Goal: Task Accomplishment & Management: Manage account settings

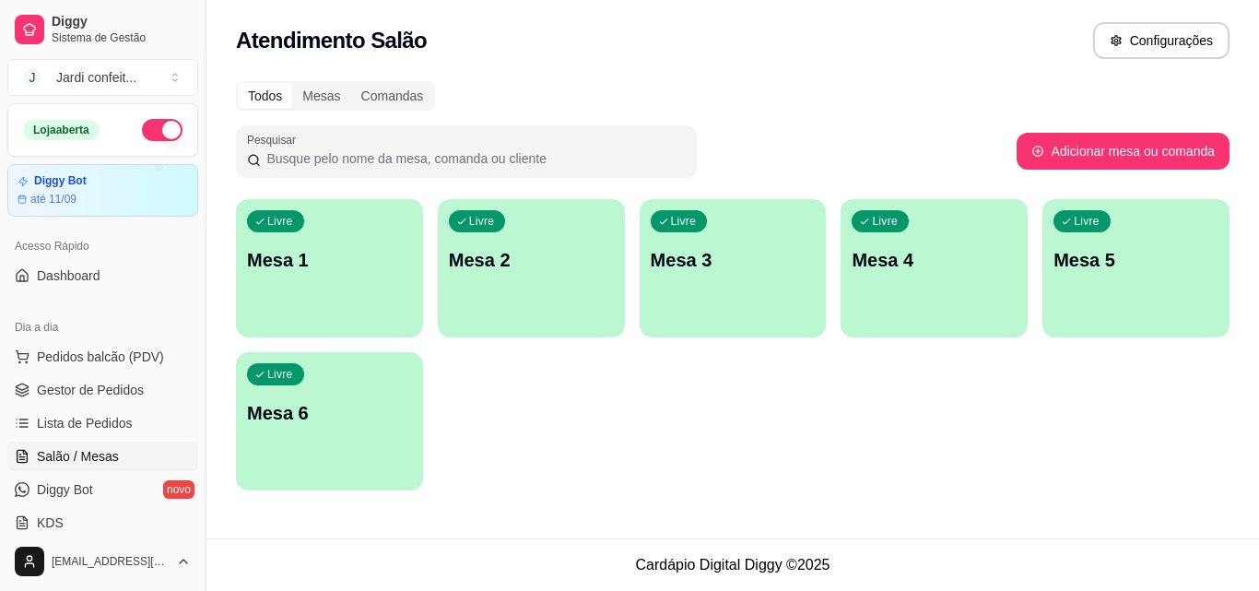
scroll to position [184, 0]
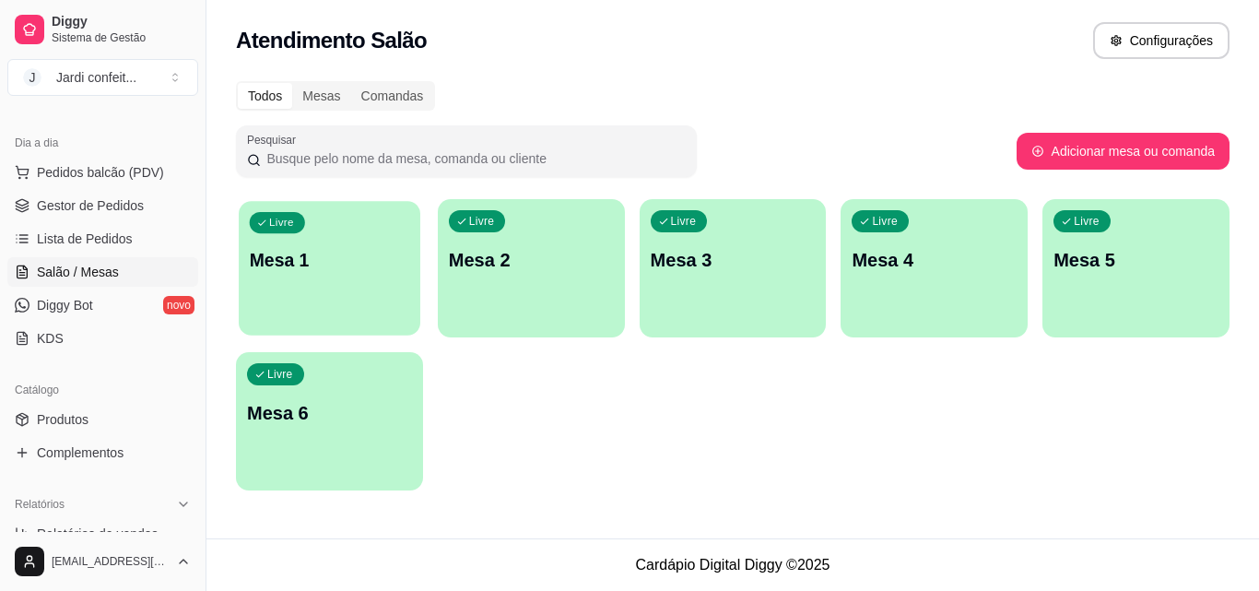
click at [362, 253] on p "Mesa 1" at bounding box center [329, 260] width 159 height 25
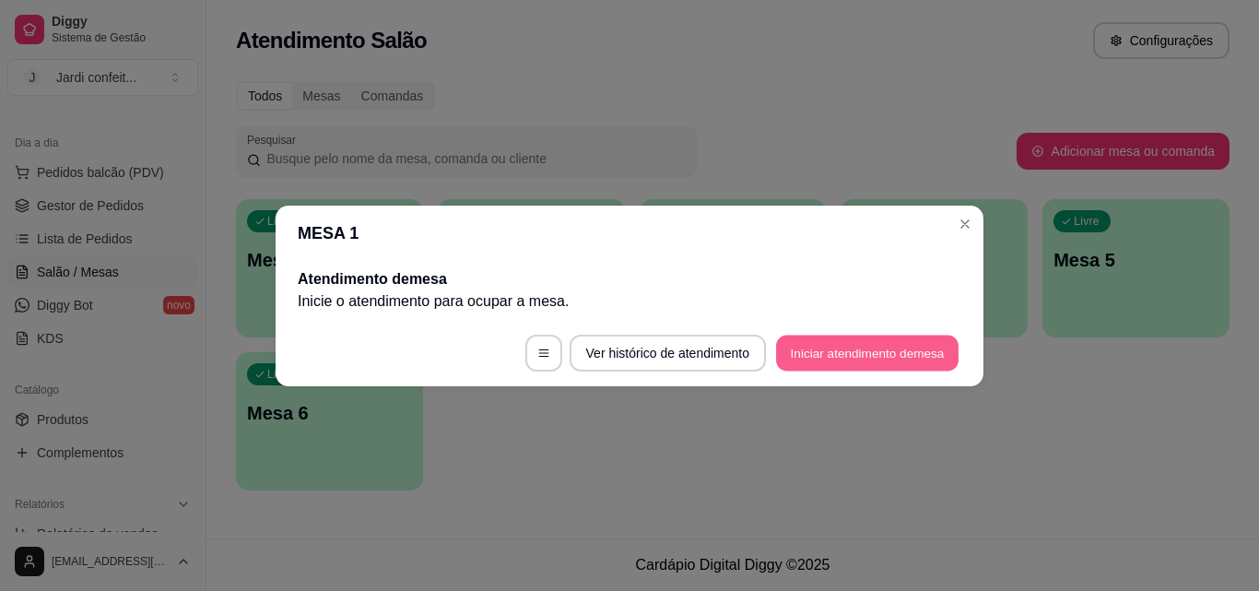
click at [799, 344] on button "Iniciar atendimento de mesa" at bounding box center [867, 353] width 182 height 36
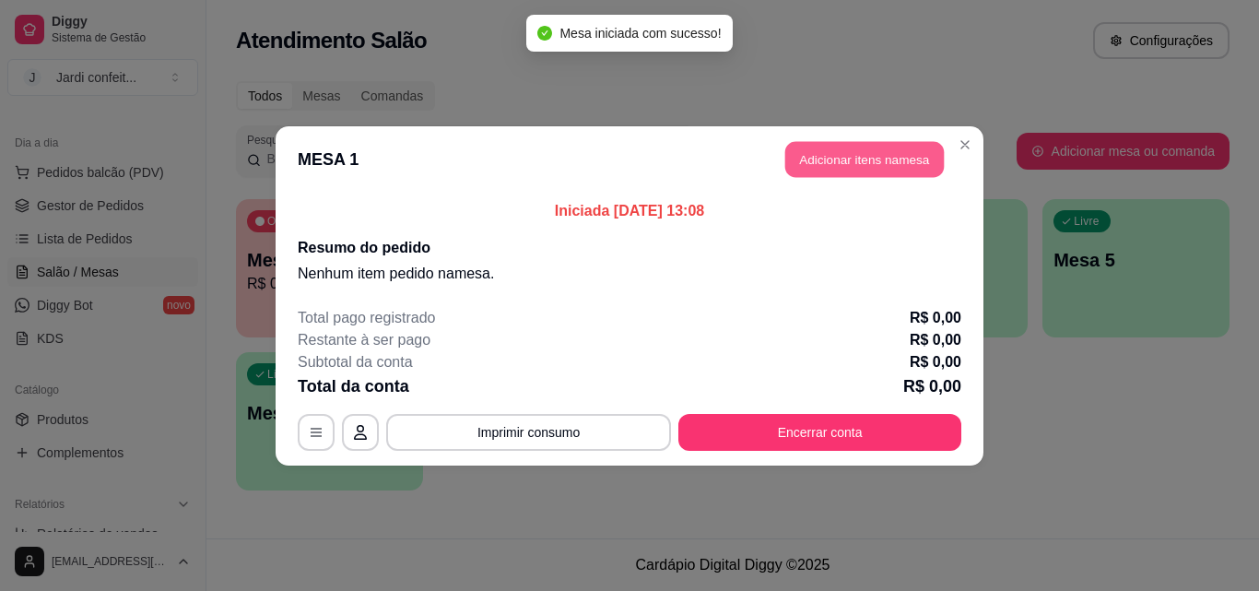
click at [819, 159] on button "Adicionar itens na mesa" at bounding box center [864, 159] width 159 height 36
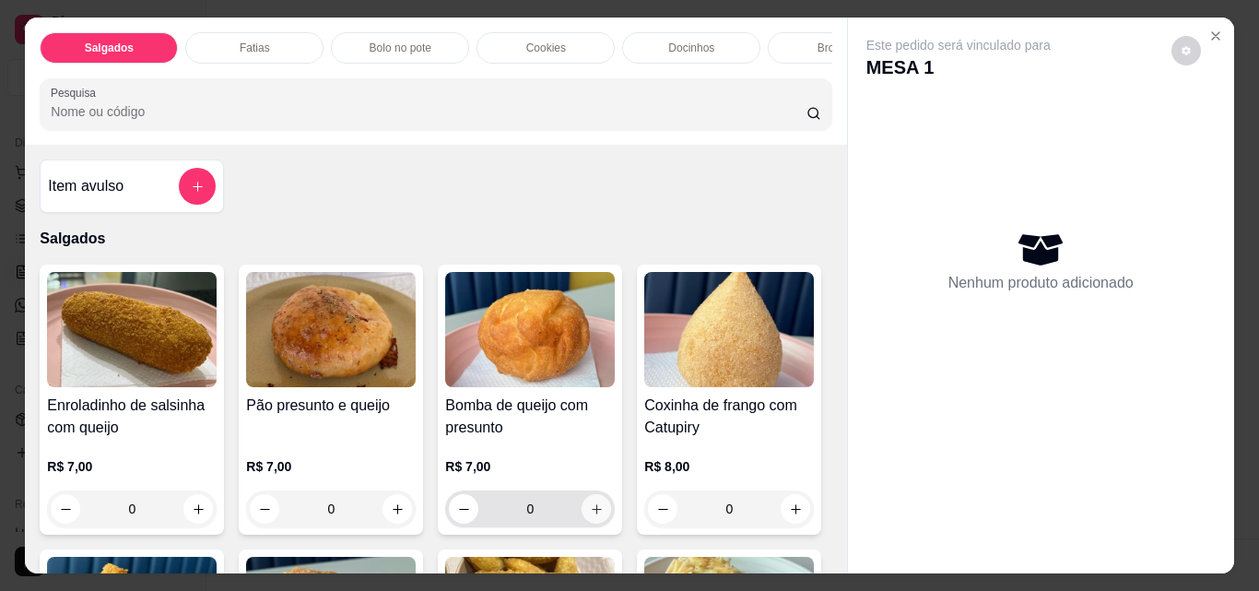
click at [594, 508] on button "increase-product-quantity" at bounding box center [596, 508] width 29 height 29
type input "1"
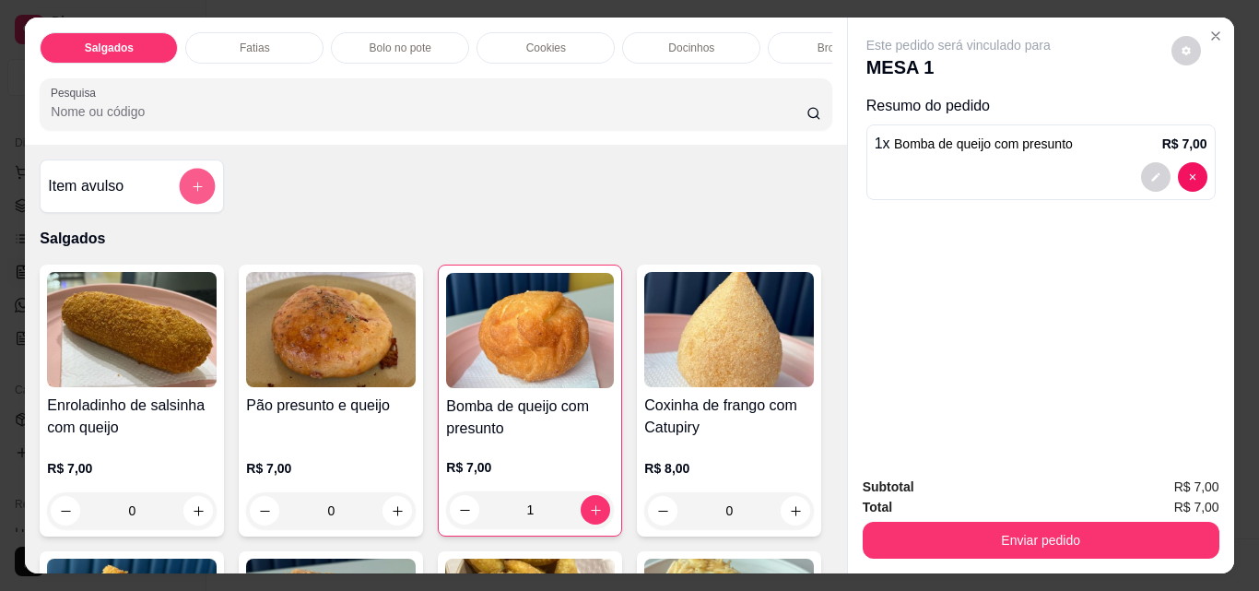
click at [193, 191] on icon "add-separate-item" at bounding box center [197, 186] width 9 height 9
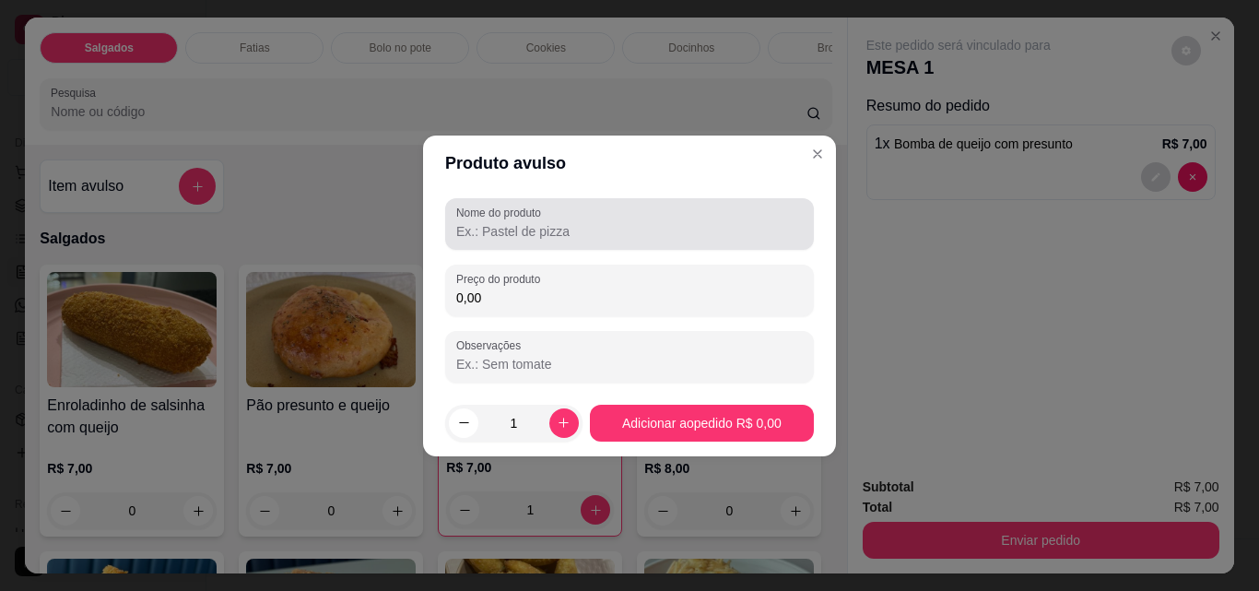
click at [526, 234] on input "Nome do produto" at bounding box center [629, 231] width 347 height 18
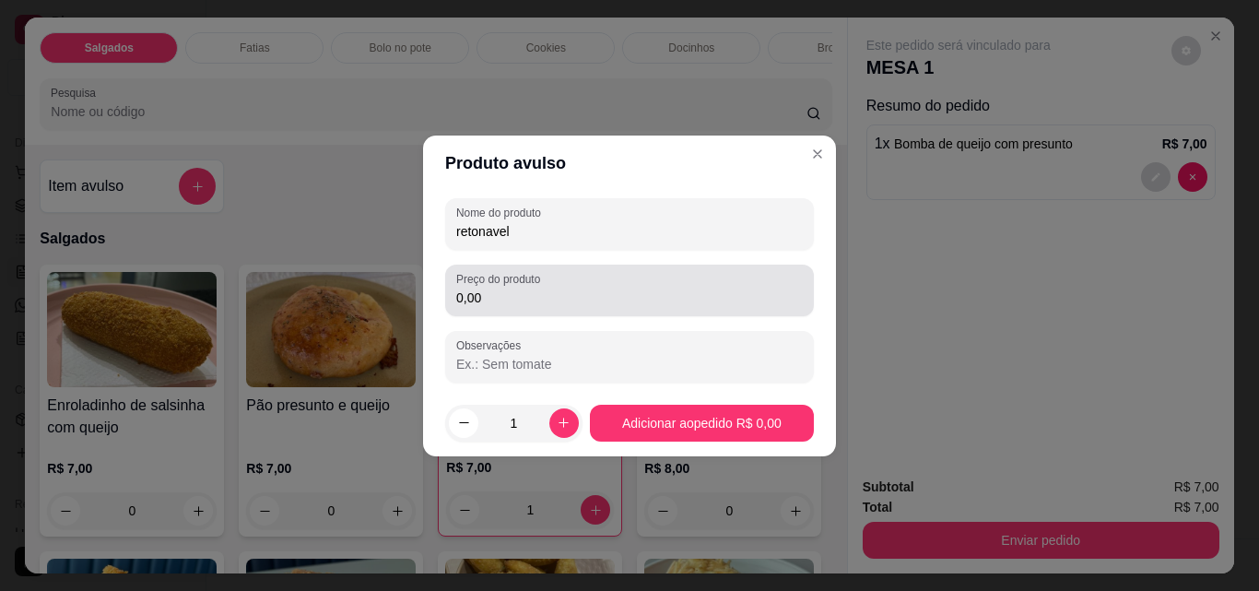
type input "retonavel"
click at [527, 312] on div "Preço do produto 0,00" at bounding box center [629, 291] width 369 height 52
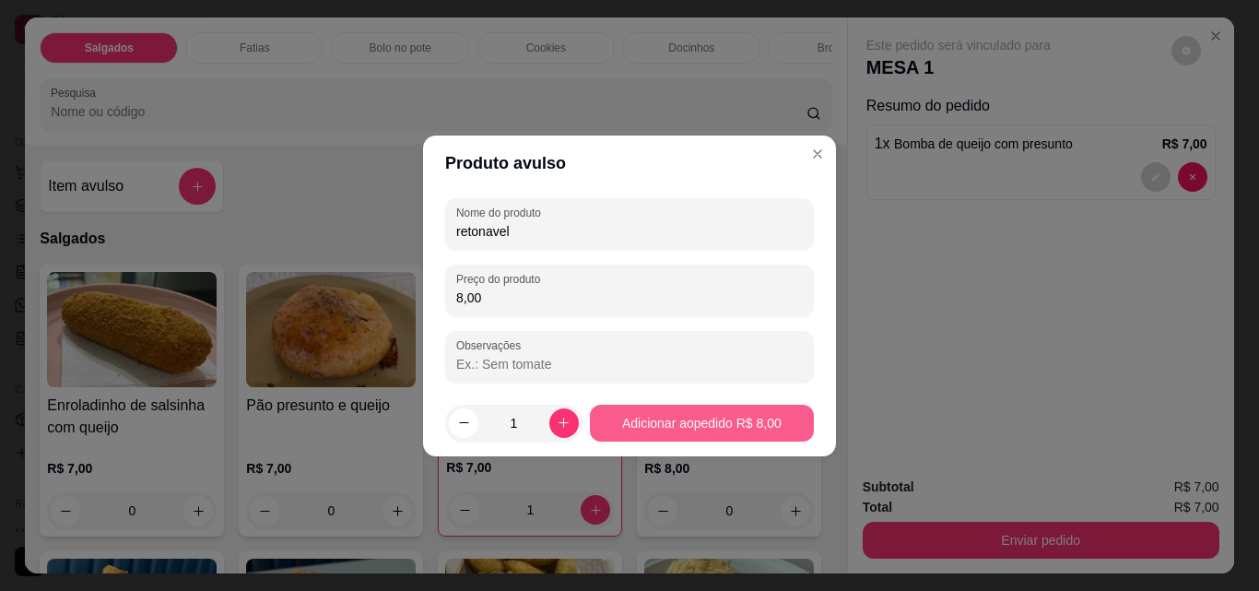
type input "8,00"
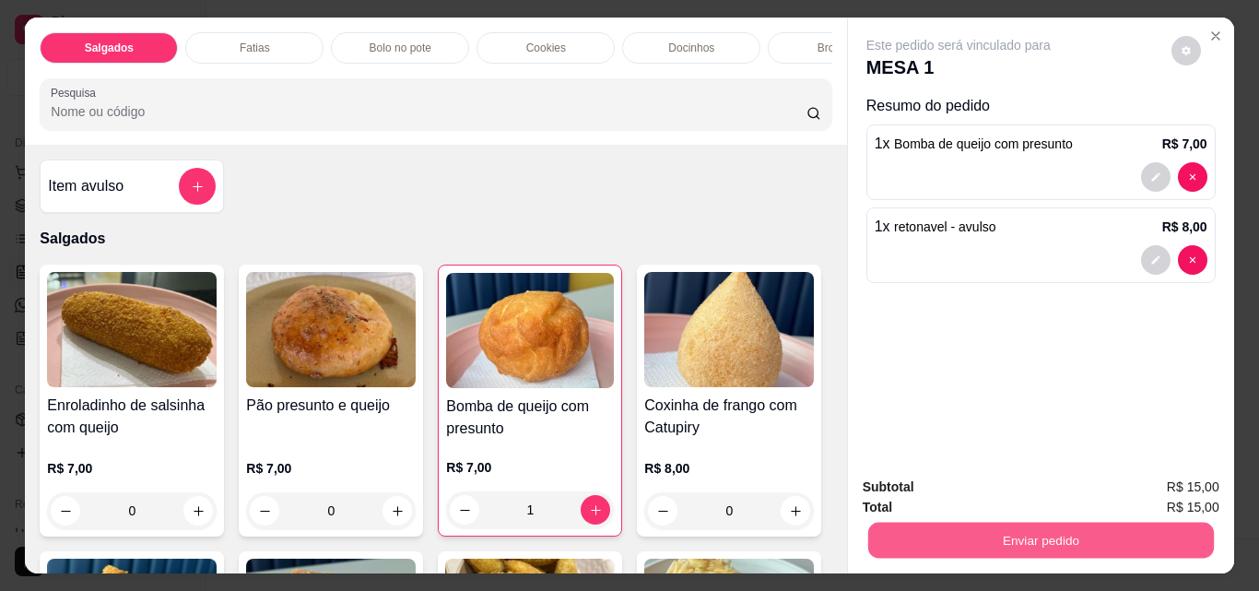
click at [955, 539] on button "Enviar pedido" at bounding box center [1040, 540] width 346 height 36
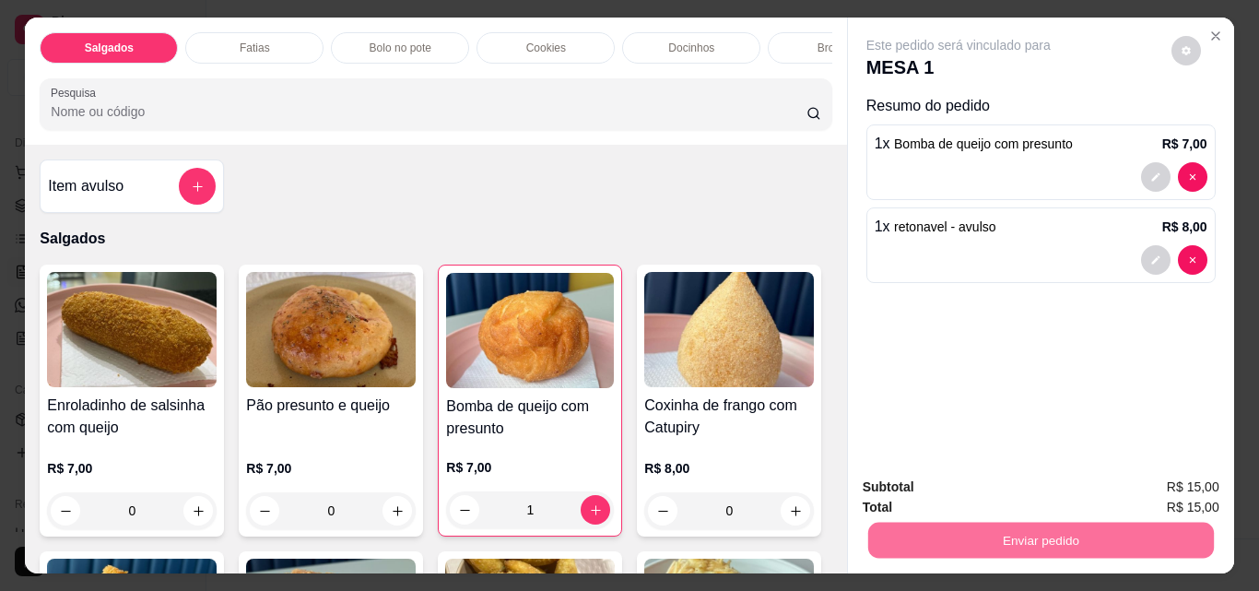
click at [985, 482] on button "Não registrar e enviar pedido" at bounding box center [980, 487] width 186 height 34
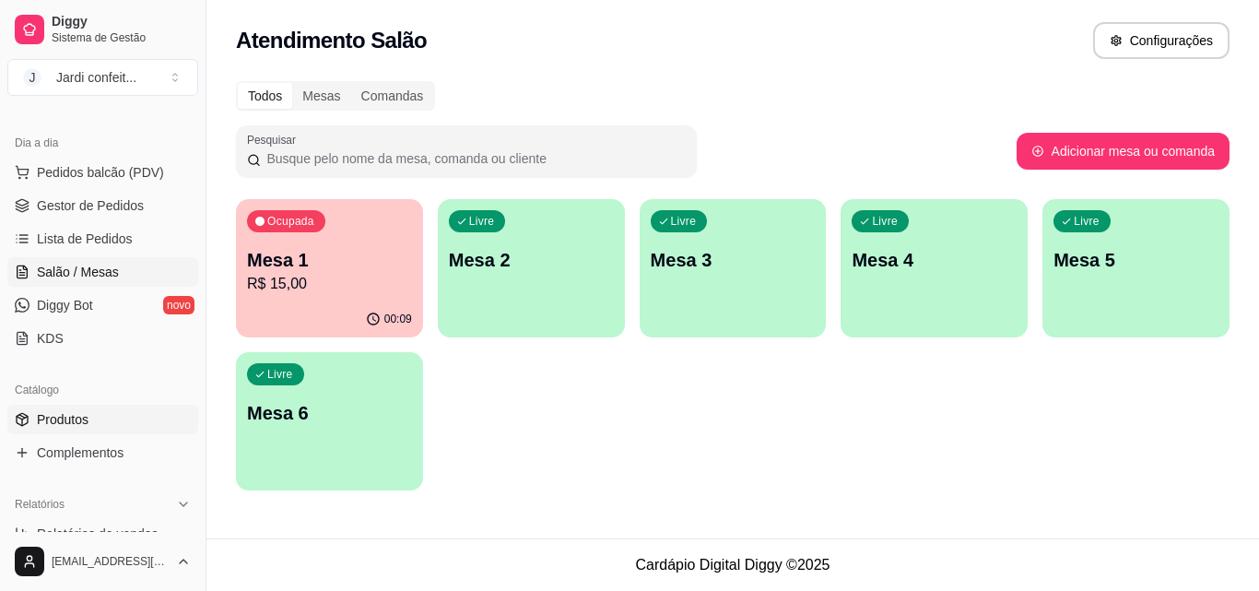
click at [89, 416] on link "Produtos" at bounding box center [102, 419] width 191 height 29
click at [66, 418] on span "Produtos" at bounding box center [63, 419] width 52 height 18
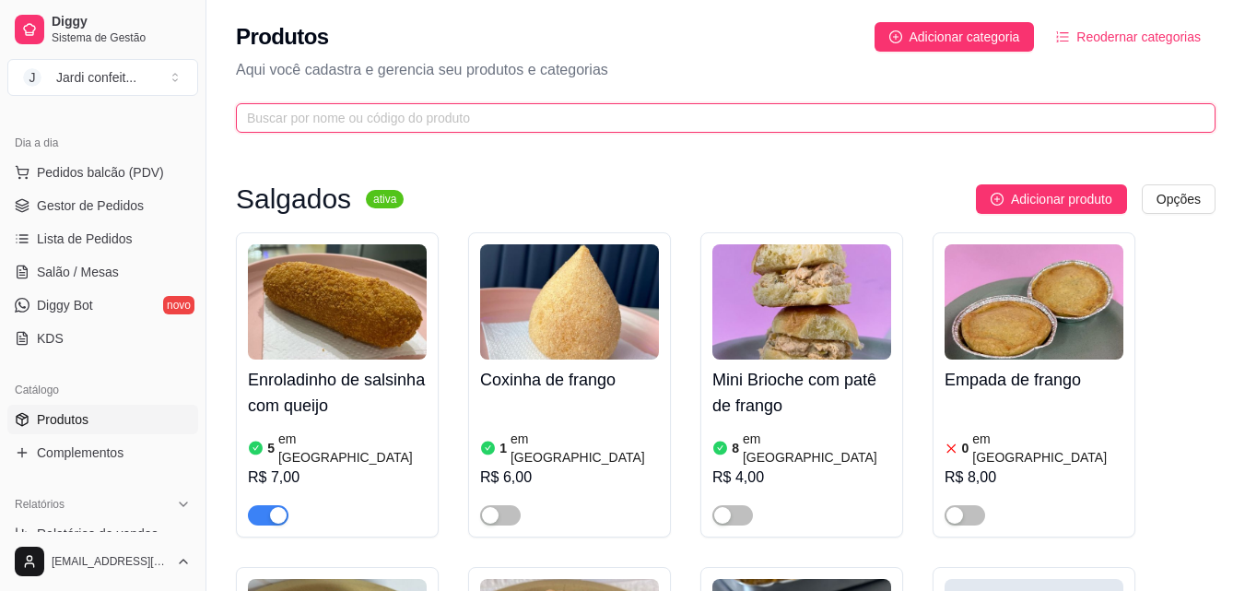
click at [434, 125] on input "text" at bounding box center [718, 118] width 943 height 20
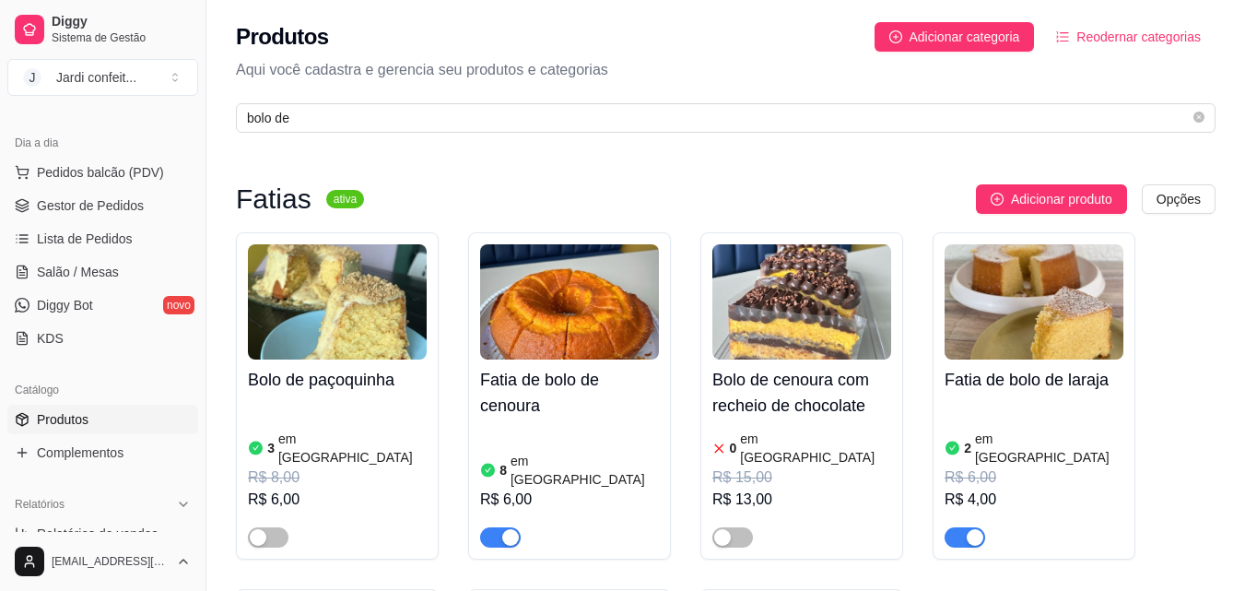
click at [973, 529] on div "button" at bounding box center [975, 537] width 17 height 17
click at [378, 102] on div "Produtos Adicionar categoria Reodernar categorias Aqui você cadastra e gerencia…" at bounding box center [725, 72] width 1039 height 144
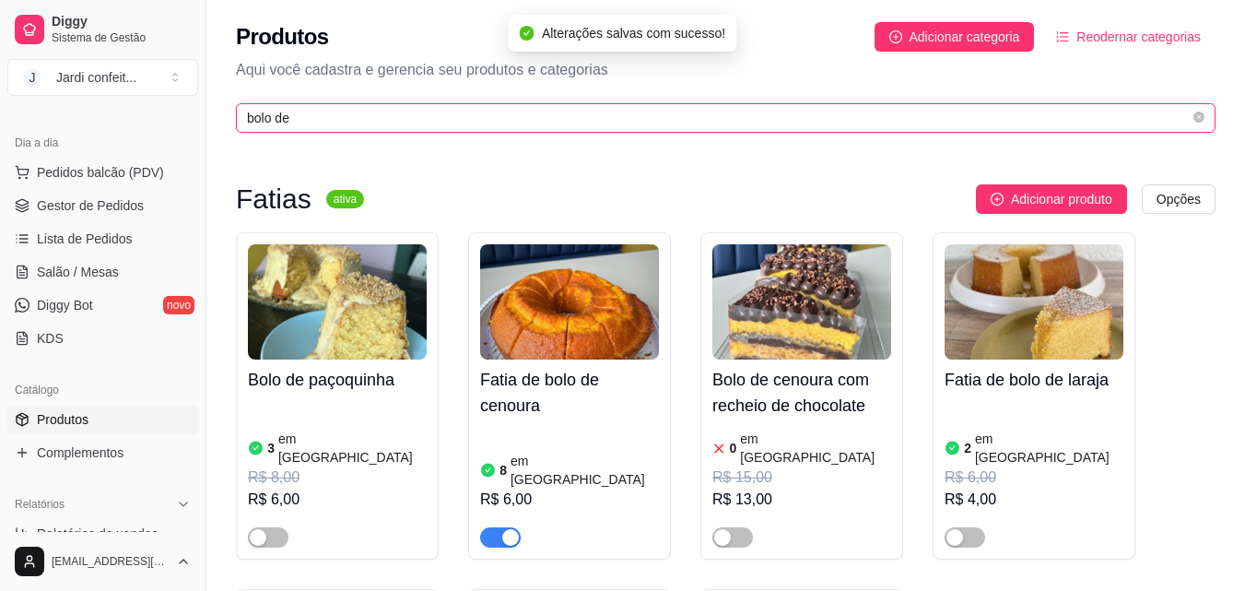
click at [371, 120] on input "bolo de" at bounding box center [718, 118] width 943 height 20
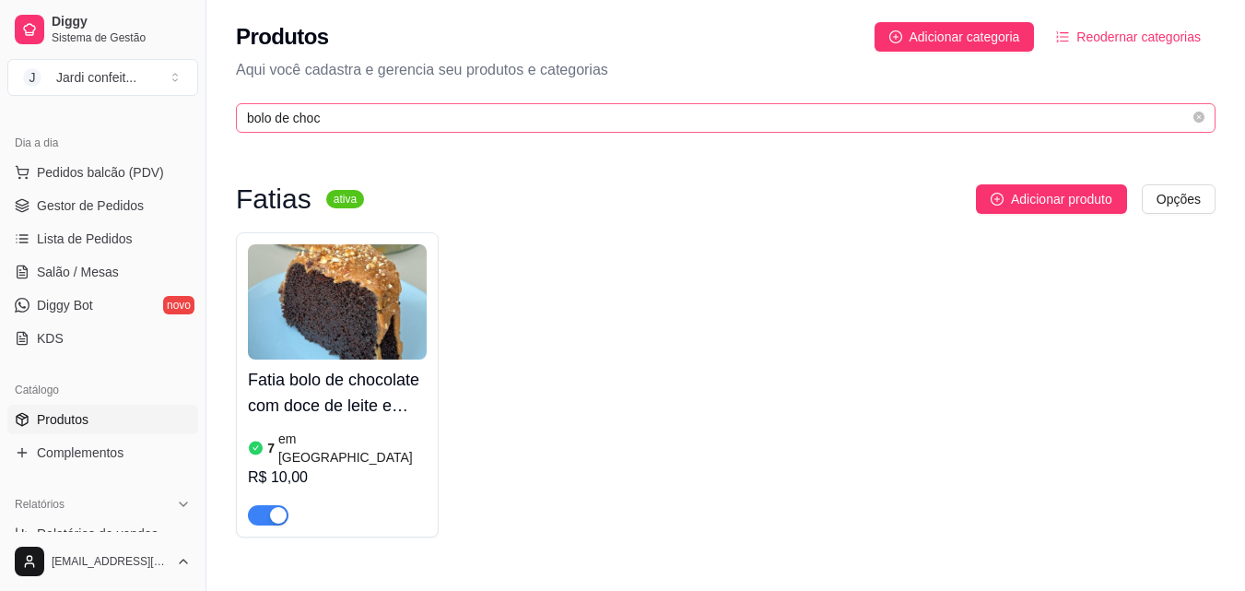
drag, startPoint x: 430, startPoint y: 128, endPoint x: 265, endPoint y: 118, distance: 166.2
click at [265, 118] on span "bolo de choc" at bounding box center [726, 117] width 980 height 29
drag, startPoint x: 317, startPoint y: 124, endPoint x: 241, endPoint y: 128, distance: 75.7
click at [241, 128] on span "bolo de choc" at bounding box center [726, 117] width 980 height 29
click at [335, 118] on input "bolo de choc" at bounding box center [718, 118] width 943 height 20
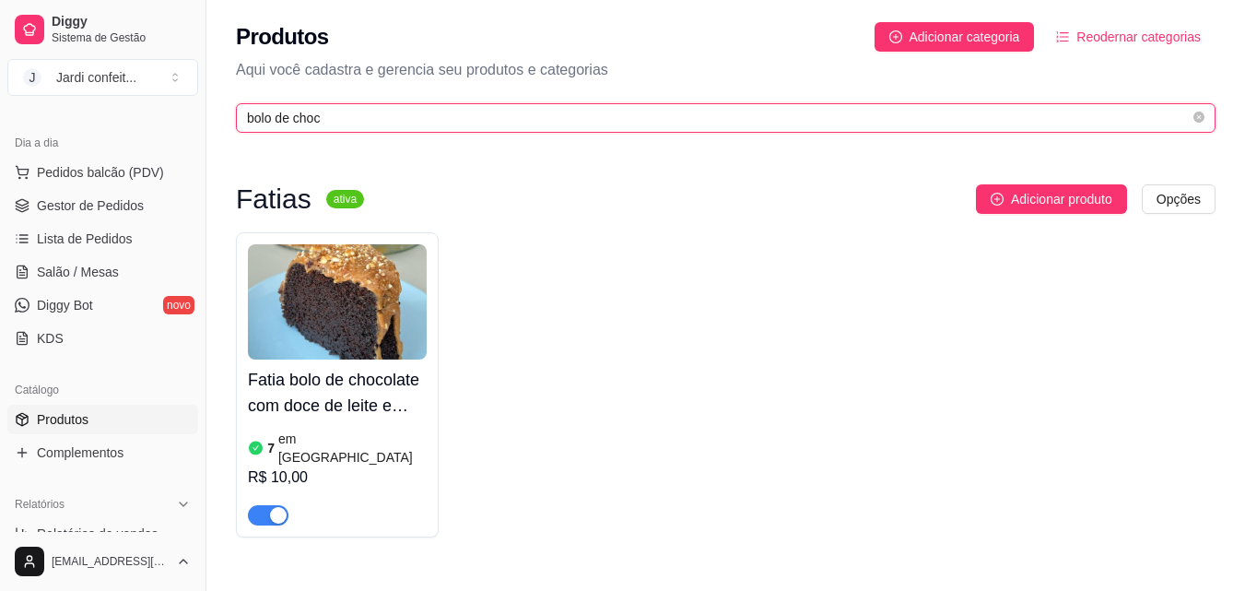
drag, startPoint x: 335, startPoint y: 118, endPoint x: 282, endPoint y: 129, distance: 54.6
click at [282, 129] on span "bolo de choc" at bounding box center [726, 117] width 980 height 29
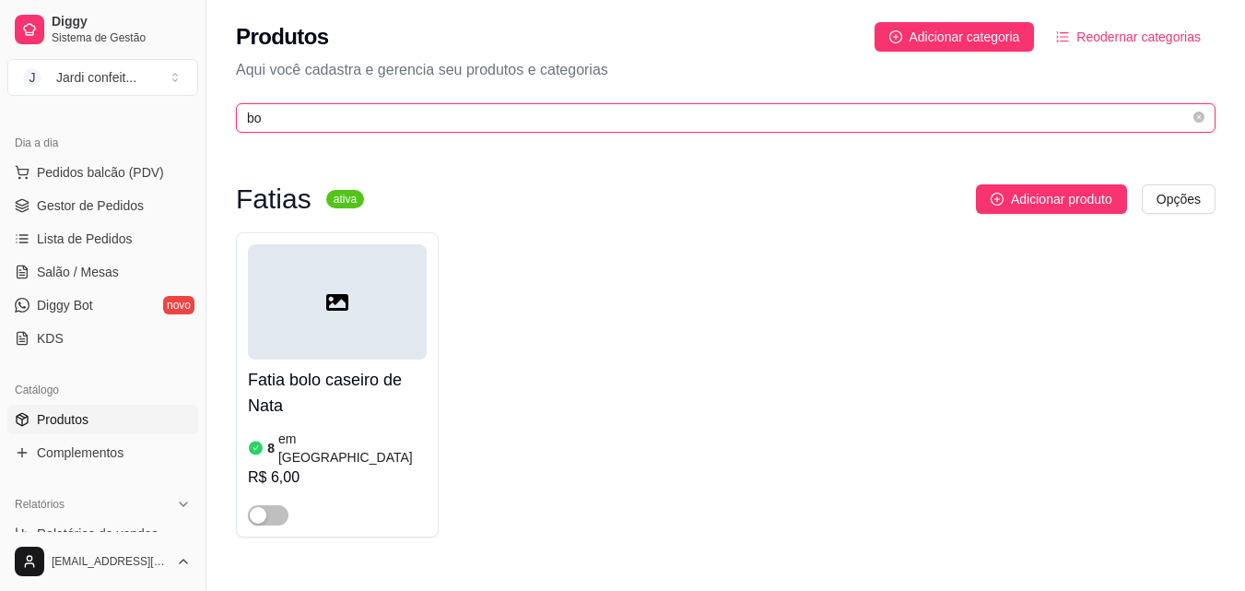
type input "b"
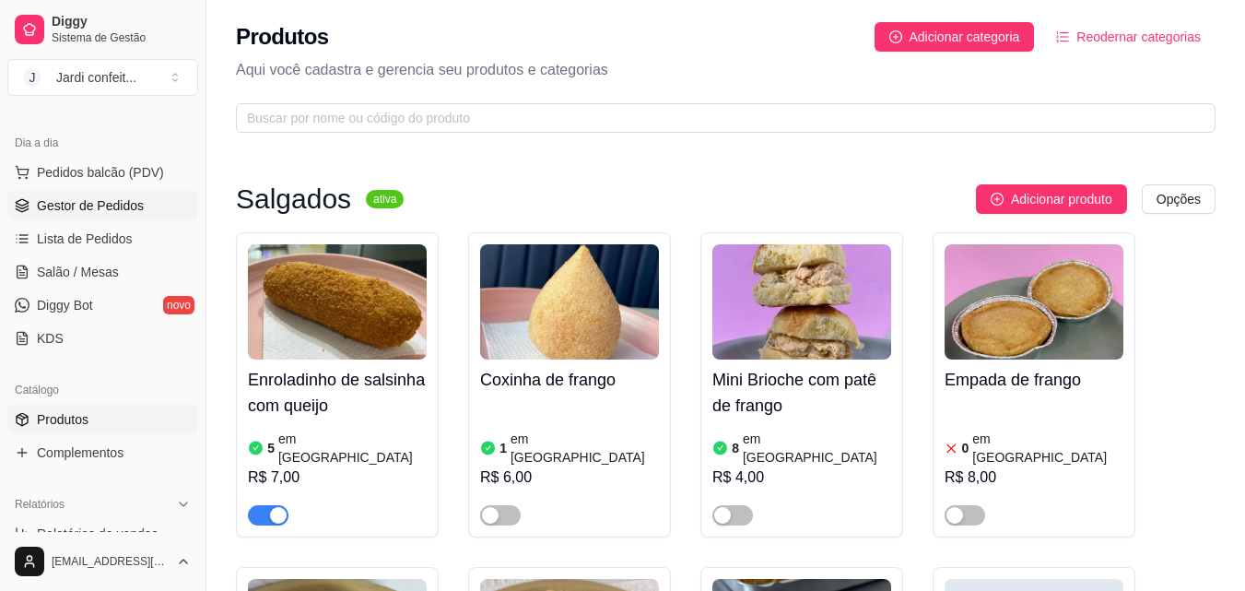
click at [121, 206] on span "Gestor de Pedidos" at bounding box center [90, 205] width 107 height 18
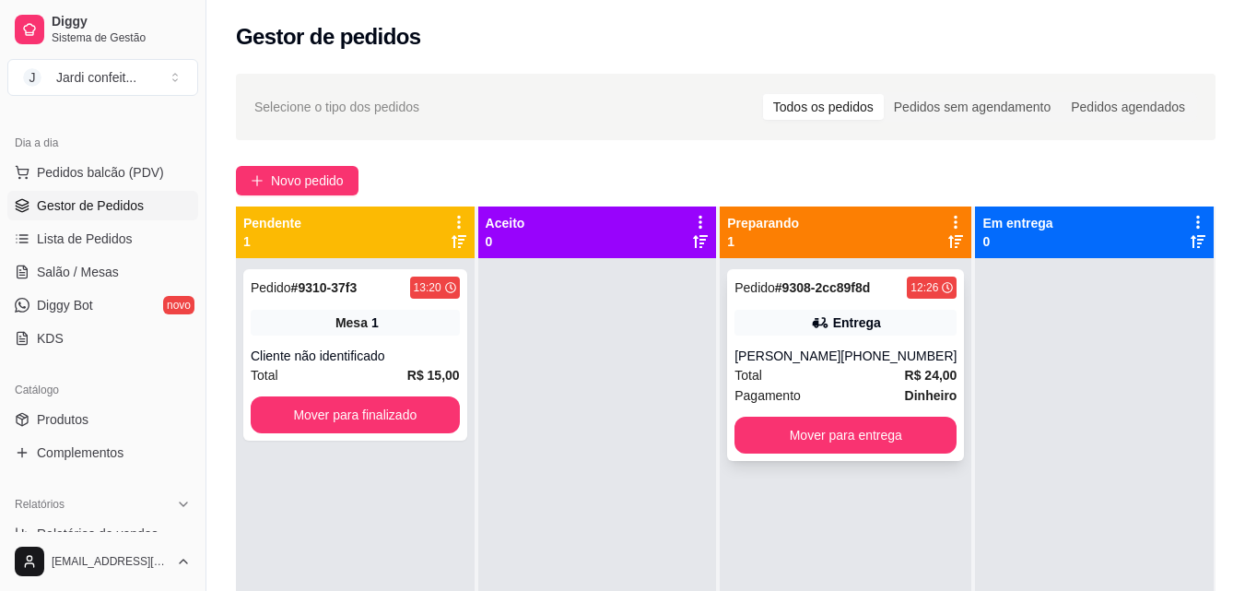
click at [822, 353] on div "[PERSON_NAME]" at bounding box center [788, 356] width 106 height 18
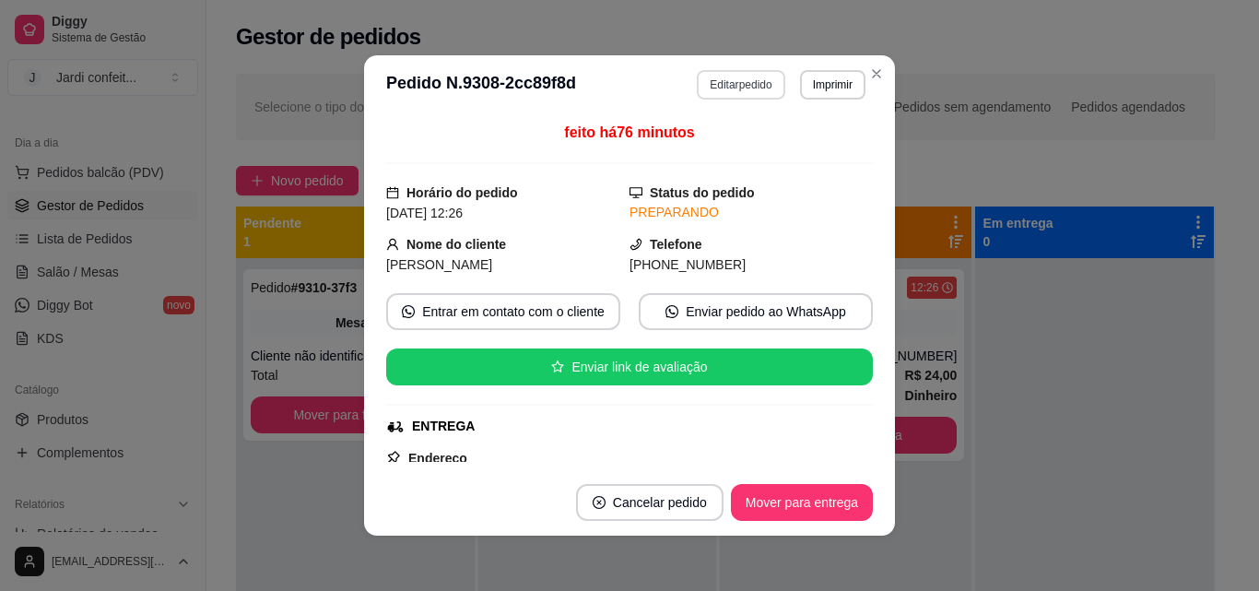
click at [747, 78] on button "Editar pedido" at bounding box center [741, 84] width 88 height 29
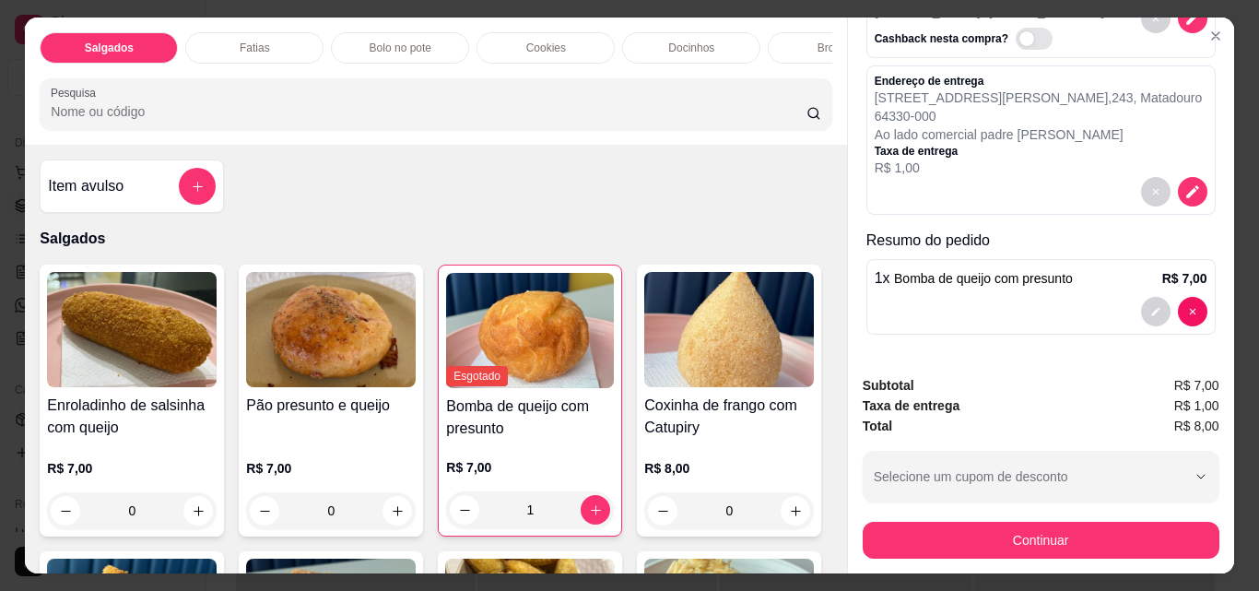
click at [269, 23] on div "Salgados Fatias Bolo no pote Cookies Docinhos Brownie Pudim Bolo vulcão Bebidas…" at bounding box center [435, 81] width 821 height 127
click at [268, 32] on div "Fatias" at bounding box center [254, 47] width 138 height 31
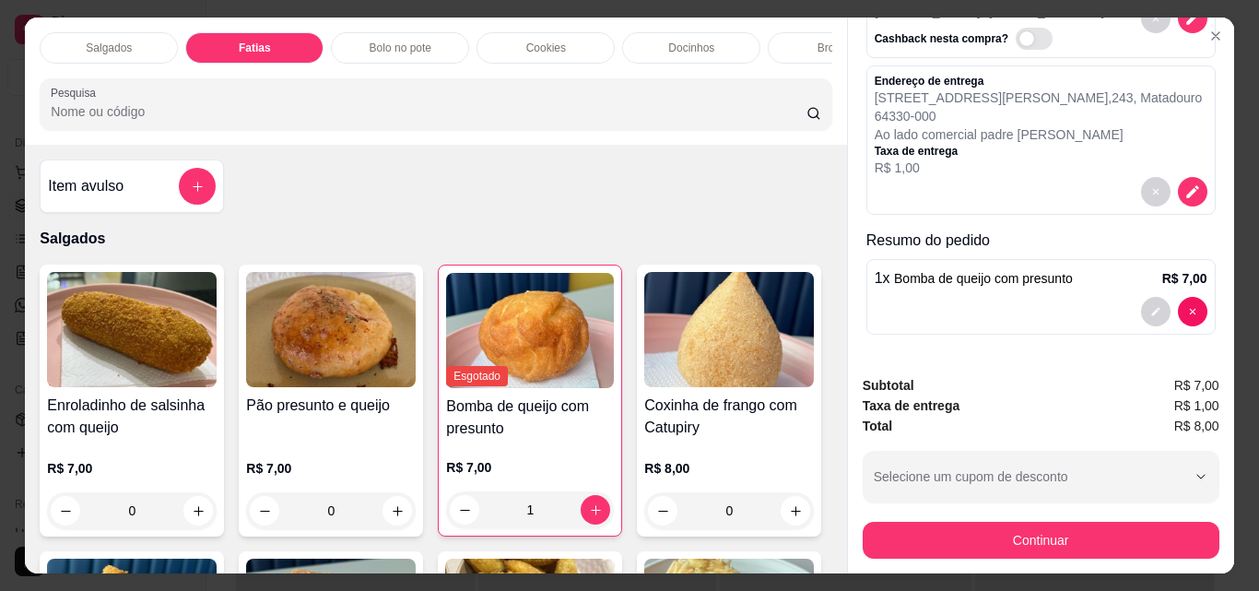
scroll to position [48, 0]
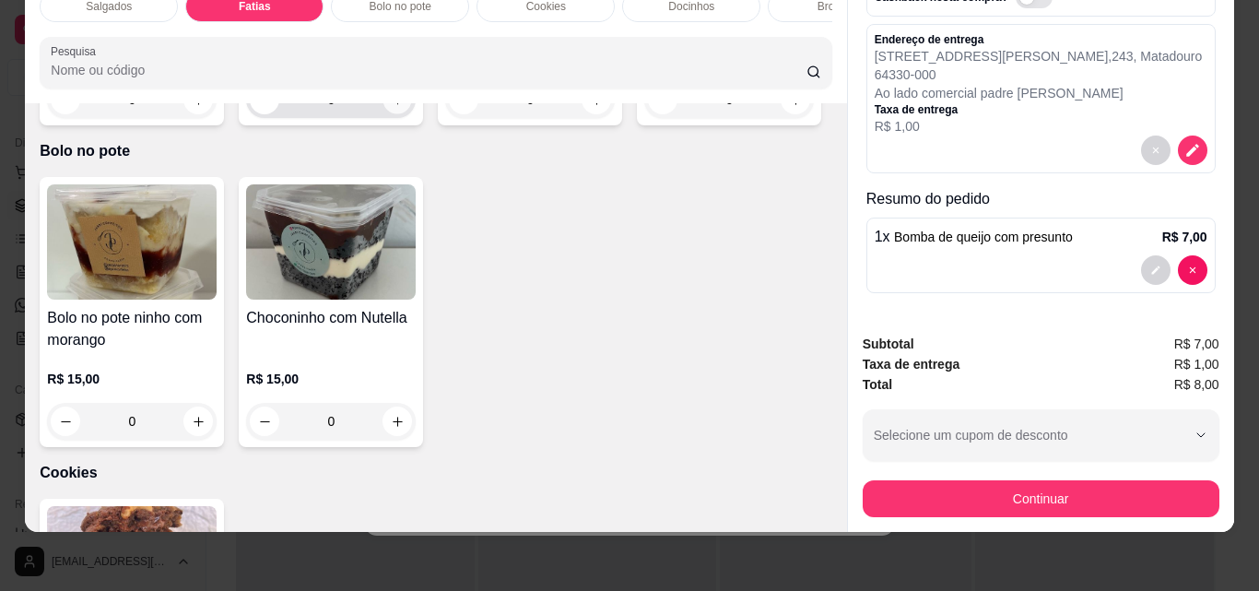
click at [393, 114] on button "increase-product-quantity" at bounding box center [397, 100] width 29 height 29
type input "1"
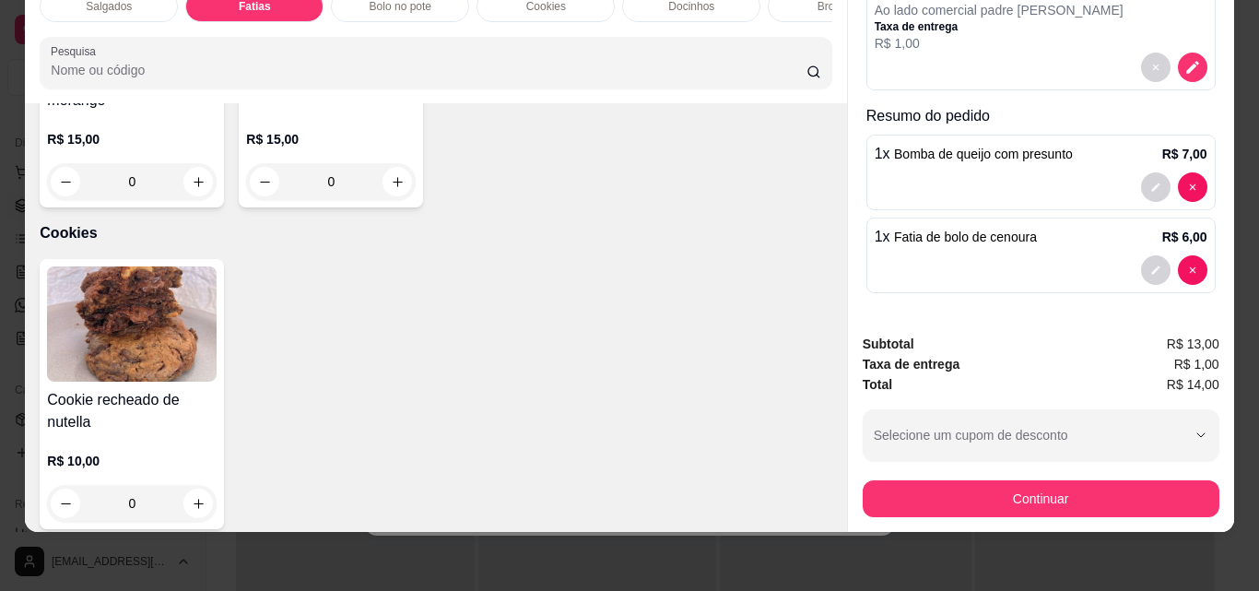
scroll to position [1493, 0]
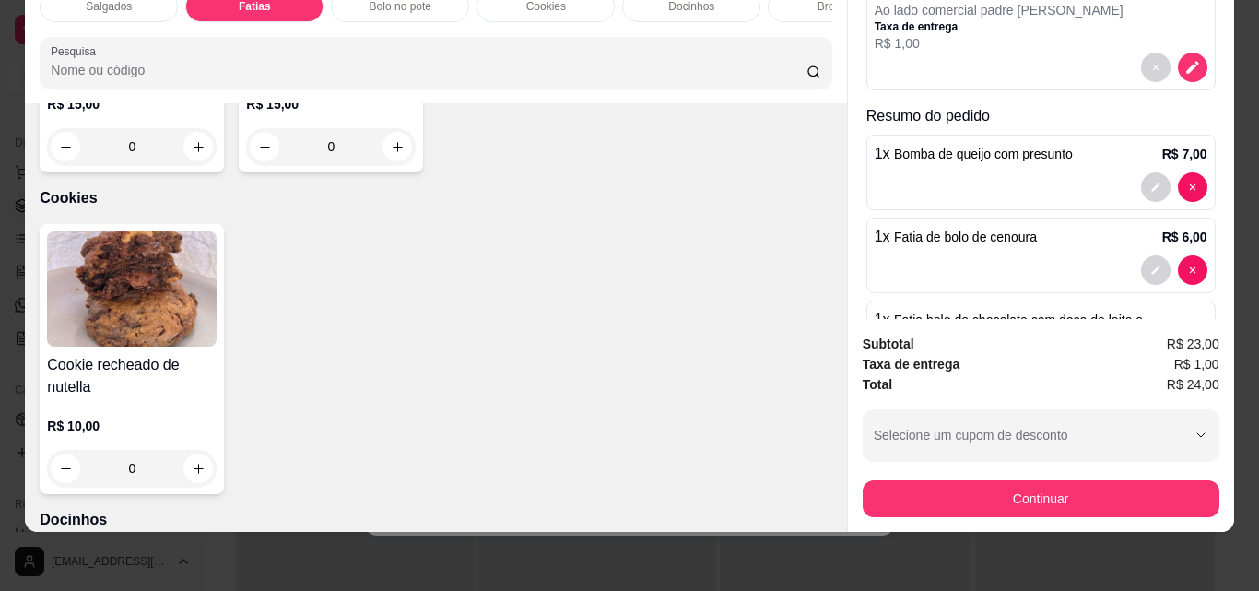
type input "1"
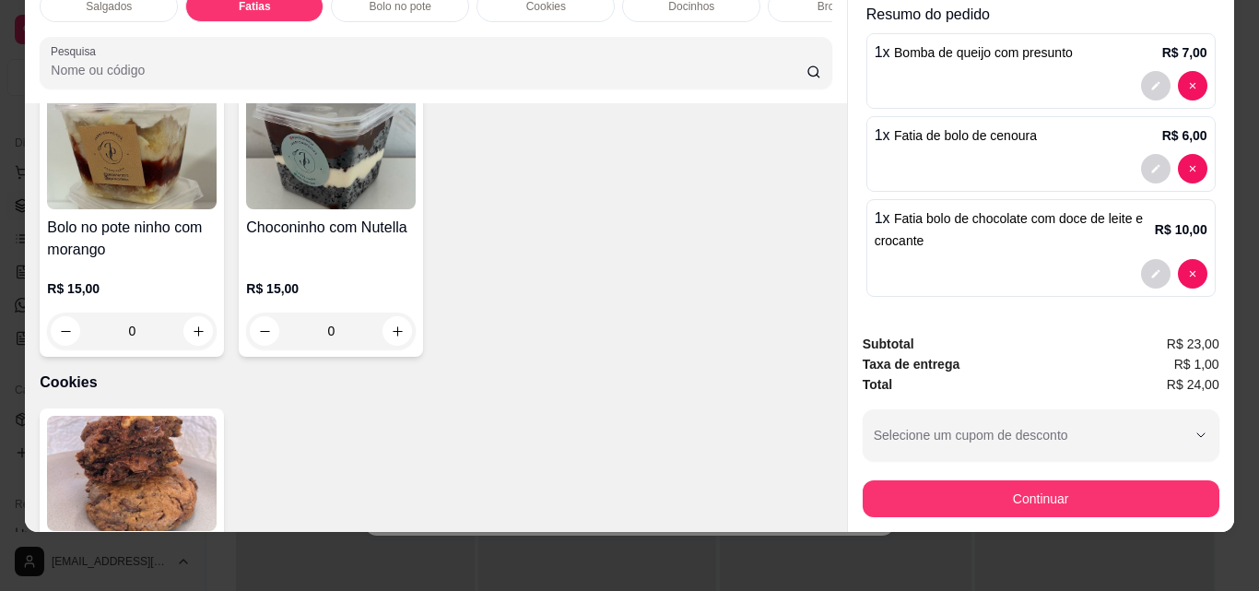
scroll to position [317, 0]
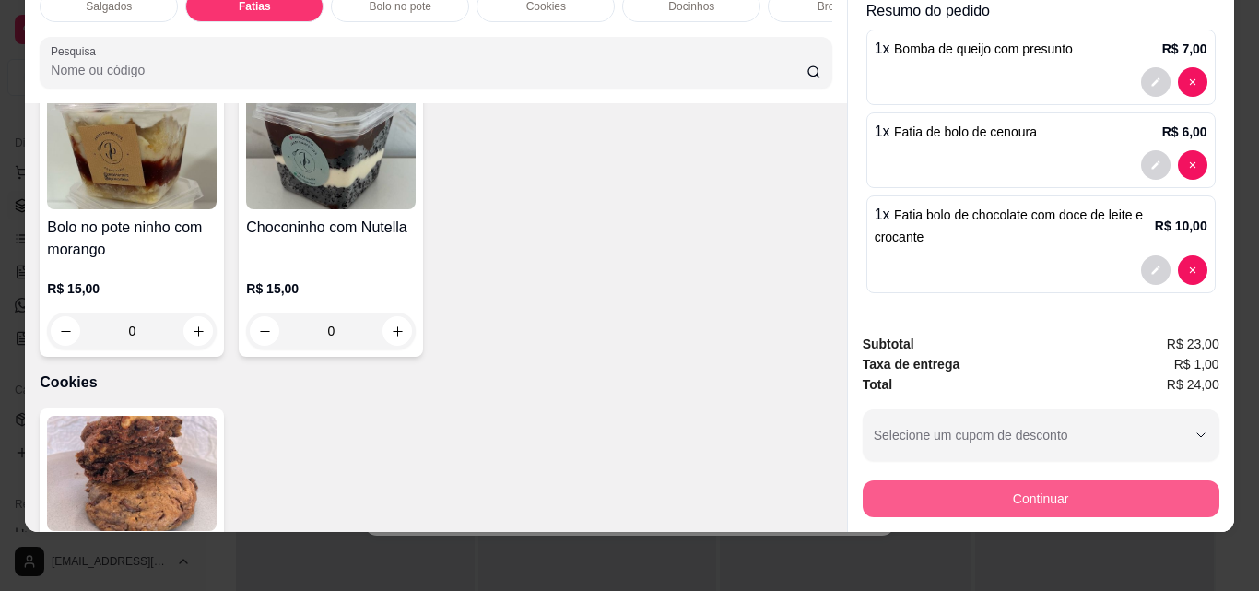
click at [1050, 487] on button "Continuar" at bounding box center [1041, 498] width 357 height 37
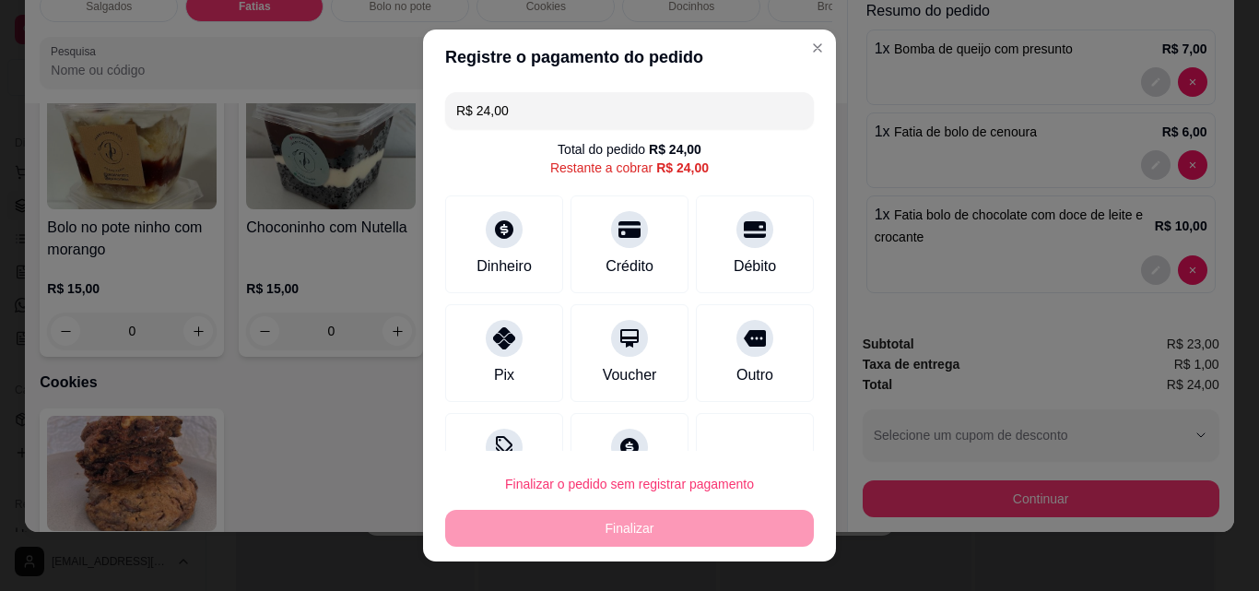
drag, startPoint x: 527, startPoint y: 111, endPoint x: 455, endPoint y: 119, distance: 72.4
click at [456, 119] on input "R$ 24,00" at bounding box center [629, 110] width 347 height 37
click at [496, 107] on input "R$ 24,00" at bounding box center [629, 110] width 347 height 37
drag, startPoint x: 508, startPoint y: 110, endPoint x: 469, endPoint y: 111, distance: 38.7
click at [469, 111] on input "R$ 24,00" at bounding box center [629, 110] width 347 height 37
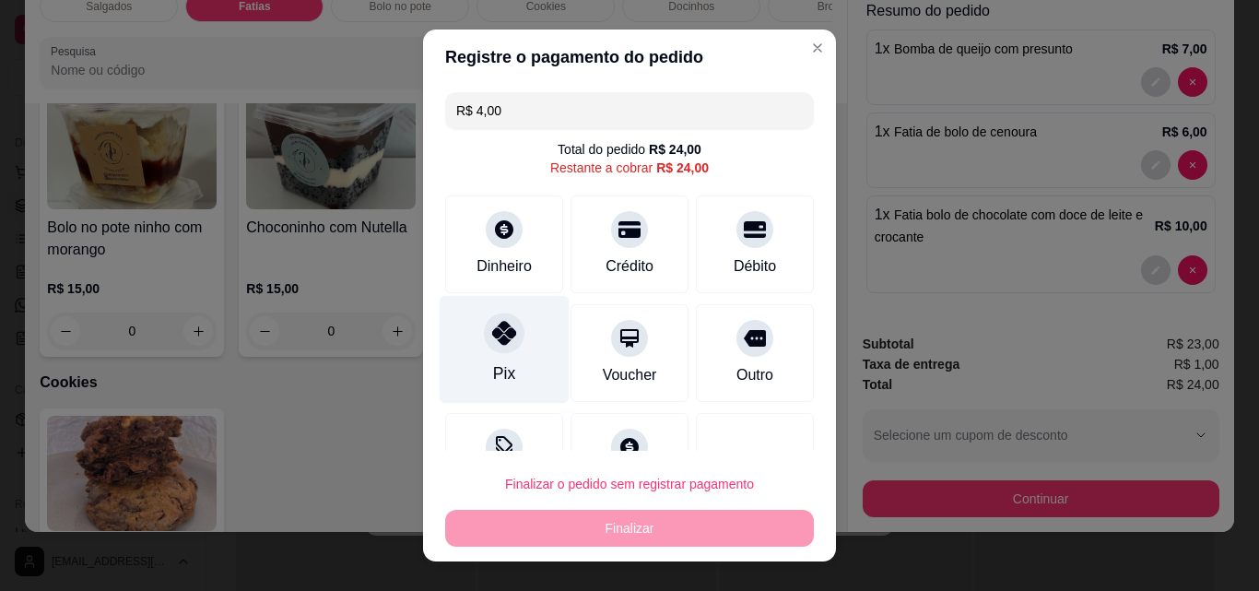
click at [493, 365] on div "Pix" at bounding box center [504, 373] width 22 height 24
type input "R$ 20,00"
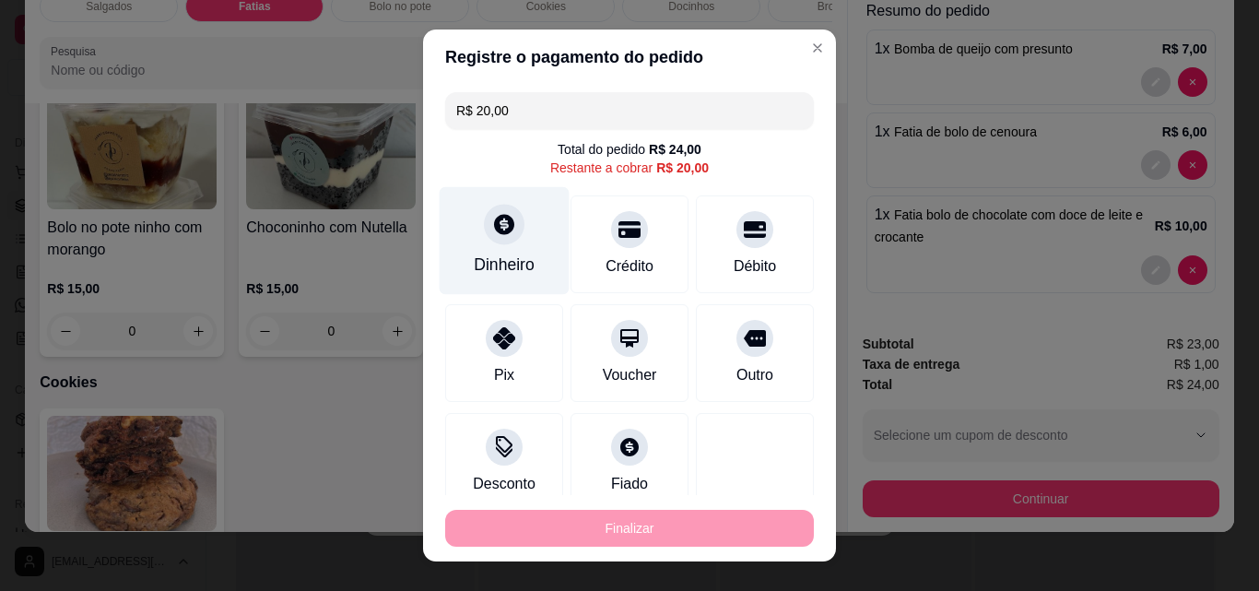
click at [504, 270] on div "Dinheiro" at bounding box center [504, 265] width 61 height 24
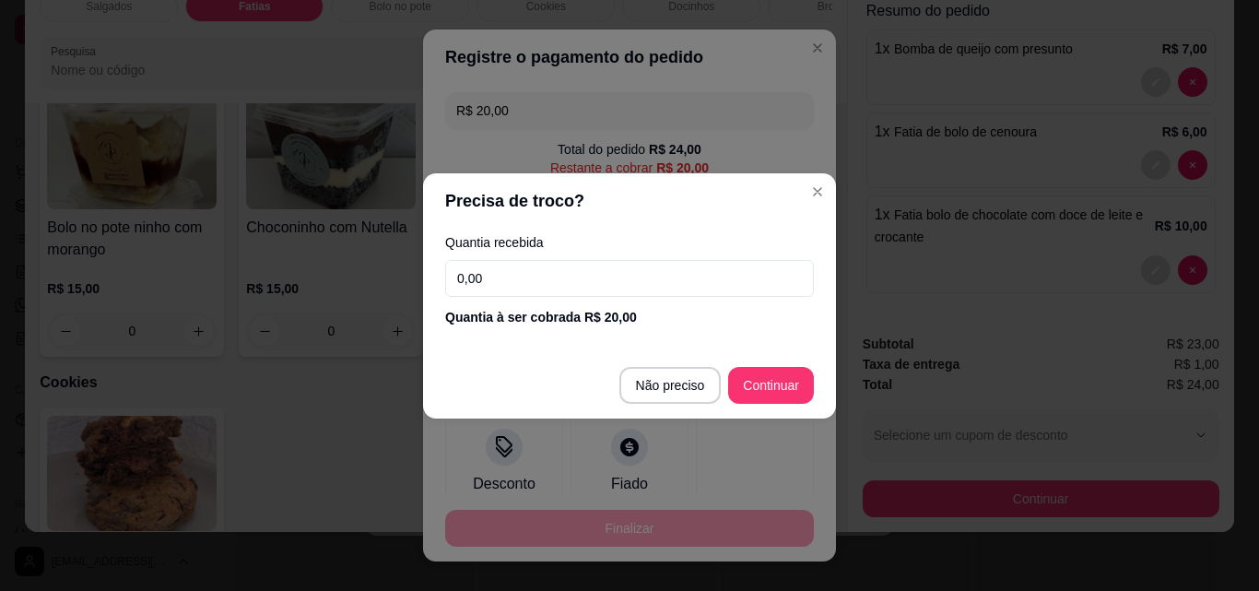
click at [527, 292] on input "0,00" at bounding box center [629, 278] width 369 height 37
type input "20,00"
type input "R$ 0,00"
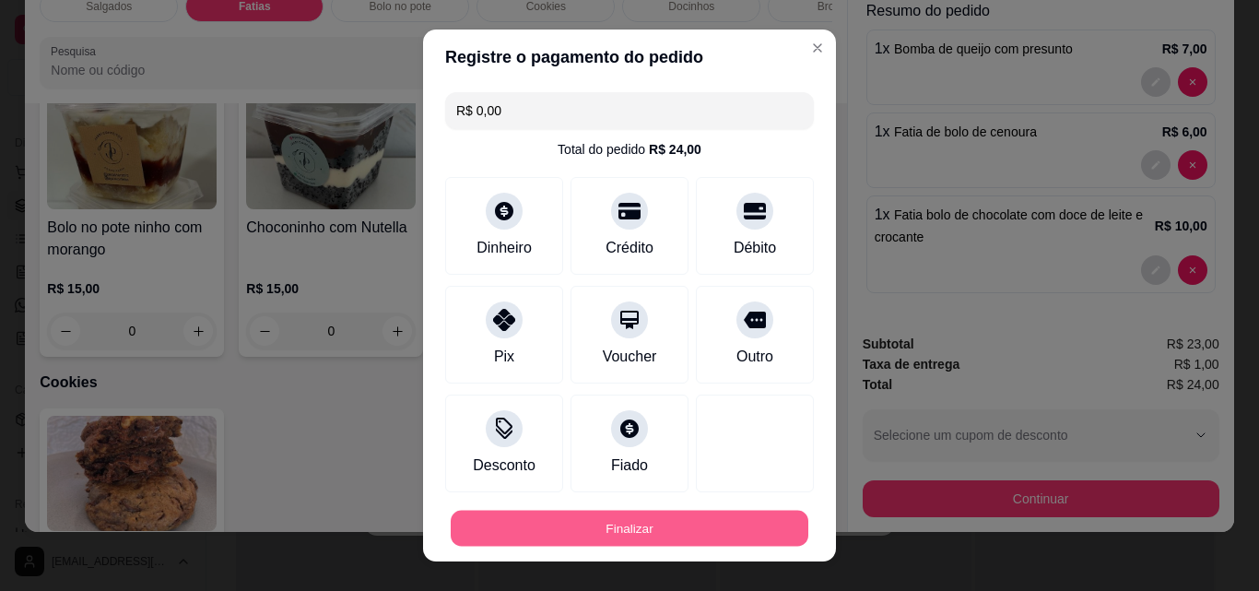
click at [652, 527] on button "Finalizar" at bounding box center [630, 529] width 358 height 36
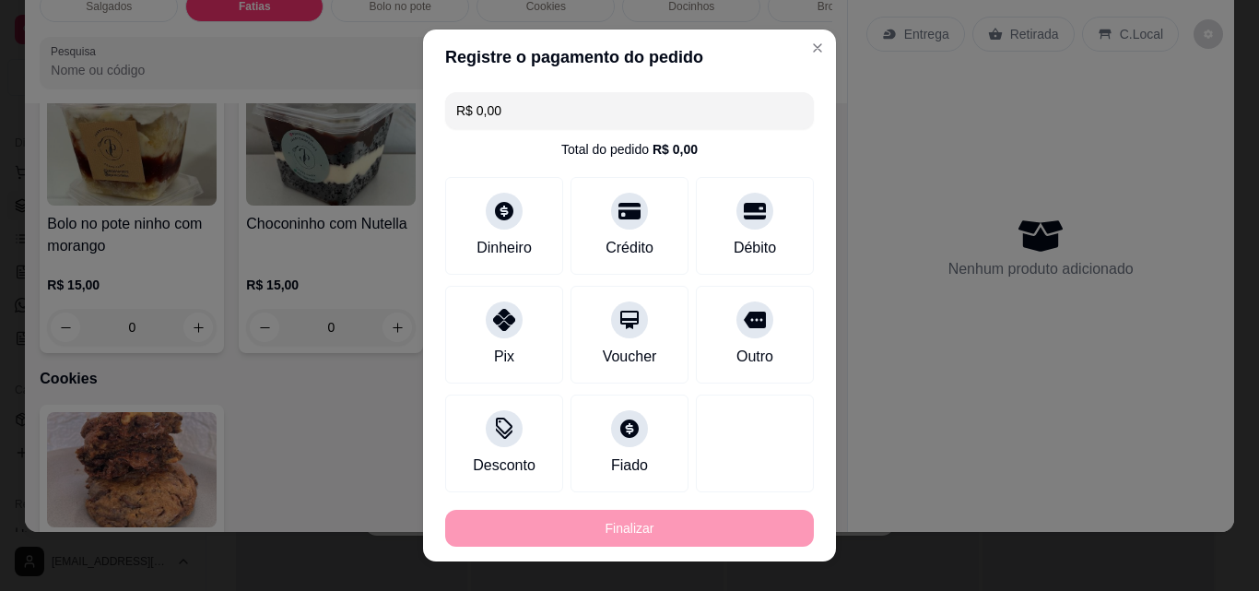
type input "0"
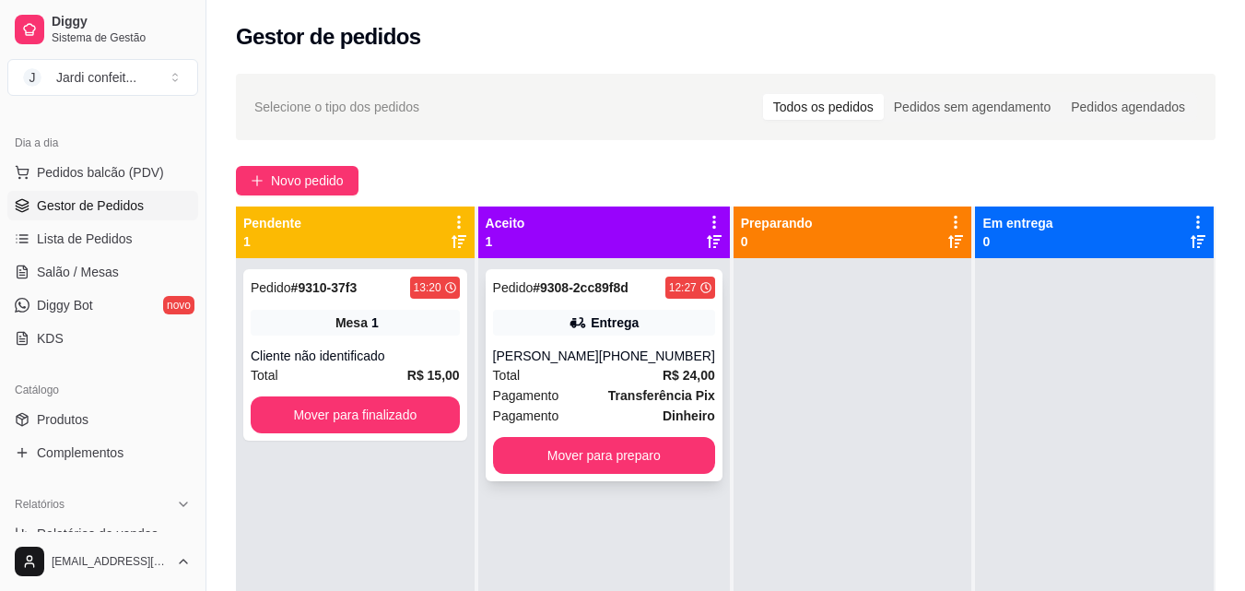
click at [641, 379] on div "Total R$ 24,00" at bounding box center [604, 375] width 222 height 20
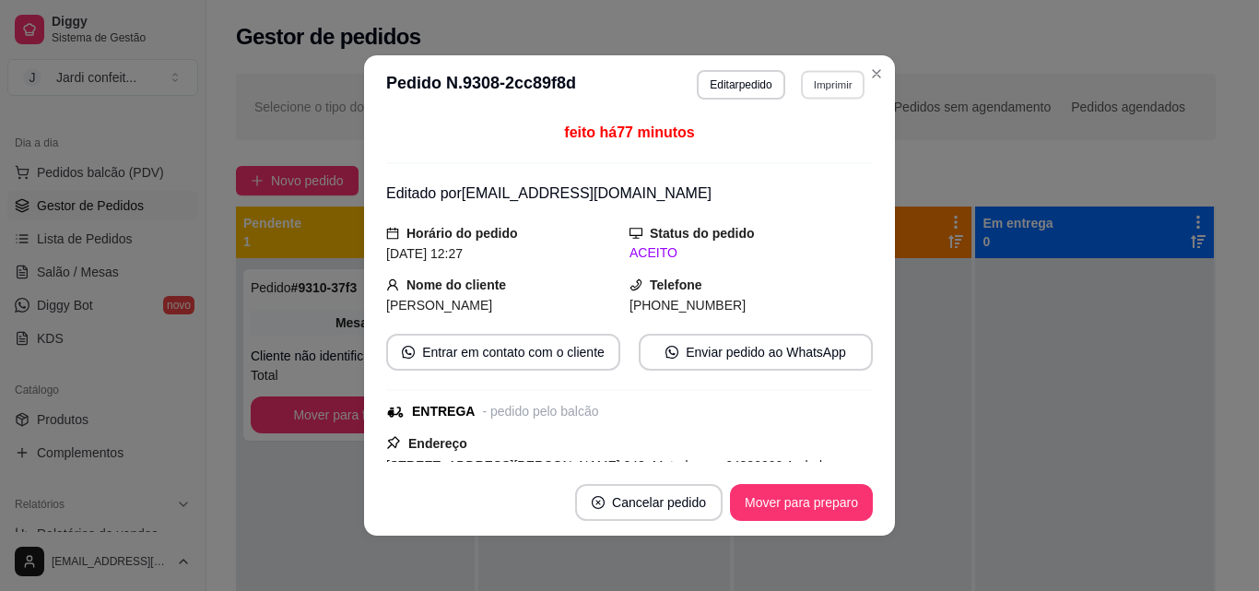
click at [801, 79] on button "Imprimir" at bounding box center [833, 84] width 64 height 29
click at [794, 149] on button "Impressora" at bounding box center [792, 149] width 129 height 29
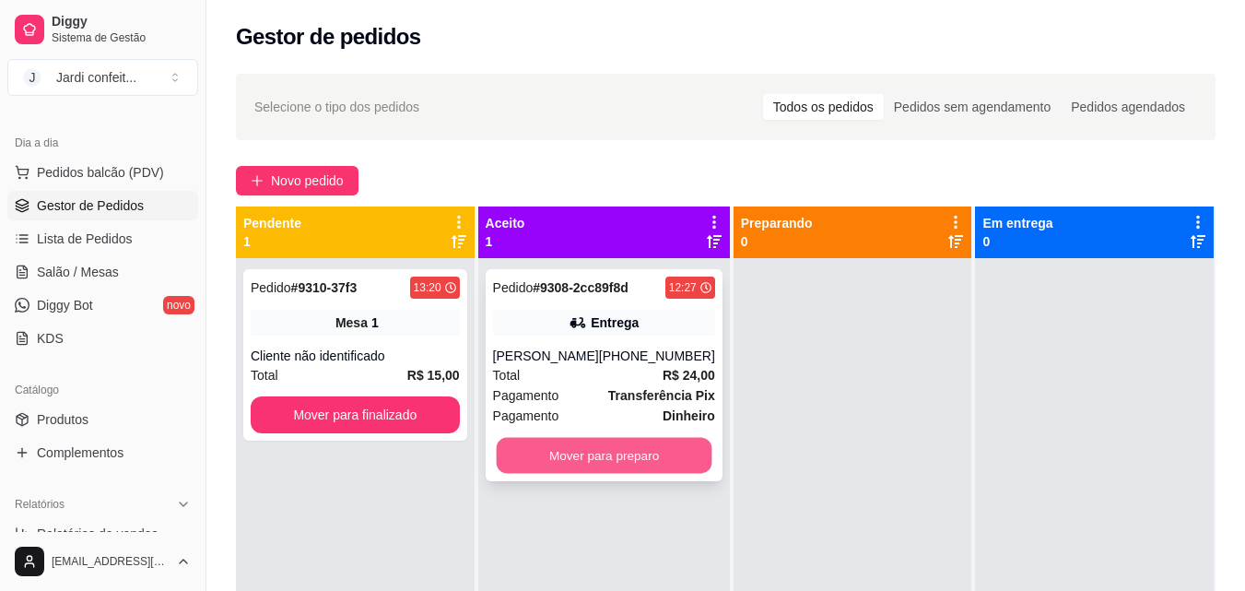
click at [592, 447] on button "Mover para preparo" at bounding box center [604, 456] width 216 height 36
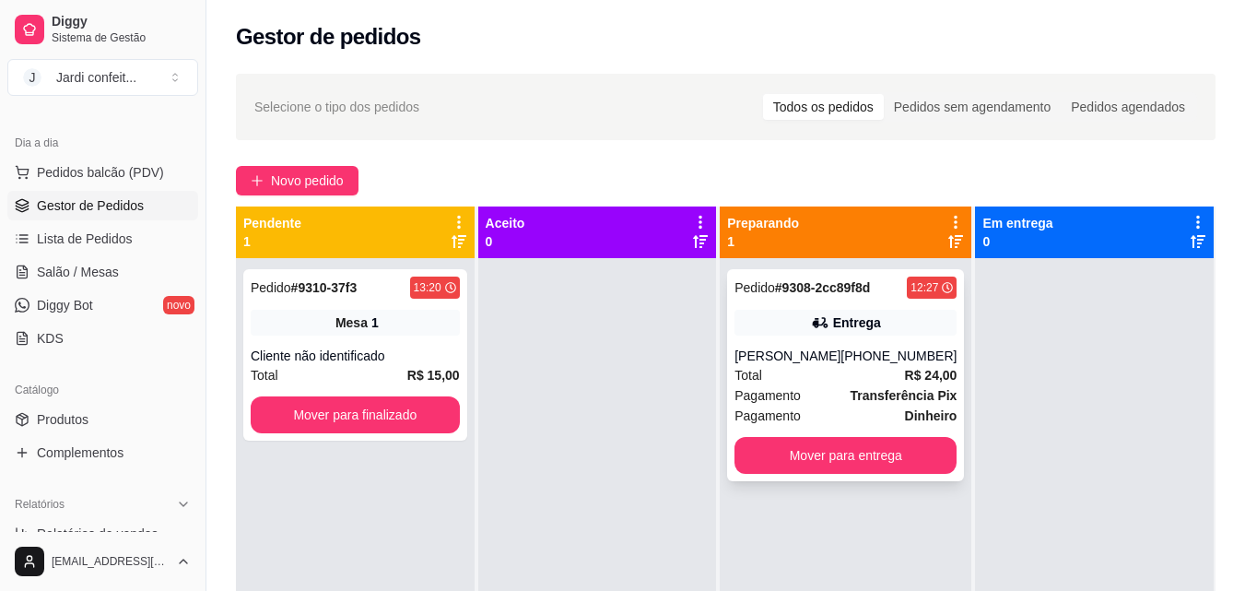
click at [811, 437] on div "Pedido # 9308-2cc89f8d 12:27 Entrega Juliana [PHONE_NUMBER] Total R$ 24,00 Paga…" at bounding box center [845, 375] width 237 height 212
click at [782, 442] on button "Mover para entrega" at bounding box center [846, 456] width 216 height 36
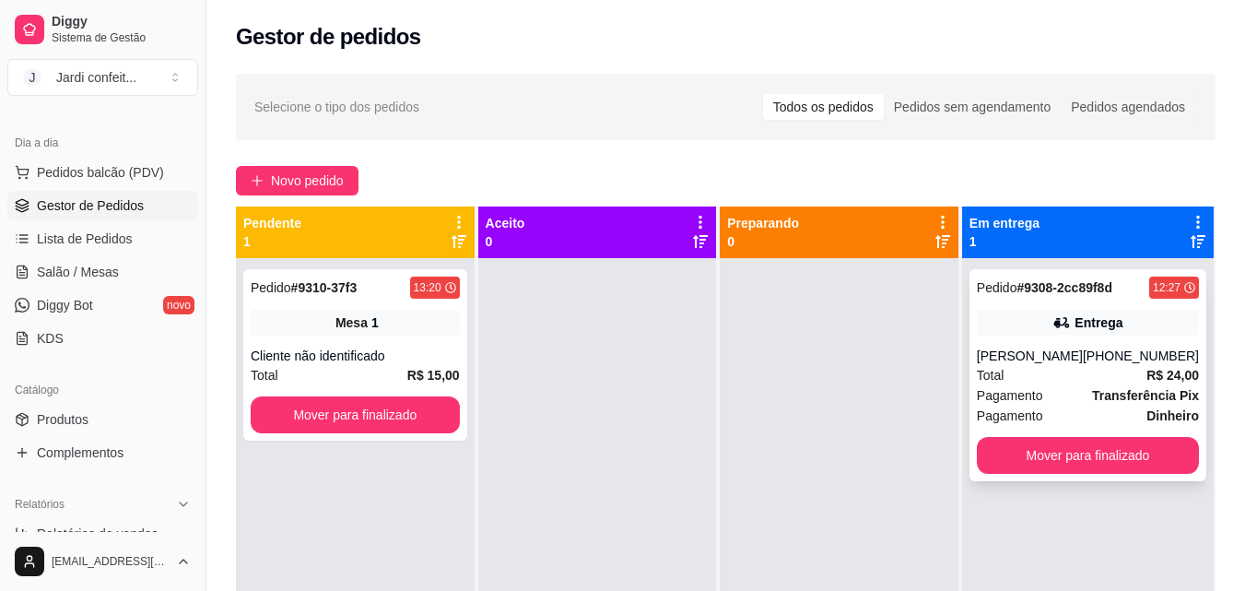
click at [1070, 374] on div "Total R$ 24,00" at bounding box center [1088, 375] width 222 height 20
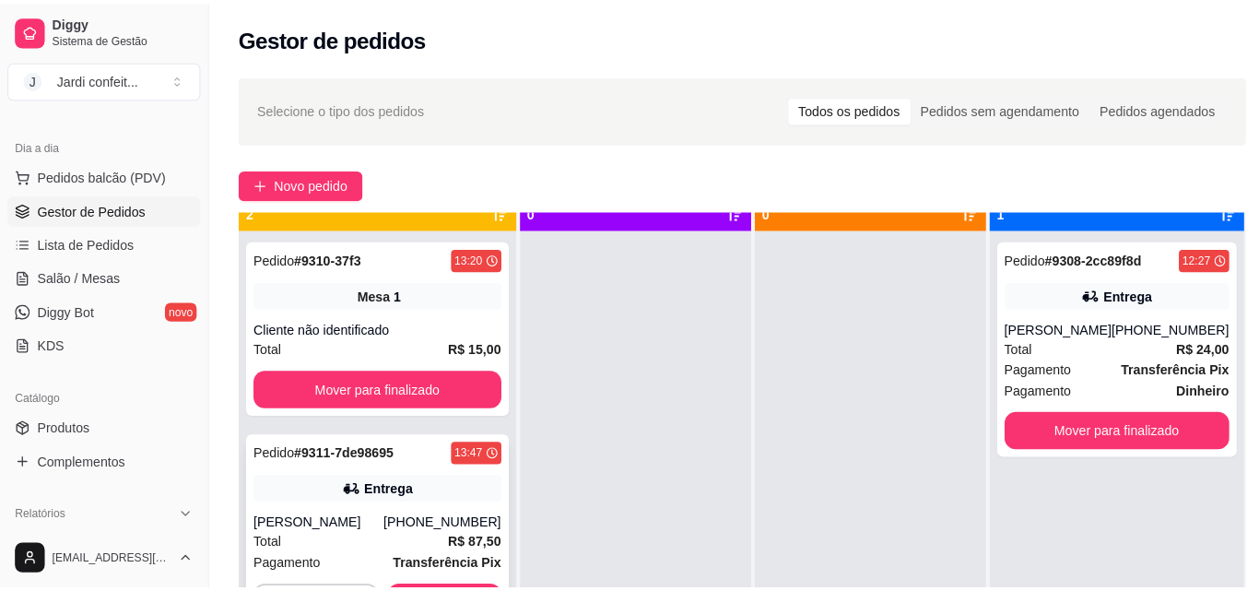
scroll to position [52, 0]
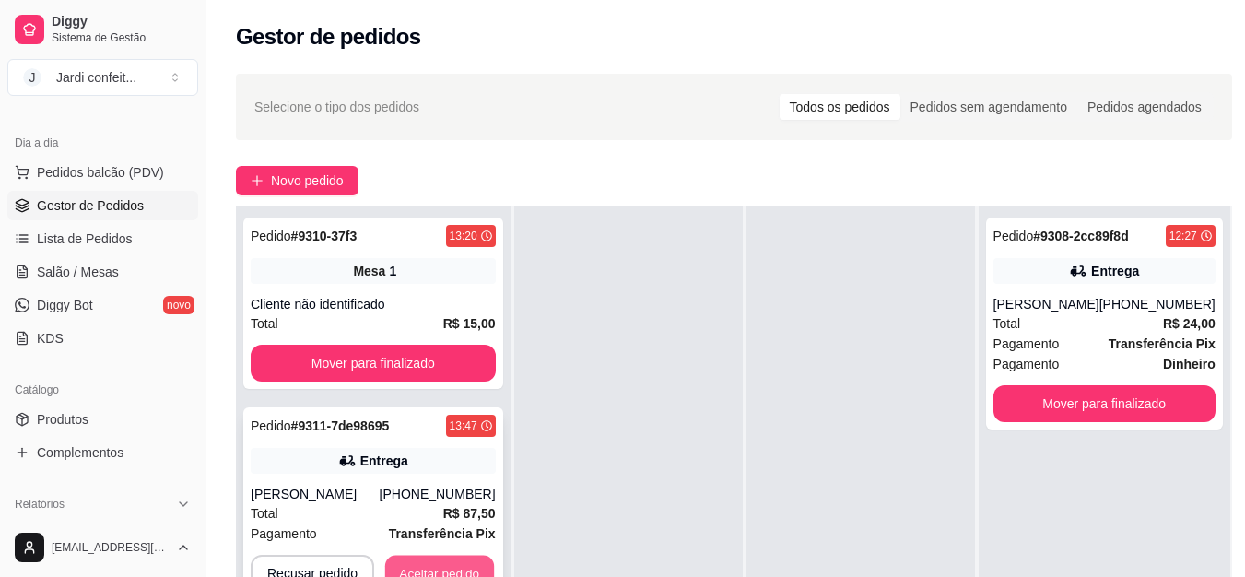
click at [429, 569] on button "Aceitar pedido" at bounding box center [439, 574] width 109 height 36
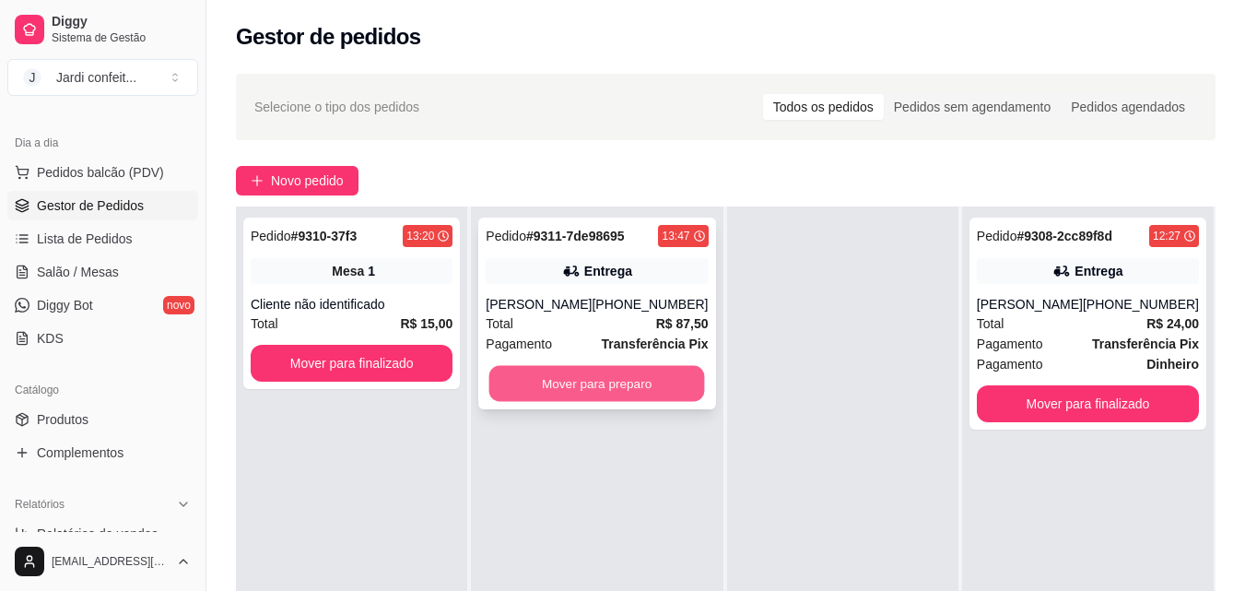
click at [626, 391] on button "Mover para preparo" at bounding box center [597, 384] width 216 height 36
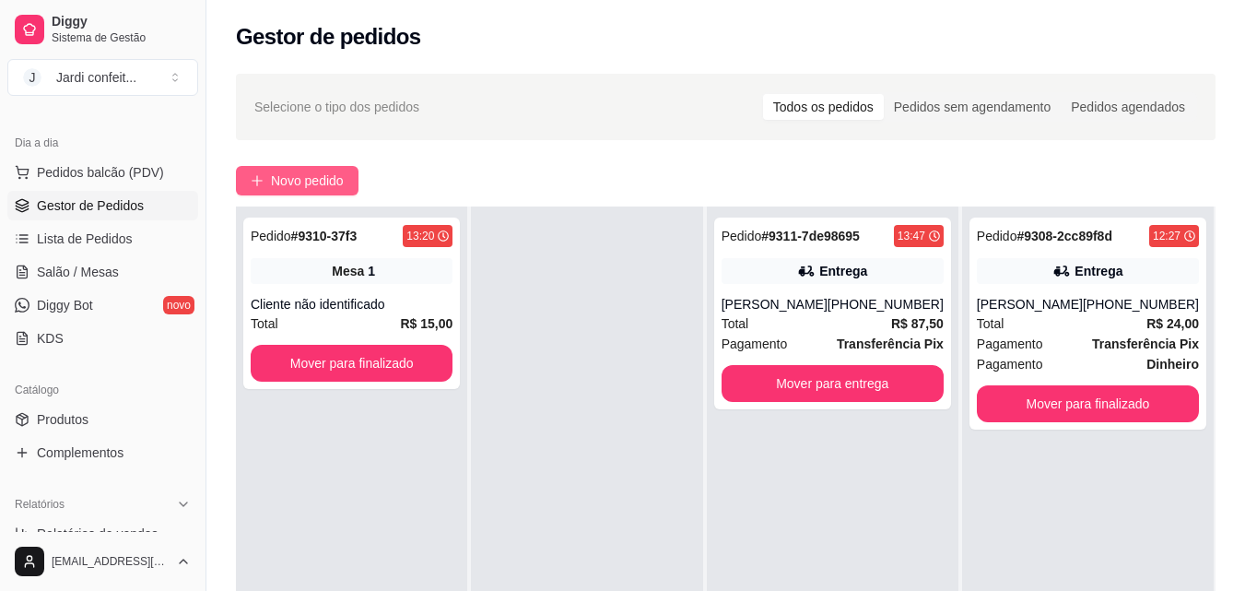
click at [289, 176] on span "Novo pedido" at bounding box center [307, 181] width 73 height 20
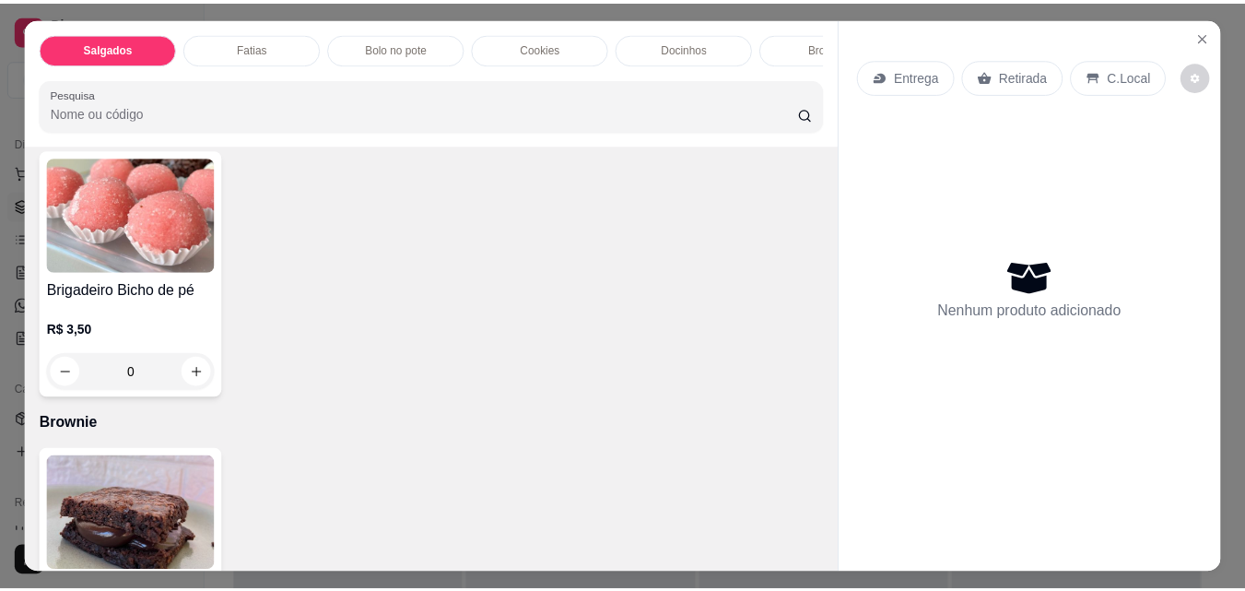
scroll to position [2396, 0]
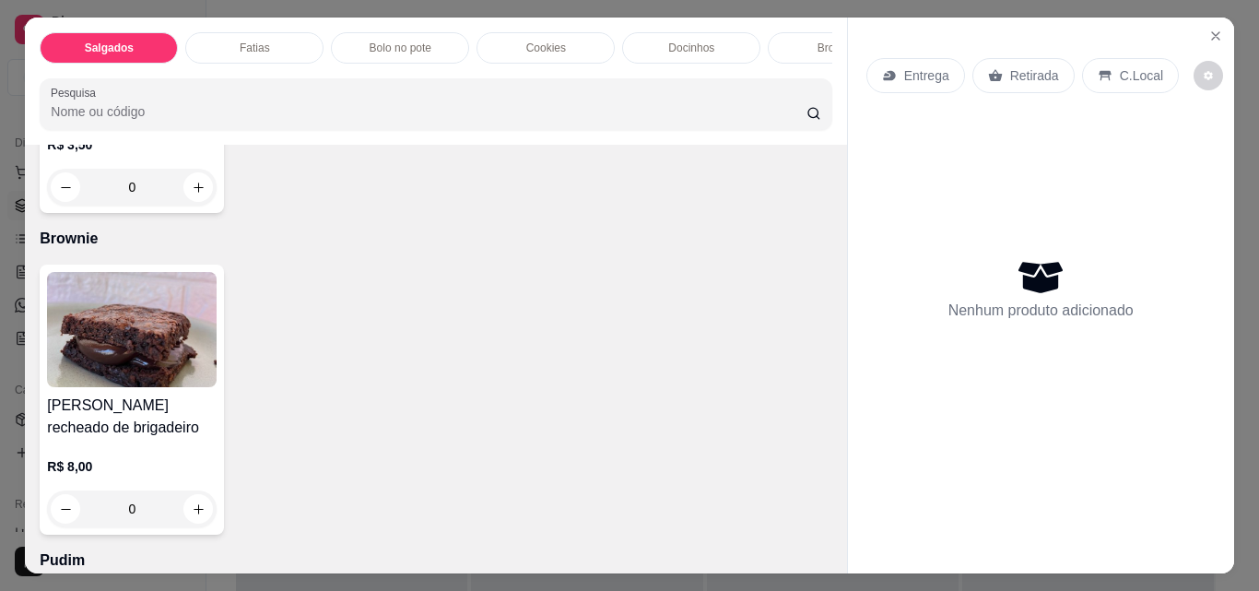
type input "1"
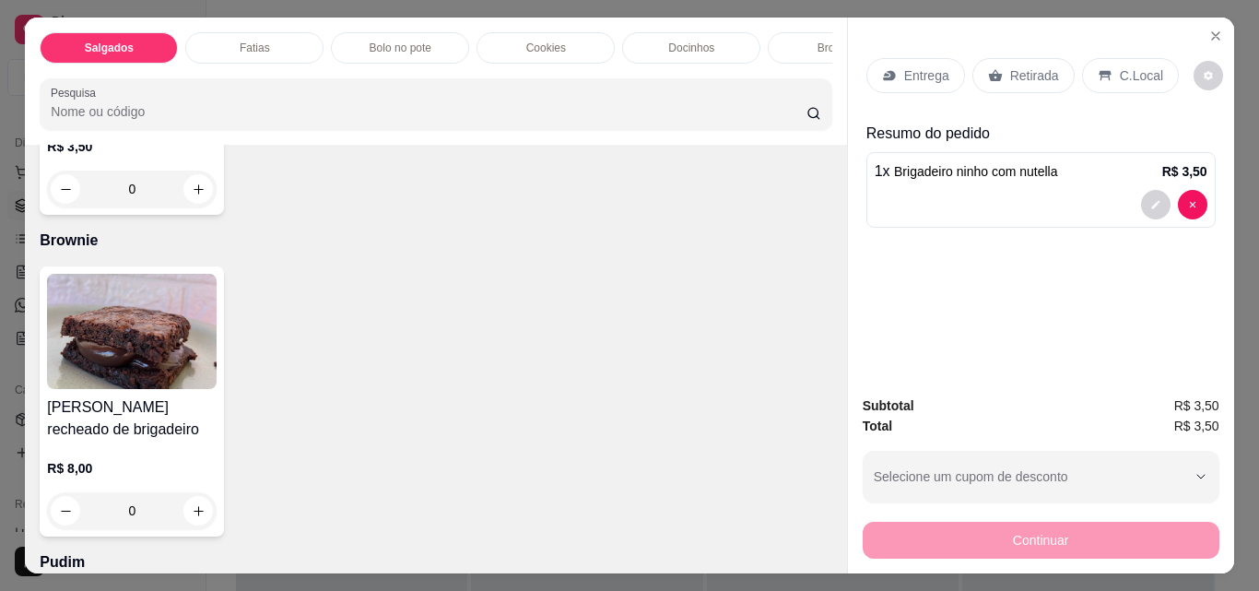
click at [996, 65] on div "Retirada" at bounding box center [1023, 75] width 102 height 35
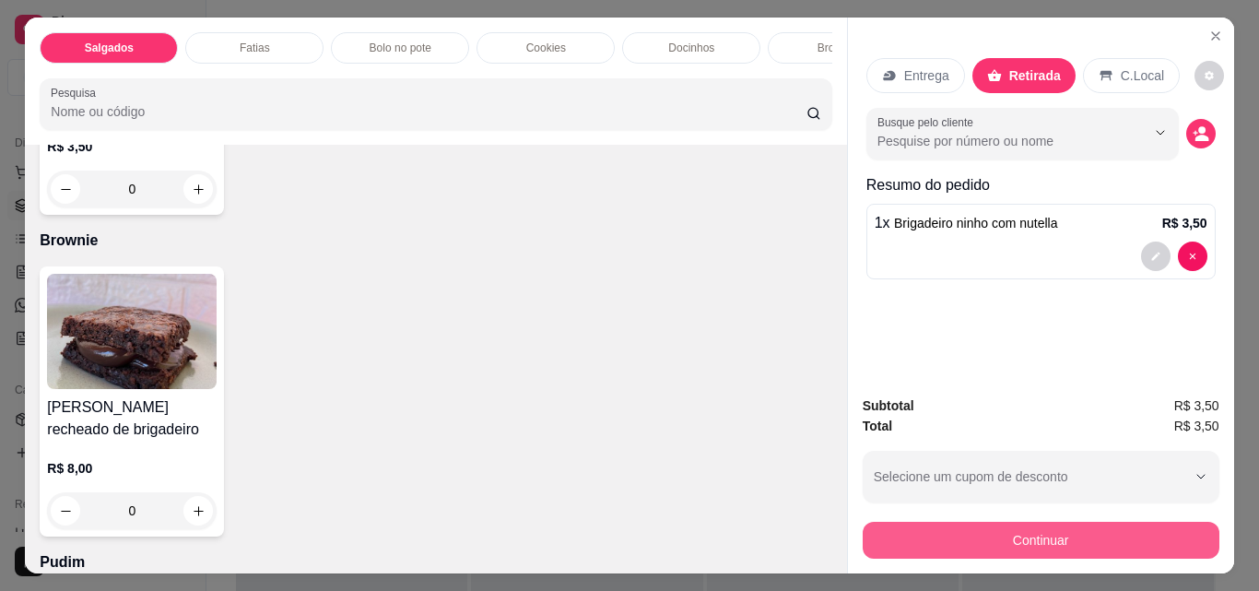
click at [1045, 533] on button "Continuar" at bounding box center [1041, 540] width 357 height 37
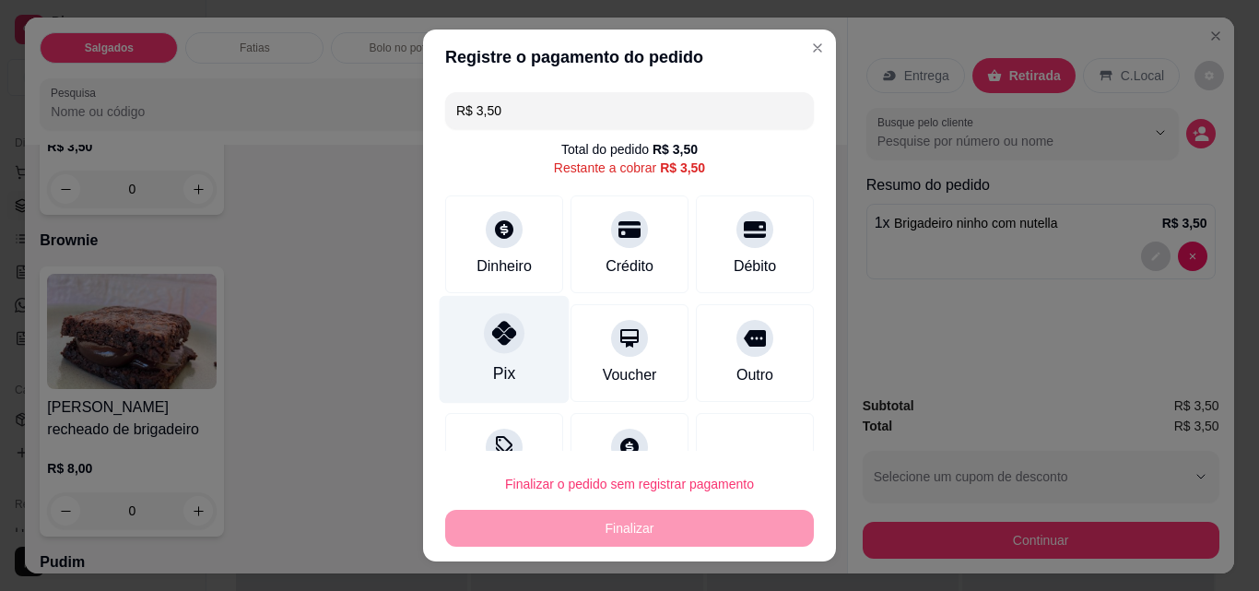
click at [527, 336] on div "Pix" at bounding box center [505, 350] width 130 height 108
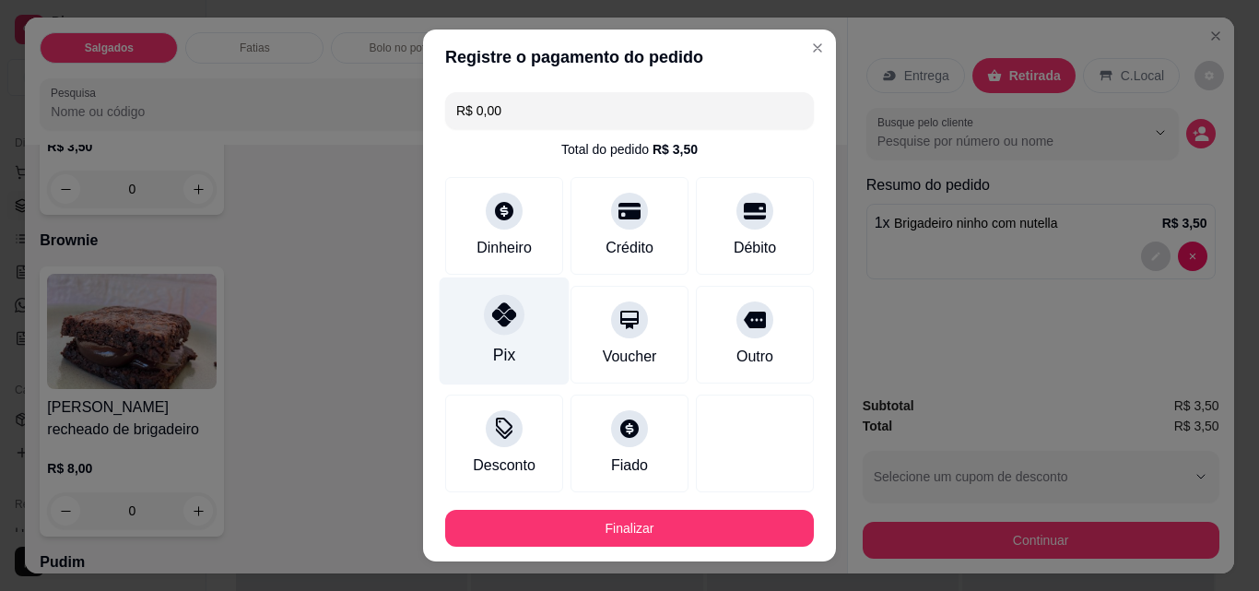
type input "R$ 0,00"
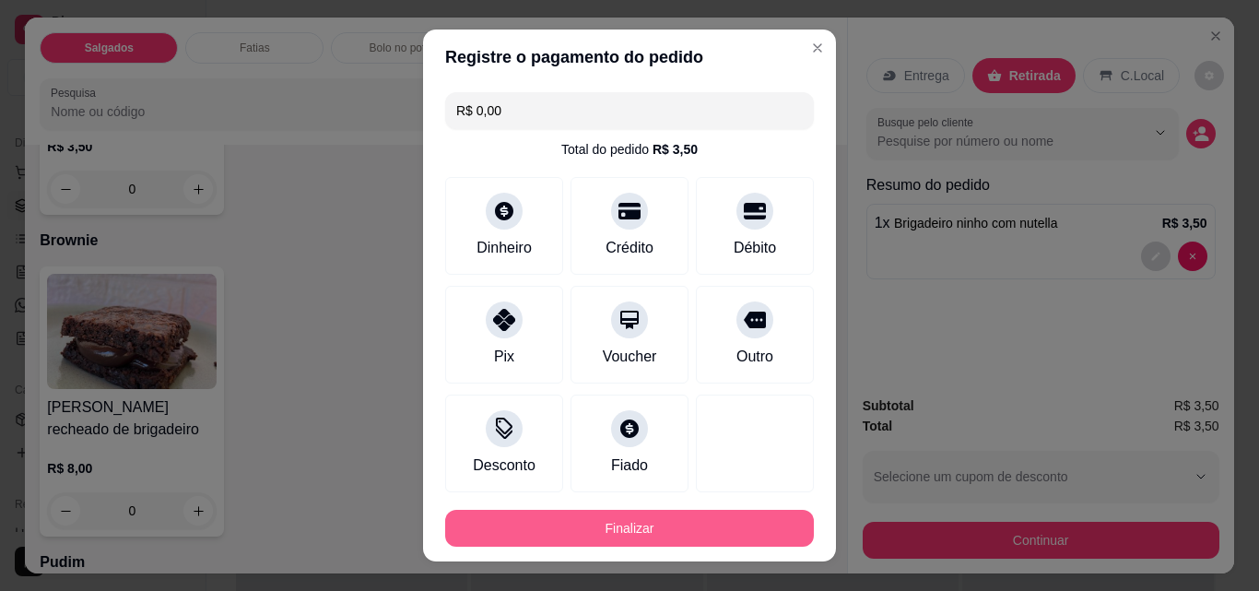
click at [700, 523] on button "Finalizar" at bounding box center [629, 528] width 369 height 37
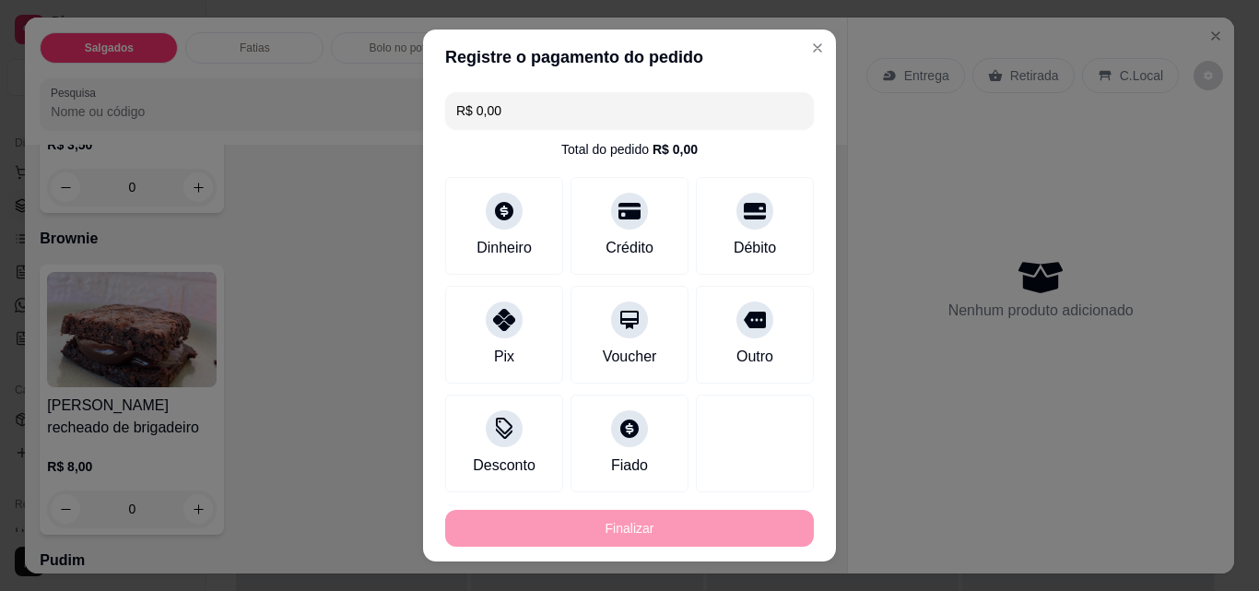
type input "0"
type input "-R$ 3,50"
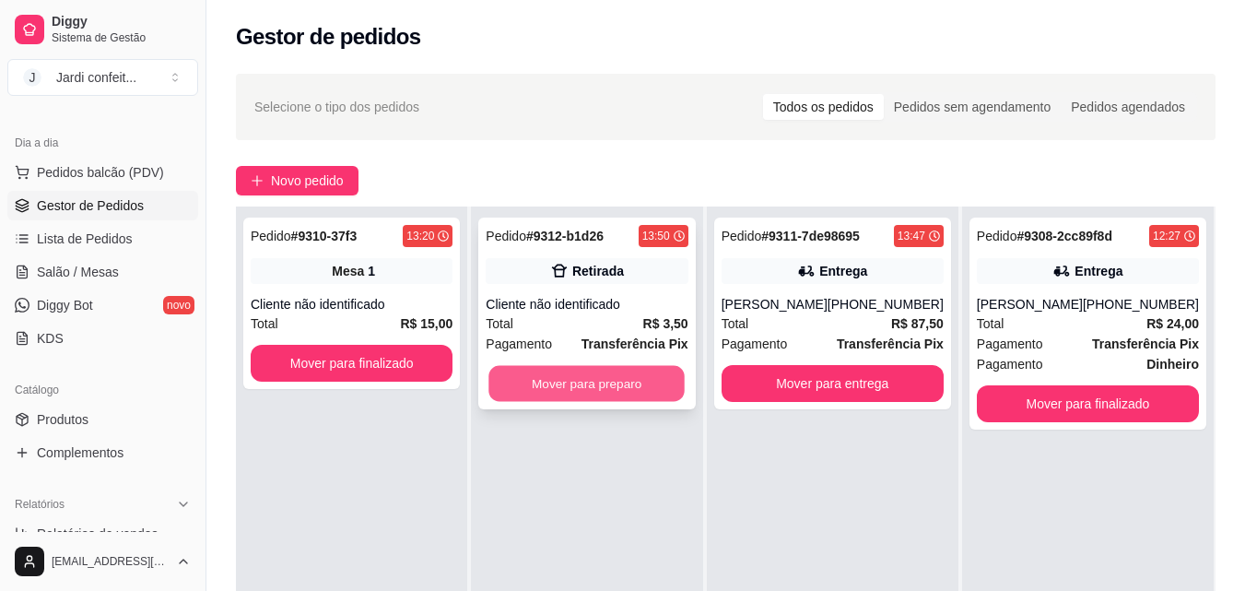
click at [657, 395] on button "Mover para preparo" at bounding box center [587, 384] width 196 height 36
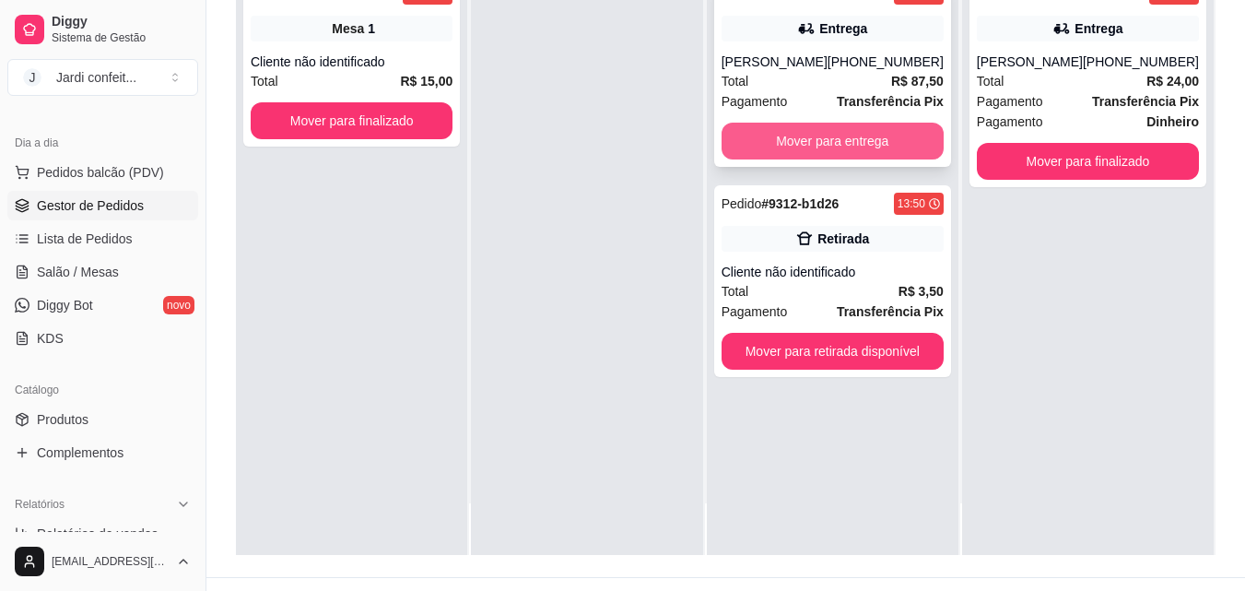
scroll to position [281, 0]
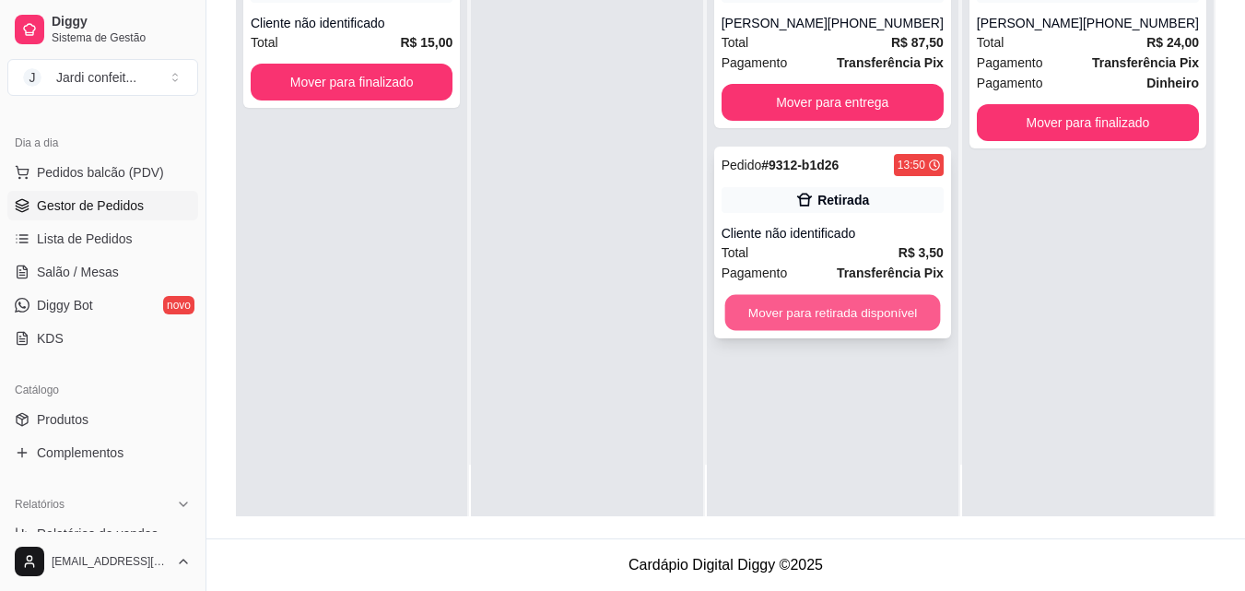
click at [848, 313] on button "Mover para retirada disponível" at bounding box center [832, 313] width 216 height 36
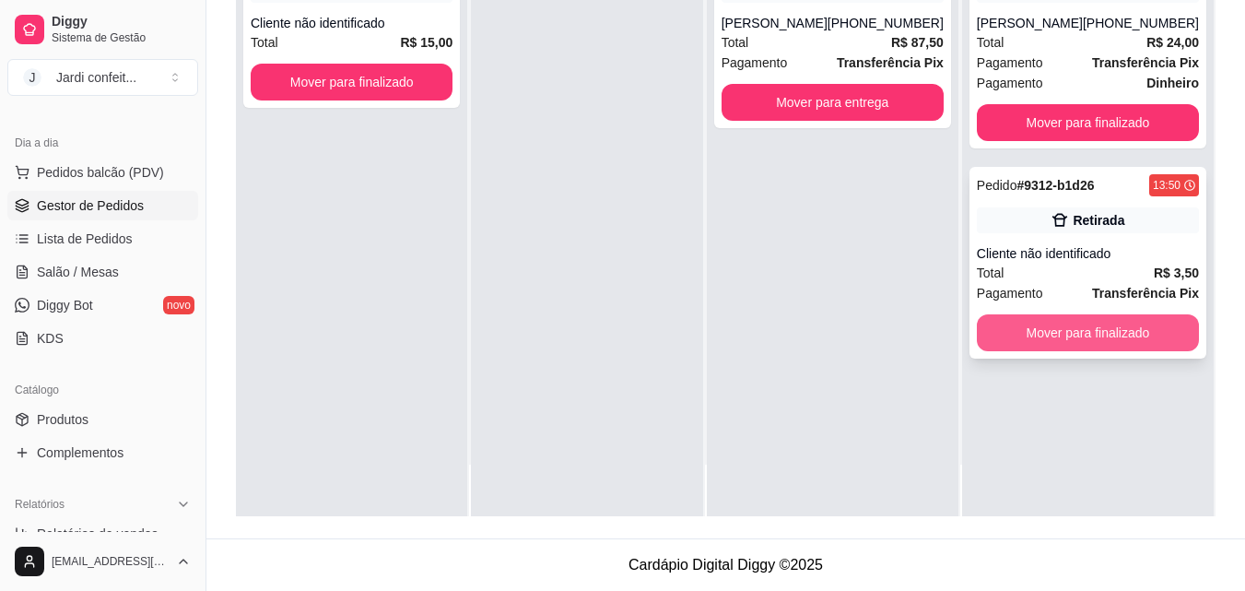
click at [1091, 332] on button "Mover para finalizado" at bounding box center [1088, 332] width 222 height 37
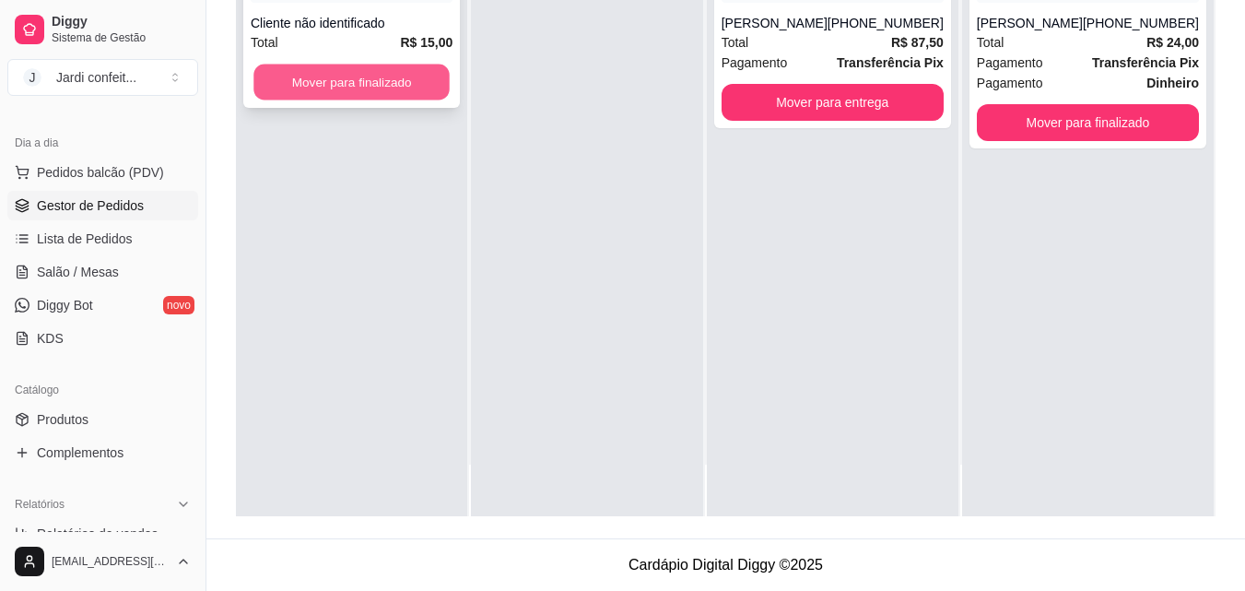
click at [294, 81] on button "Mover para finalizado" at bounding box center [351, 83] width 196 height 36
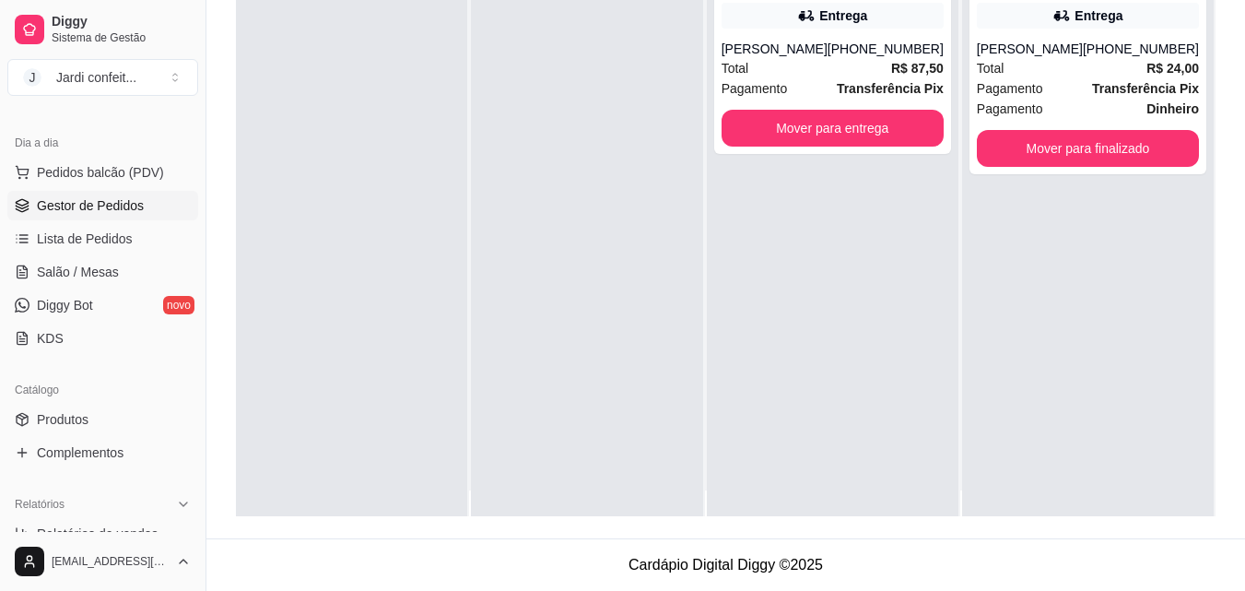
scroll to position [0, 0]
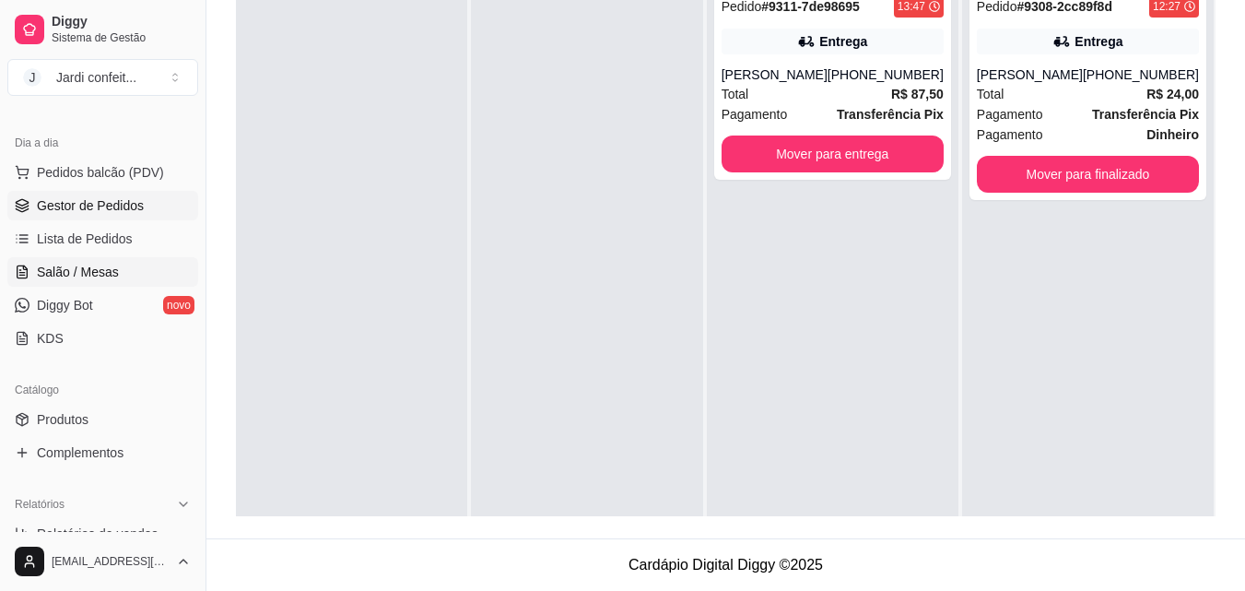
click at [134, 281] on link "Salão / Mesas" at bounding box center [102, 271] width 191 height 29
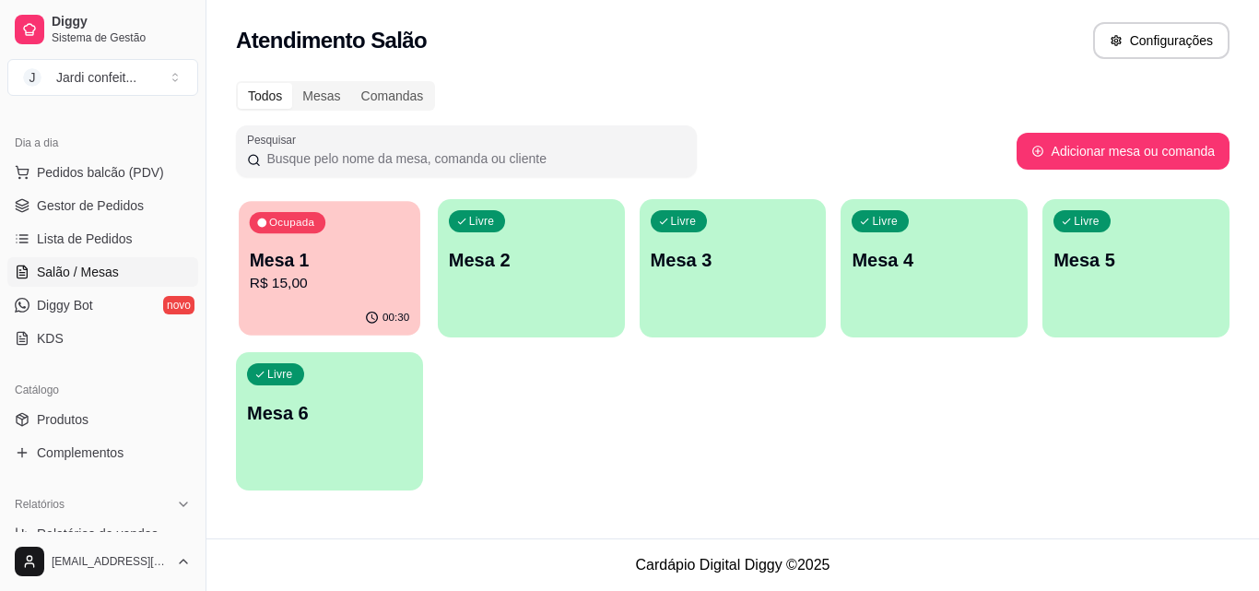
click at [352, 284] on p "R$ 15,00" at bounding box center [329, 283] width 159 height 21
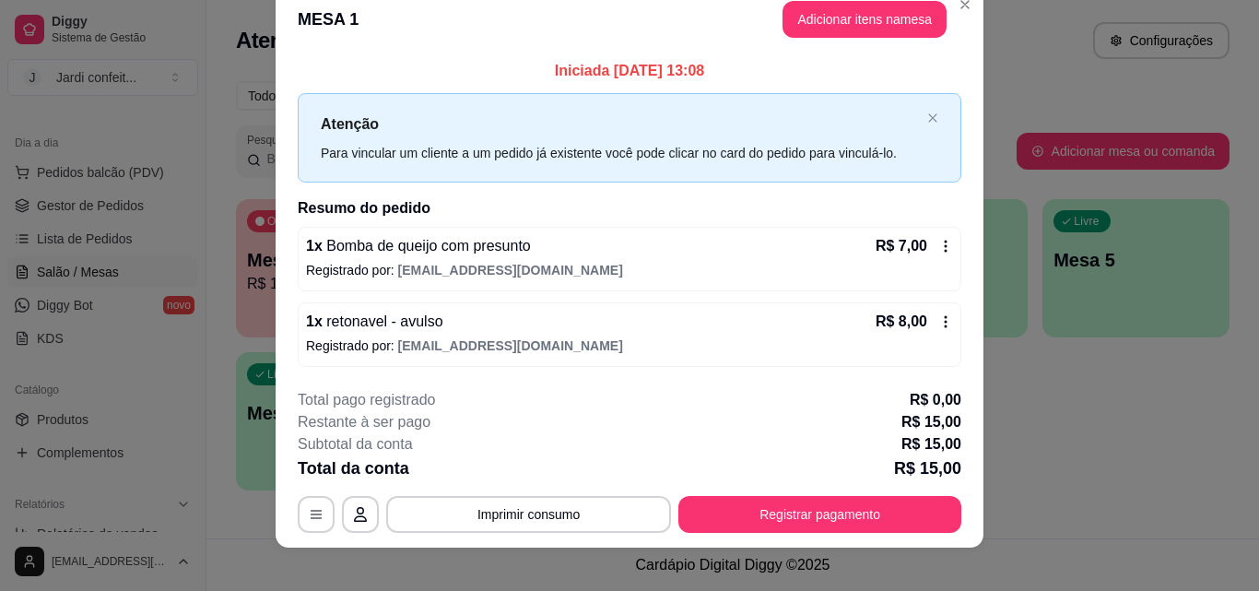
scroll to position [44, 0]
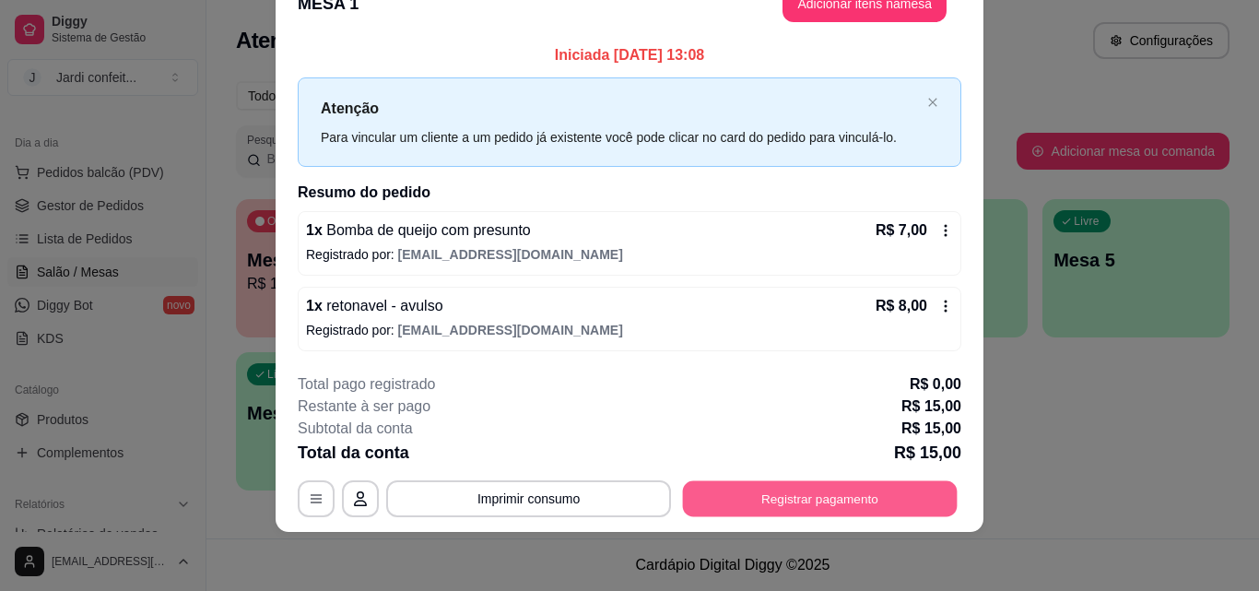
click at [863, 492] on button "Registrar pagamento" at bounding box center [820, 499] width 275 height 36
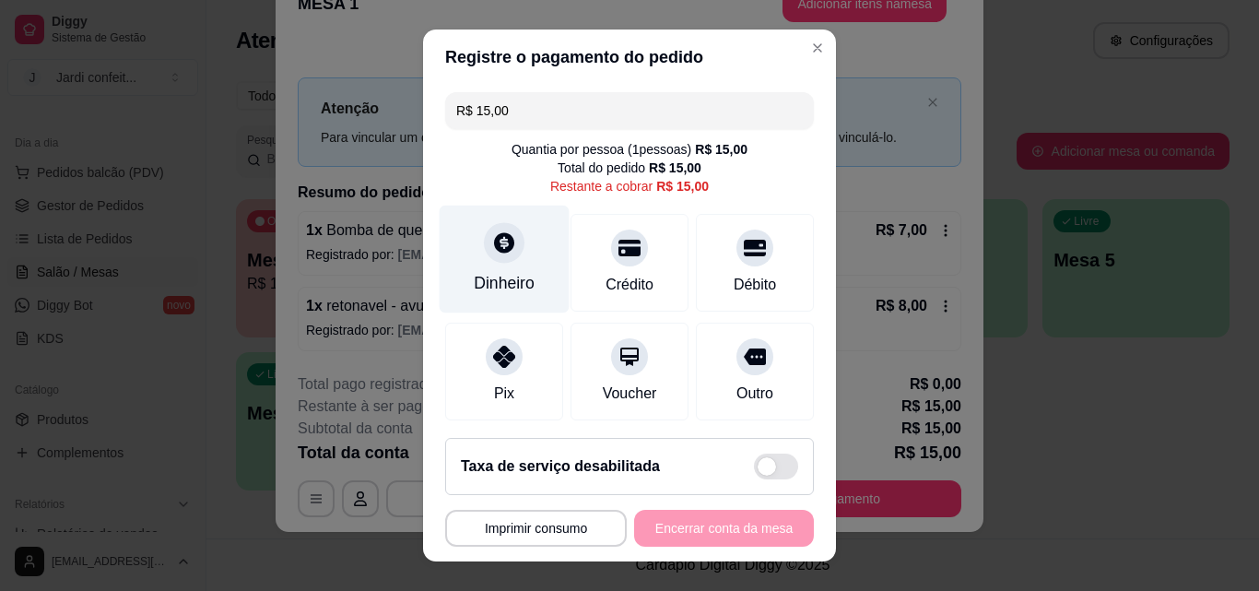
click at [507, 277] on div "Dinheiro" at bounding box center [504, 283] width 61 height 24
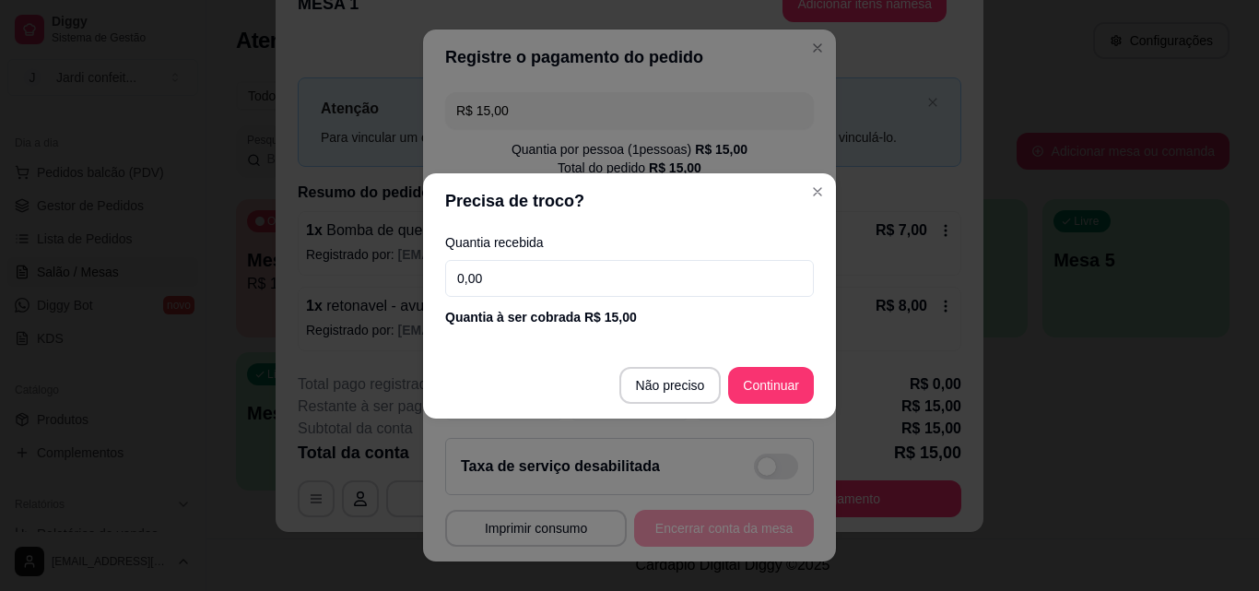
click at [565, 281] on input "0,00" at bounding box center [629, 278] width 369 height 37
type input "15,00"
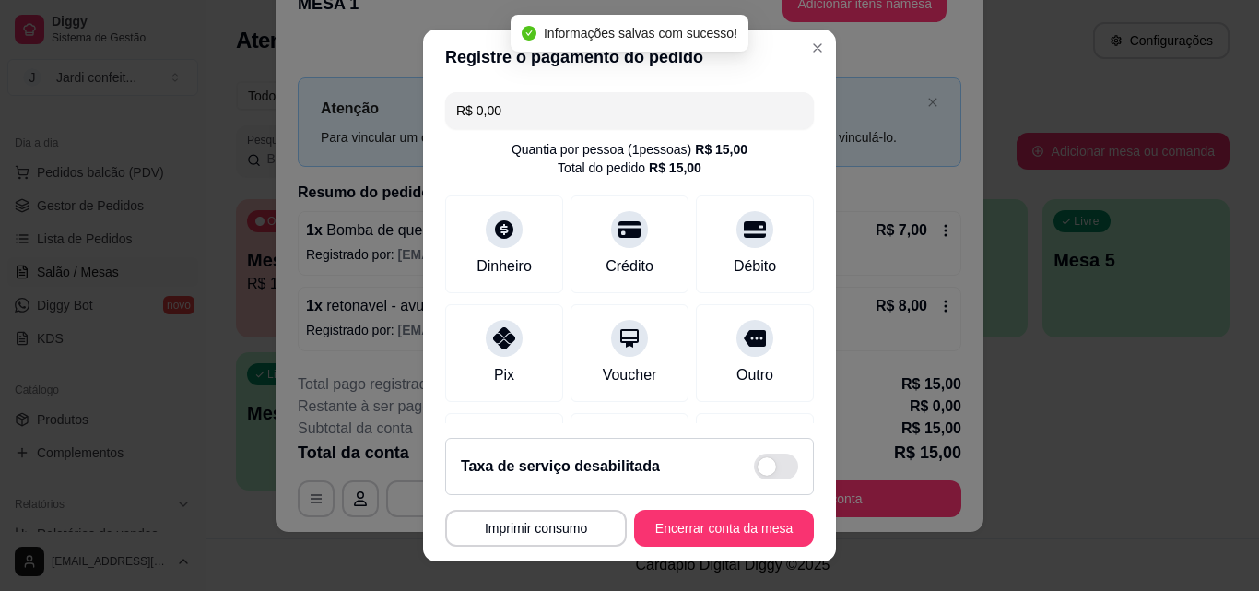
type input "R$ 0,00"
click at [741, 533] on button "Encerrar conta da mesa" at bounding box center [724, 529] width 174 height 36
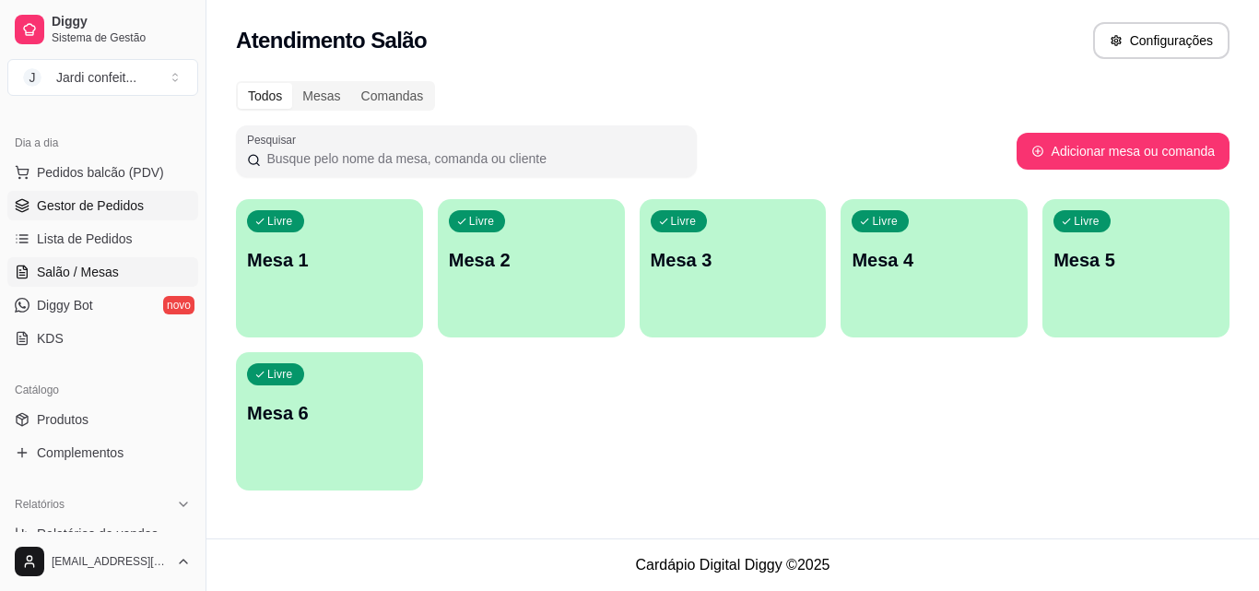
click at [137, 219] on link "Gestor de Pedidos" at bounding box center [102, 205] width 191 height 29
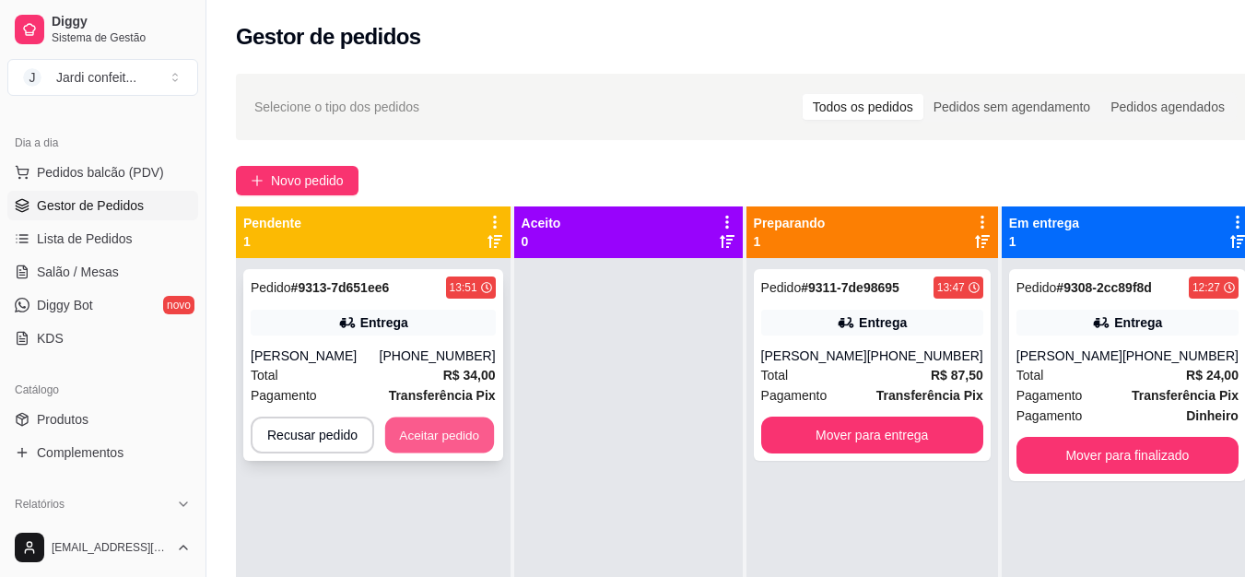
click at [465, 438] on button "Aceitar pedido" at bounding box center [439, 436] width 109 height 36
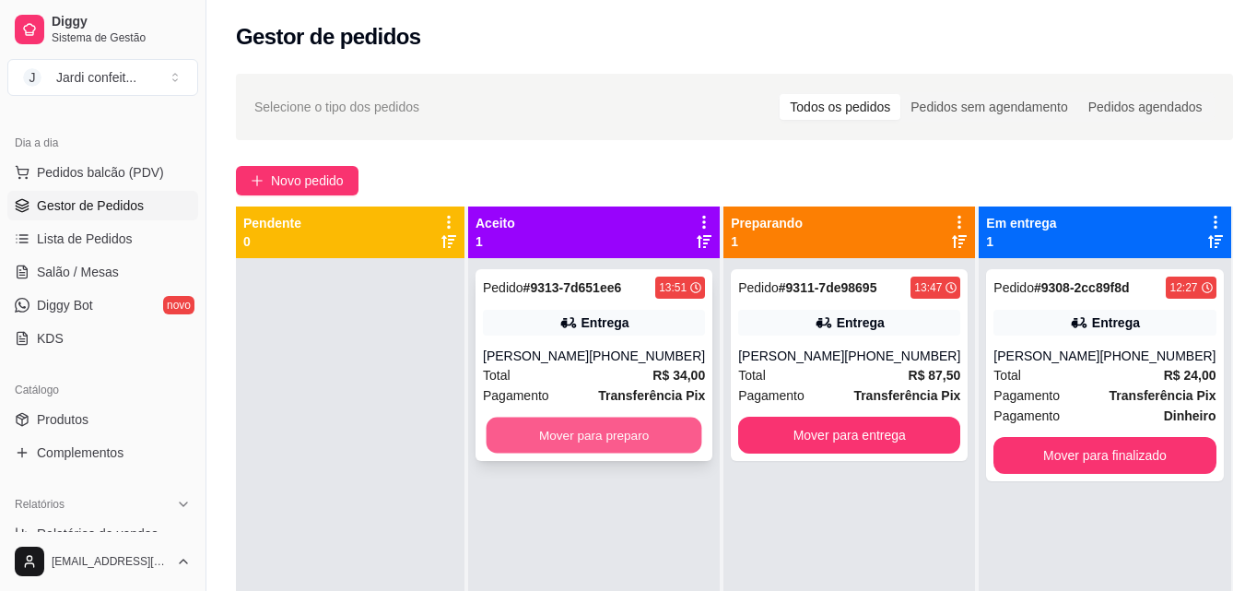
click at [575, 438] on button "Mover para preparo" at bounding box center [595, 436] width 216 height 36
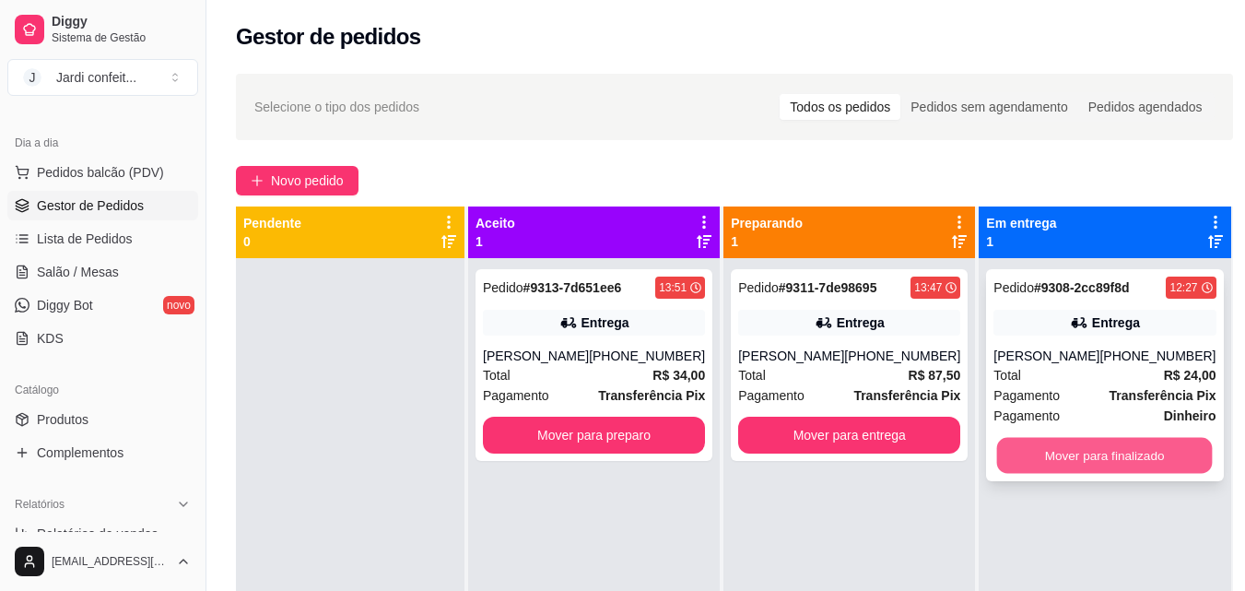
click at [1080, 455] on button "Mover para finalizado" at bounding box center [1105, 456] width 216 height 36
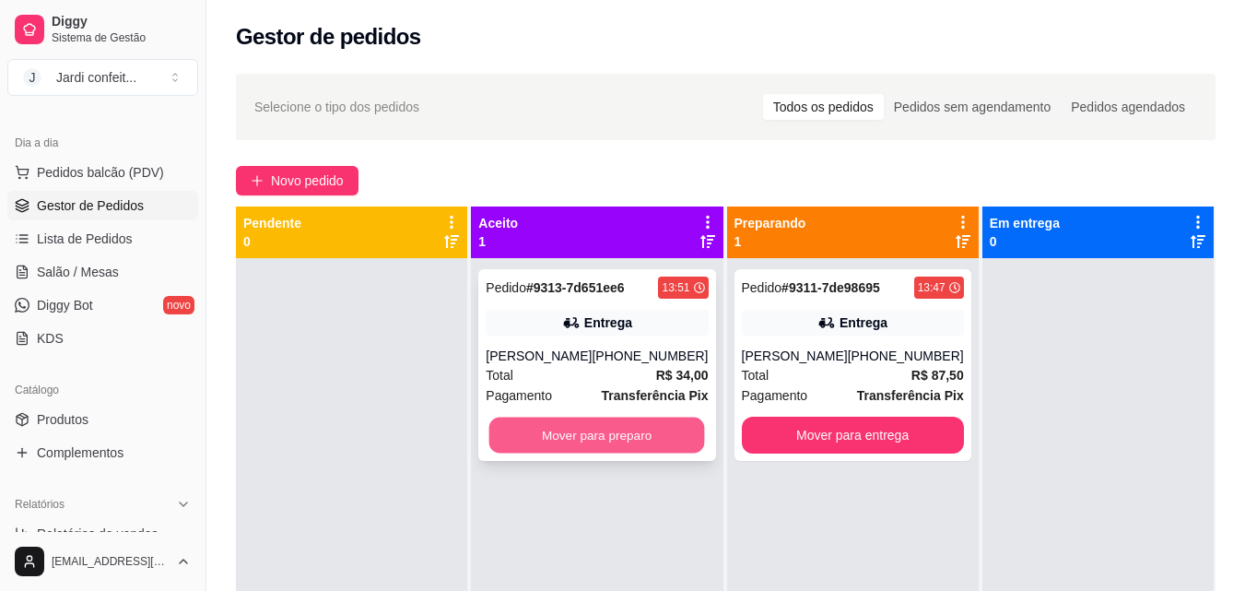
click at [631, 433] on button "Mover para preparo" at bounding box center [597, 436] width 216 height 36
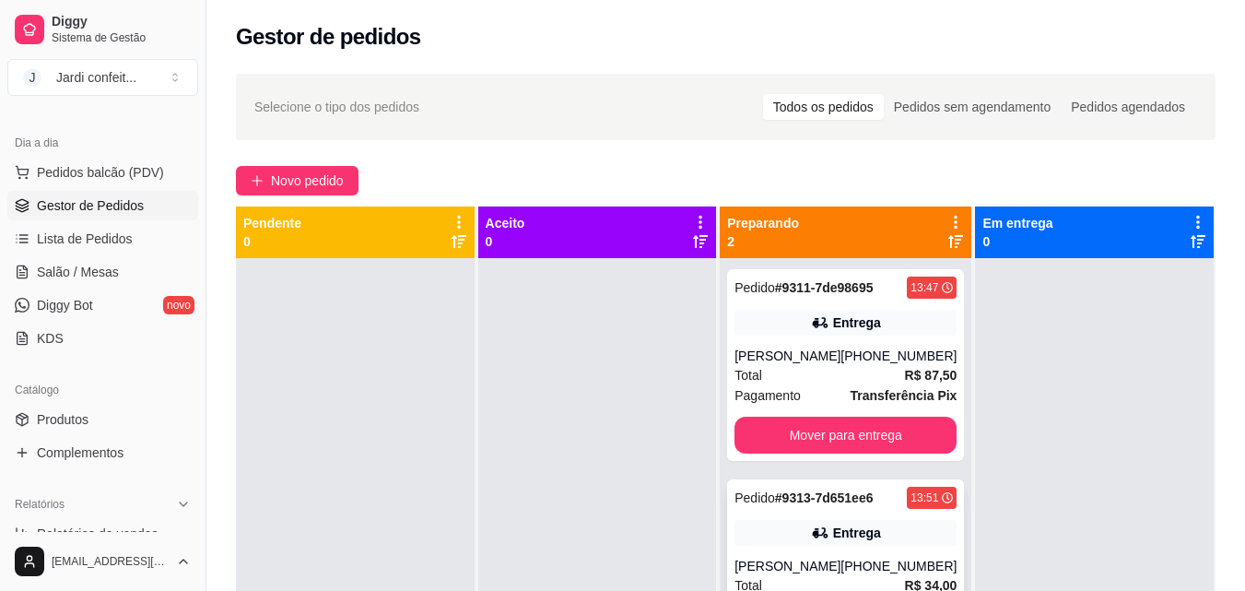
click at [810, 551] on div "Pedido # 9313-7d651ee6 13:51 Entrega [PERSON_NAME] [PHONE_NUMBER] Total R$ 34,0…" at bounding box center [845, 575] width 237 height 192
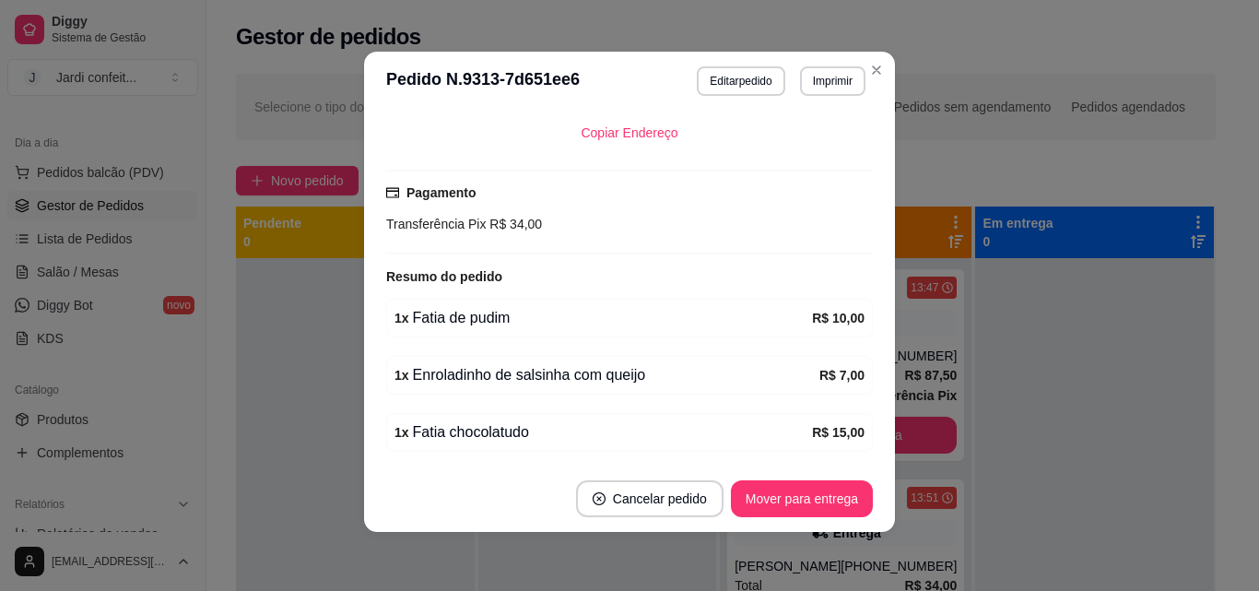
scroll to position [490, 0]
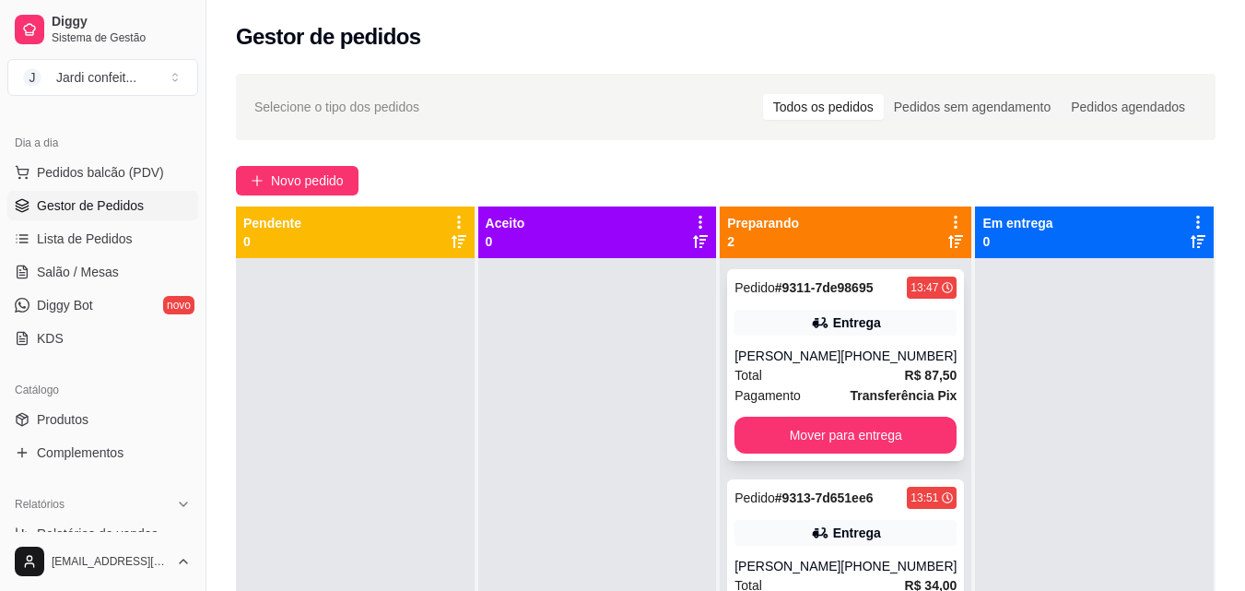
click at [751, 355] on div "[PERSON_NAME]" at bounding box center [788, 356] width 106 height 18
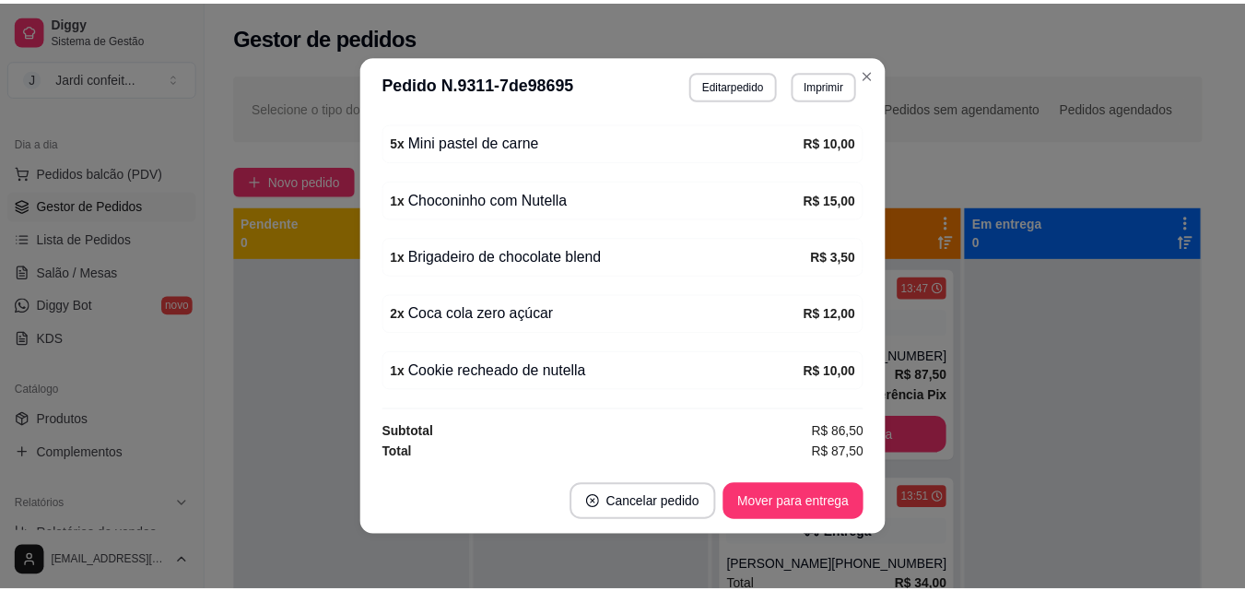
scroll to position [4, 0]
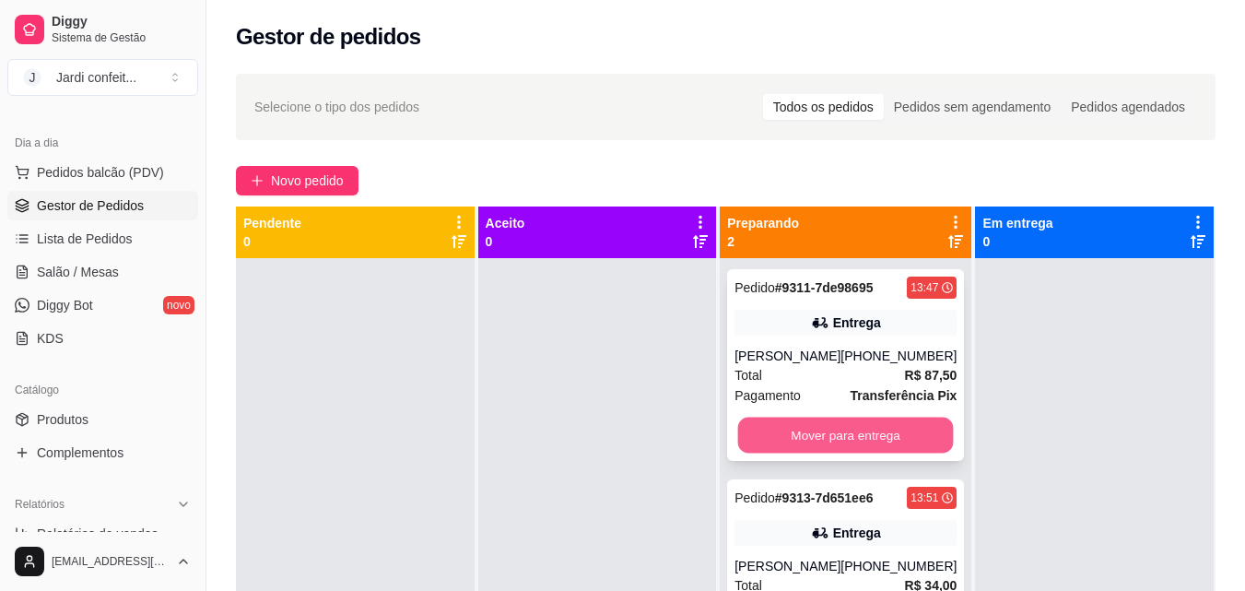
click at [833, 429] on button "Mover para entrega" at bounding box center [846, 436] width 216 height 36
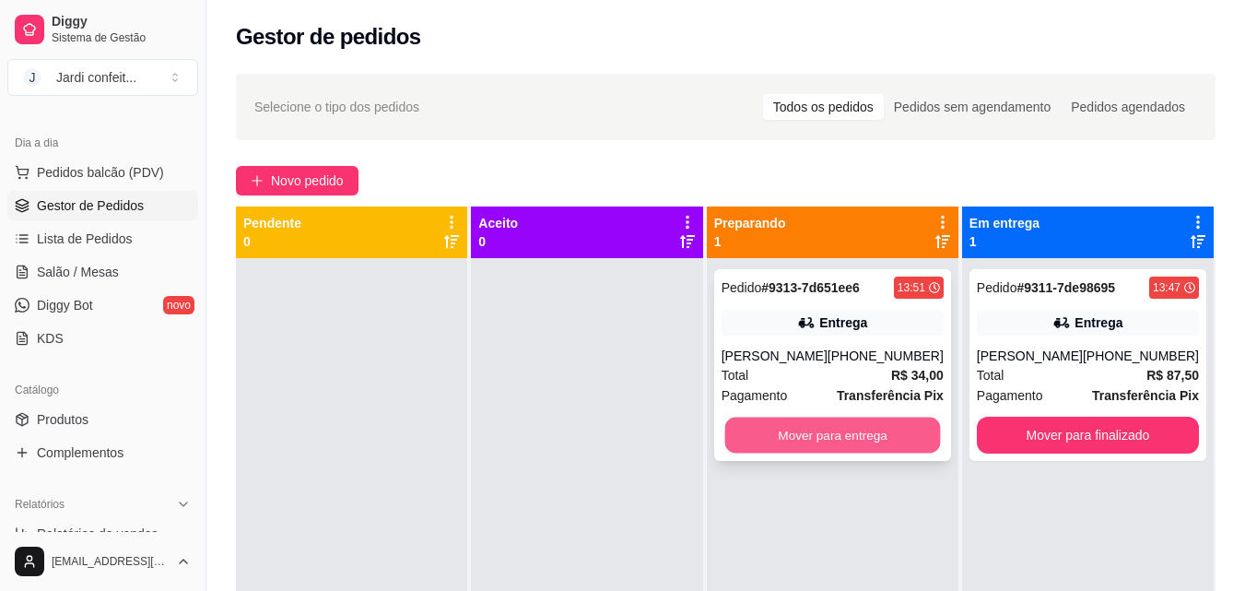
click at [846, 429] on button "Mover para entrega" at bounding box center [832, 436] width 216 height 36
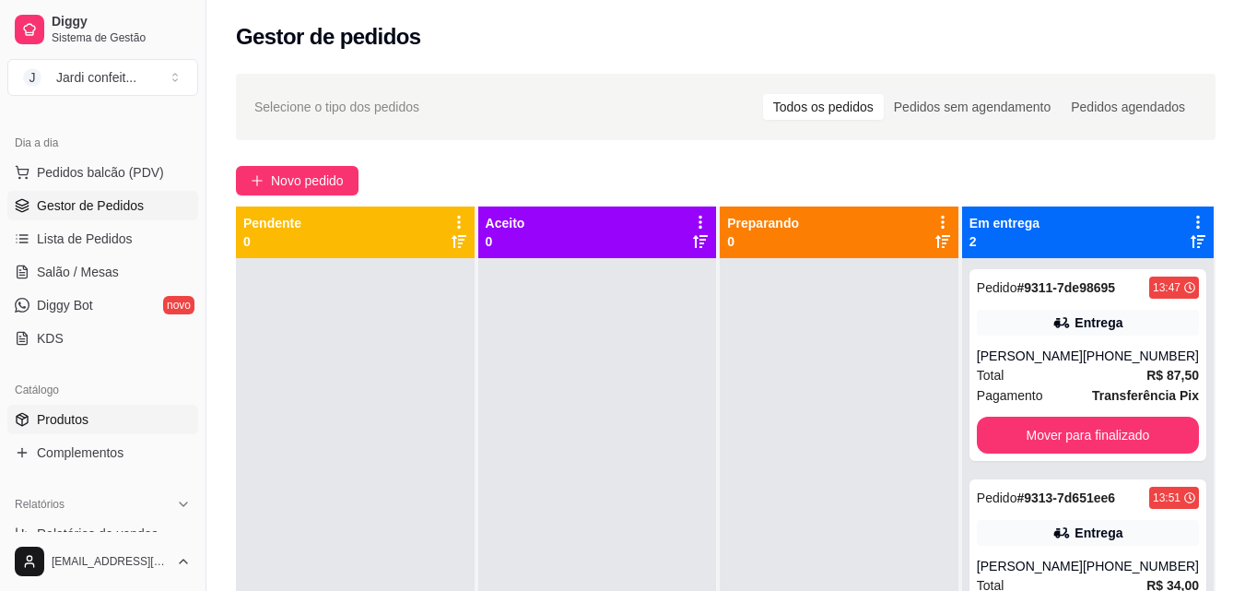
click at [89, 425] on link "Produtos" at bounding box center [102, 419] width 191 height 29
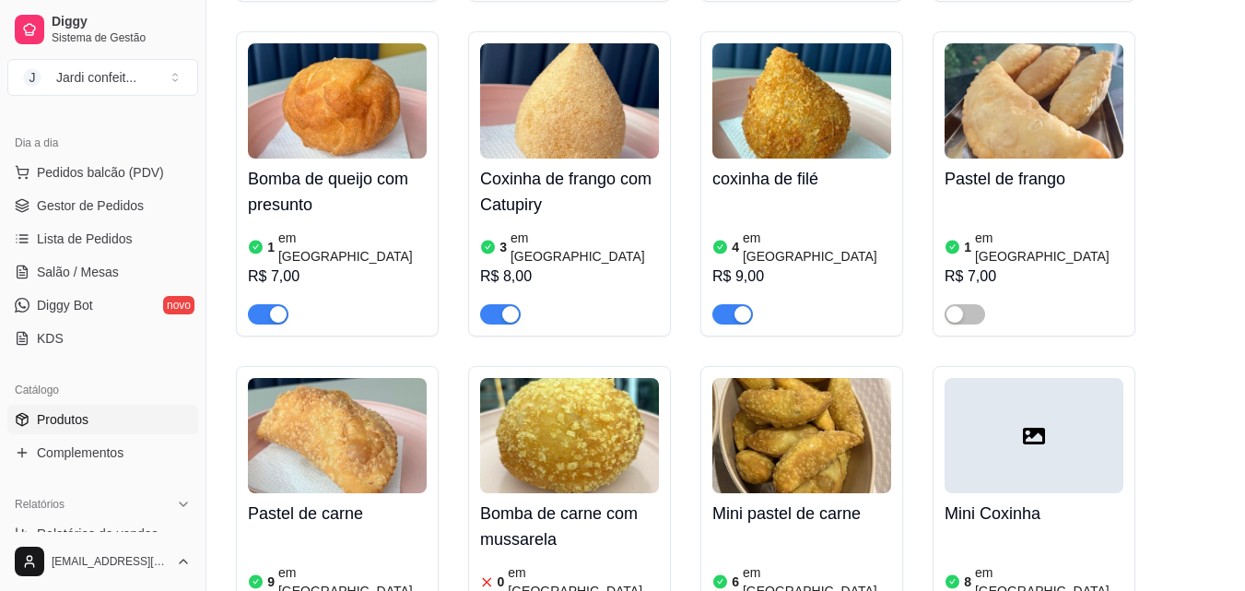
scroll to position [1198, 0]
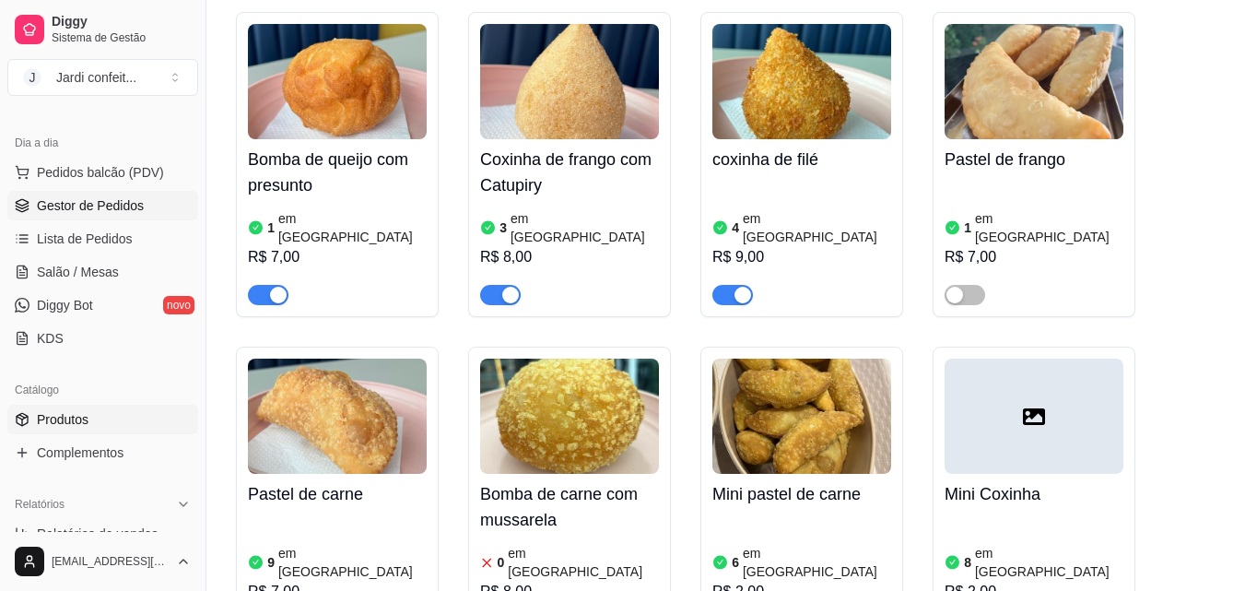
click at [68, 206] on span "Gestor de Pedidos" at bounding box center [90, 205] width 107 height 18
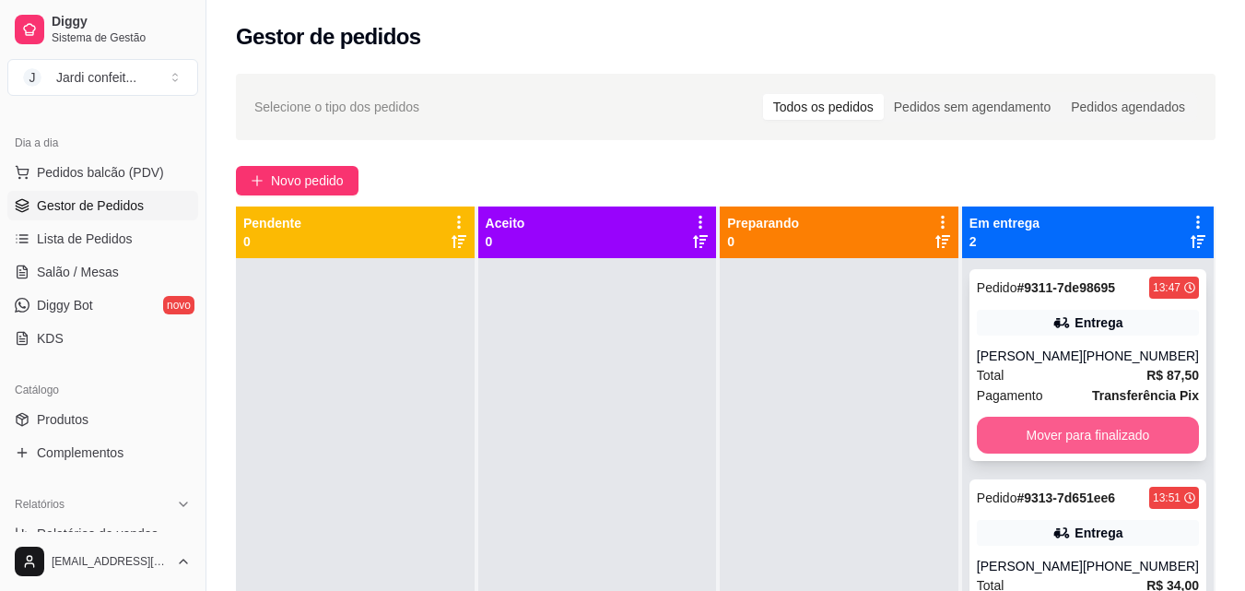
click at [1153, 421] on button "Mover para finalizado" at bounding box center [1088, 435] width 222 height 37
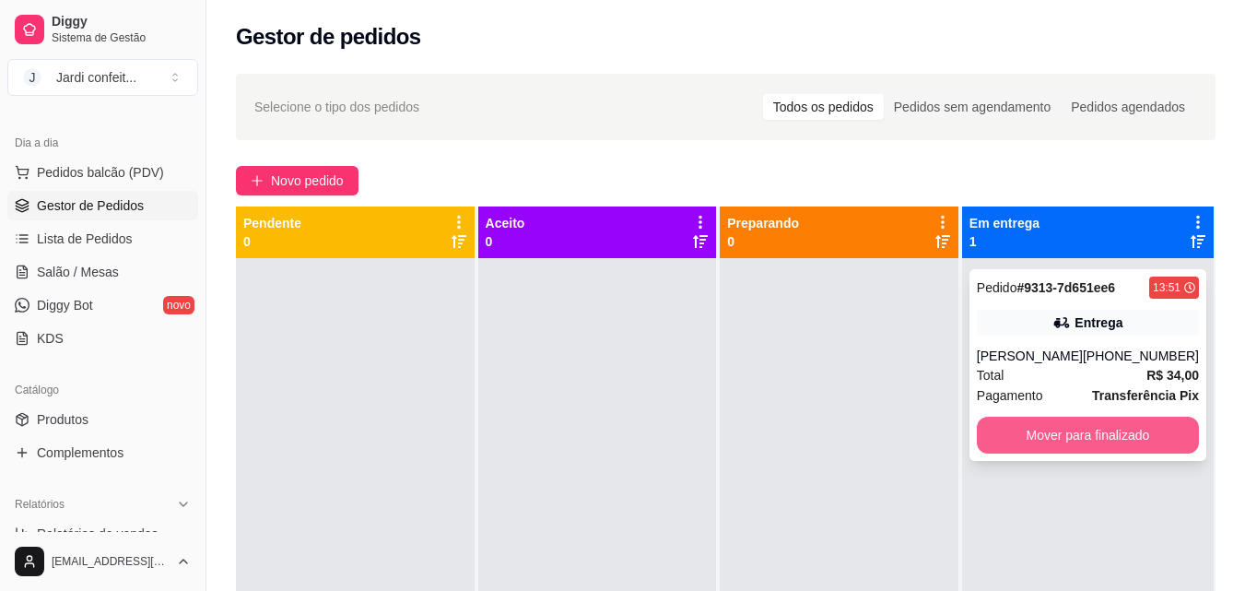
click at [1092, 439] on button "Mover para finalizado" at bounding box center [1088, 435] width 222 height 37
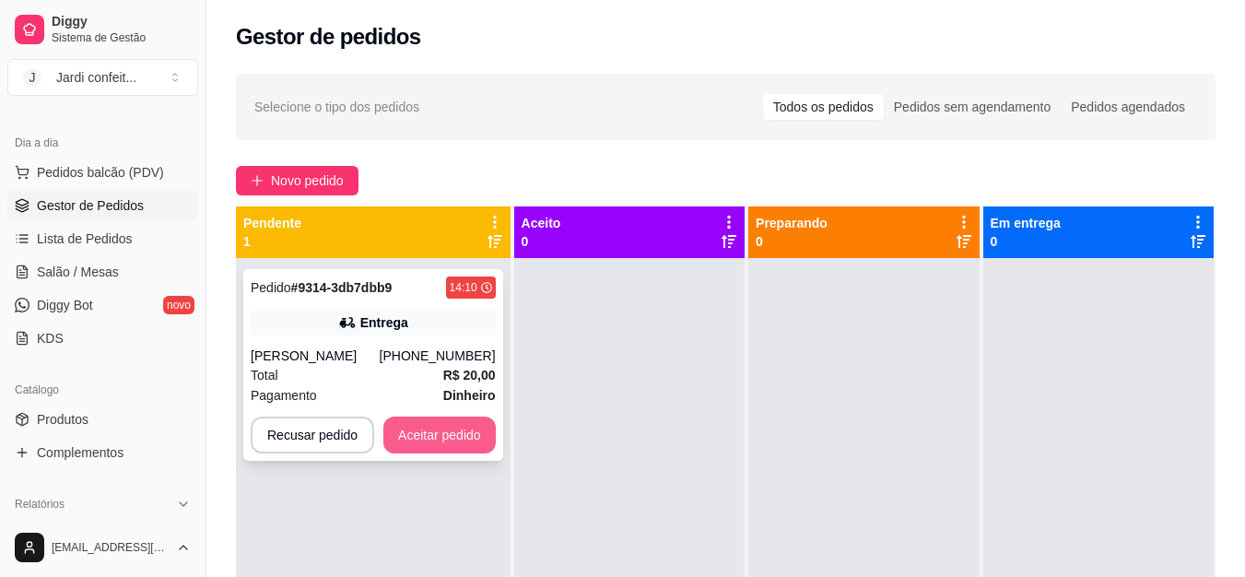
click at [448, 433] on button "Aceitar pedido" at bounding box center [439, 435] width 112 height 37
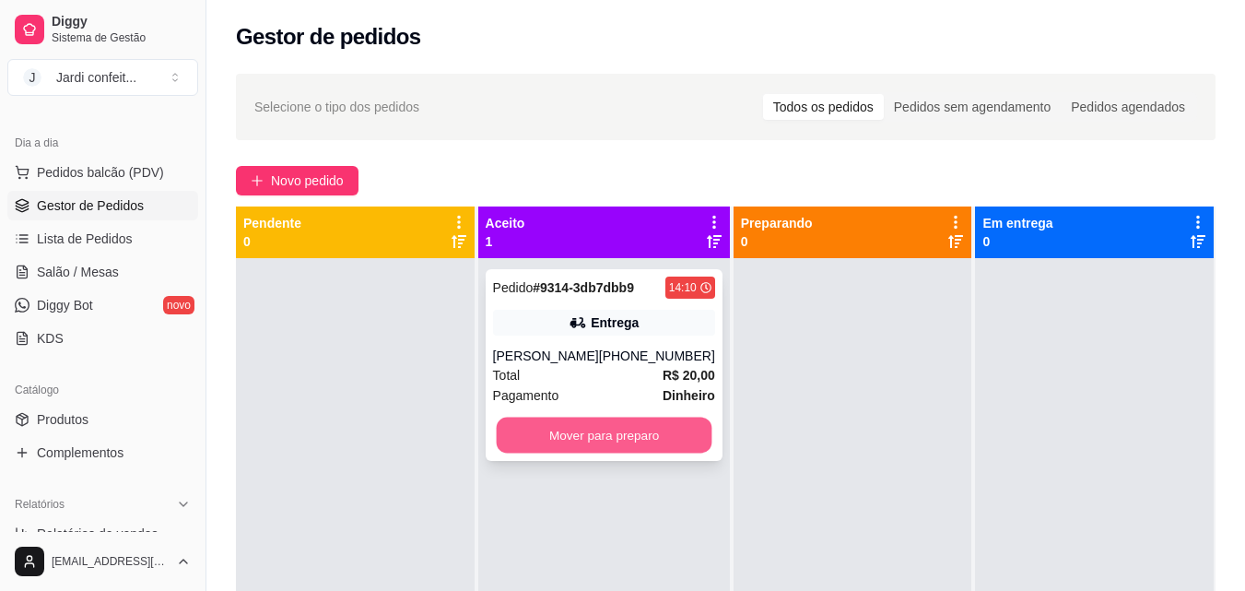
click at [553, 430] on button "Mover para preparo" at bounding box center [604, 436] width 216 height 36
click at [562, 444] on button "Mover para preparo" at bounding box center [604, 435] width 222 height 37
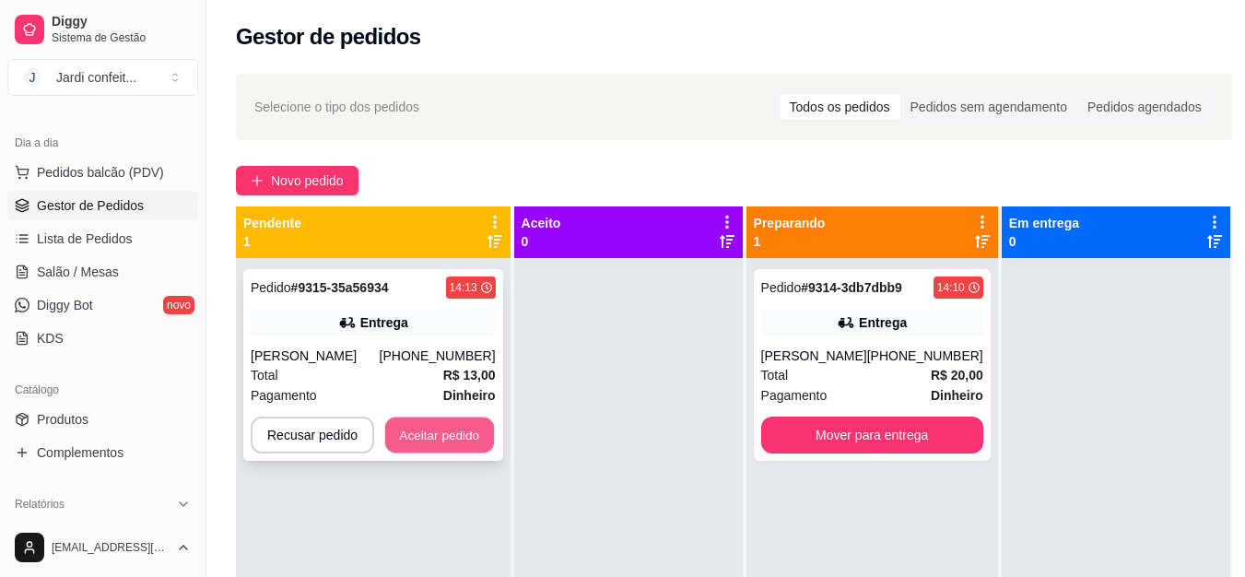
click at [460, 428] on button "Aceitar pedido" at bounding box center [439, 436] width 109 height 36
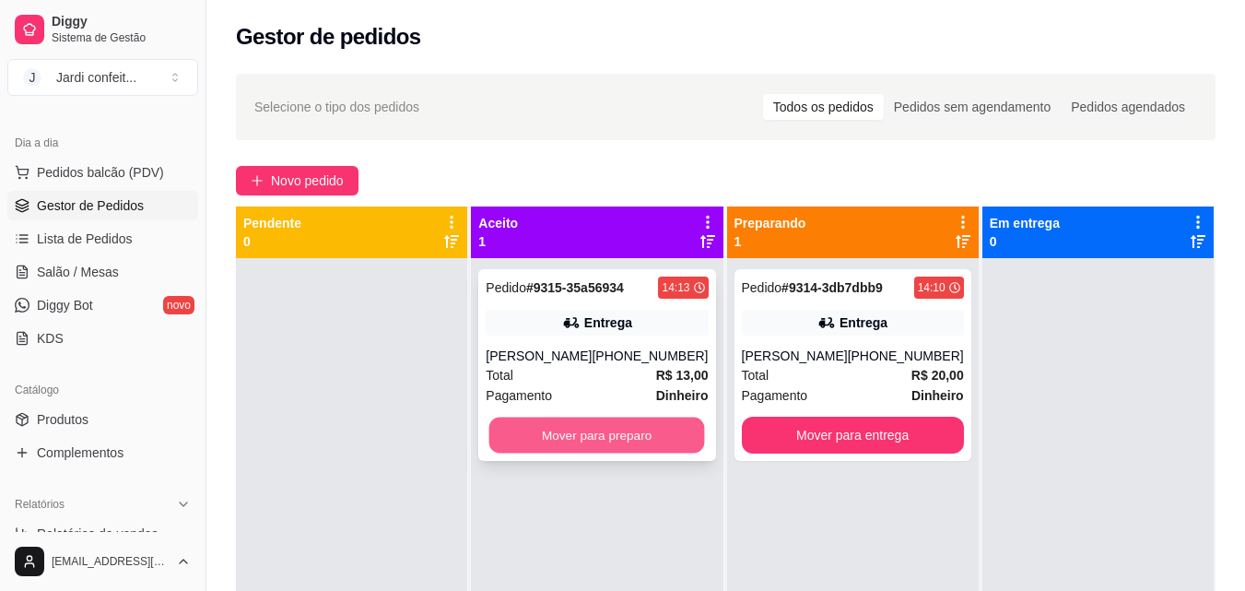
click at [589, 428] on button "Mover para preparo" at bounding box center [597, 436] width 216 height 36
click at [588, 434] on button "Mover para preparo" at bounding box center [597, 436] width 216 height 36
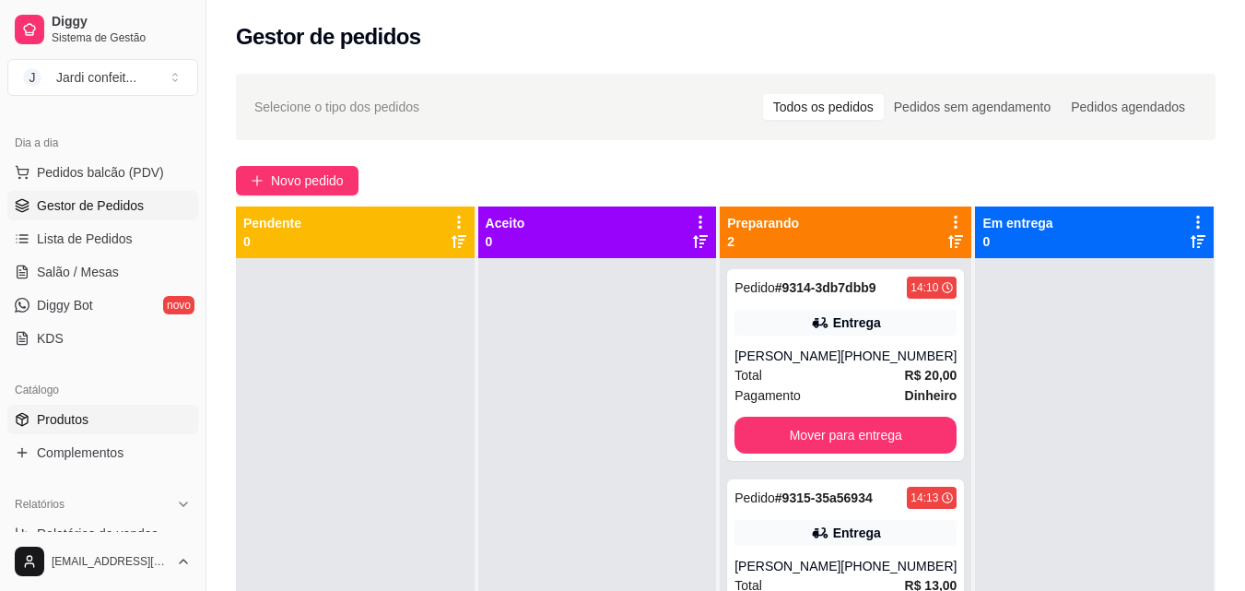
click at [151, 413] on link "Produtos" at bounding box center [102, 419] width 191 height 29
click at [143, 415] on link "Produtos" at bounding box center [102, 419] width 191 height 29
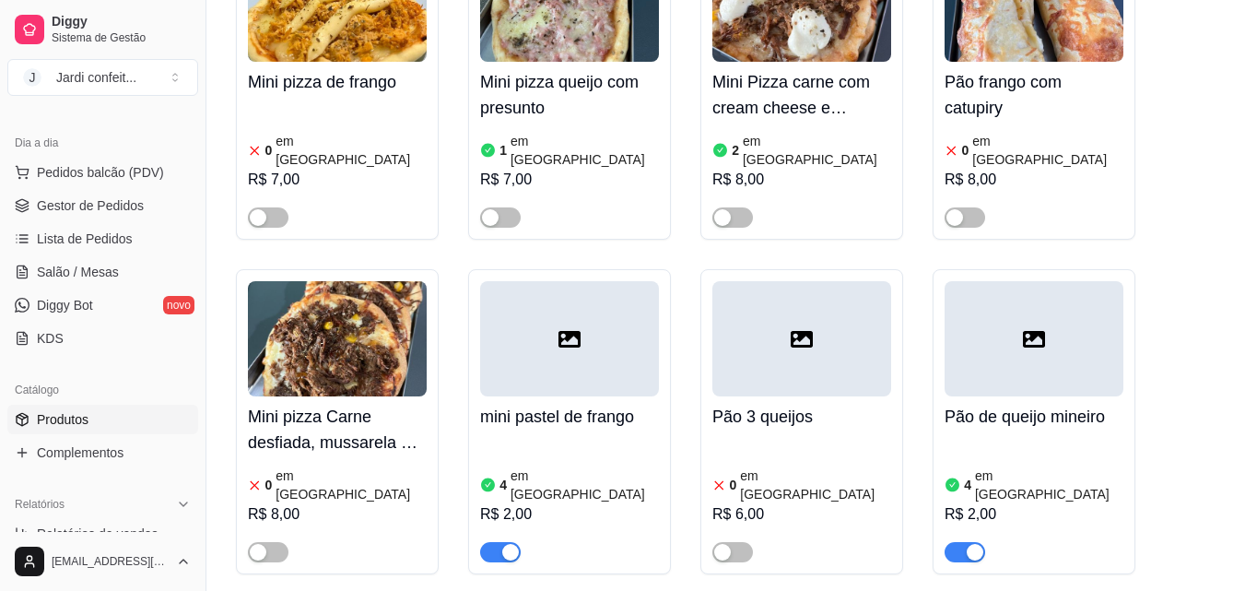
scroll to position [2949, 0]
click at [965, 541] on button "button" at bounding box center [965, 551] width 41 height 20
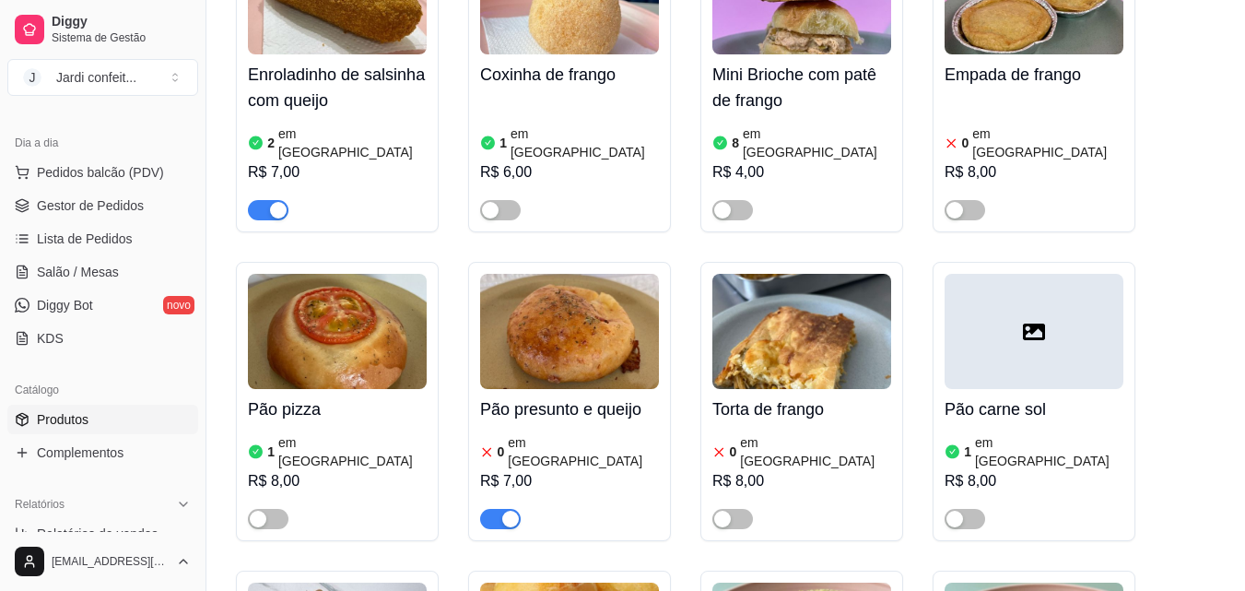
scroll to position [276, 0]
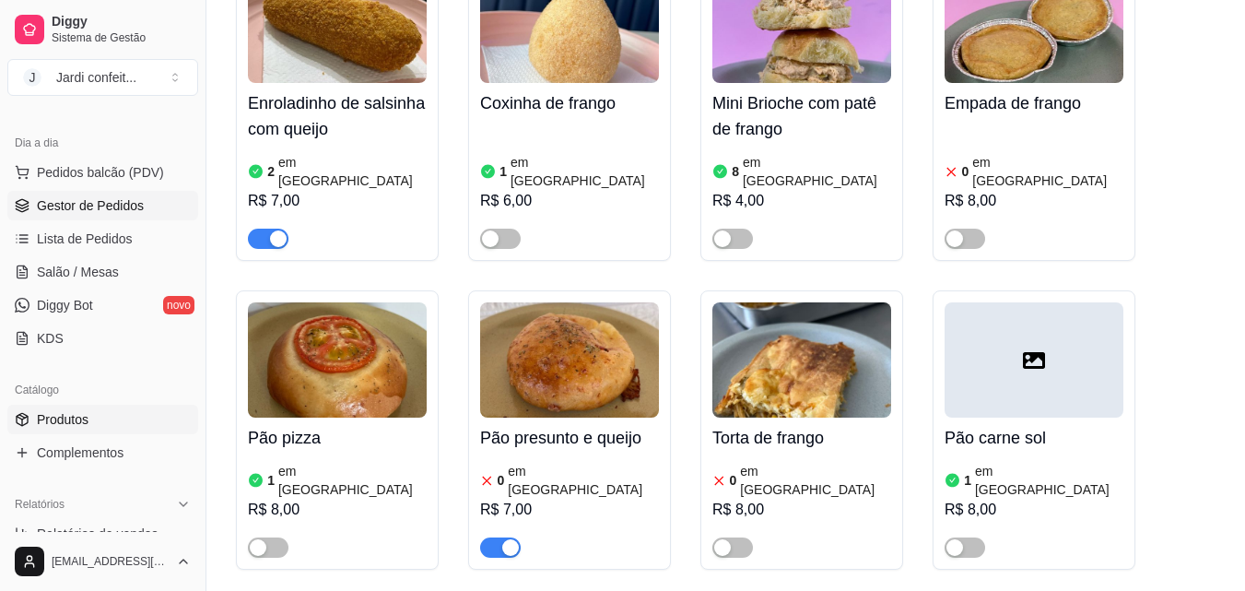
click at [106, 211] on span "Gestor de Pedidos" at bounding box center [90, 205] width 107 height 18
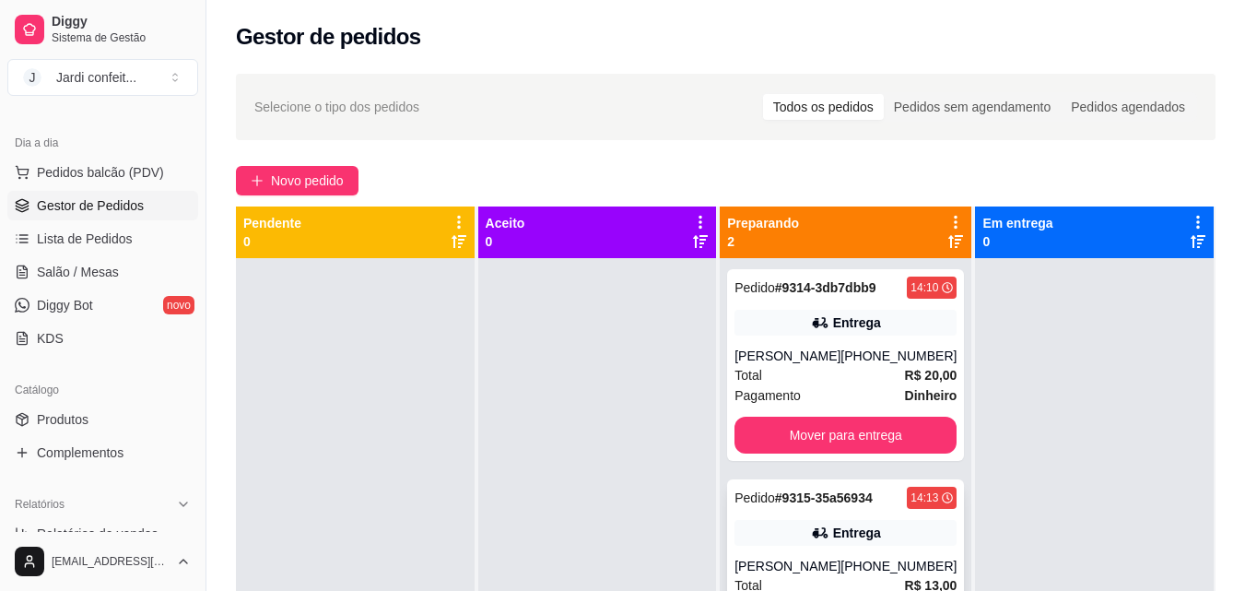
click at [817, 520] on div "Pedido # 9315-35a56934 14:13 Entrega [PERSON_NAME] [PHONE_NUMBER] Total R$ 13,0…" at bounding box center [845, 575] width 237 height 192
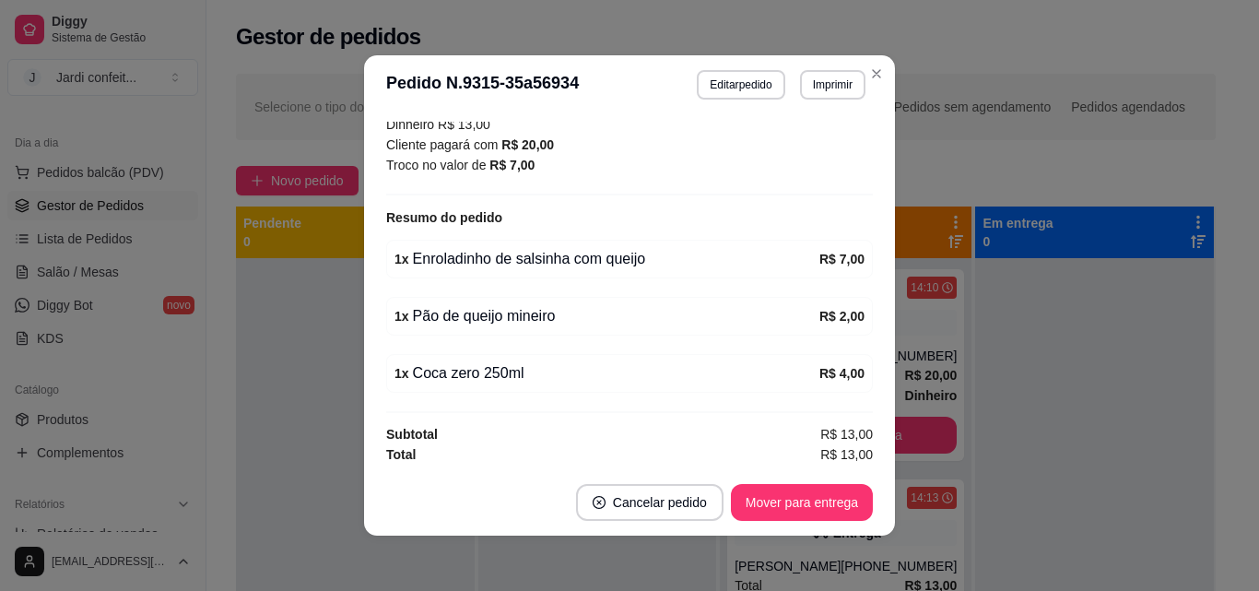
scroll to position [553, 0]
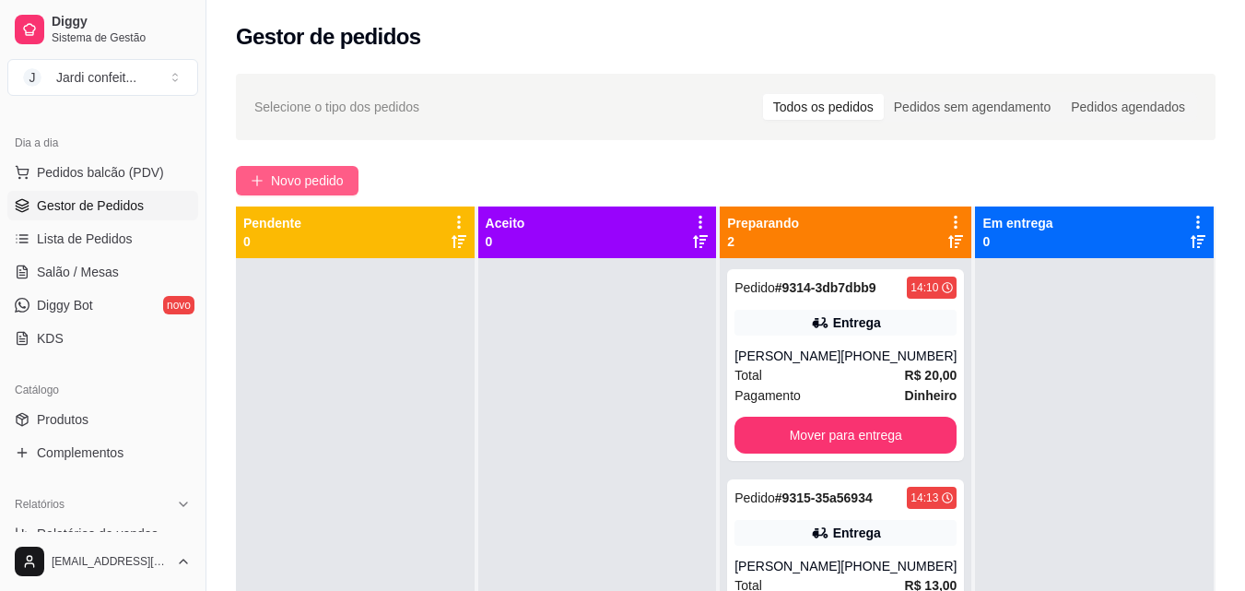
click at [312, 181] on span "Novo pedido" at bounding box center [307, 181] width 73 height 20
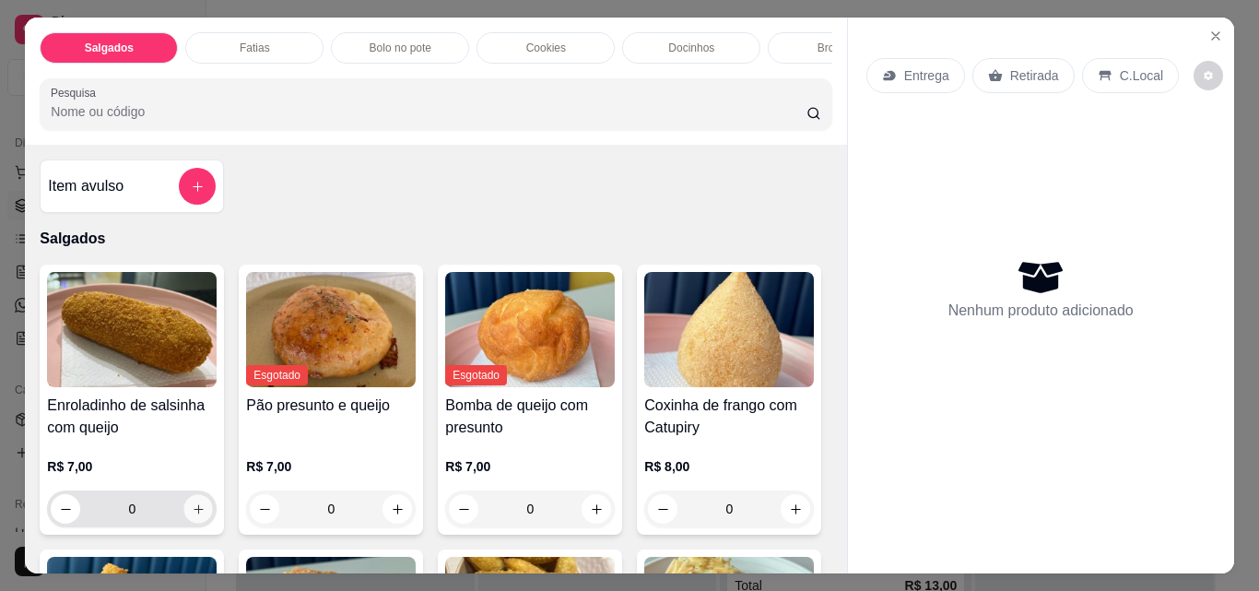
click at [192, 516] on icon "increase-product-quantity" at bounding box center [199, 509] width 14 height 14
type input "1"
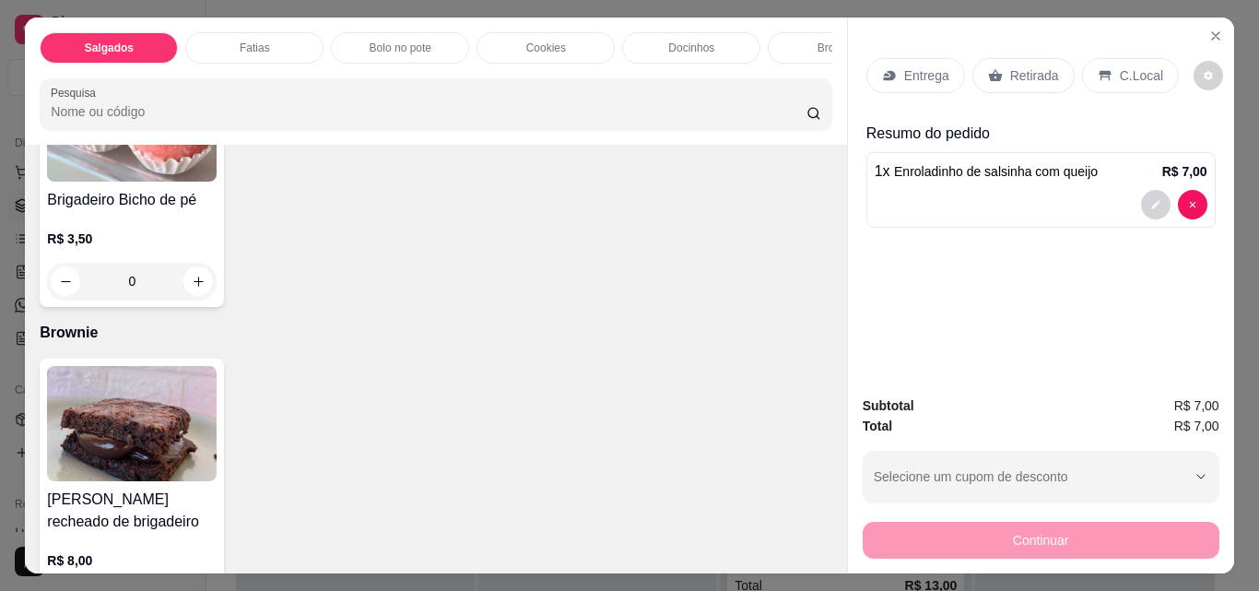
scroll to position [2396, 0]
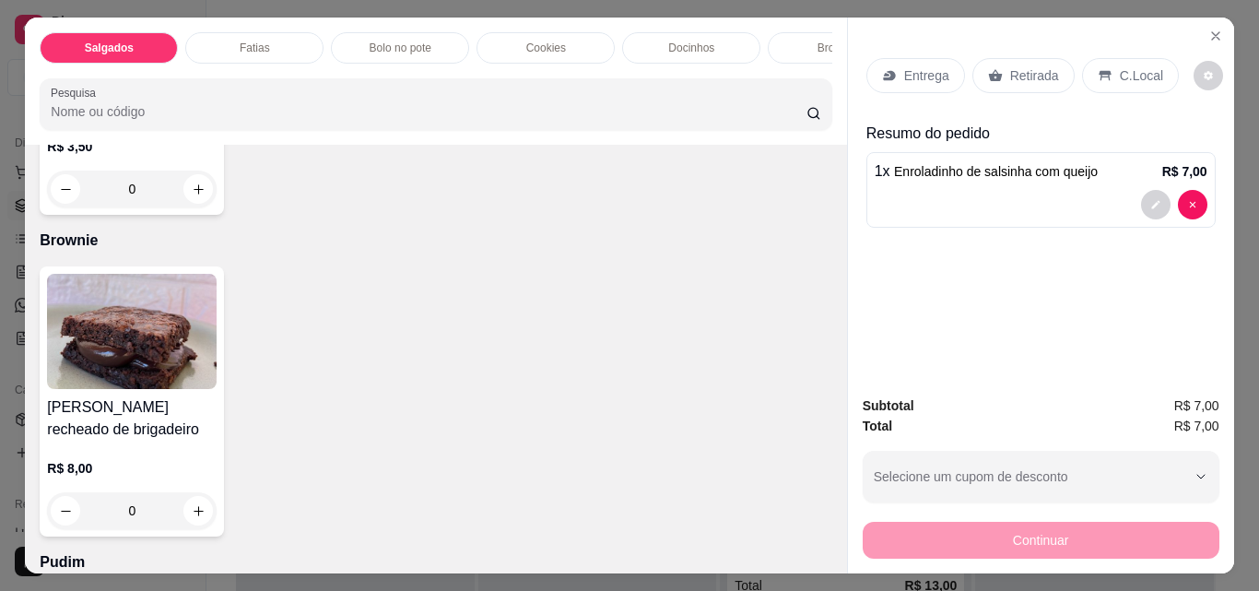
type input "1"
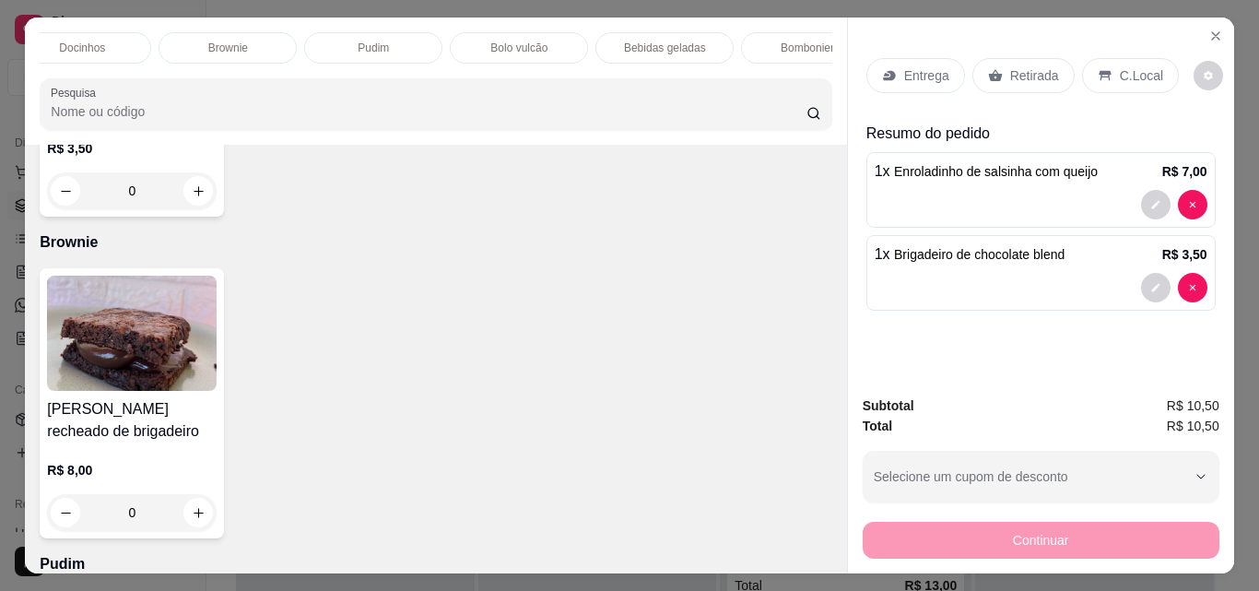
scroll to position [0, 731]
click at [583, 50] on div "Bebidas geladas" at bounding box center [543, 47] width 138 height 31
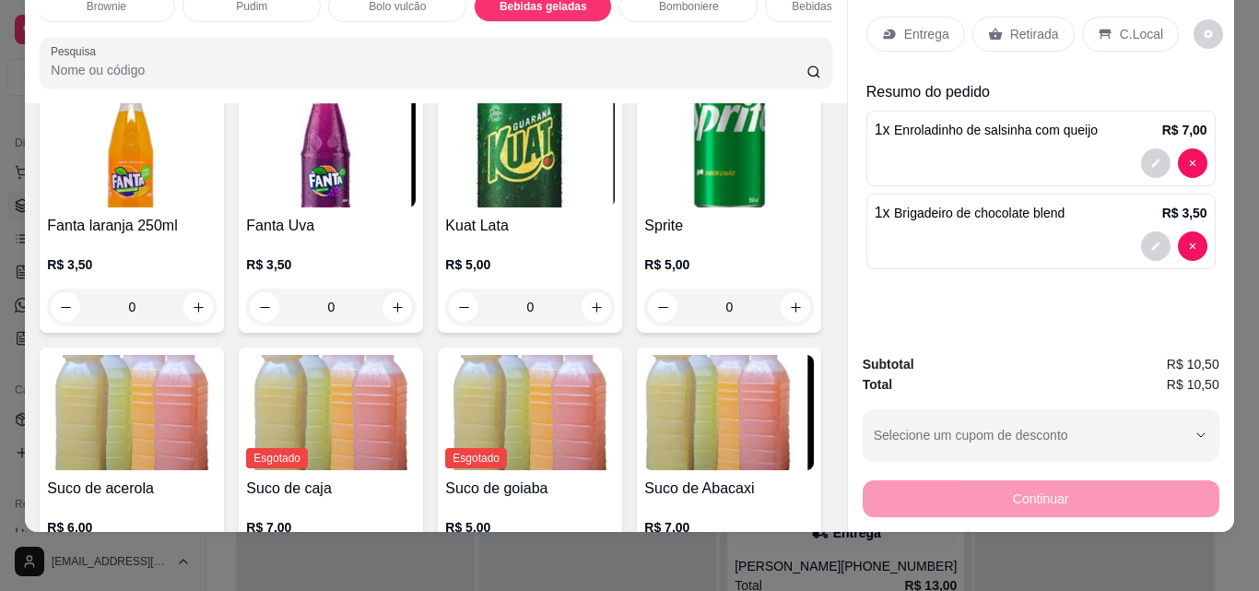
scroll to position [4386, 0]
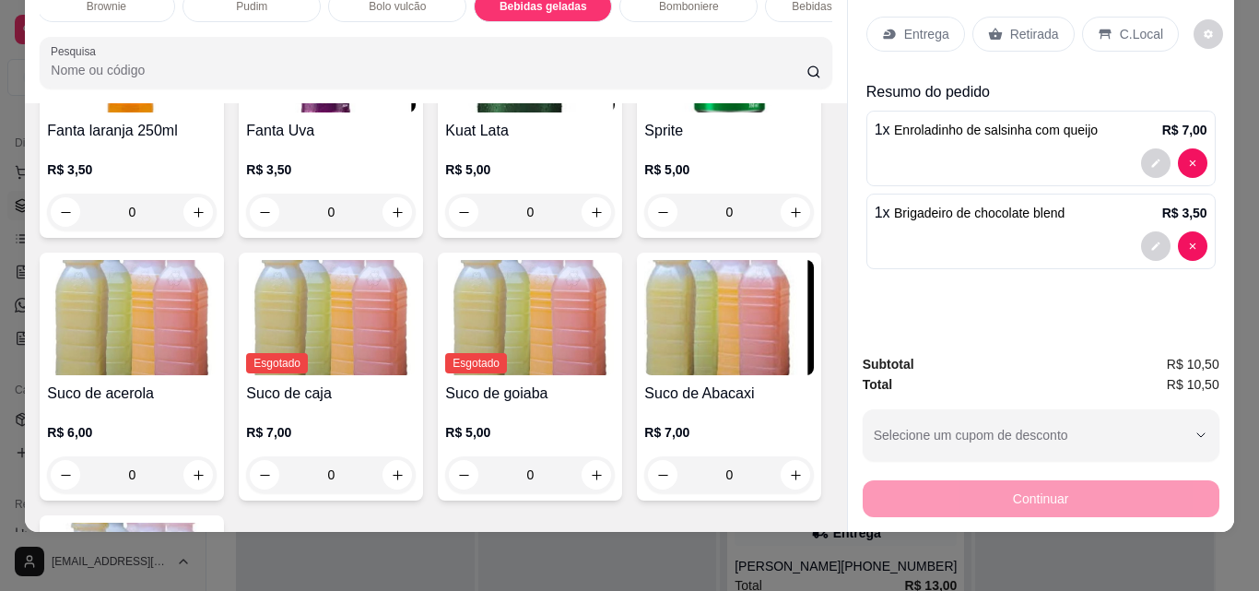
type input "1"
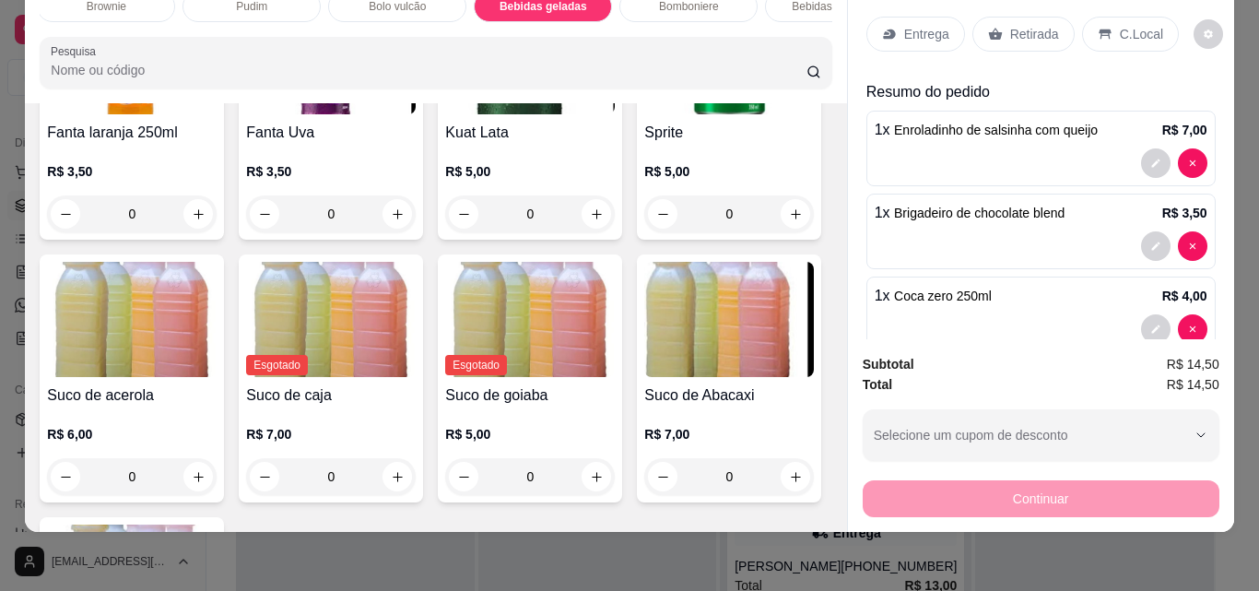
click at [921, 25] on p "Entrega" at bounding box center [926, 34] width 45 height 18
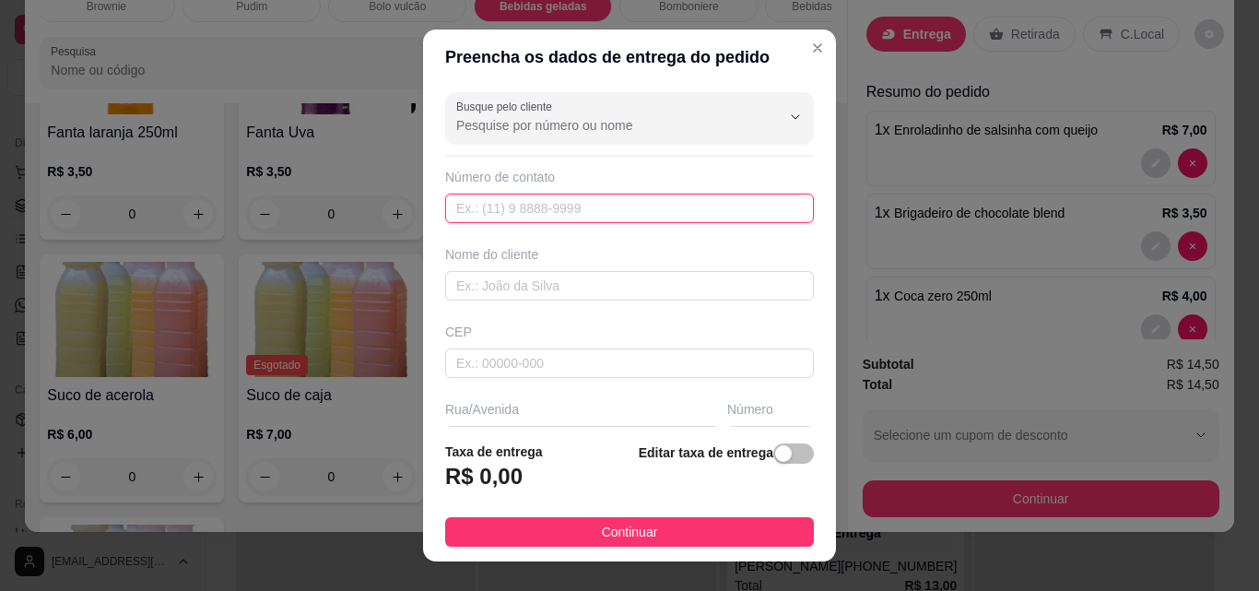
click at [661, 201] on input "text" at bounding box center [629, 208] width 369 height 29
type input "[PHONE_NUMBER]"
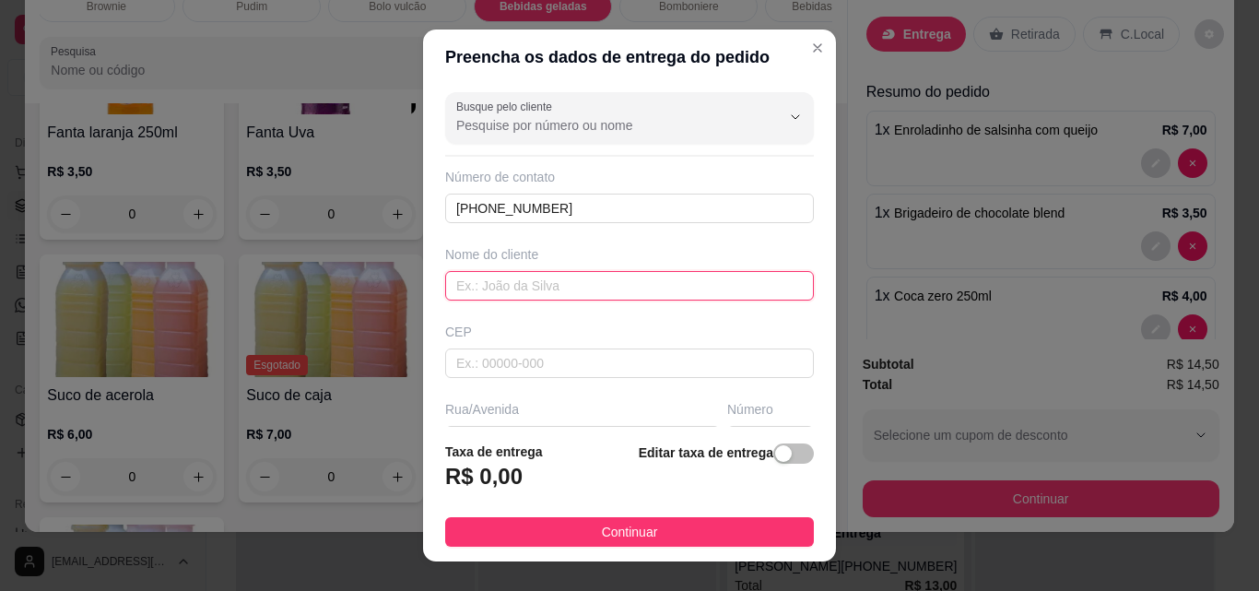
click at [644, 274] on input "text" at bounding box center [629, 285] width 369 height 29
type input "[PERSON_NAME]"
click at [644, 379] on div "Busque pelo cliente Número de contato [PHONE_NUMBER] Nome do cliente [PERSON_NA…" at bounding box center [629, 256] width 413 height 342
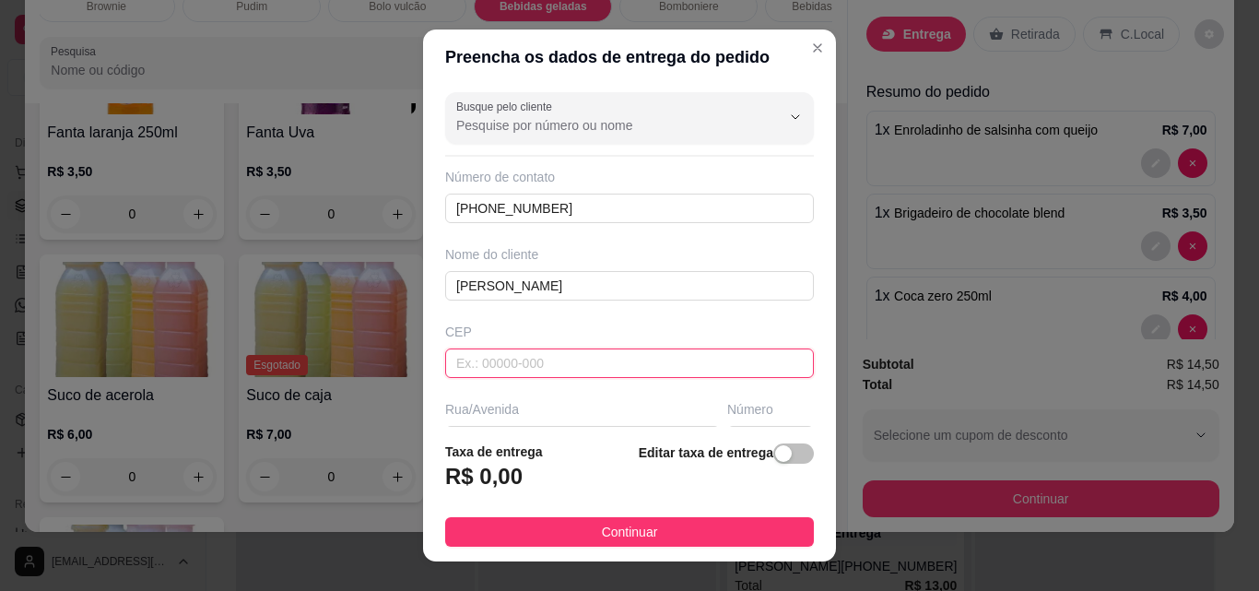
click at [650, 371] on input "text" at bounding box center [629, 362] width 369 height 29
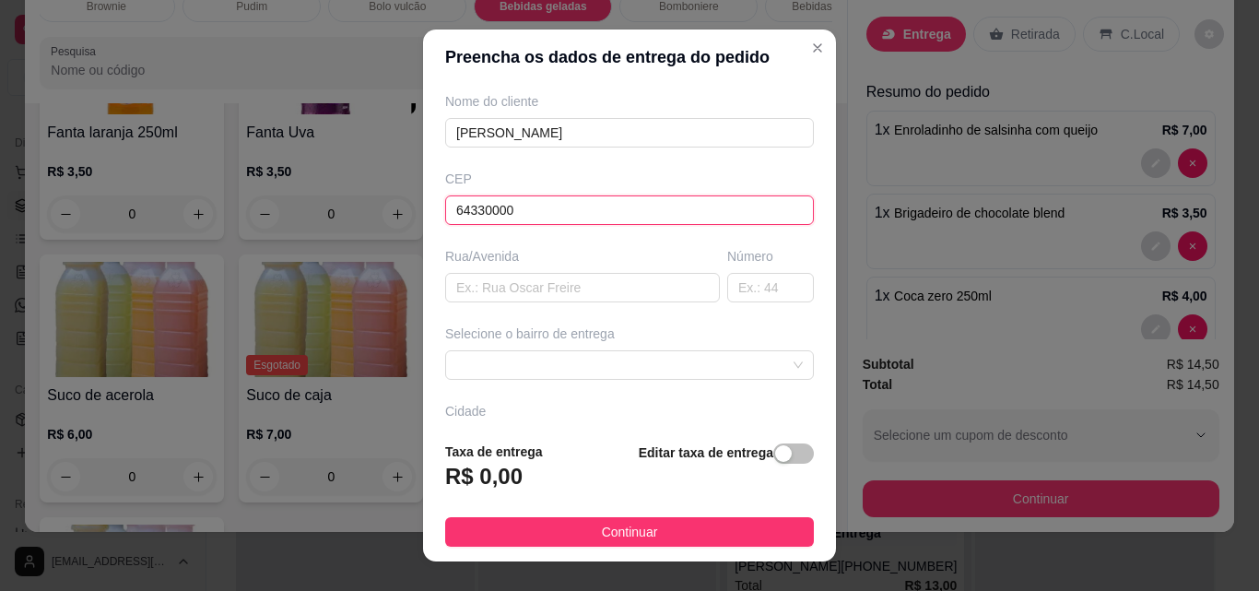
scroll to position [184, 0]
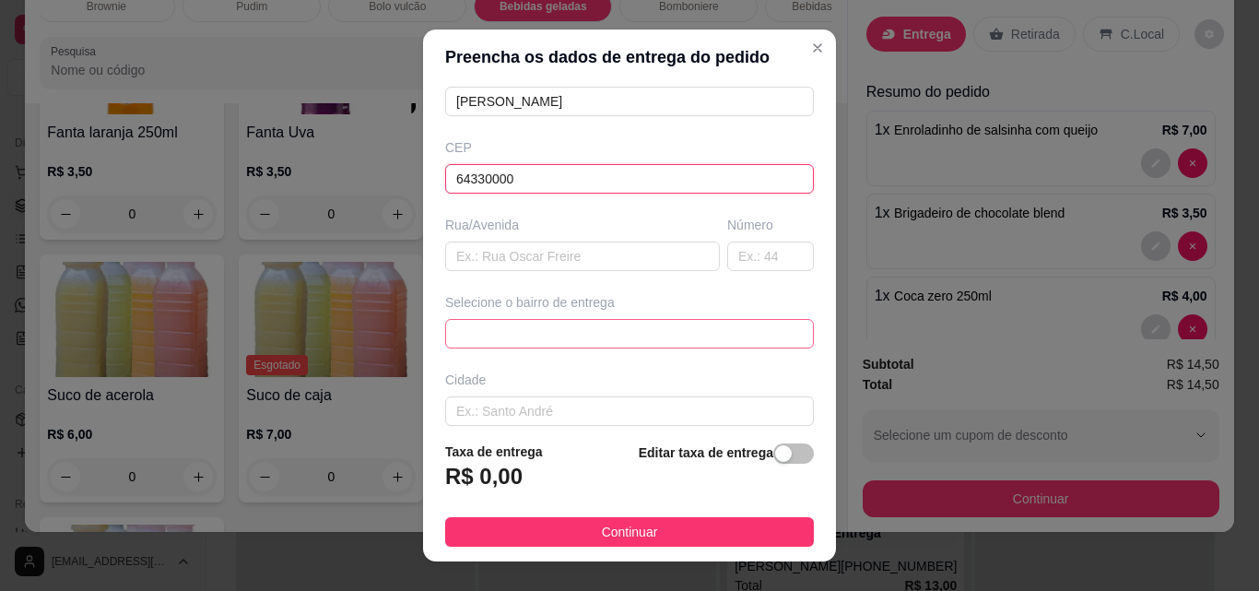
click at [692, 336] on span at bounding box center [629, 334] width 347 height 28
type input "64330000"
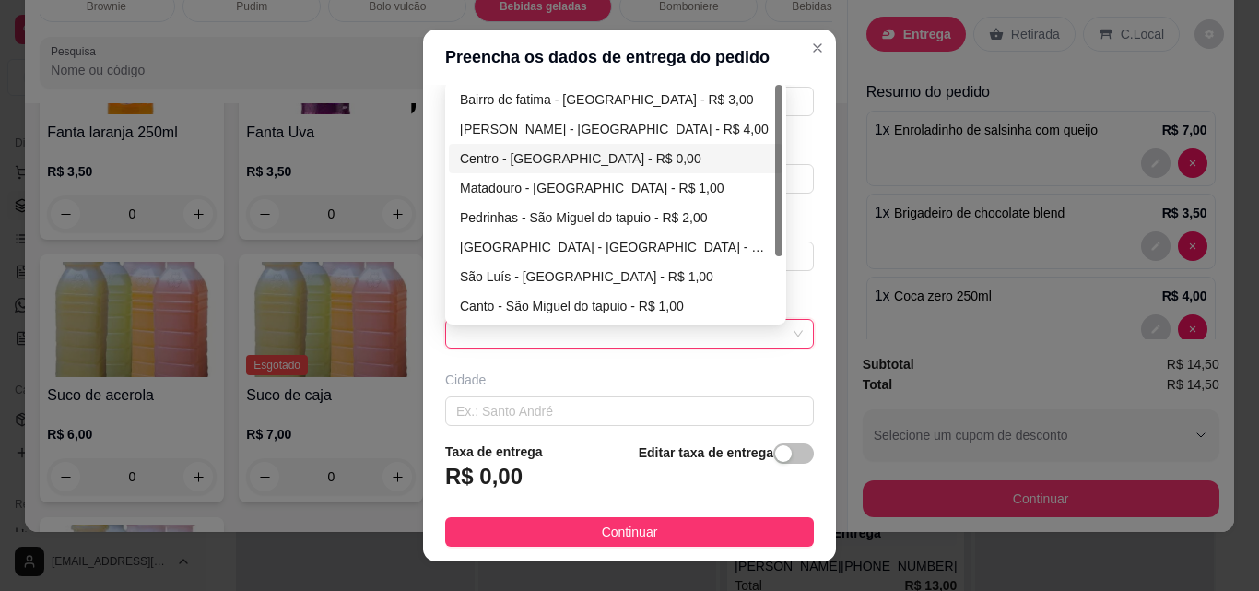
click at [590, 157] on div "Centro - [GEOGRAPHIC_DATA] - R$ 0,00" at bounding box center [616, 158] width 312 height 20
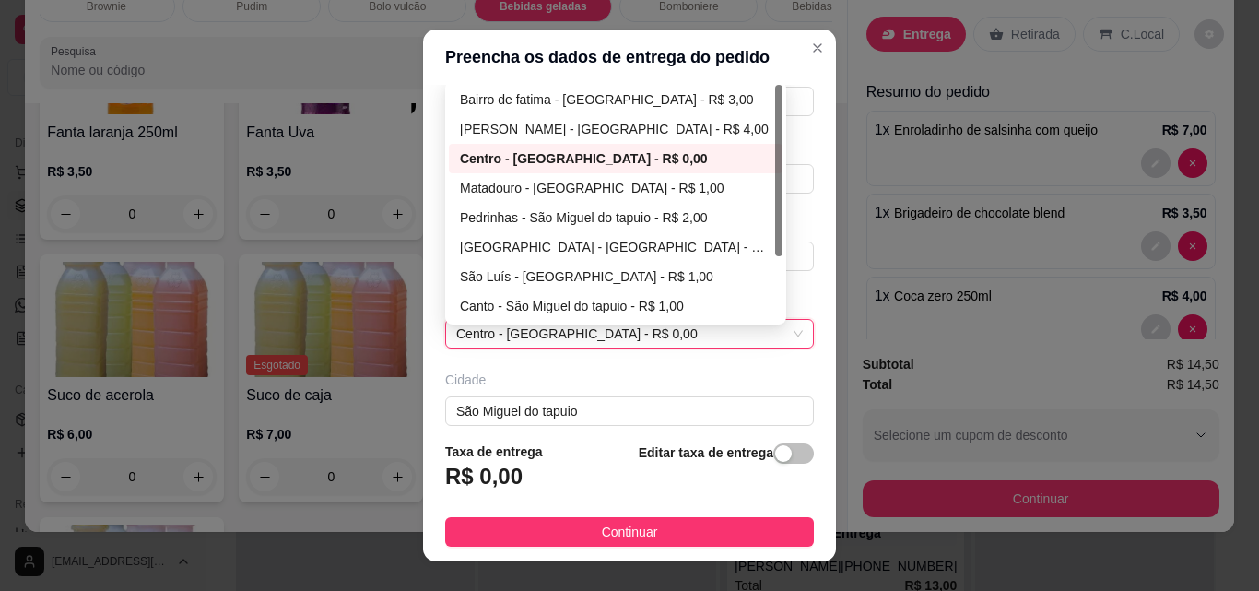
type input "São Miguel do tapuio"
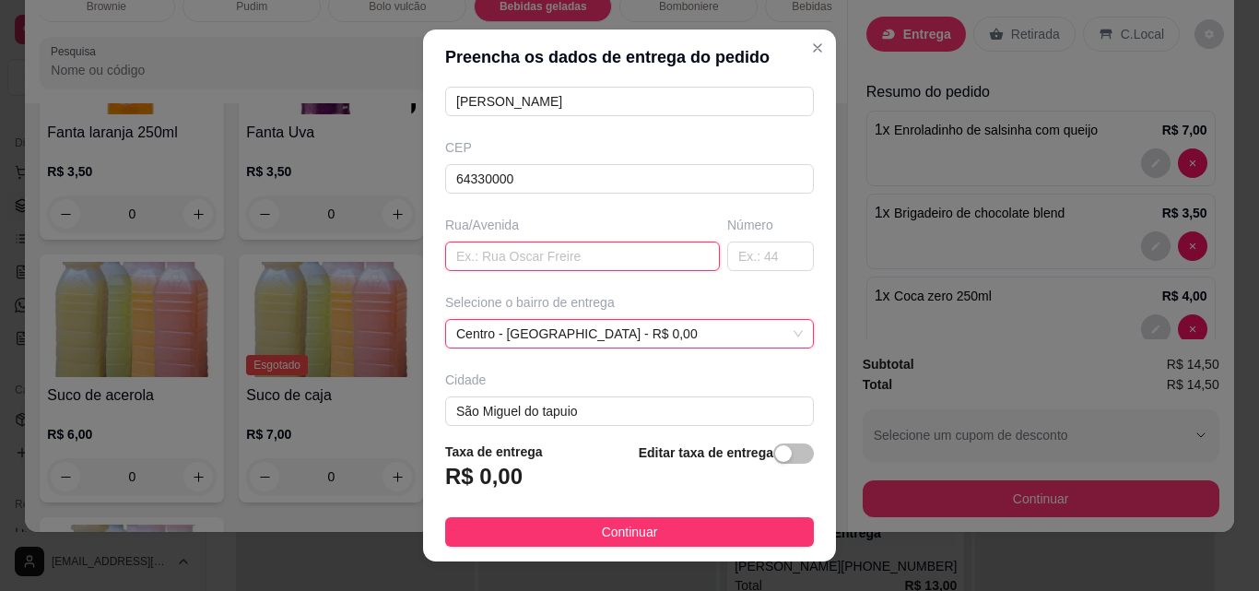
click at [592, 255] on input "text" at bounding box center [582, 255] width 275 height 29
paste input "[STREET_ADDRESS][PERSON_NAME] - 64330000 / Escritório em frente o sindicato"
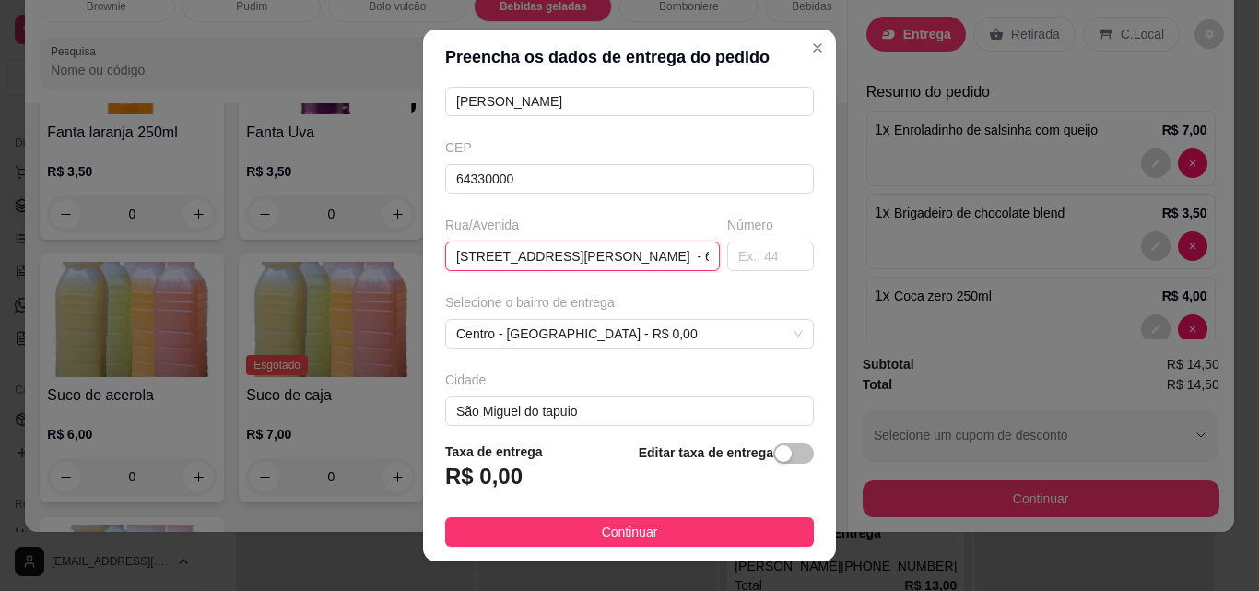
scroll to position [0, 369]
click at [500, 252] on input "[STREET_ADDRESS][PERSON_NAME] - 64330000 / Escritório em frente o sindicato" at bounding box center [582, 255] width 275 height 29
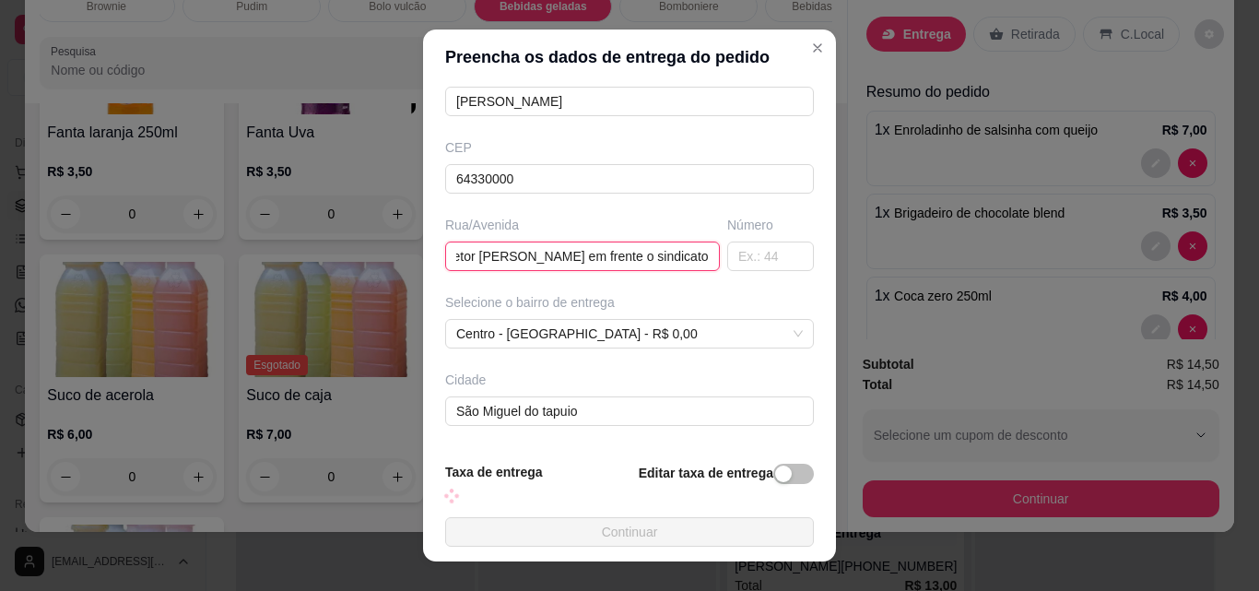
scroll to position [0, 84]
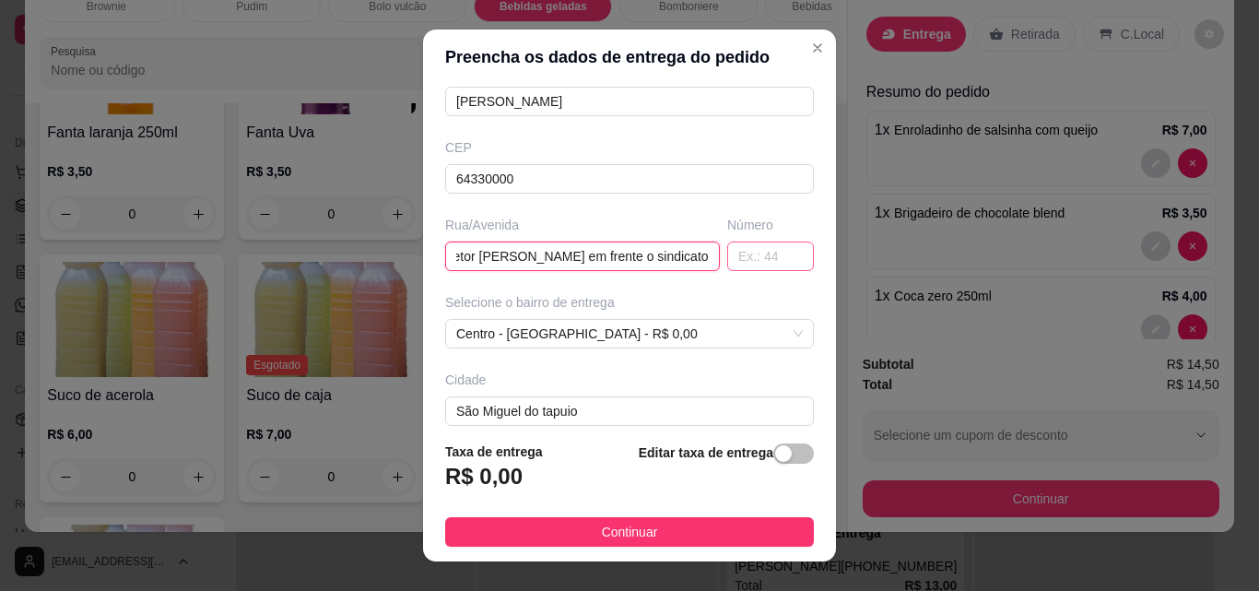
type input "Rua Coletor [PERSON_NAME] em frente o sindicato"
click at [727, 255] on input "text" at bounding box center [770, 255] width 87 height 29
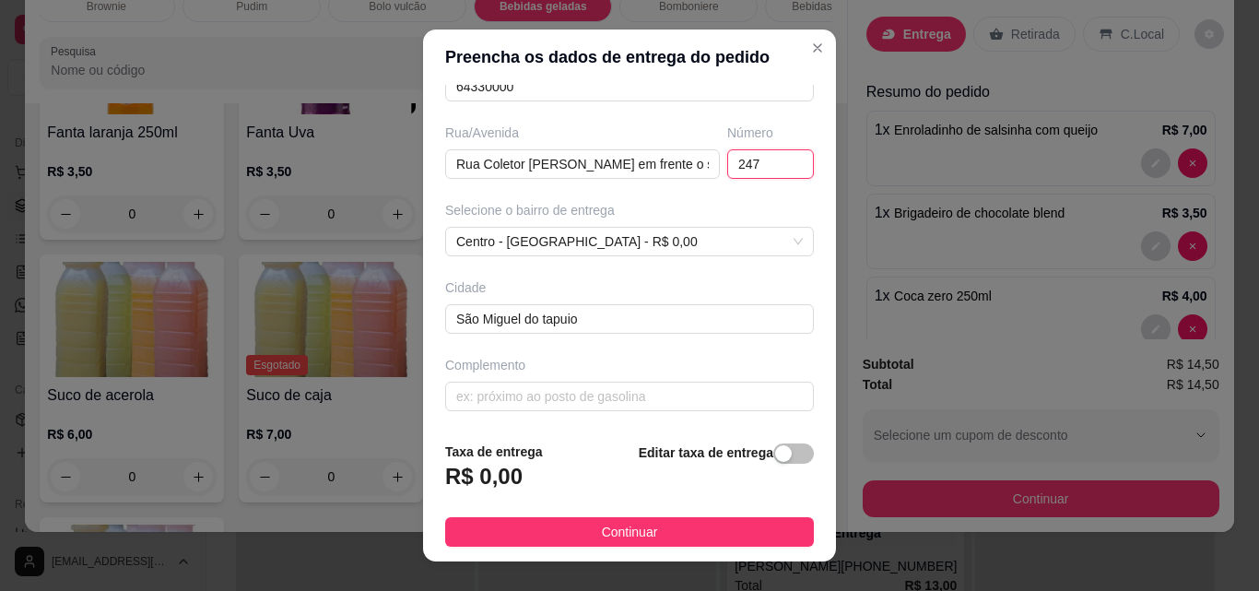
scroll to position [279, 0]
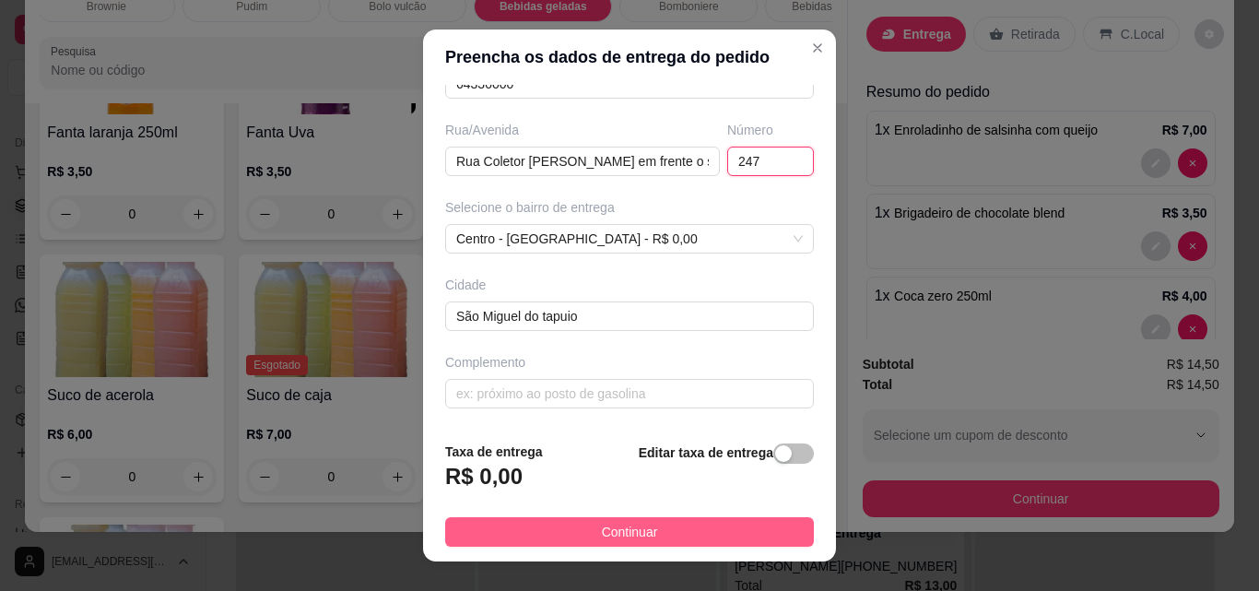
type input "247"
click at [721, 520] on button "Continuar" at bounding box center [629, 531] width 369 height 29
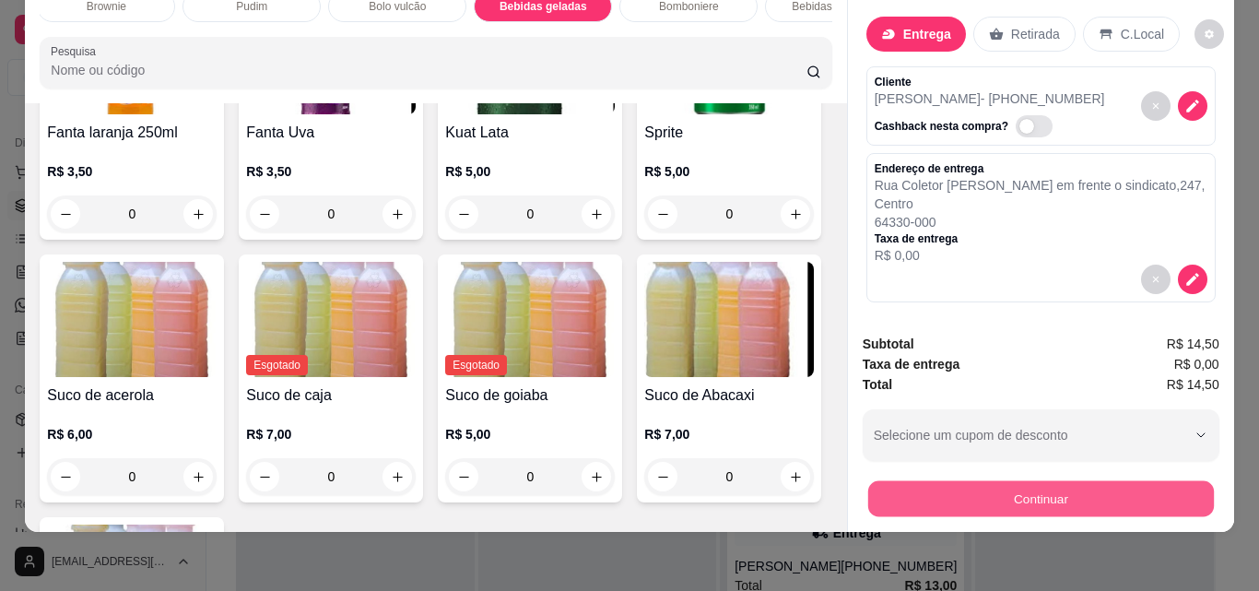
click at [1029, 482] on button "Continuar" at bounding box center [1040, 498] width 346 height 36
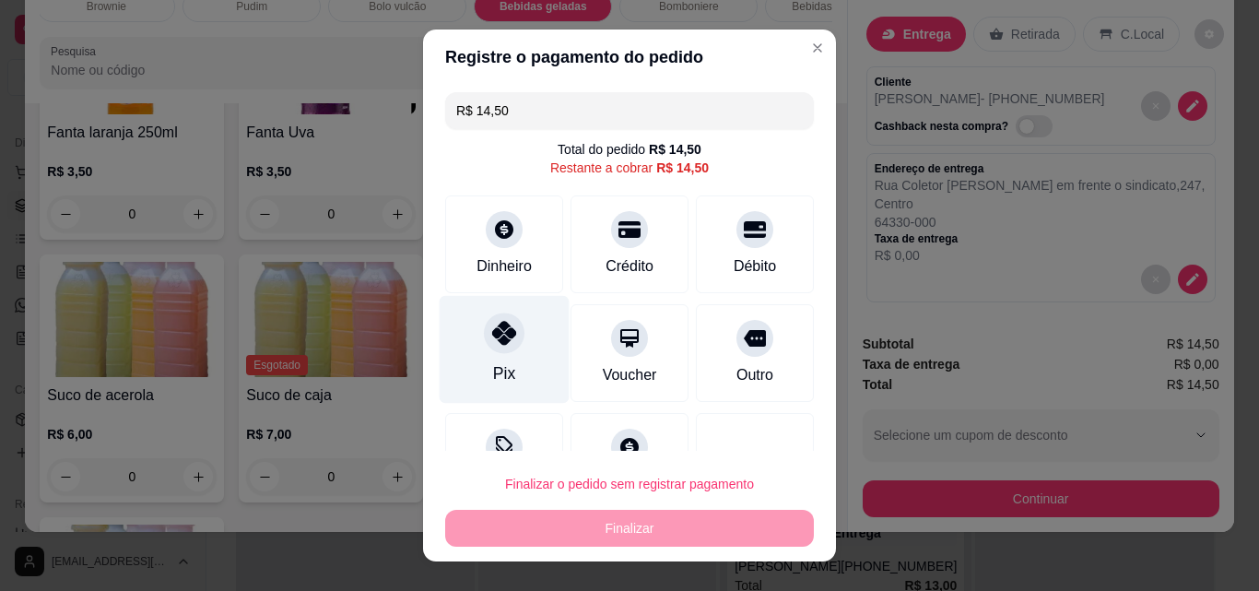
click at [461, 361] on div "Pix" at bounding box center [505, 350] width 130 height 108
type input "R$ 0,00"
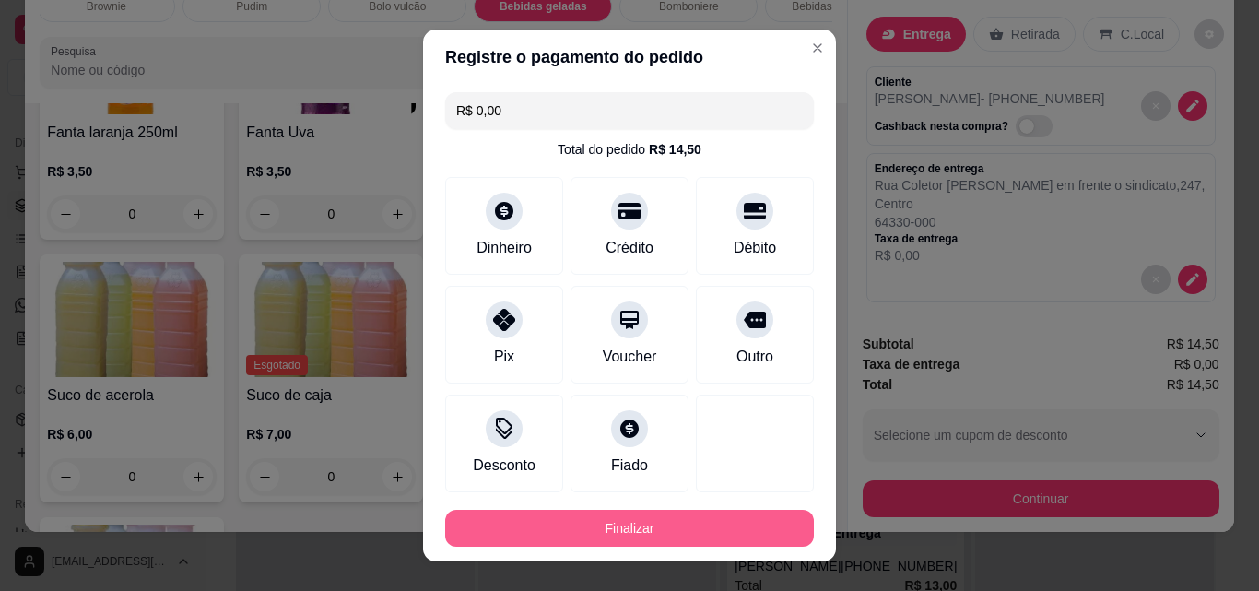
click at [703, 521] on button "Finalizar" at bounding box center [629, 528] width 369 height 37
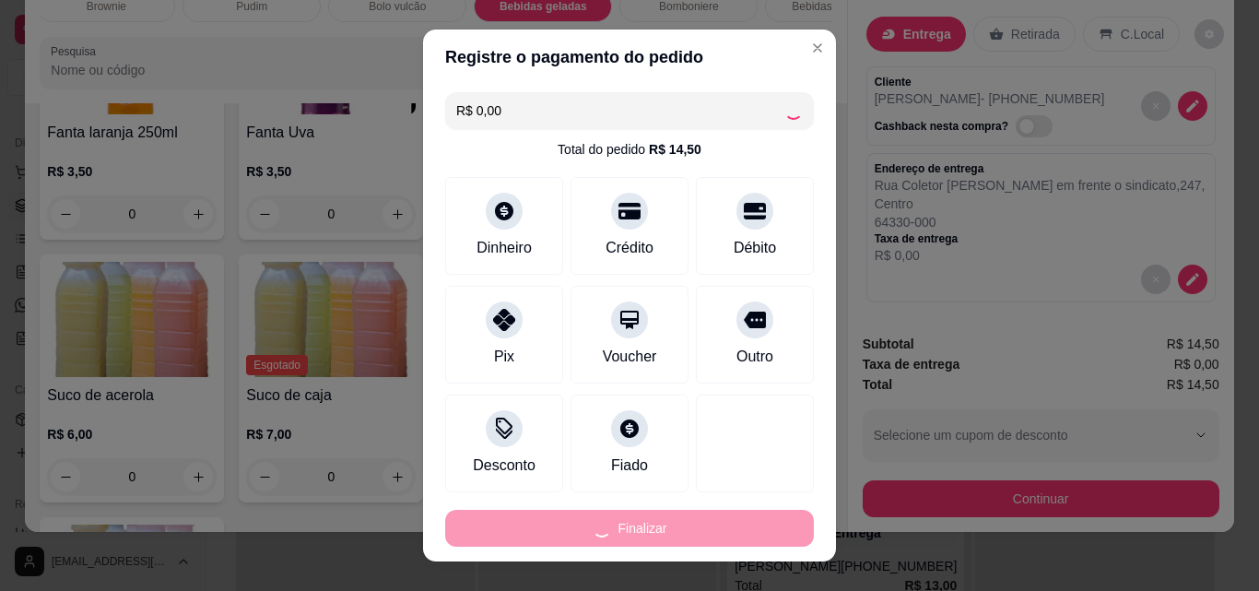
type input "0"
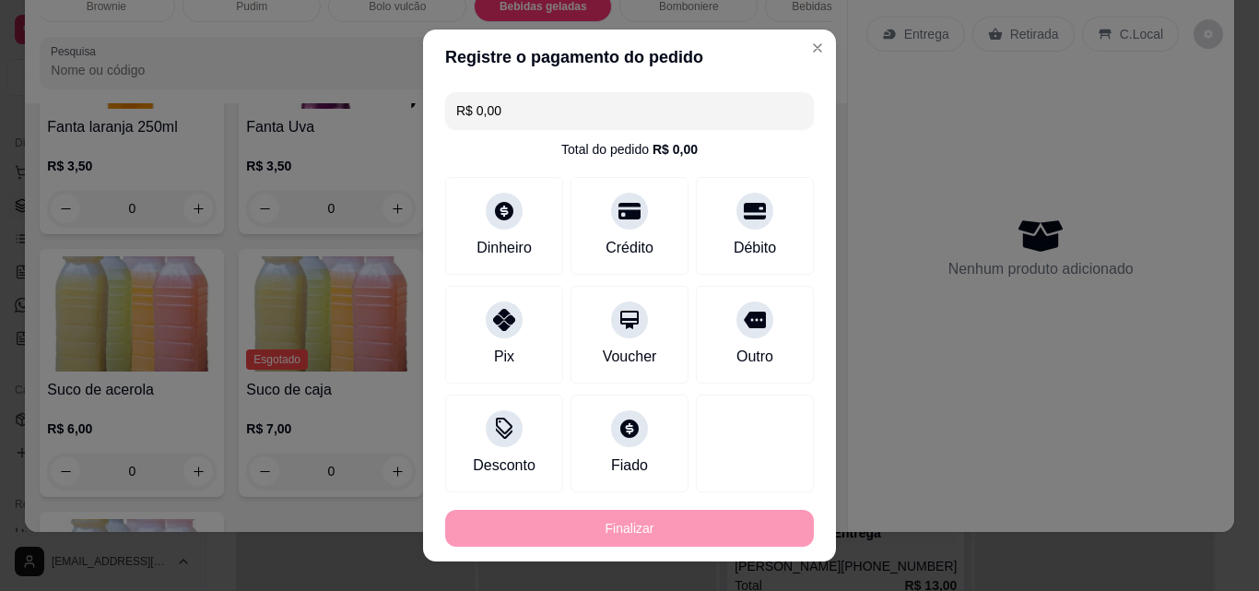
type input "-R$ 14,50"
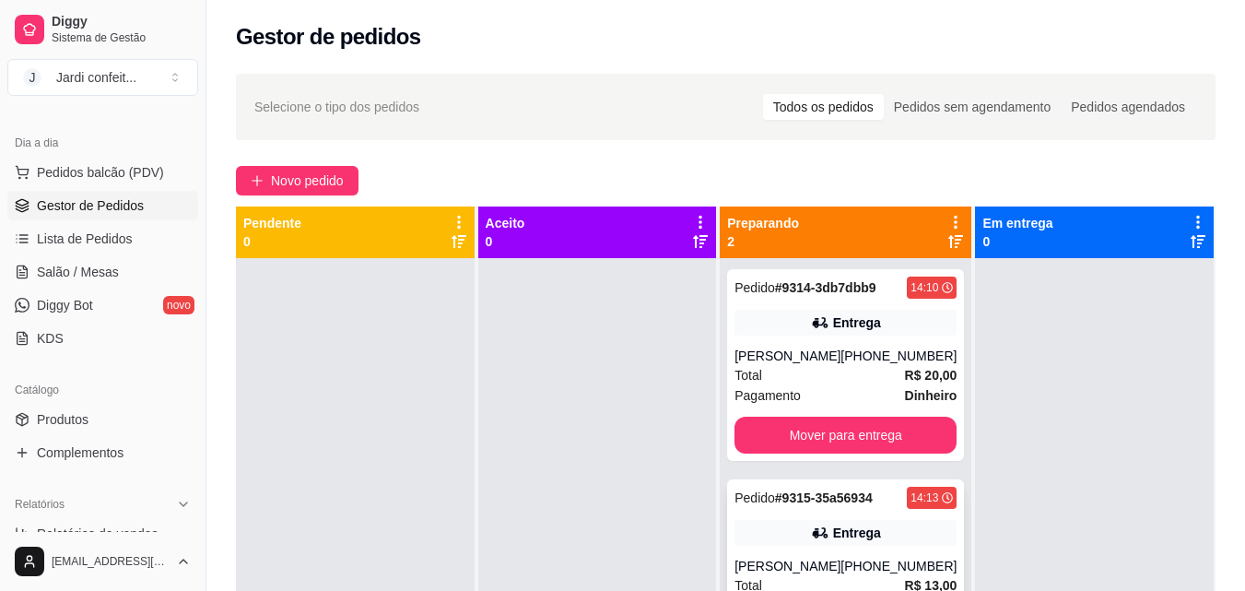
click at [853, 500] on strong "# 9315-35a56934" at bounding box center [824, 497] width 98 height 15
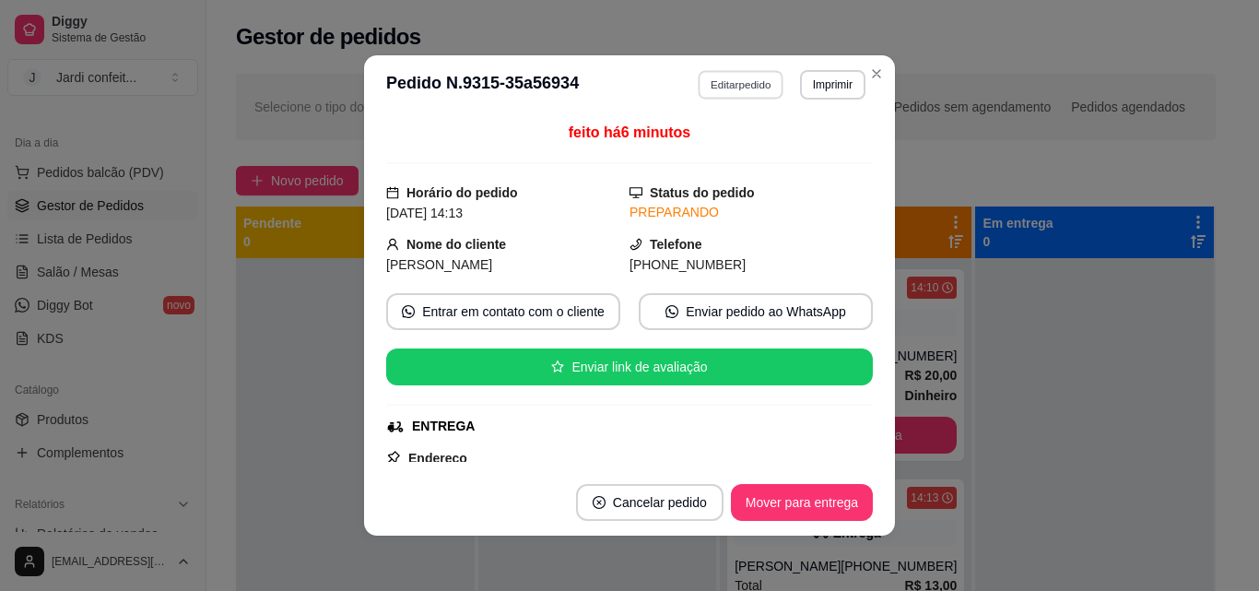
click at [718, 91] on button "Editar pedido" at bounding box center [742, 84] width 86 height 29
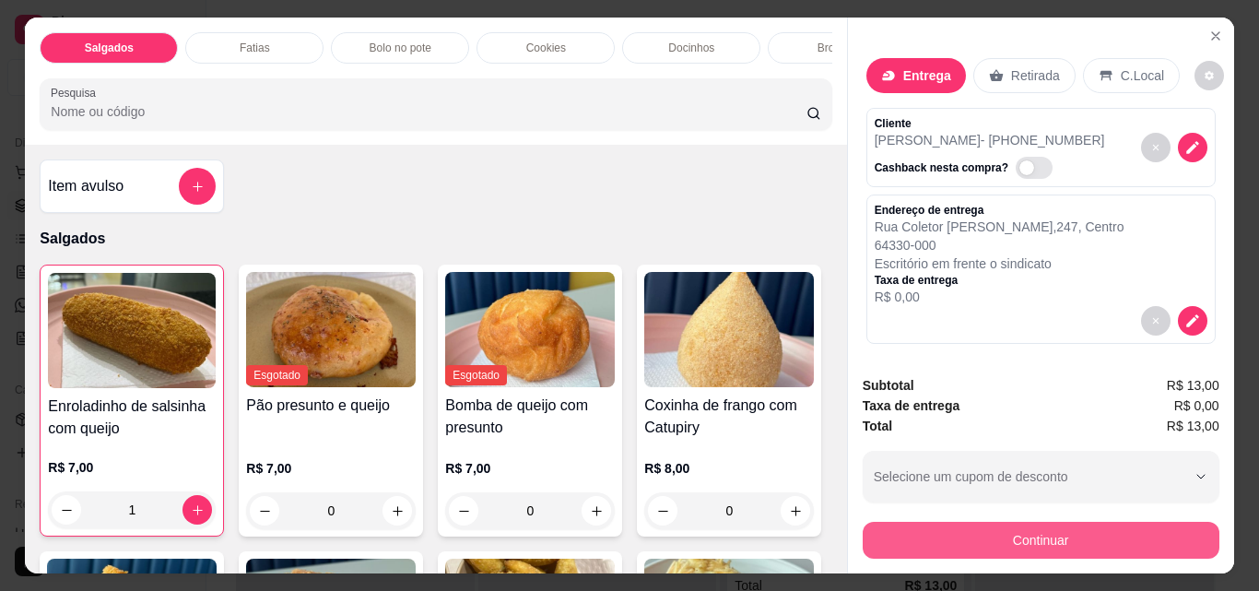
click at [998, 532] on button "Continuar" at bounding box center [1041, 540] width 357 height 37
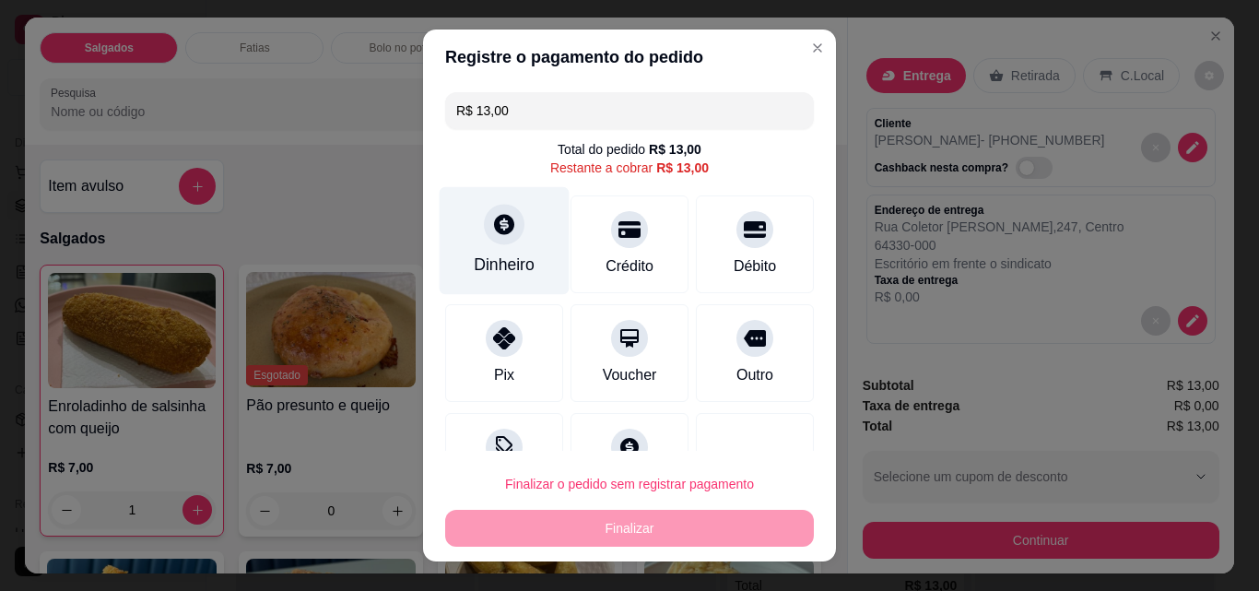
click at [478, 261] on div "Dinheiro" at bounding box center [504, 265] width 61 height 24
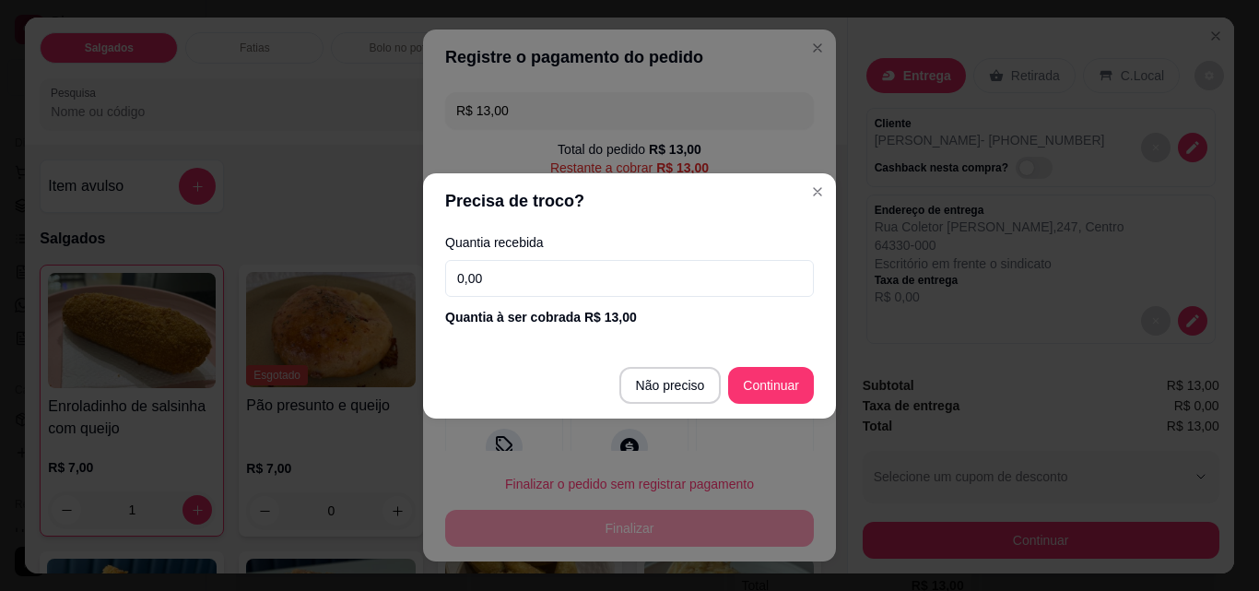
click at [663, 279] on input "0,00" at bounding box center [629, 278] width 369 height 37
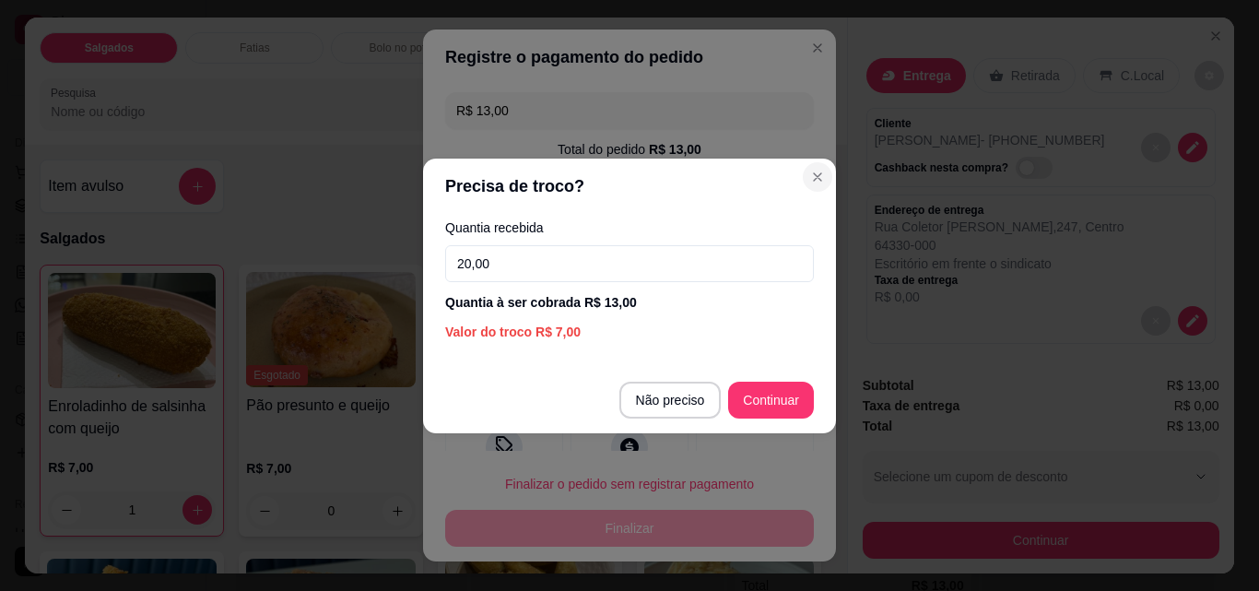
type input "20,00"
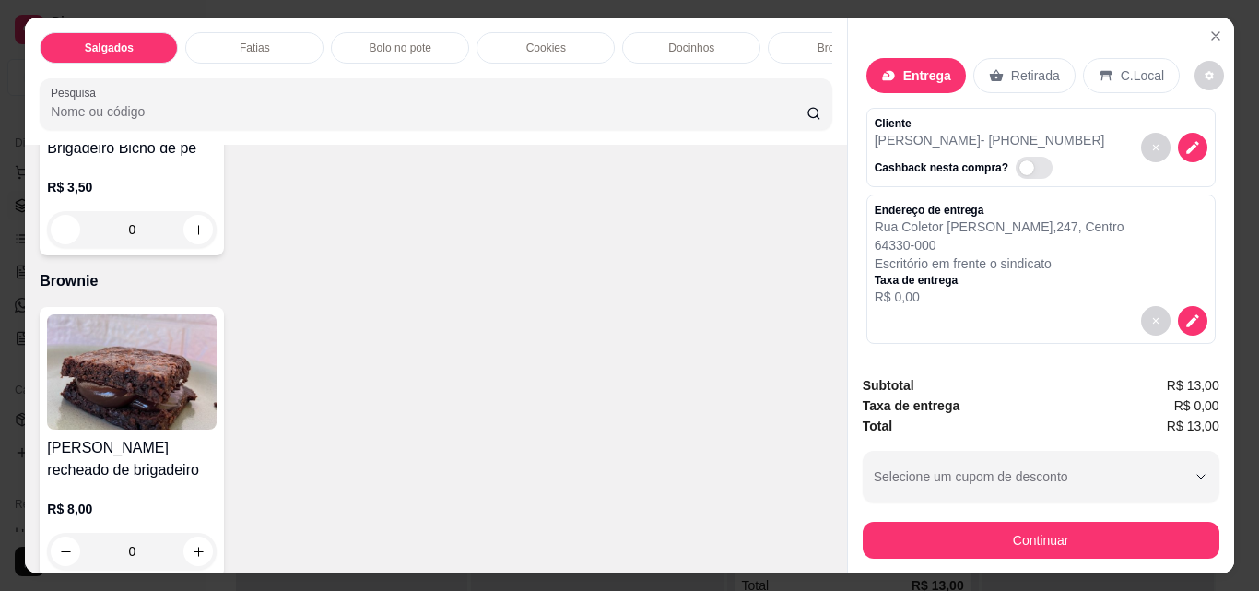
scroll to position [2396, 0]
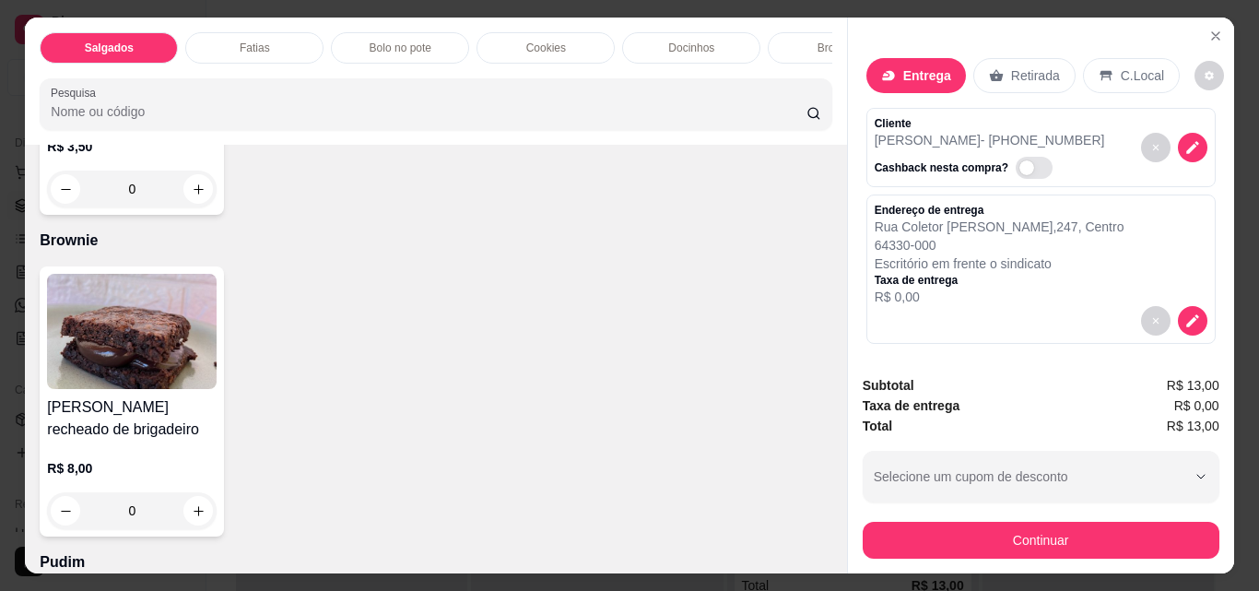
type input "1"
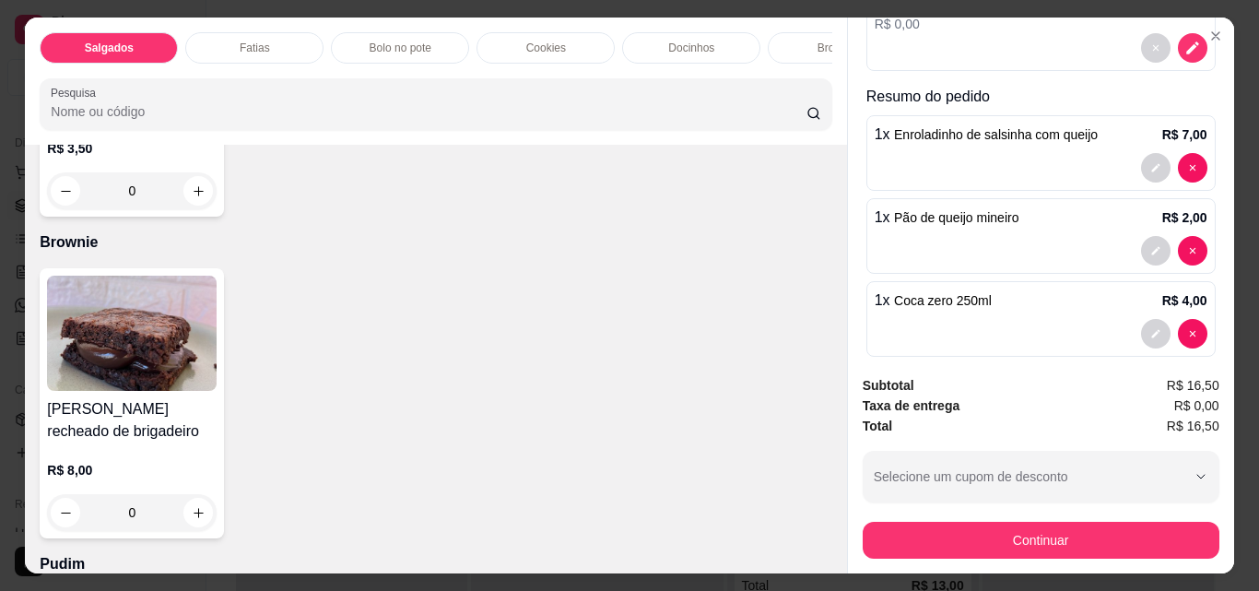
scroll to position [276, 0]
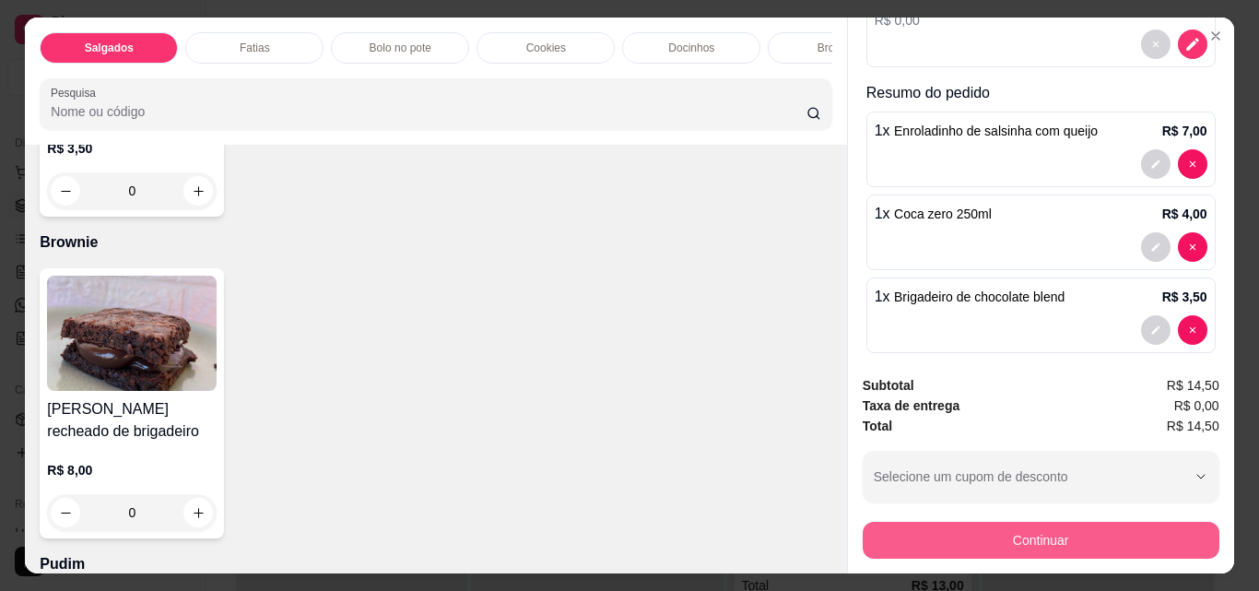
click at [1018, 540] on button "Continuar" at bounding box center [1041, 540] width 357 height 37
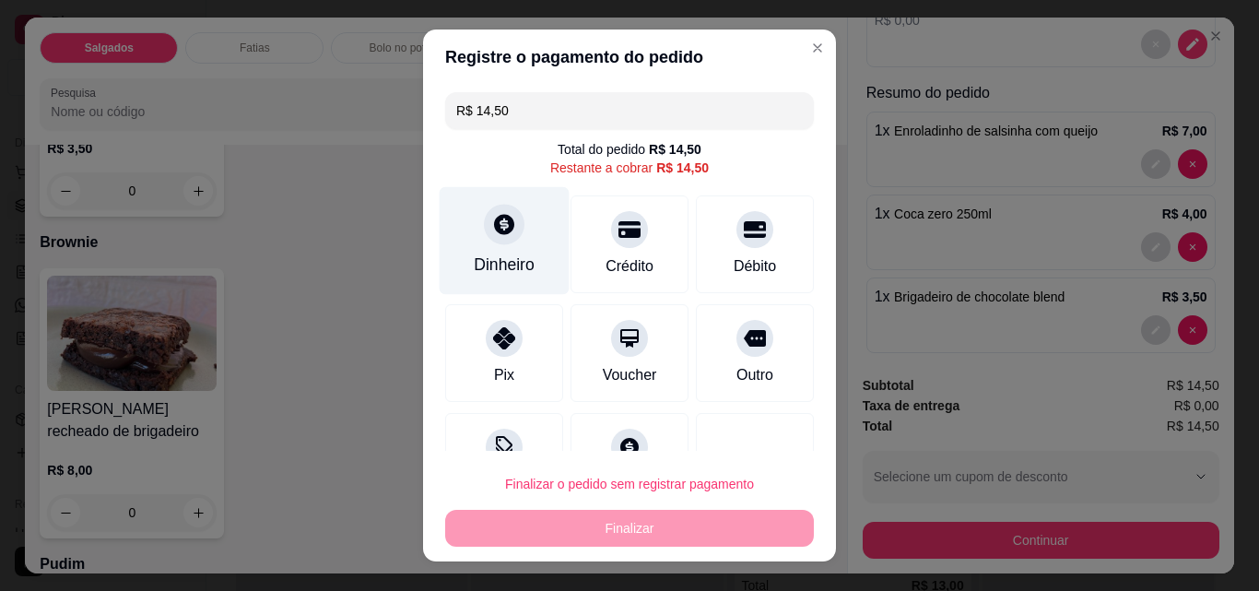
click at [464, 241] on div "Dinheiro" at bounding box center [505, 241] width 130 height 108
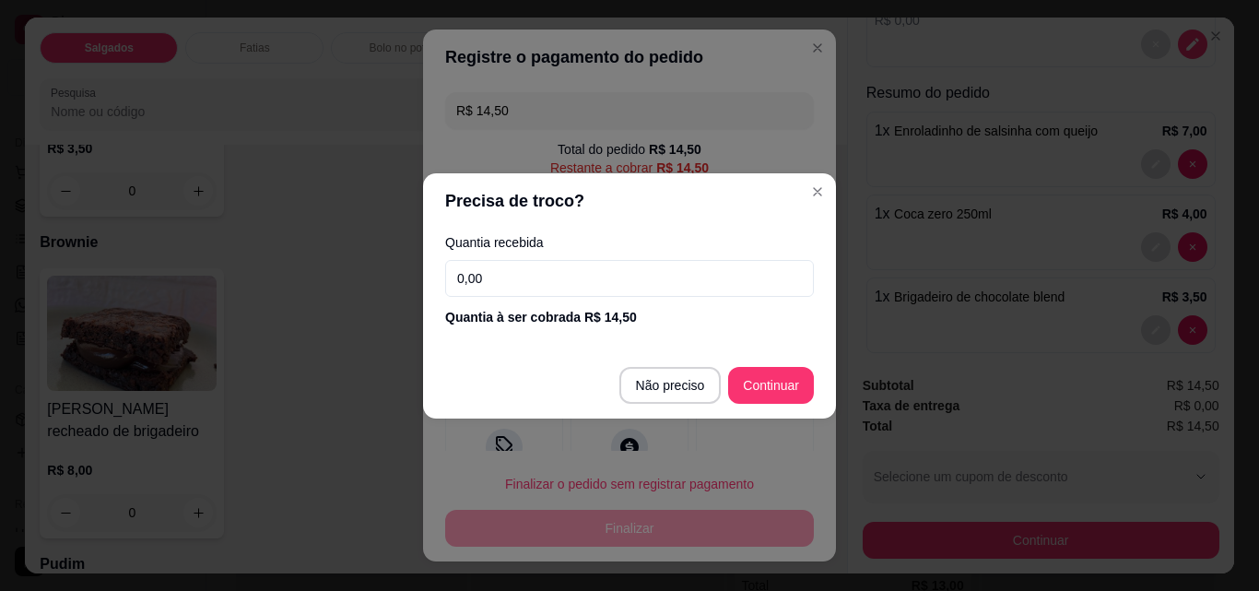
click at [492, 279] on input "0,00" at bounding box center [629, 278] width 369 height 37
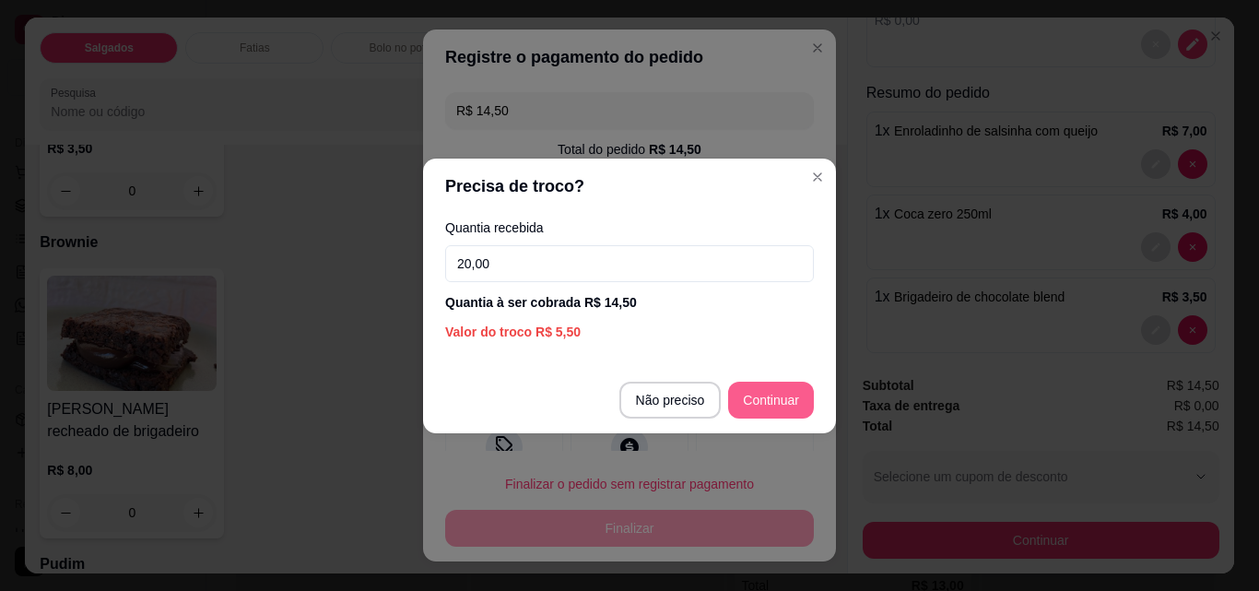
type input "20,00"
type input "R$ 0,00"
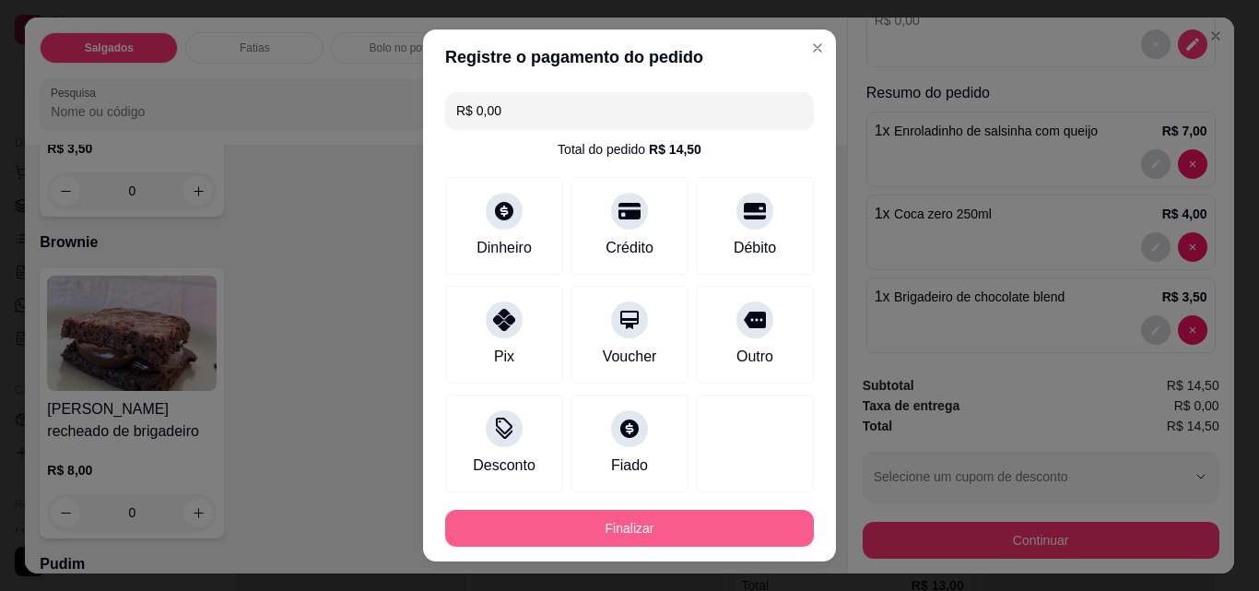
click at [744, 530] on button "Finalizar" at bounding box center [629, 528] width 369 height 37
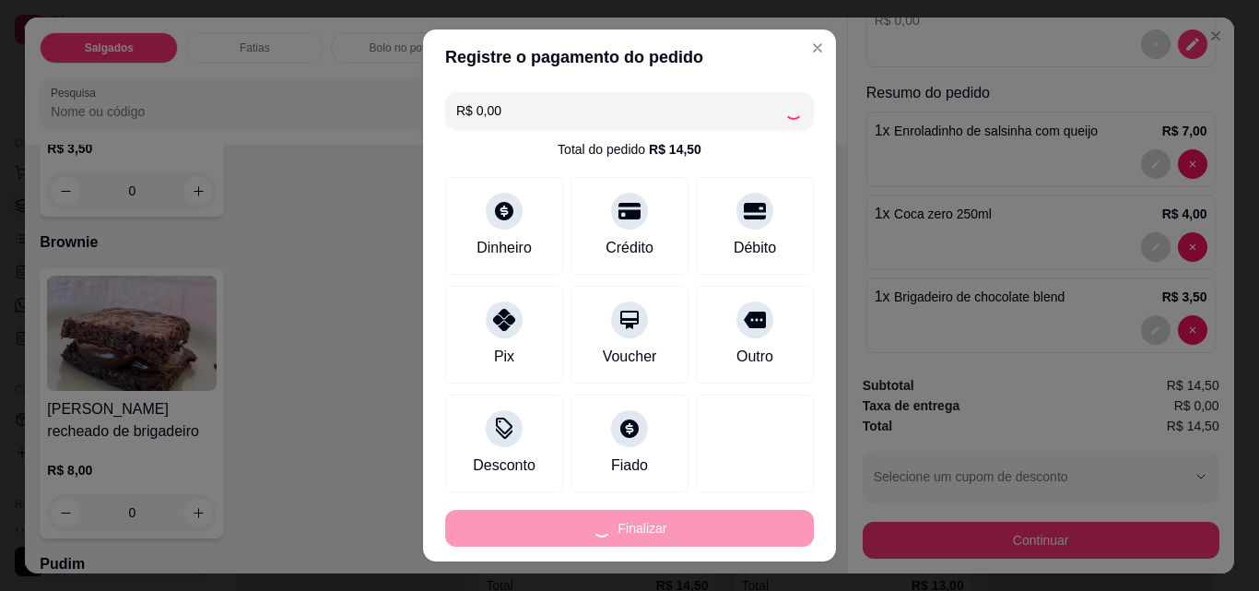
type input "0"
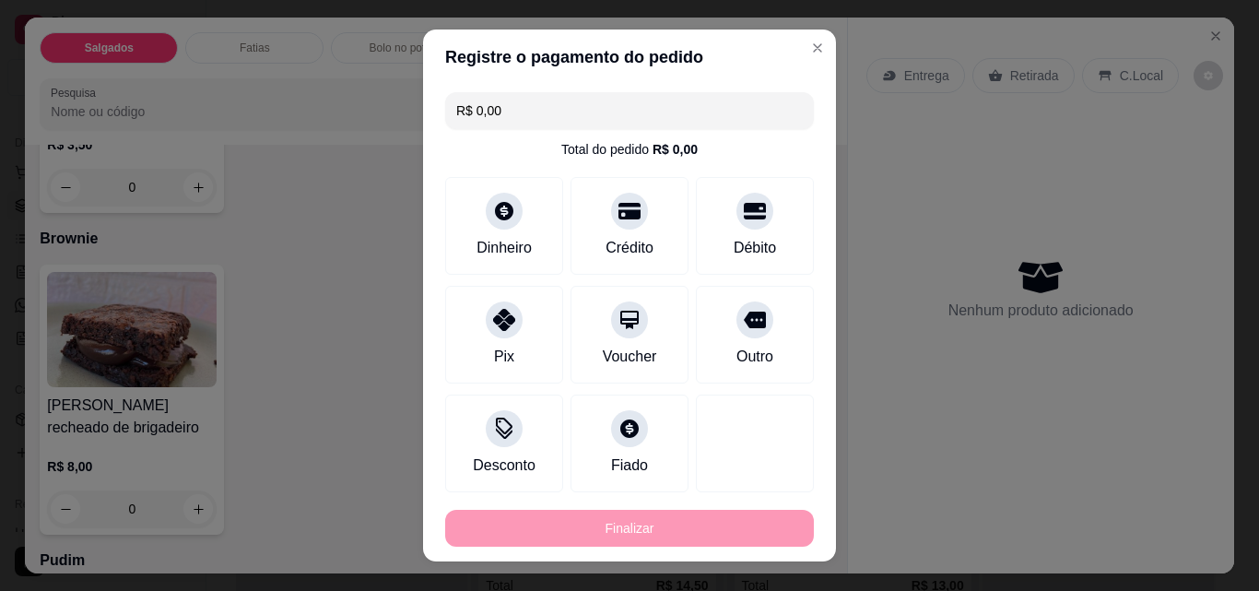
type input "-R$ 14,50"
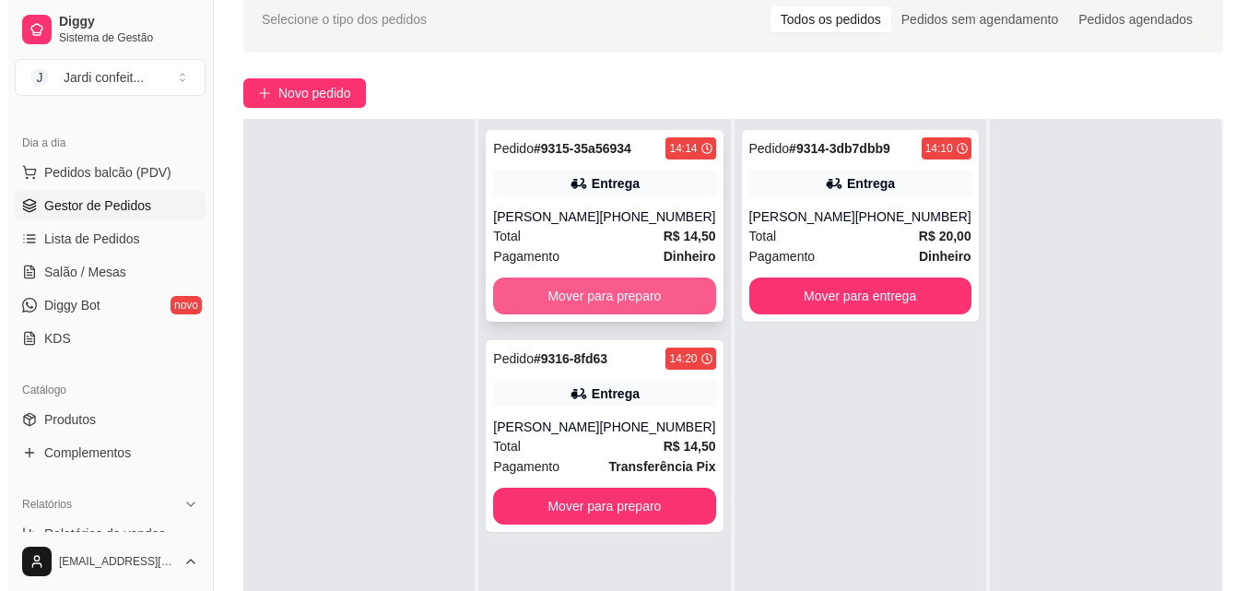
scroll to position [92, 0]
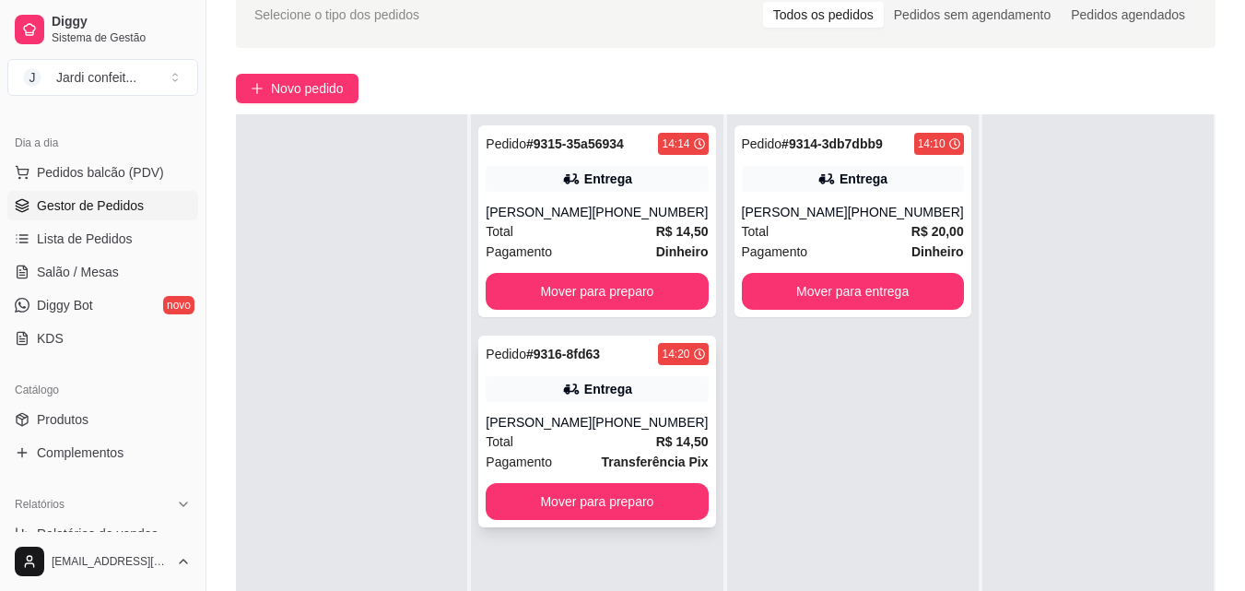
click at [598, 441] on div "Total R$ 14,50" at bounding box center [597, 441] width 222 height 20
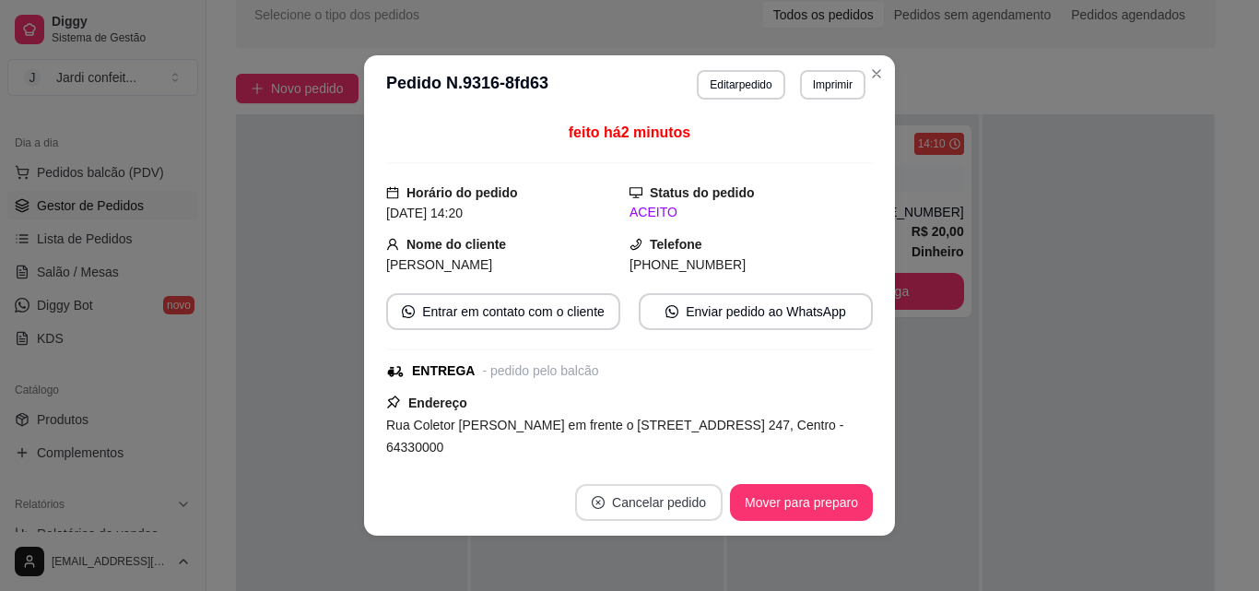
click at [663, 509] on button "Cancelar pedido" at bounding box center [648, 502] width 147 height 37
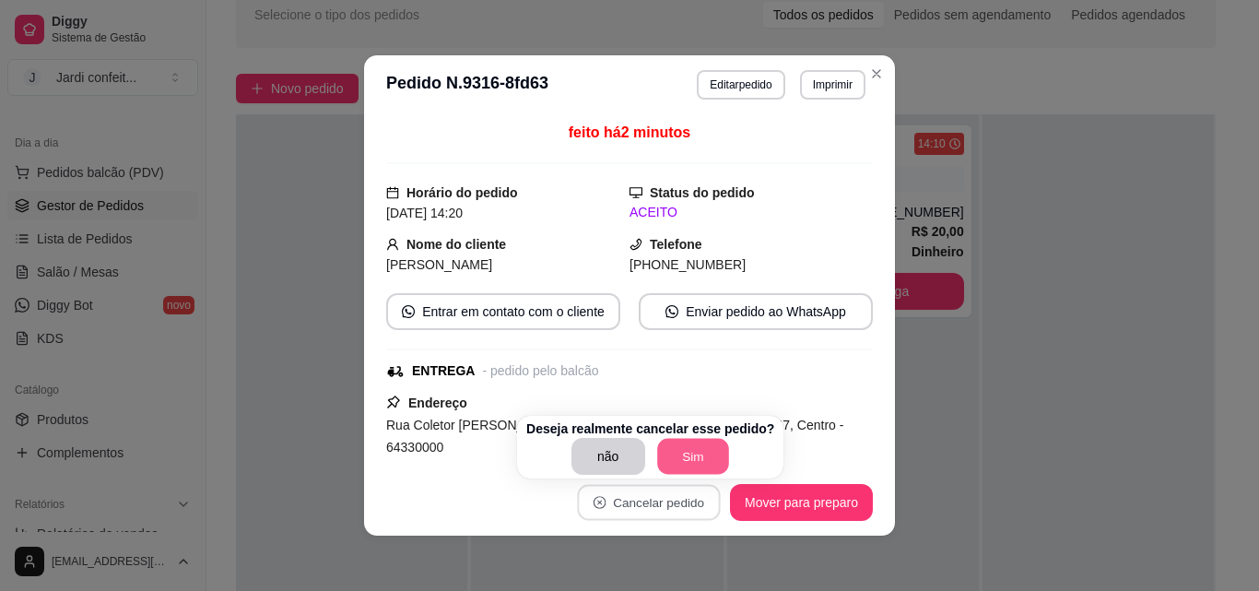
click at [685, 460] on button "Sim" at bounding box center [693, 457] width 72 height 36
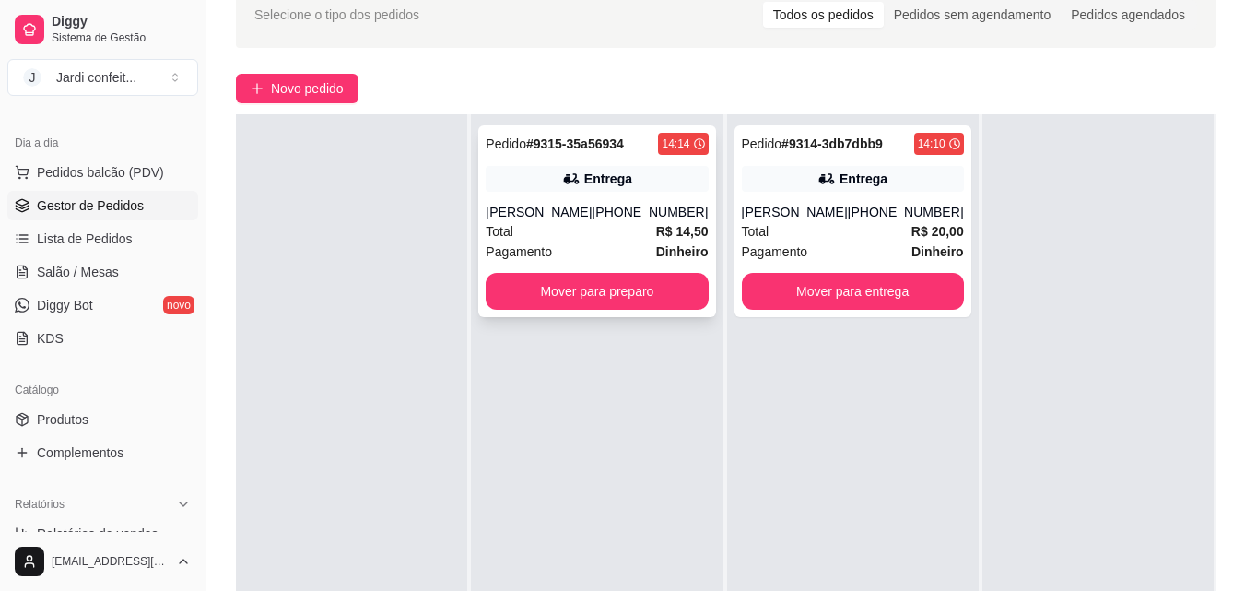
click at [548, 221] on div "Total R$ 14,50" at bounding box center [597, 231] width 222 height 20
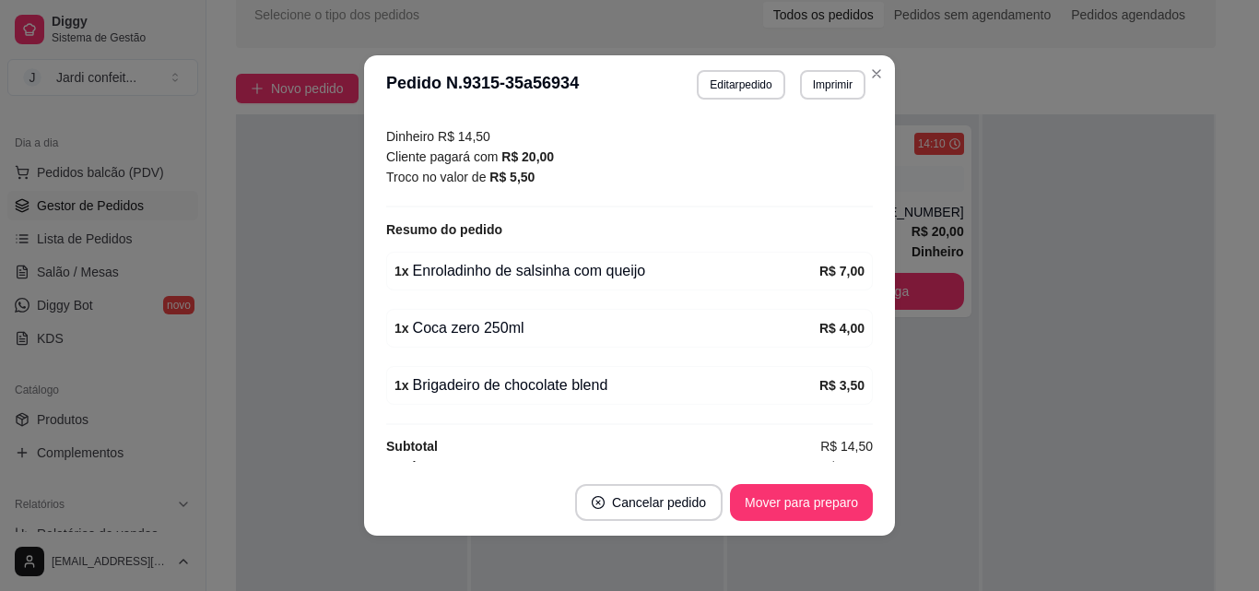
scroll to position [538, 0]
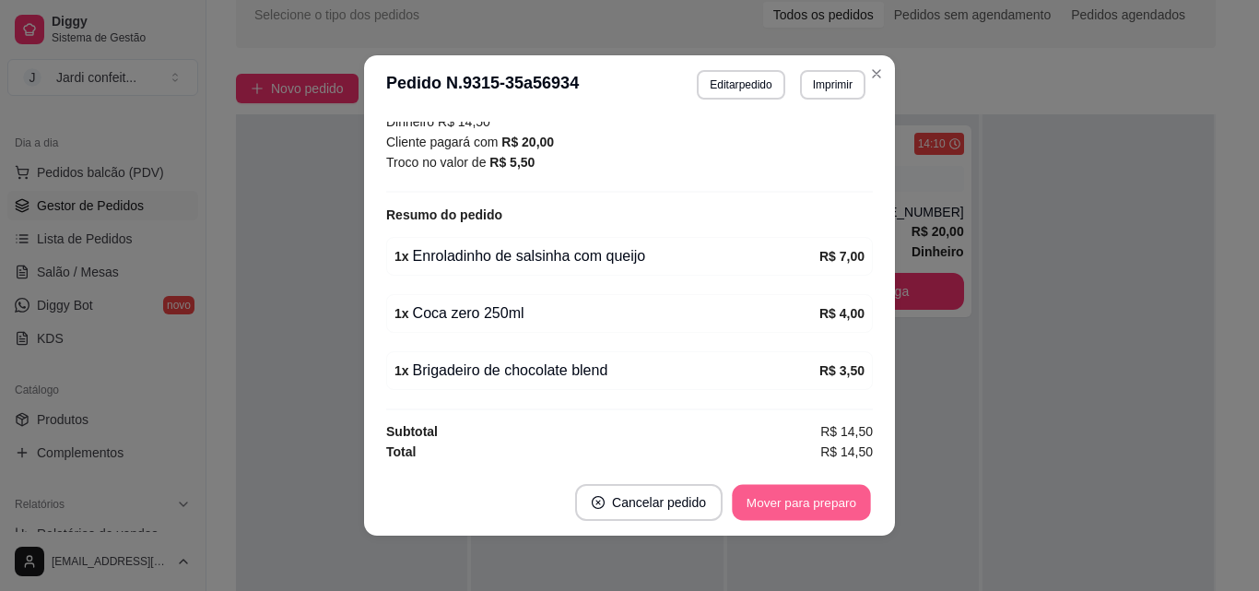
click at [816, 490] on button "Mover para preparo" at bounding box center [801, 503] width 138 height 36
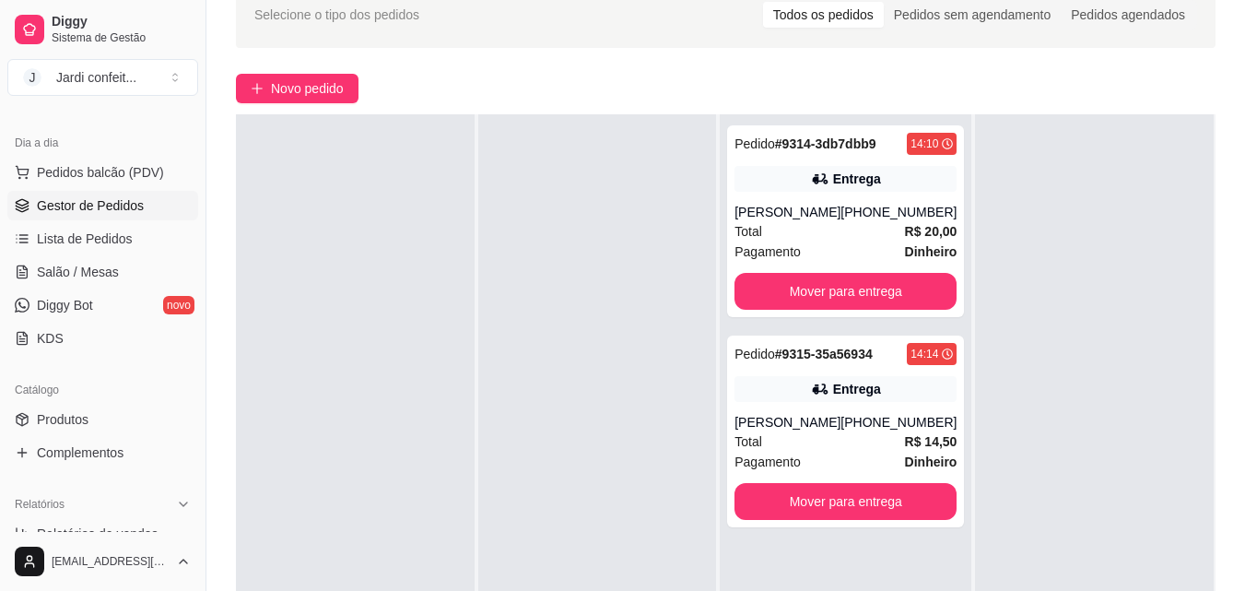
click at [921, 330] on div "Pedido # 9314-3db7dbb9 14:10 Entrega [PERSON_NAME] [PHONE_NUMBER] Total R$ 20,0…" at bounding box center [846, 409] width 252 height 591
click at [919, 388] on div "Entrega" at bounding box center [846, 389] width 222 height 26
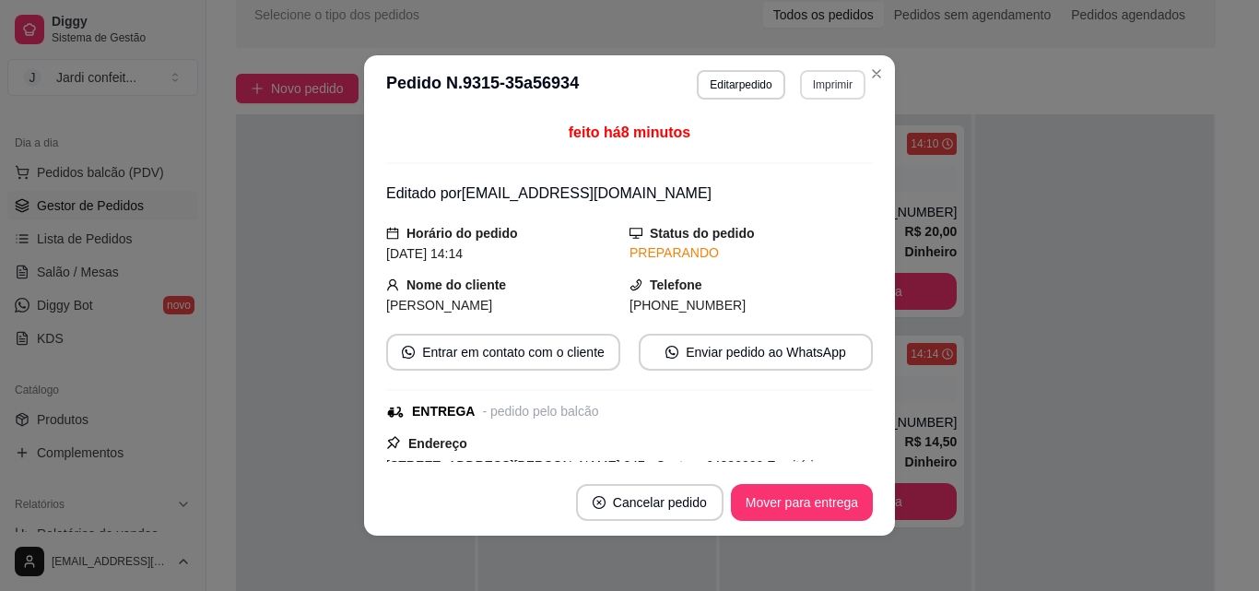
click at [811, 77] on button "Imprimir" at bounding box center [832, 84] width 65 height 29
click at [835, 151] on button "Impressora" at bounding box center [793, 149] width 134 height 29
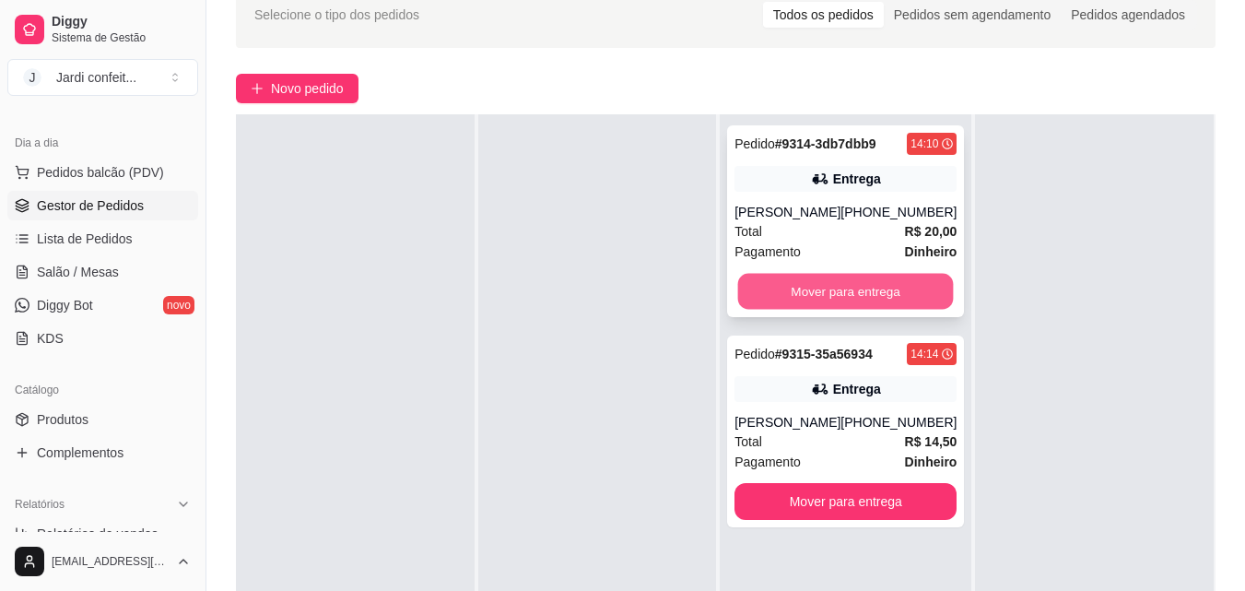
click at [780, 274] on button "Mover para entrega" at bounding box center [846, 292] width 216 height 36
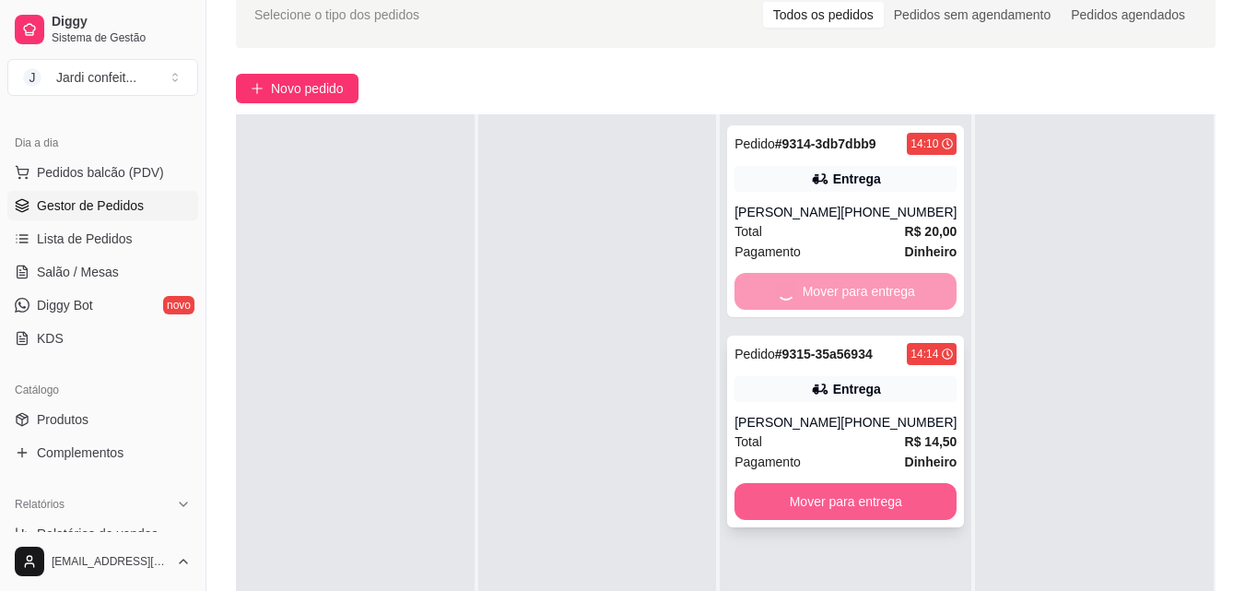
click at [923, 502] on button "Mover para entrega" at bounding box center [846, 501] width 222 height 37
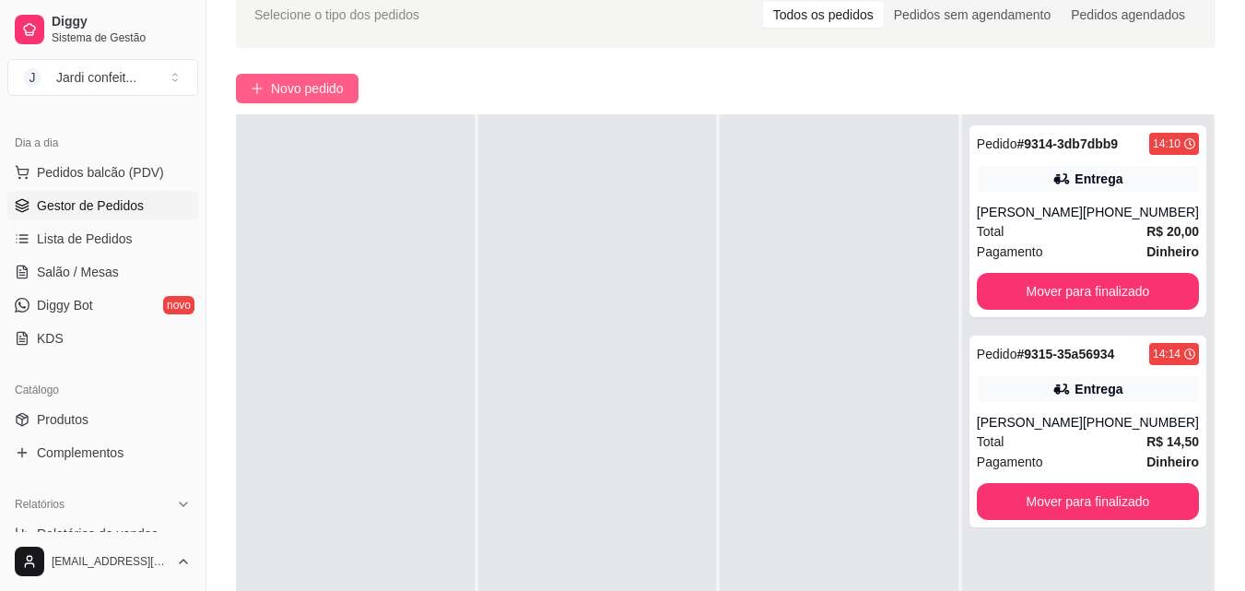
click at [333, 98] on span "Novo pedido" at bounding box center [307, 88] width 73 height 20
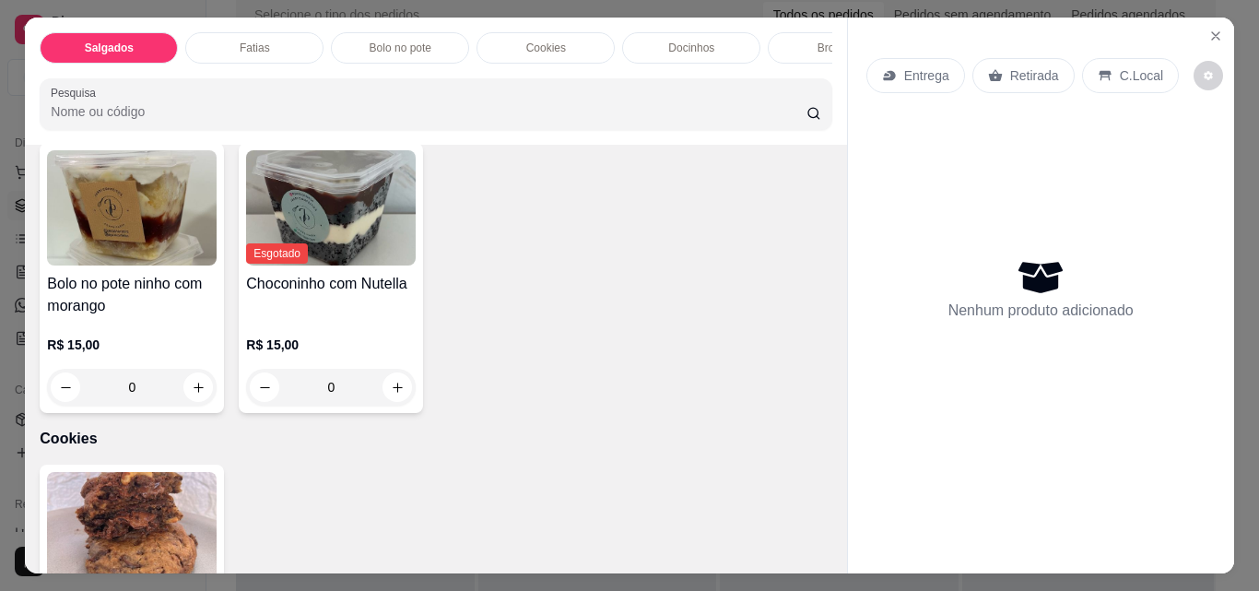
scroll to position [1475, 0]
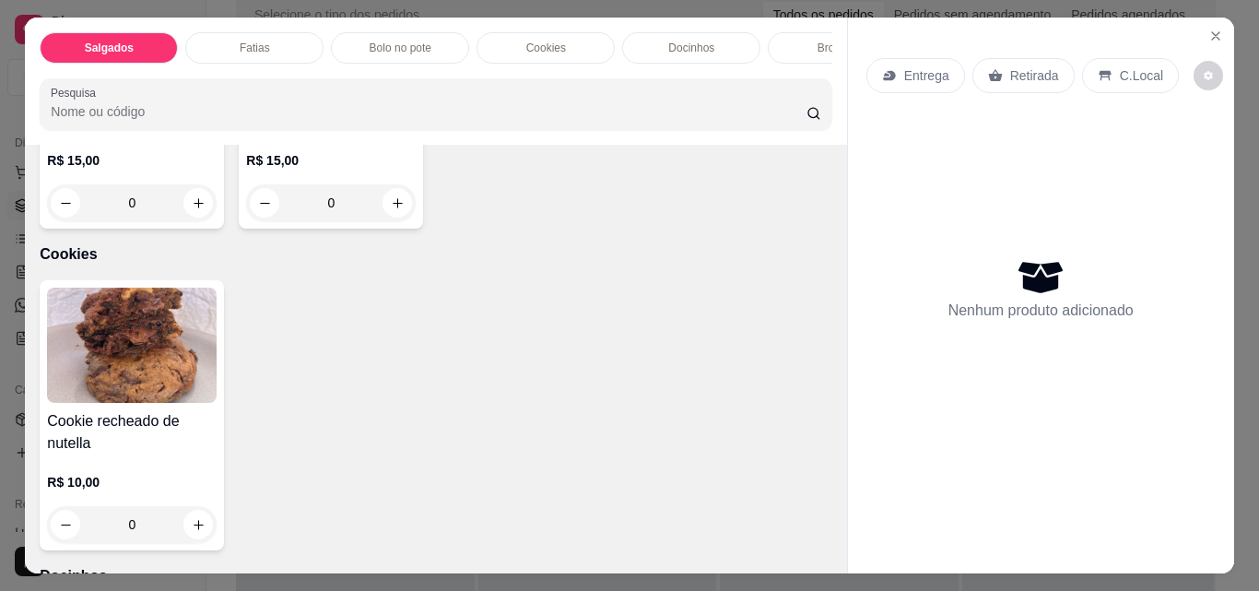
drag, startPoint x: 126, startPoint y: 493, endPoint x: 117, endPoint y: 496, distance: 9.6
click at [117, 221] on input "0" at bounding box center [131, 202] width 103 height 37
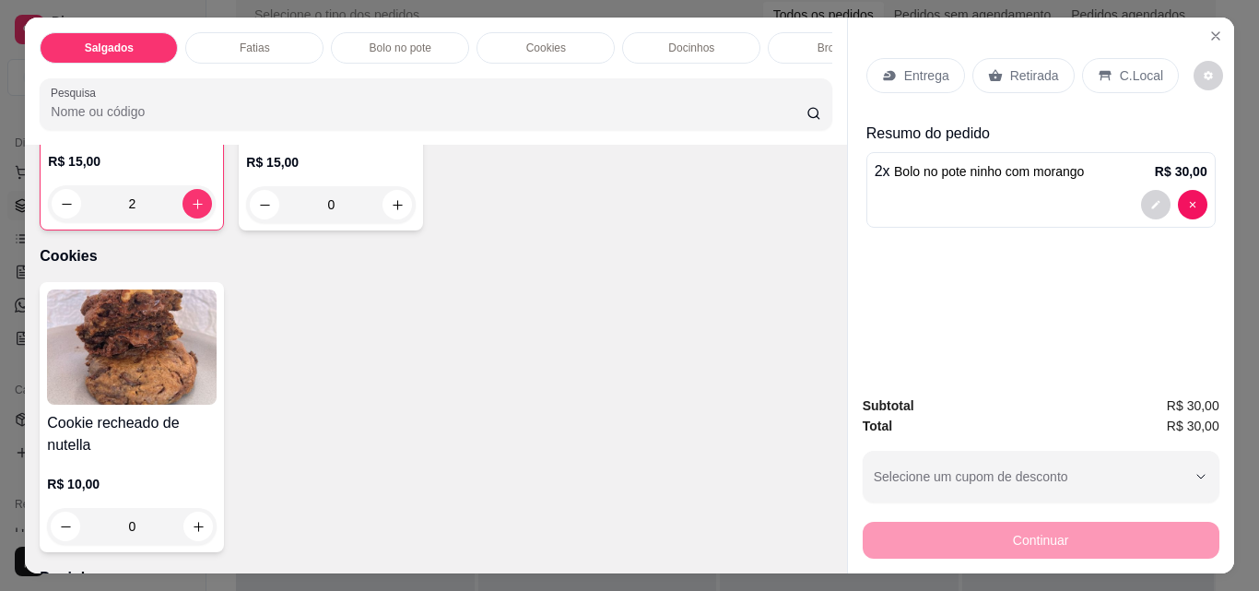
type input "2"
click at [929, 67] on p "Entrega" at bounding box center [926, 75] width 45 height 18
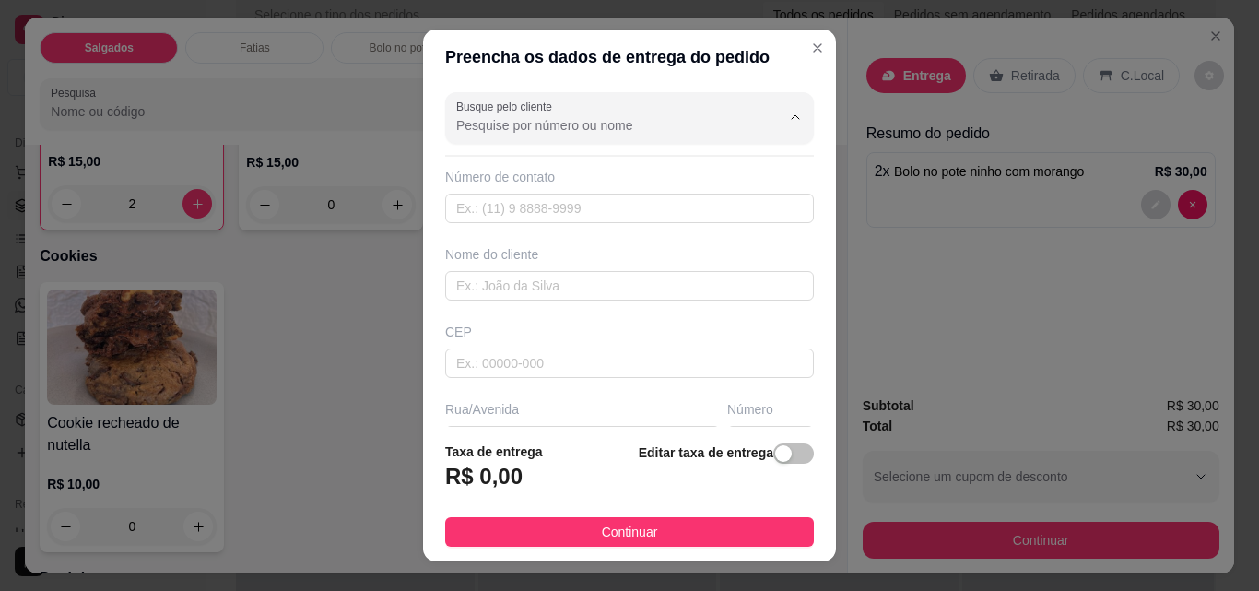
click at [532, 124] on input "Busque pelo cliente" at bounding box center [603, 125] width 295 height 18
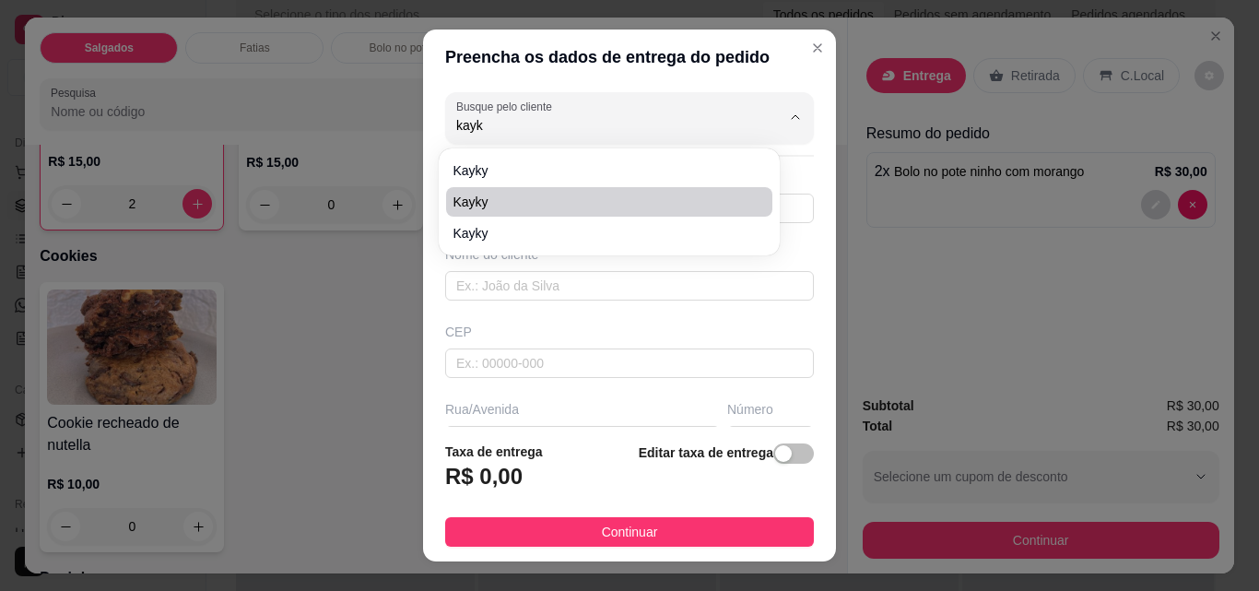
click at [529, 205] on span "kayky" at bounding box center [599, 202] width 293 height 18
type input "kayky"
type input "86981895831"
type input "kayky"
type input "[DATE]"
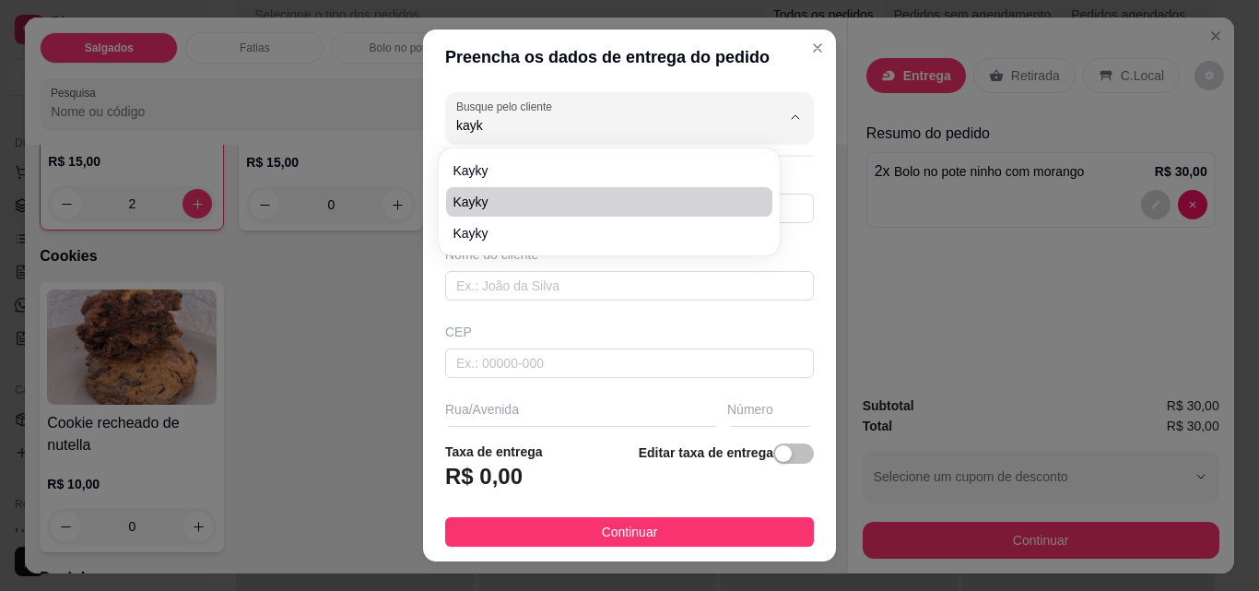
type input "14386981895831"
type input "São Miguel do tapuio"
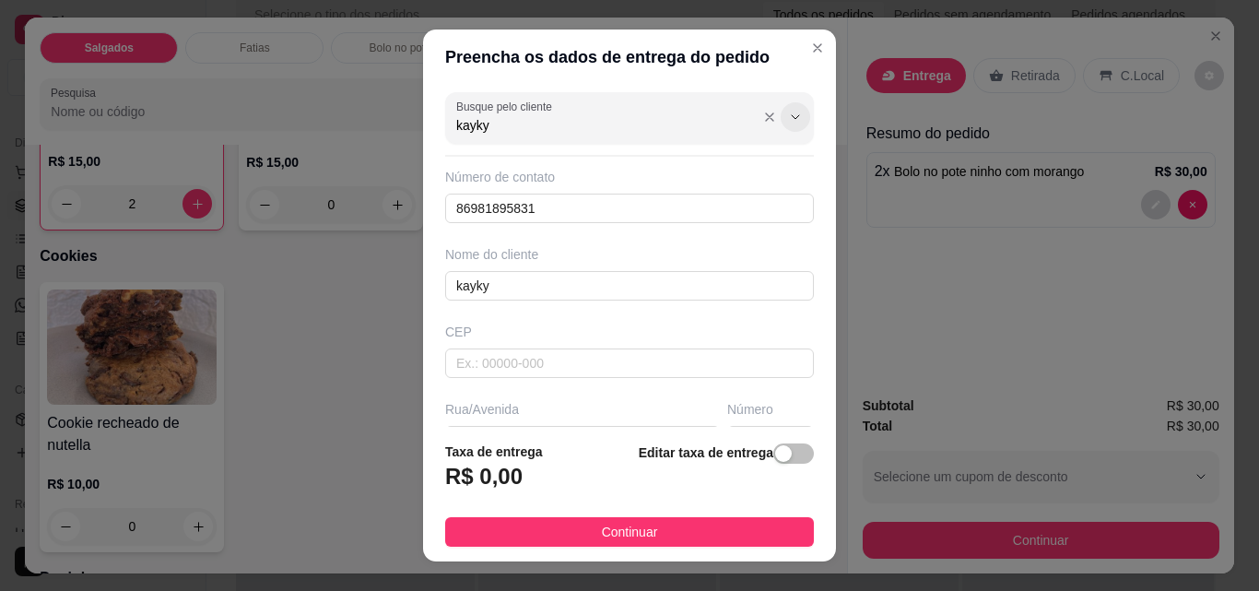
type input "kayky"
click at [788, 118] on icon "Show suggestions" at bounding box center [795, 117] width 15 height 15
click at [762, 121] on icon "Show suggestions" at bounding box center [769, 117] width 15 height 15
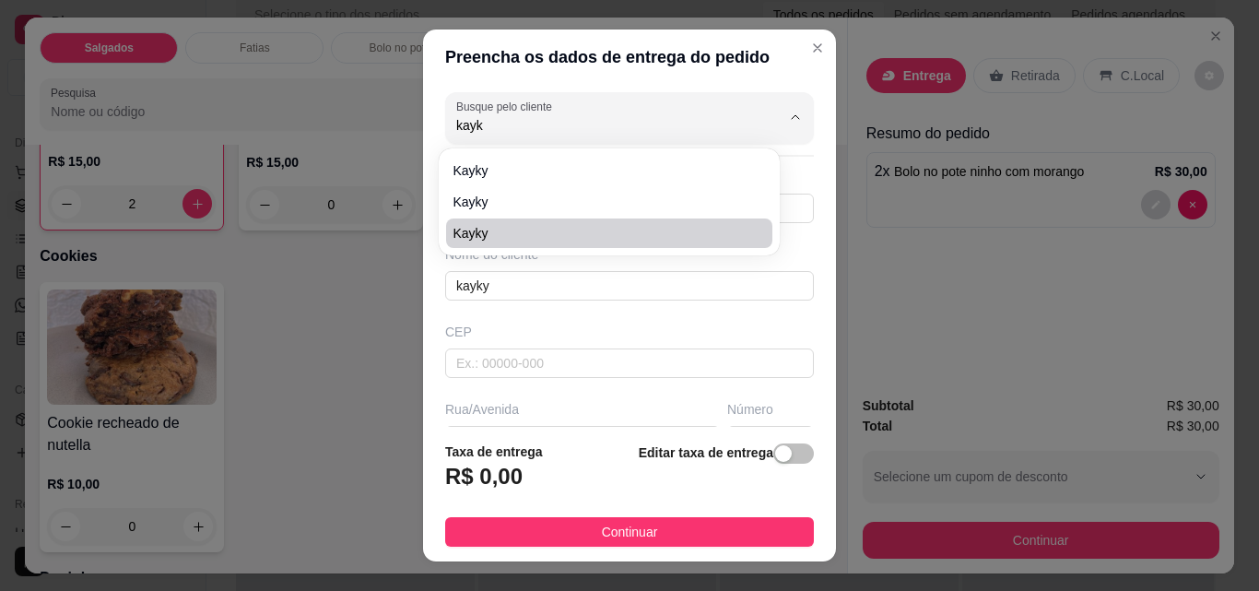
click at [517, 237] on span "Kayky" at bounding box center [599, 233] width 293 height 18
type input "Kayky"
type input "86981632665"
type input "Kayky"
type input "64330000"
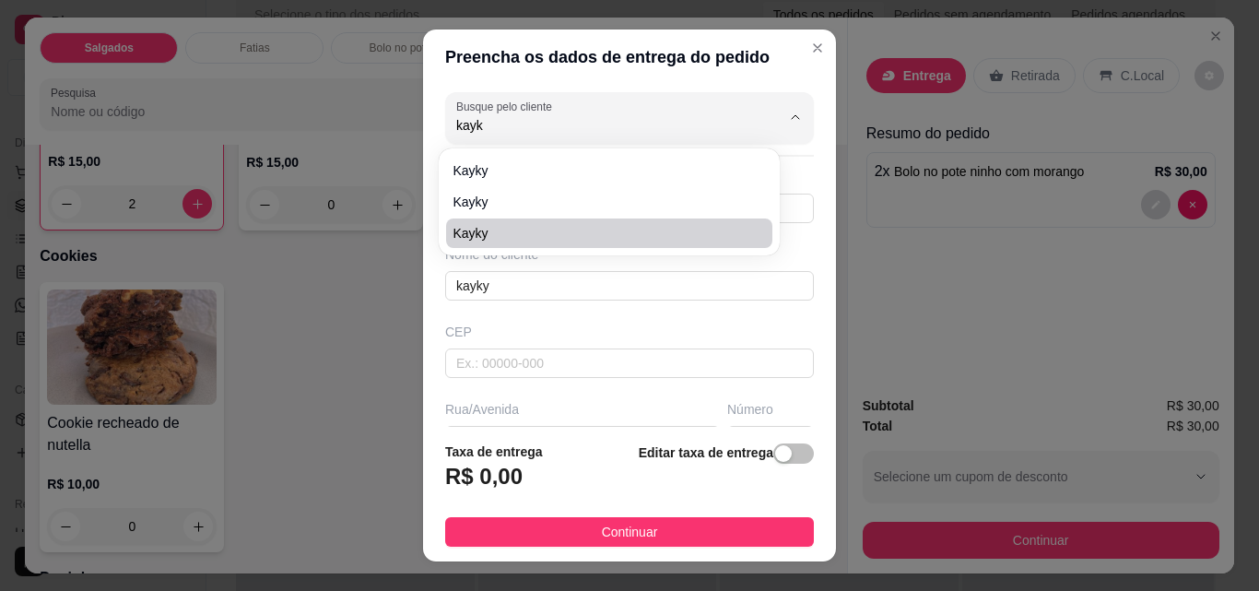
type input "Rua [PERSON_NAME]"
type input "490"
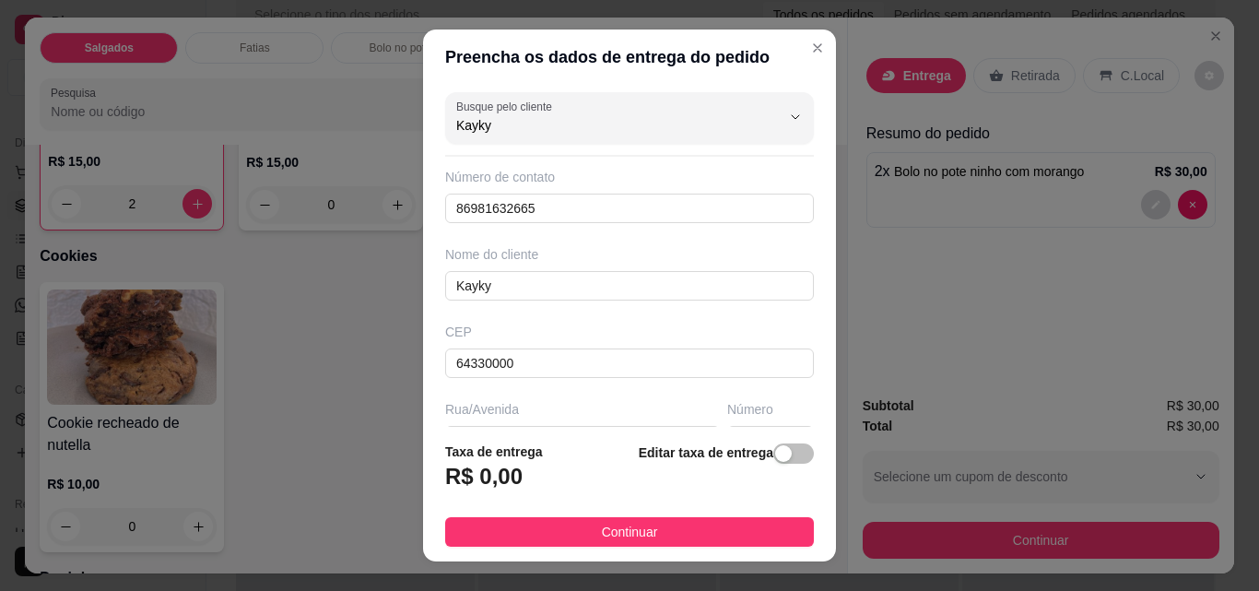
drag, startPoint x: 512, startPoint y: 131, endPoint x: 433, endPoint y: 124, distance: 79.6
click at [433, 124] on div "Busque pelo cliente Kayky Número de contato 86981632665 Nome do cliente Kayky C…" at bounding box center [629, 256] width 413 height 342
click at [471, 114] on div at bounding box center [629, 118] width 347 height 37
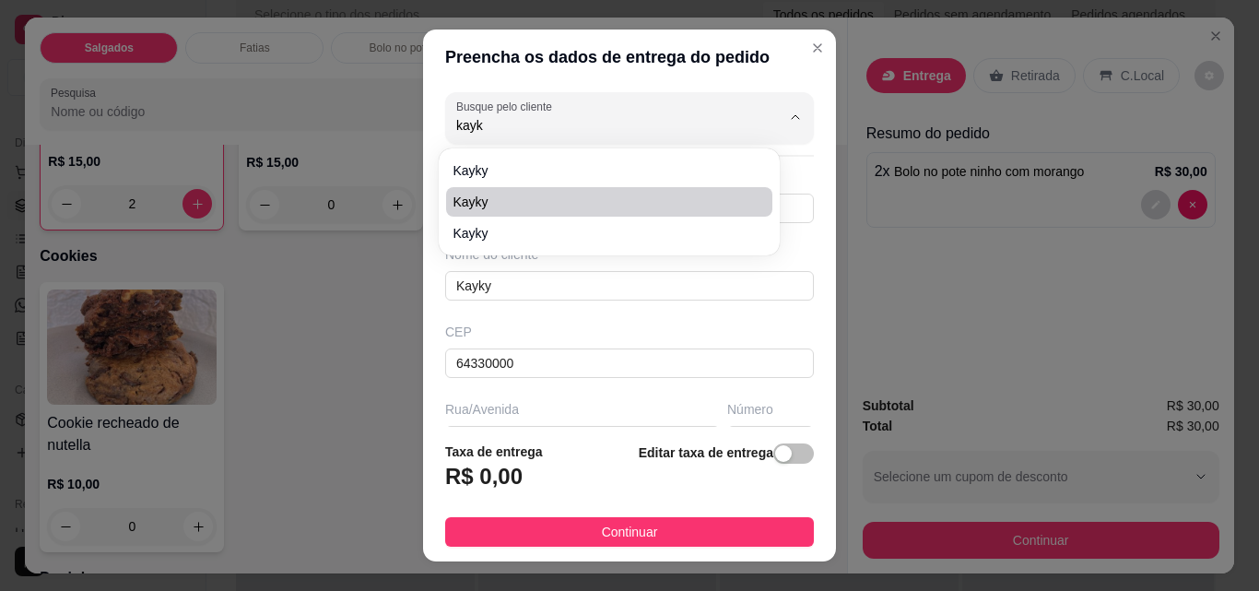
click at [489, 197] on span "kayky" at bounding box center [599, 202] width 293 height 18
type input "kayky"
type input "86981895831"
type input "kayky"
type input "[DATE]"
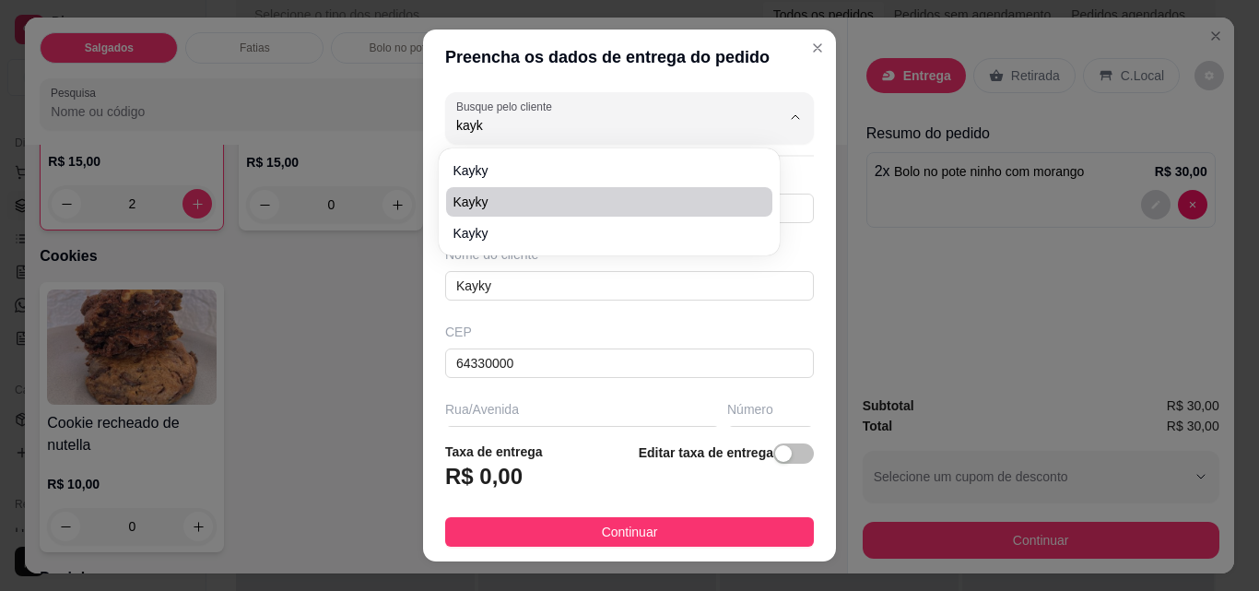
type input "14386981895831"
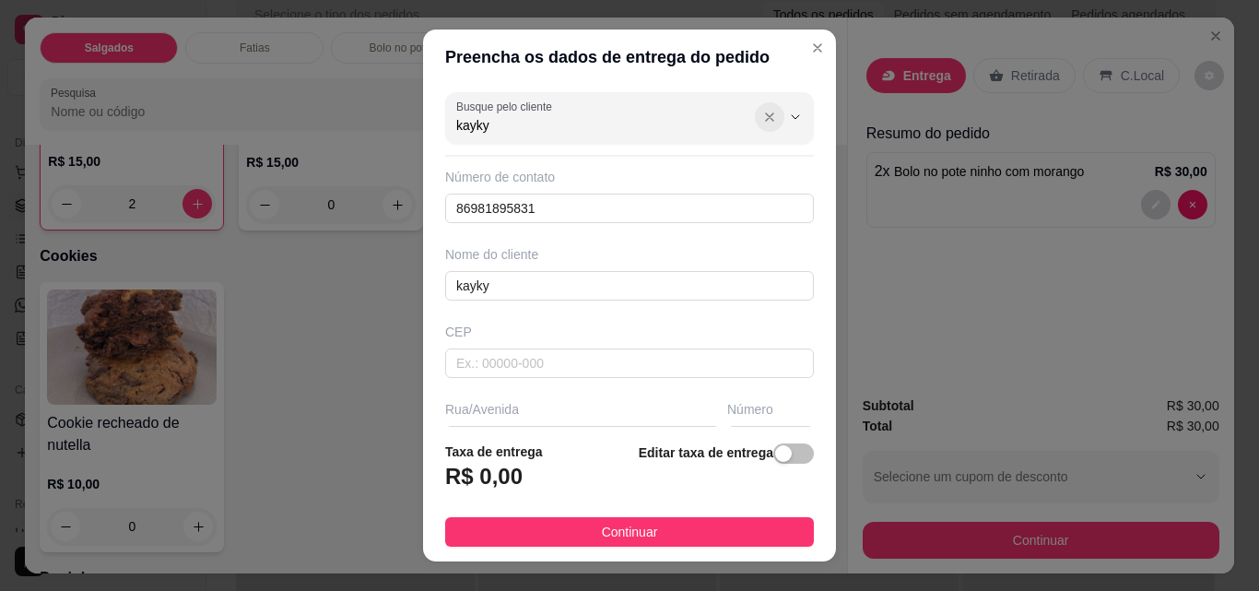
type input "kayky"
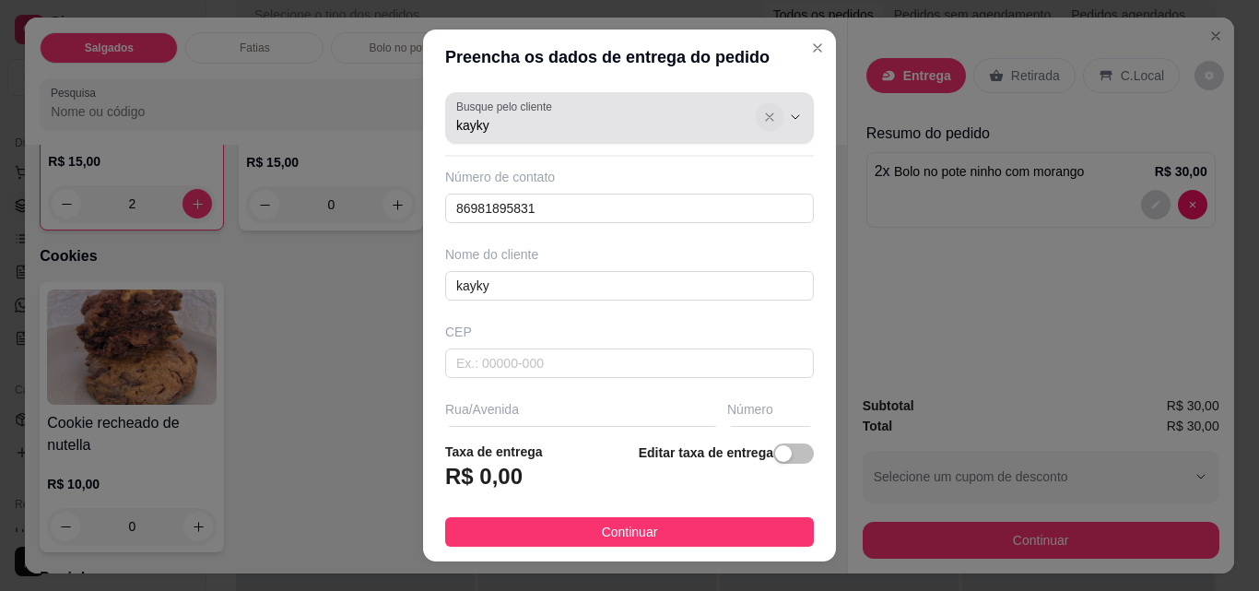
click at [762, 120] on icon "Show suggestions" at bounding box center [769, 117] width 15 height 15
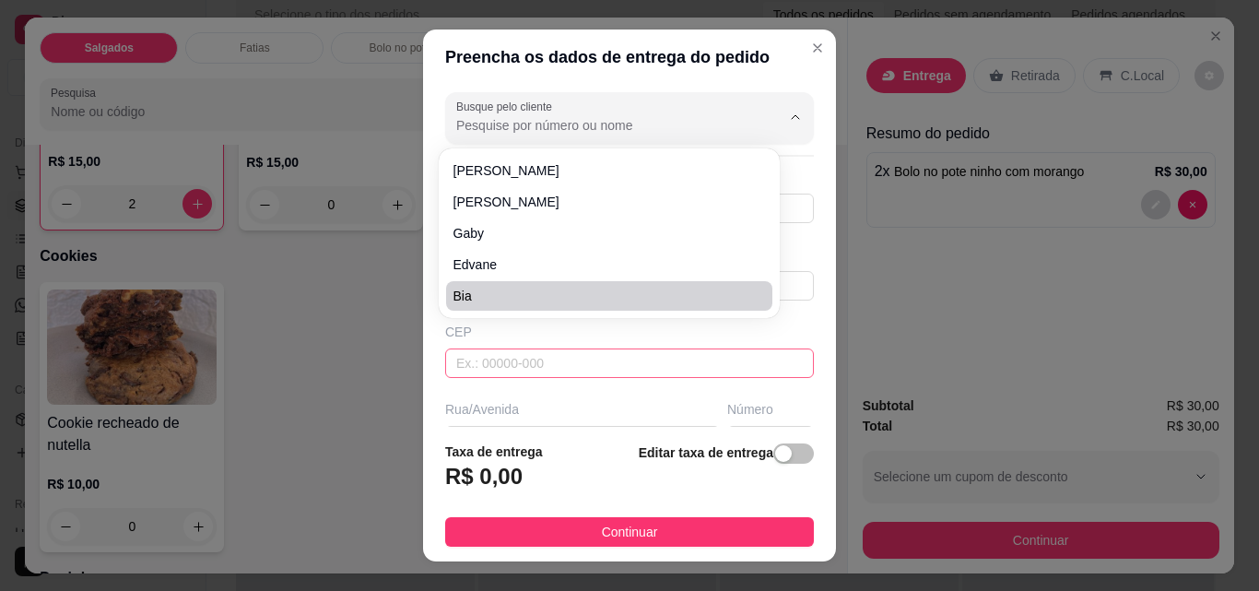
click at [628, 367] on input "text" at bounding box center [629, 362] width 369 height 29
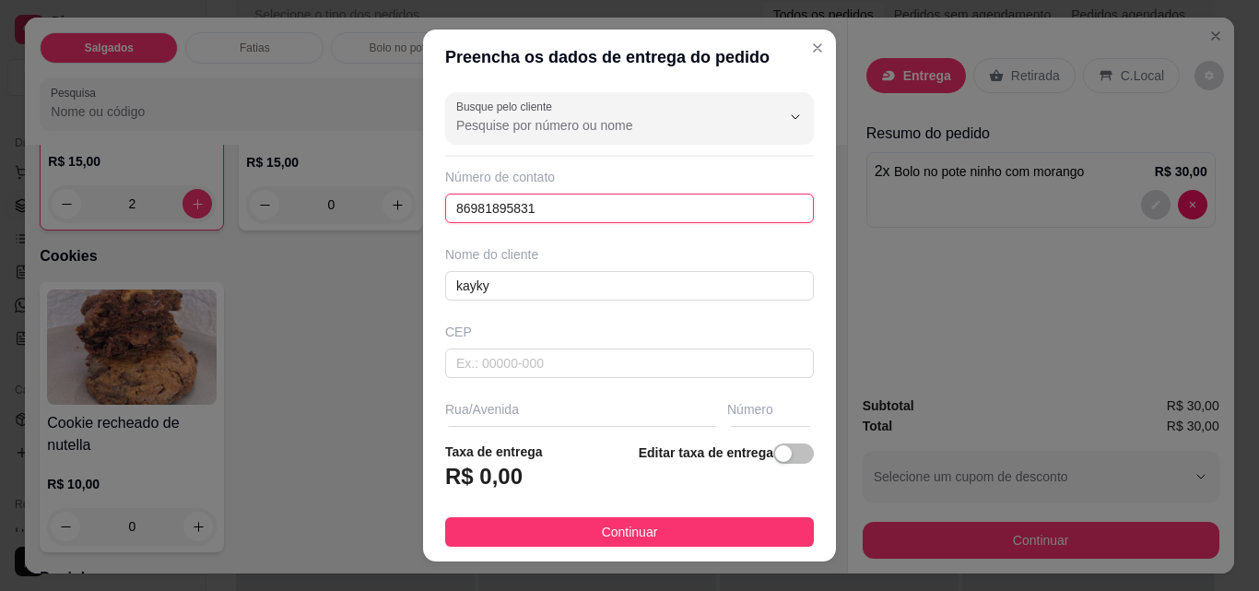
drag, startPoint x: 596, startPoint y: 210, endPoint x: 414, endPoint y: 203, distance: 182.6
click at [414, 203] on div "Preencha os dados de entrega do pedido Busque pelo cliente Número de contato 86…" at bounding box center [629, 295] width 1259 height 591
type input "[PHONE_NUMBER]"
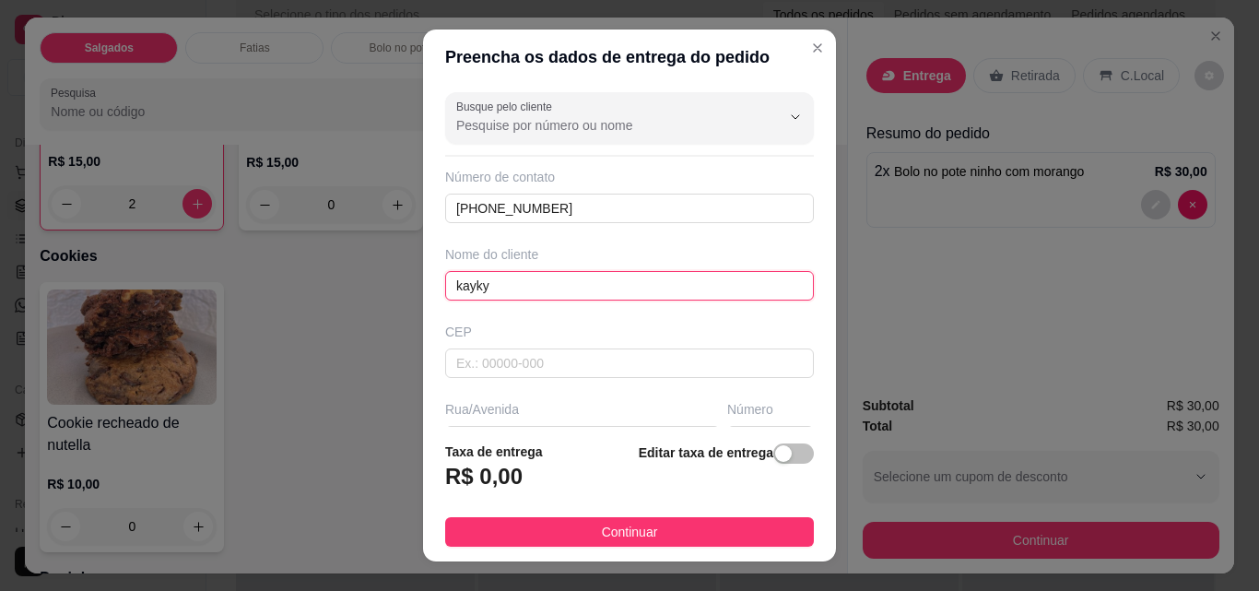
click at [618, 298] on input "kayky" at bounding box center [629, 285] width 369 height 29
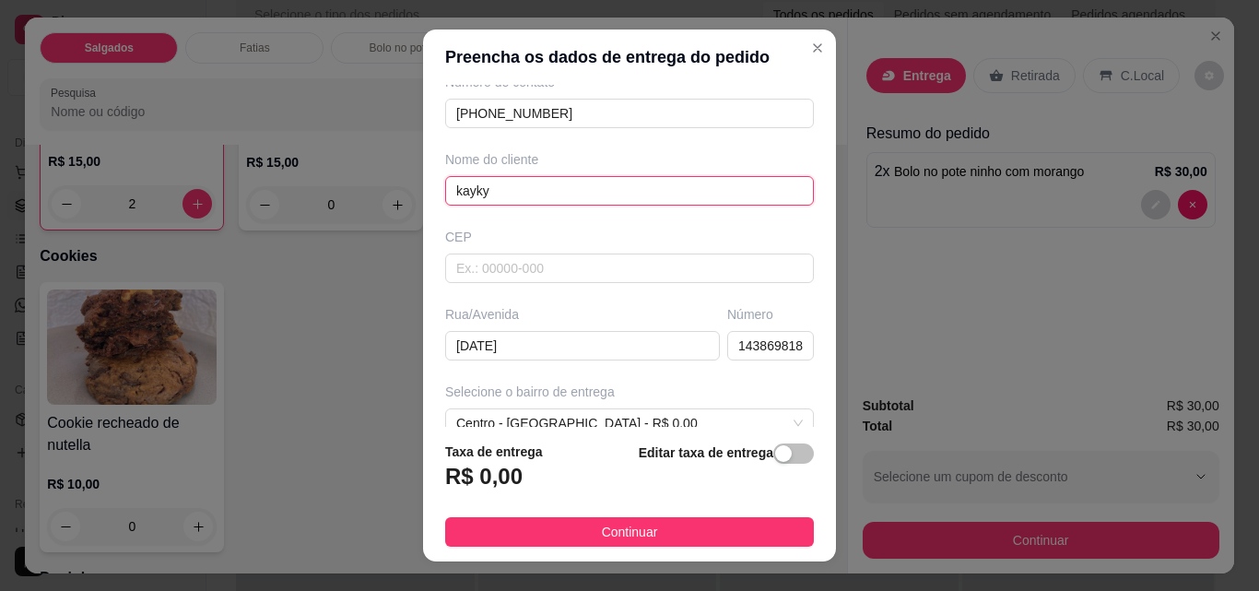
scroll to position [0, 0]
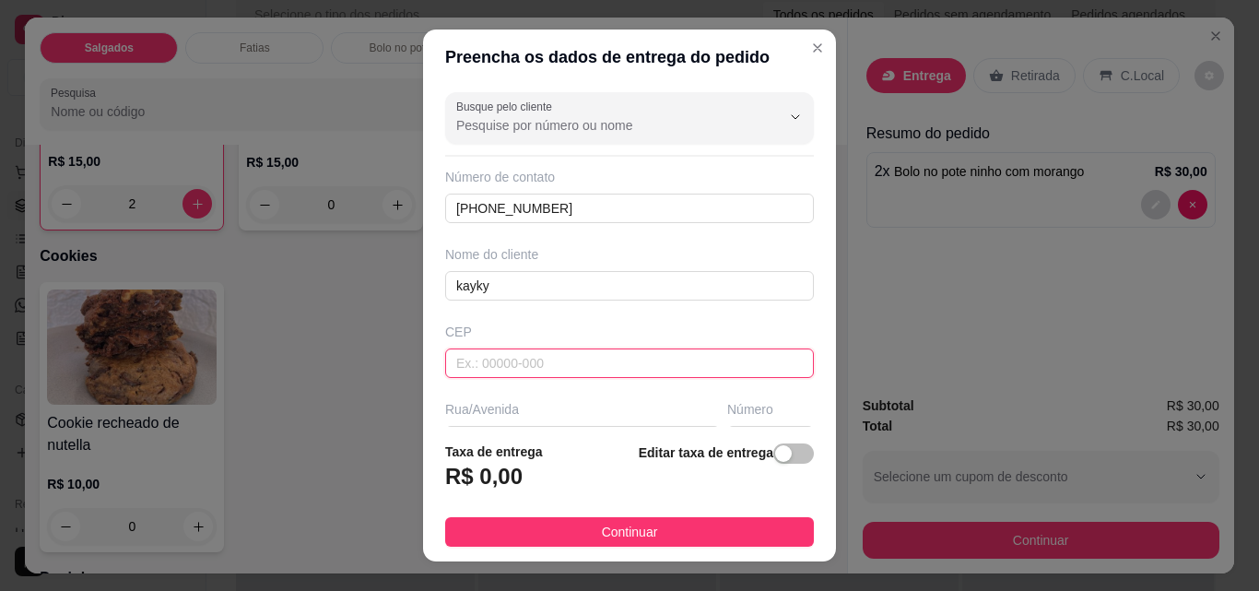
click at [494, 374] on input "text" at bounding box center [629, 362] width 369 height 29
type input "64330000"
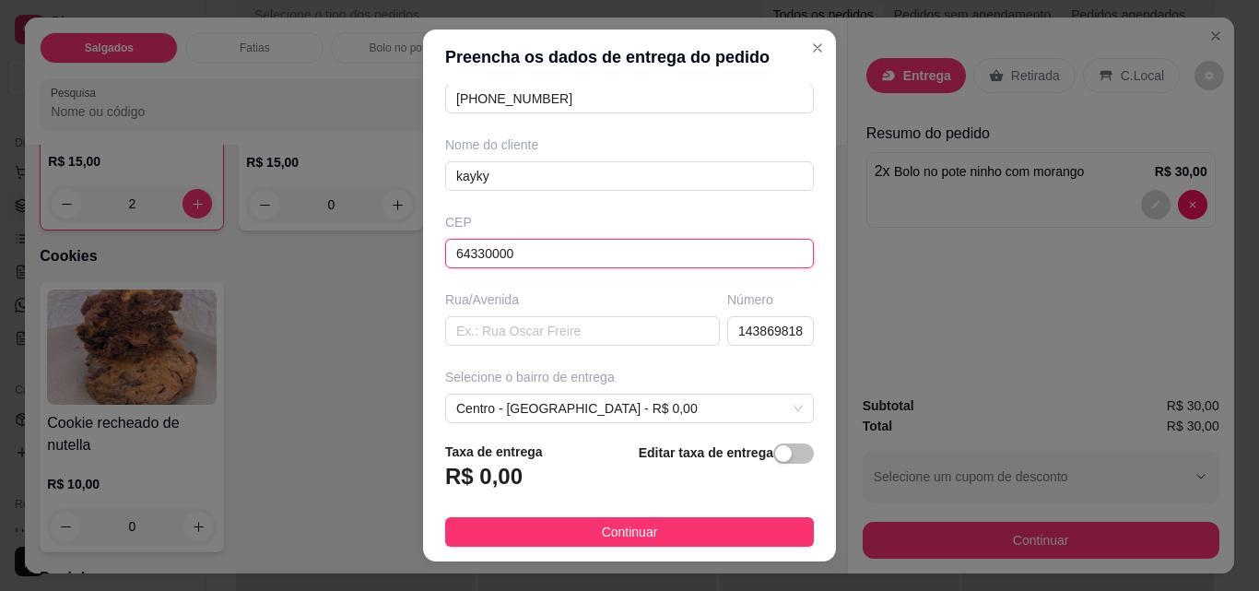
scroll to position [276, 0]
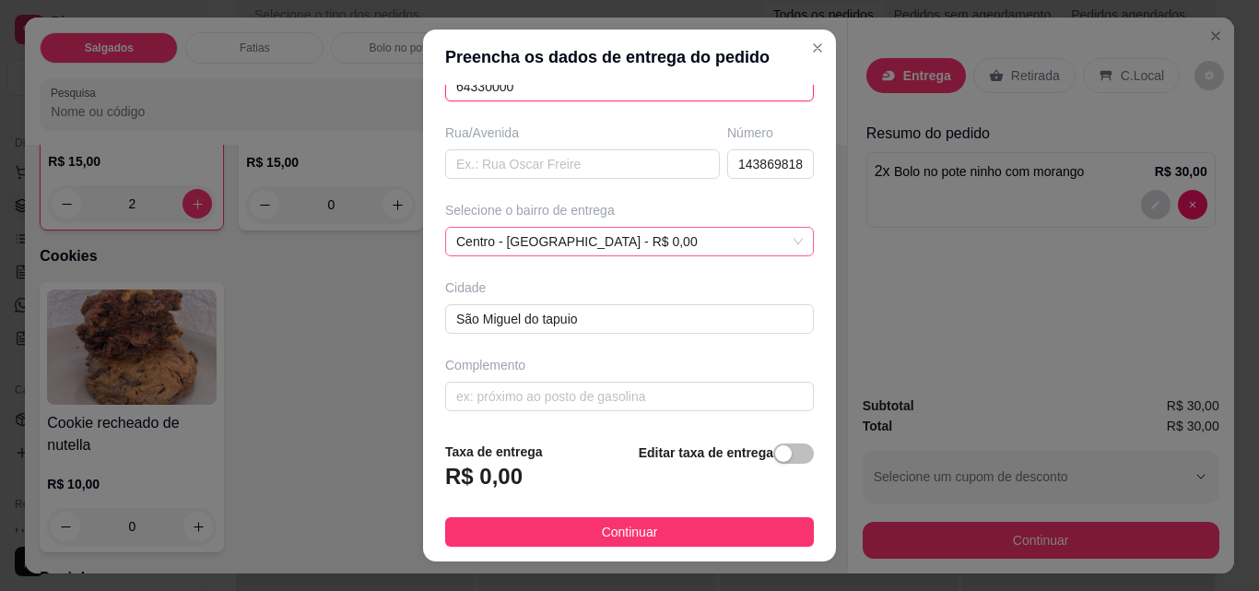
click at [728, 239] on span "Centro - [GEOGRAPHIC_DATA] - R$ 0,00" at bounding box center [629, 242] width 347 height 28
type input "64330000"
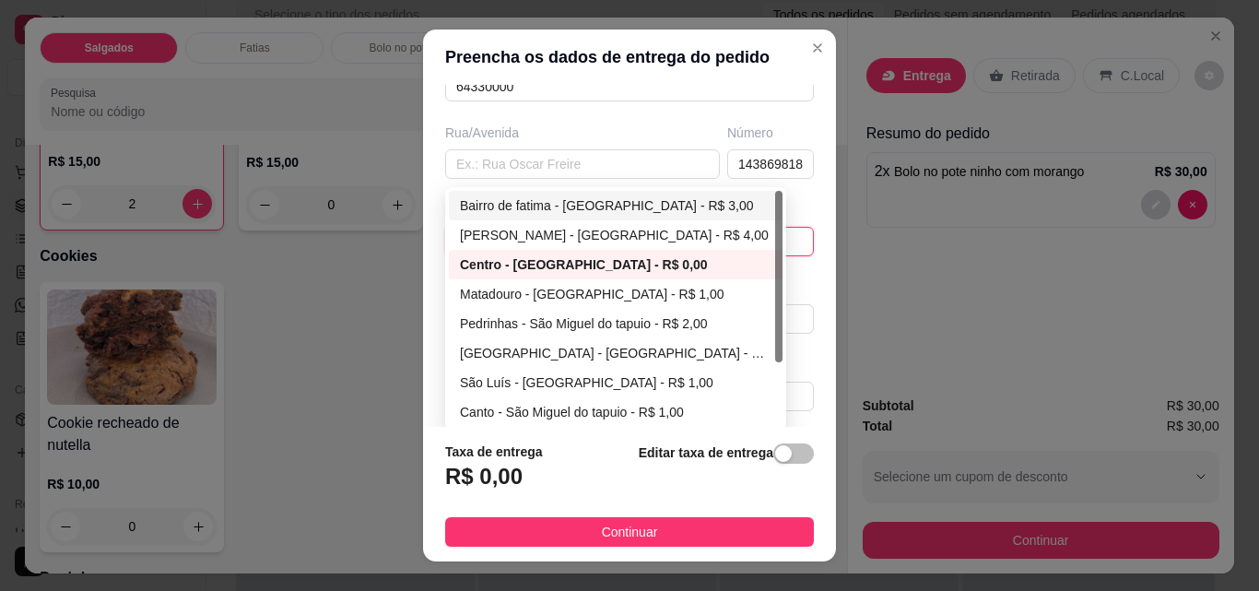
click at [501, 212] on div "Bairro de fatima - [GEOGRAPHIC_DATA] - R$ 3,00" at bounding box center [616, 205] width 312 height 20
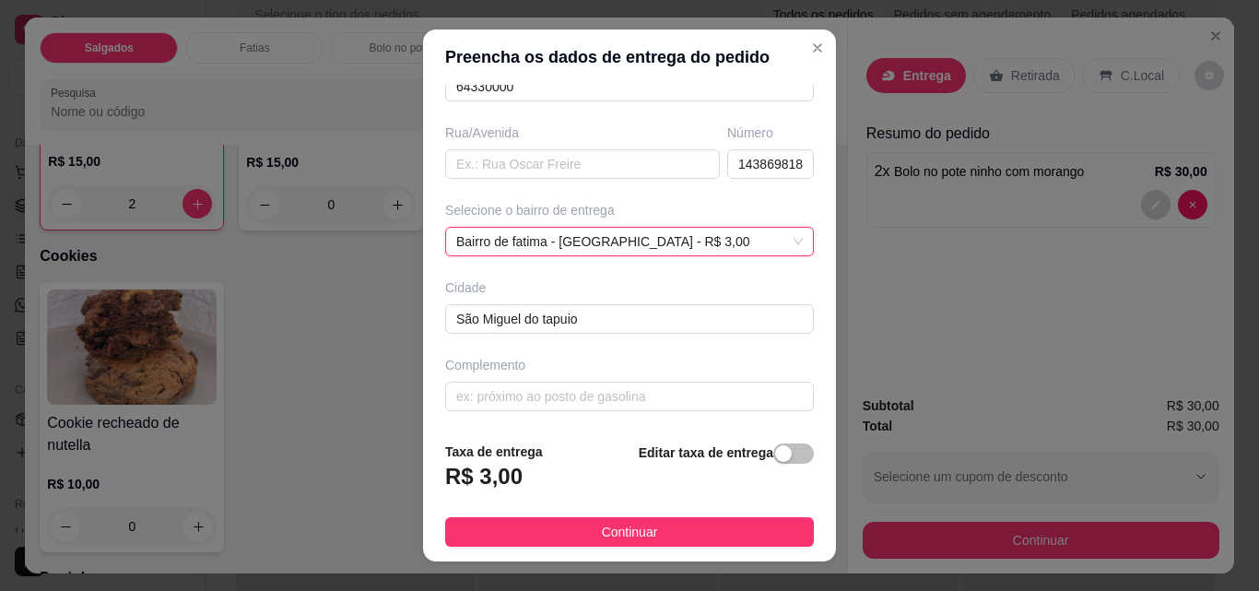
scroll to position [279, 0]
click at [559, 400] on input "text" at bounding box center [629, 393] width 369 height 29
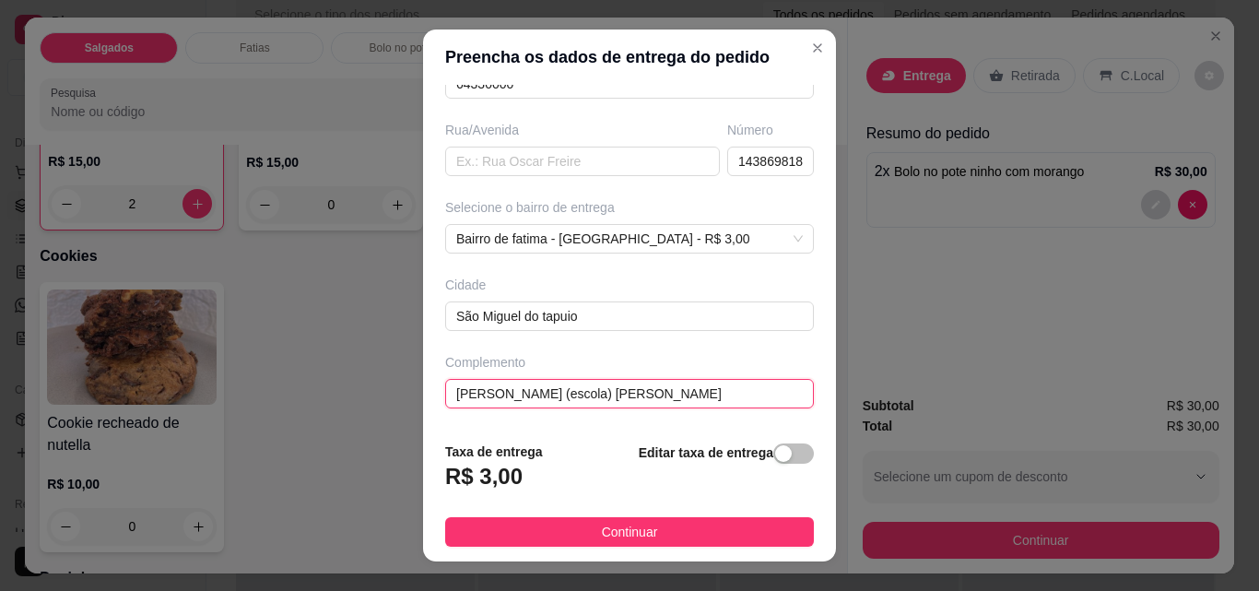
click at [605, 389] on input "[PERSON_NAME] (escola) [PERSON_NAME]" at bounding box center [629, 393] width 369 height 29
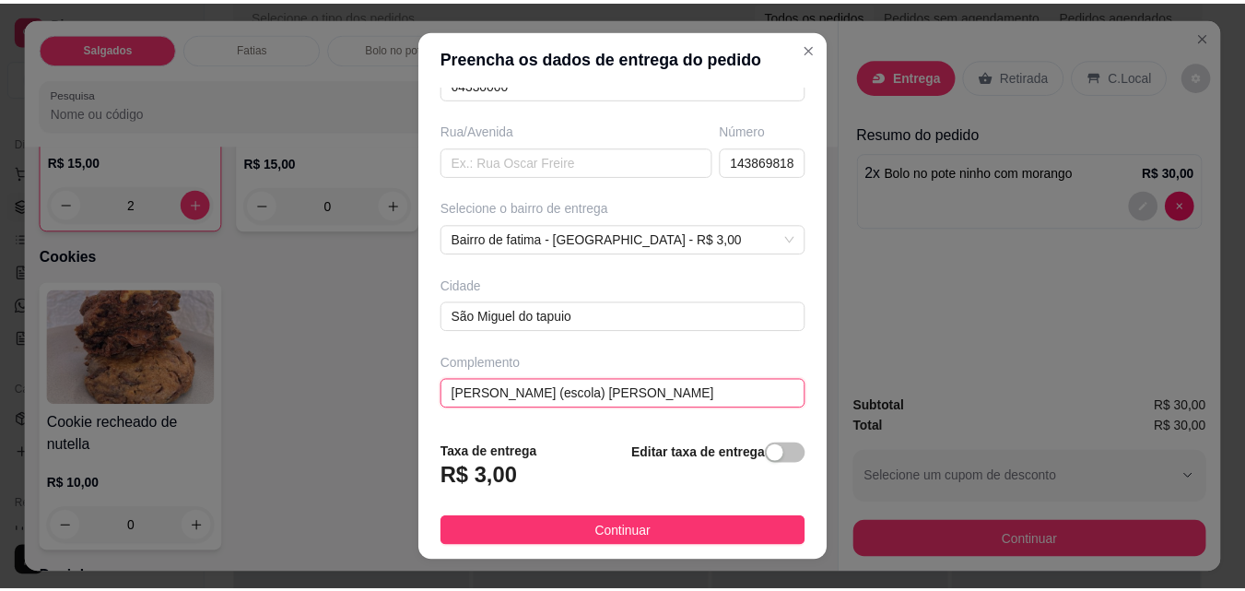
scroll to position [29, 0]
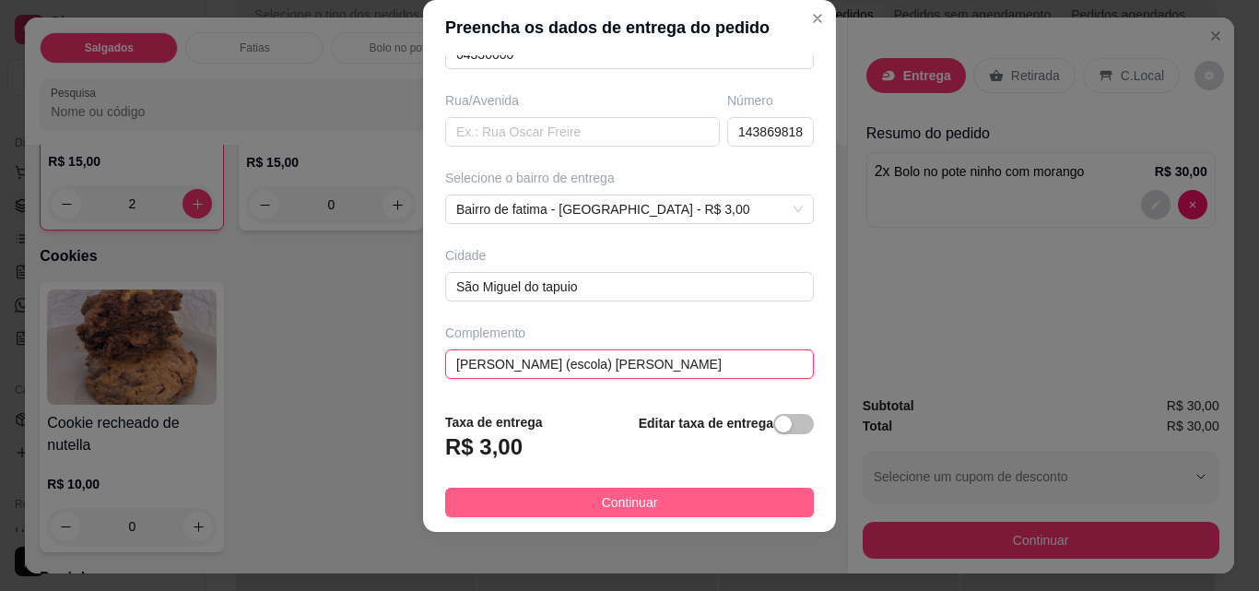
type input "[PERSON_NAME] (escola) [PERSON_NAME]"
click at [615, 507] on span "Continuar" at bounding box center [630, 502] width 56 height 20
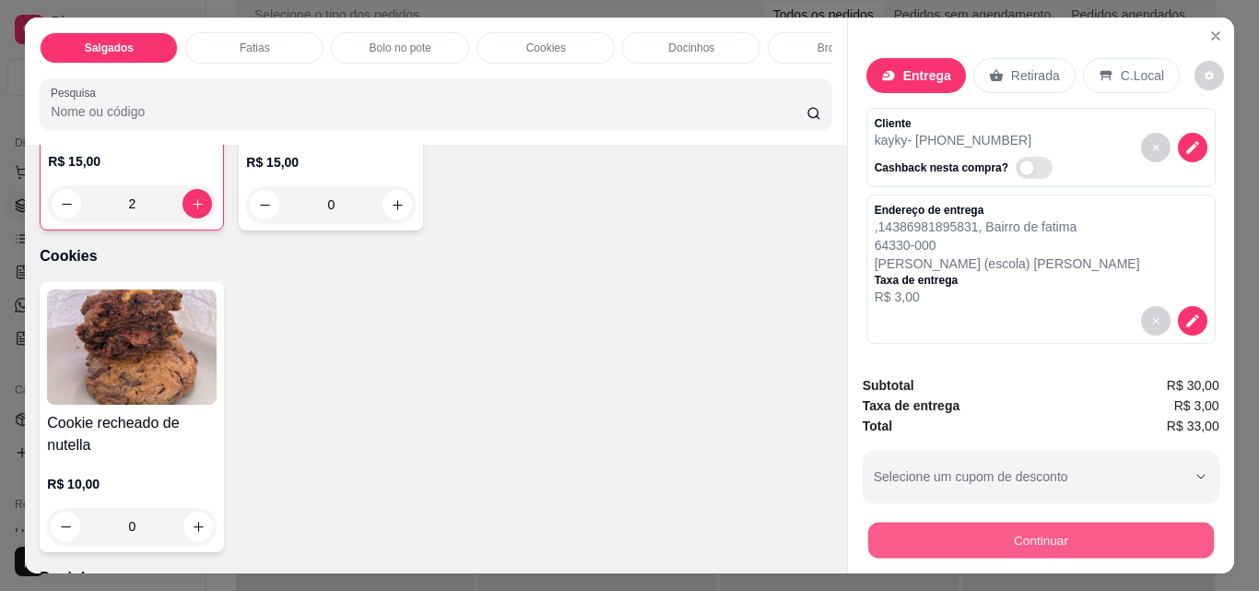
click at [1111, 527] on button "Continuar" at bounding box center [1040, 540] width 346 height 36
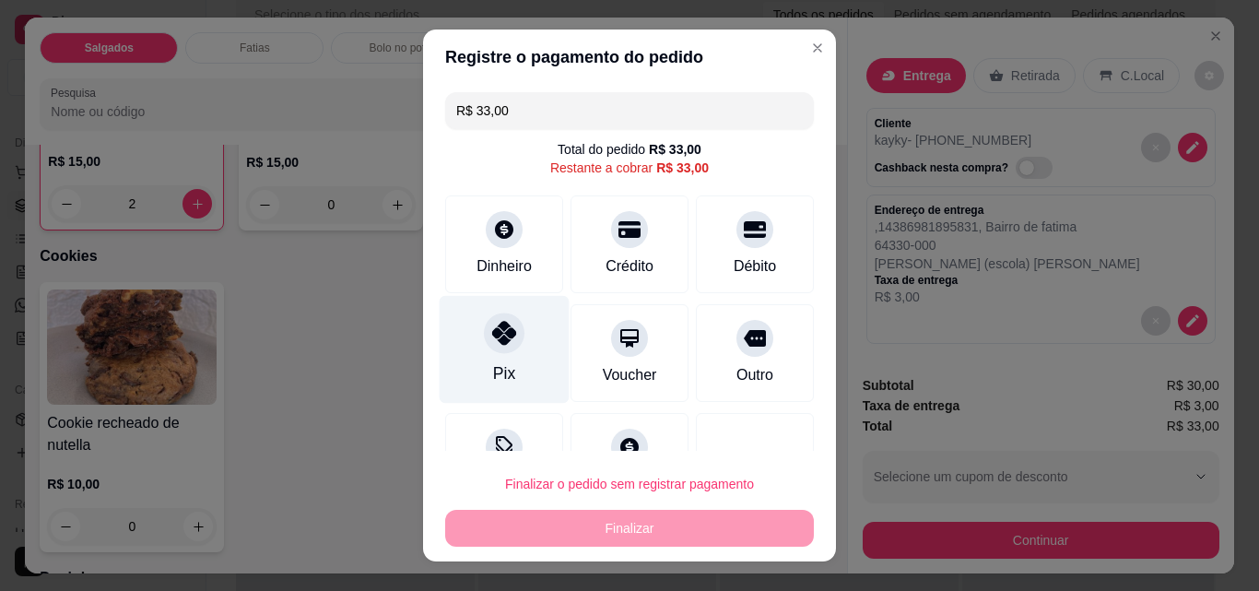
click at [487, 356] on div "Pix" at bounding box center [505, 350] width 130 height 108
type input "R$ 0,00"
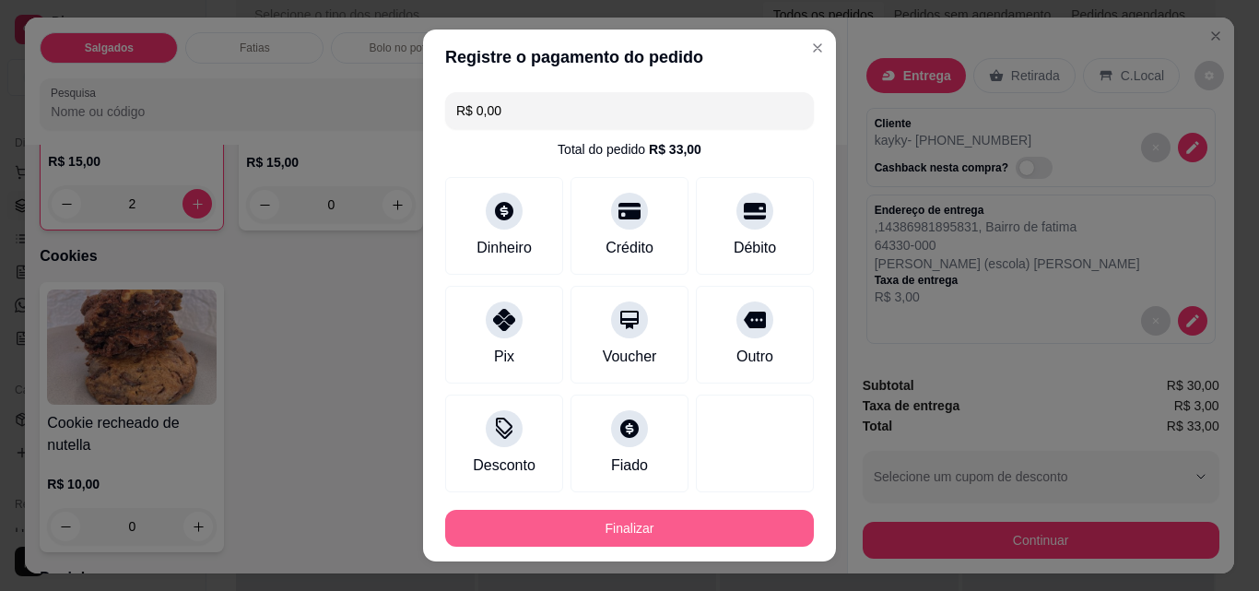
click at [626, 533] on button "Finalizar" at bounding box center [629, 528] width 369 height 37
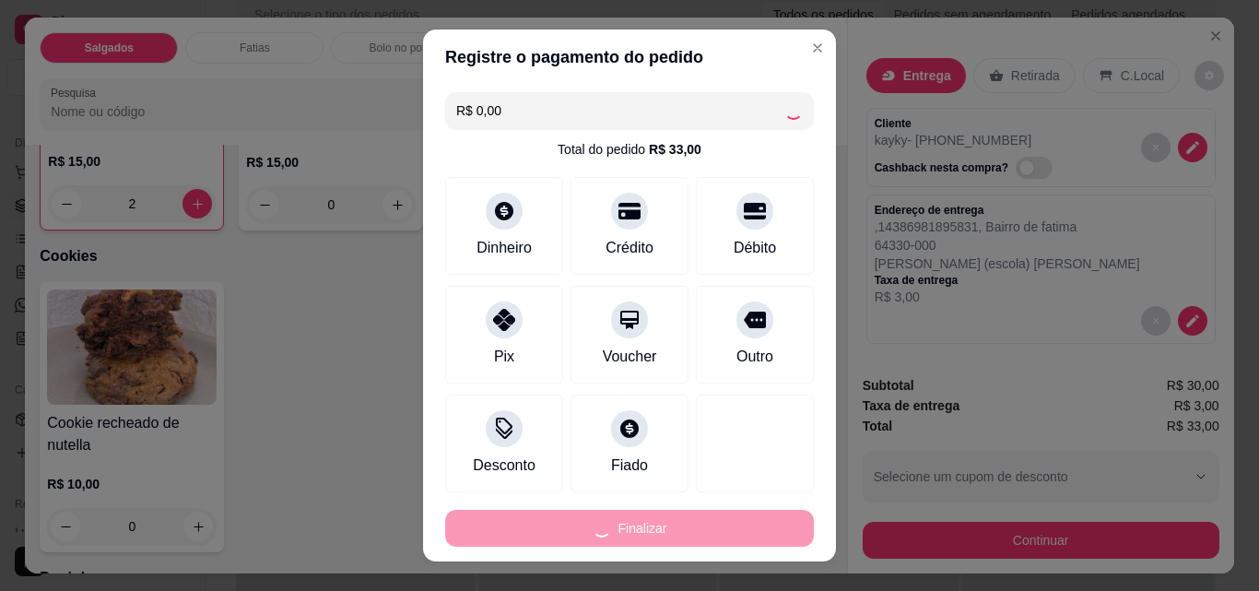
type input "0"
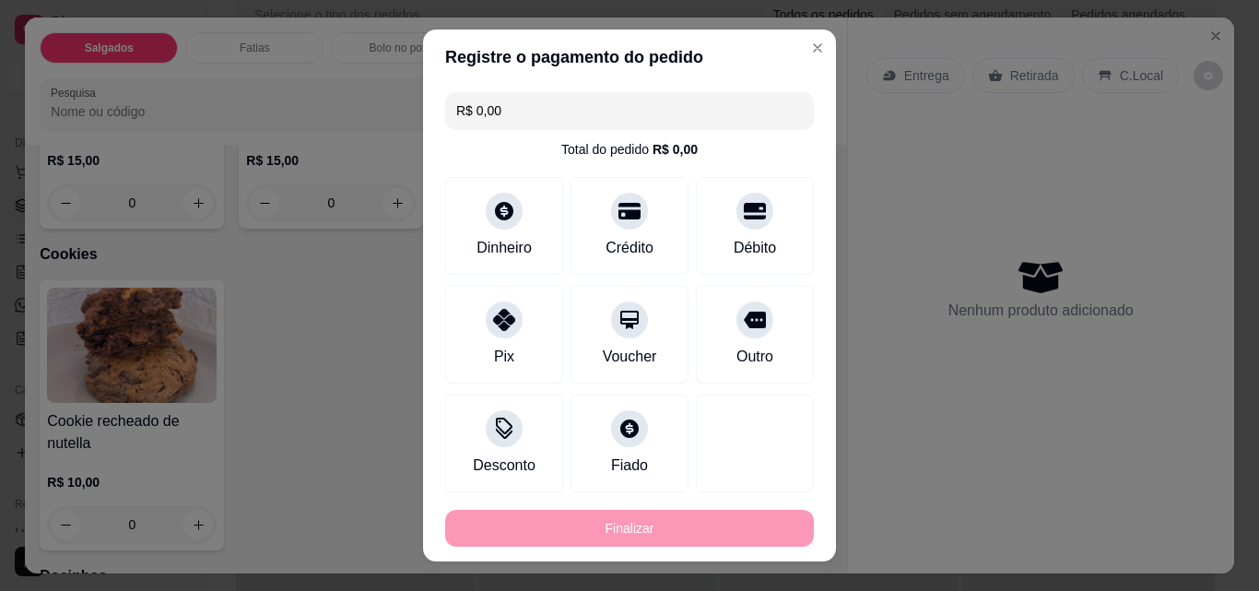
type input "-R$ 33,00"
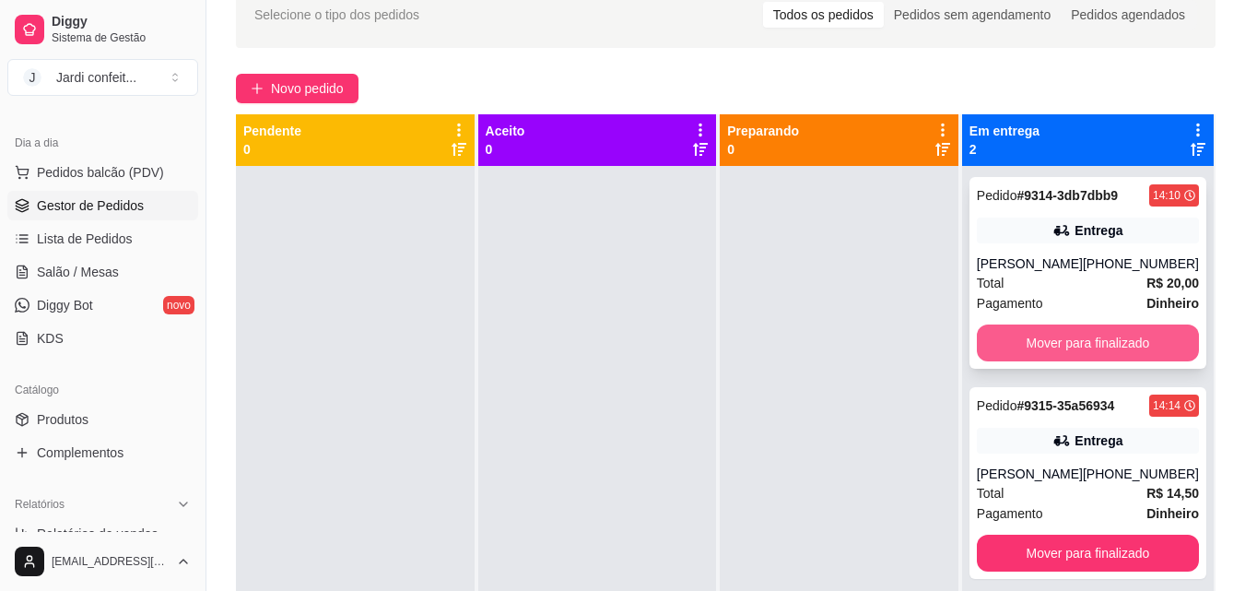
click at [1083, 345] on button "Mover para finalizado" at bounding box center [1088, 342] width 222 height 37
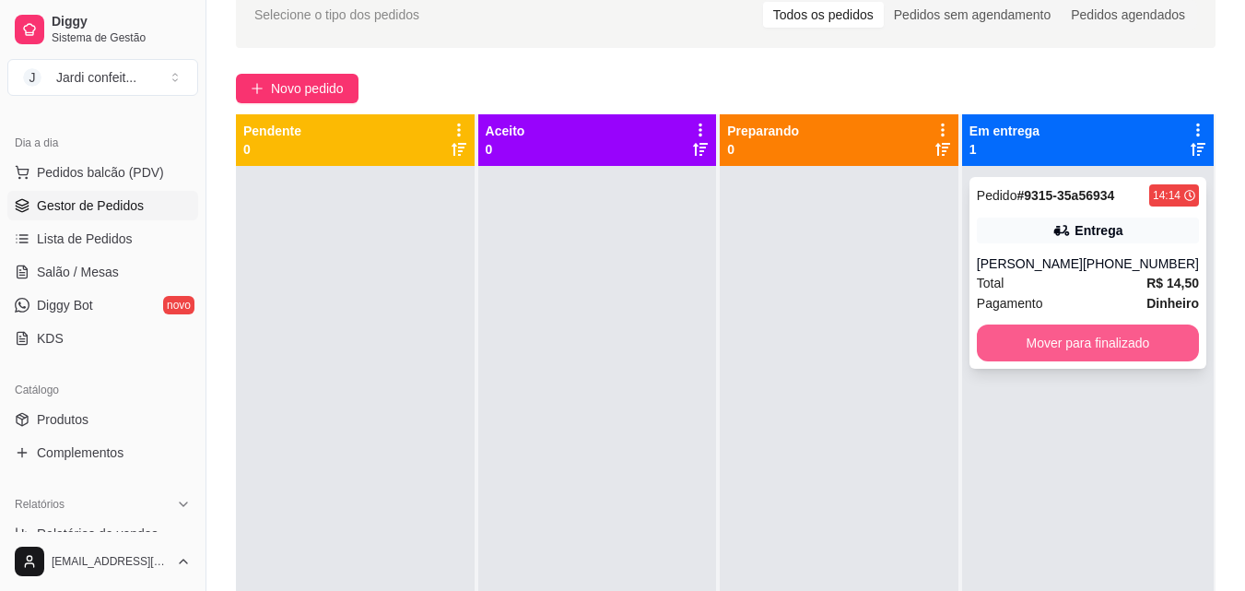
click at [1065, 340] on button "Mover para finalizado" at bounding box center [1088, 342] width 222 height 37
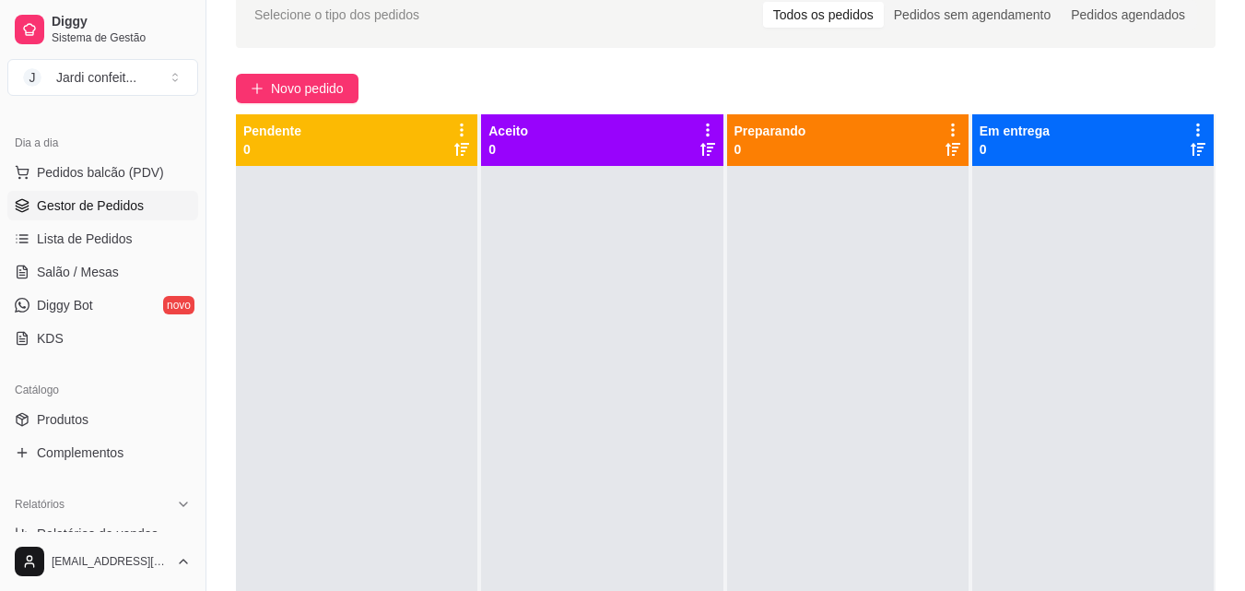
click at [572, 257] on div at bounding box center [601, 461] width 241 height 591
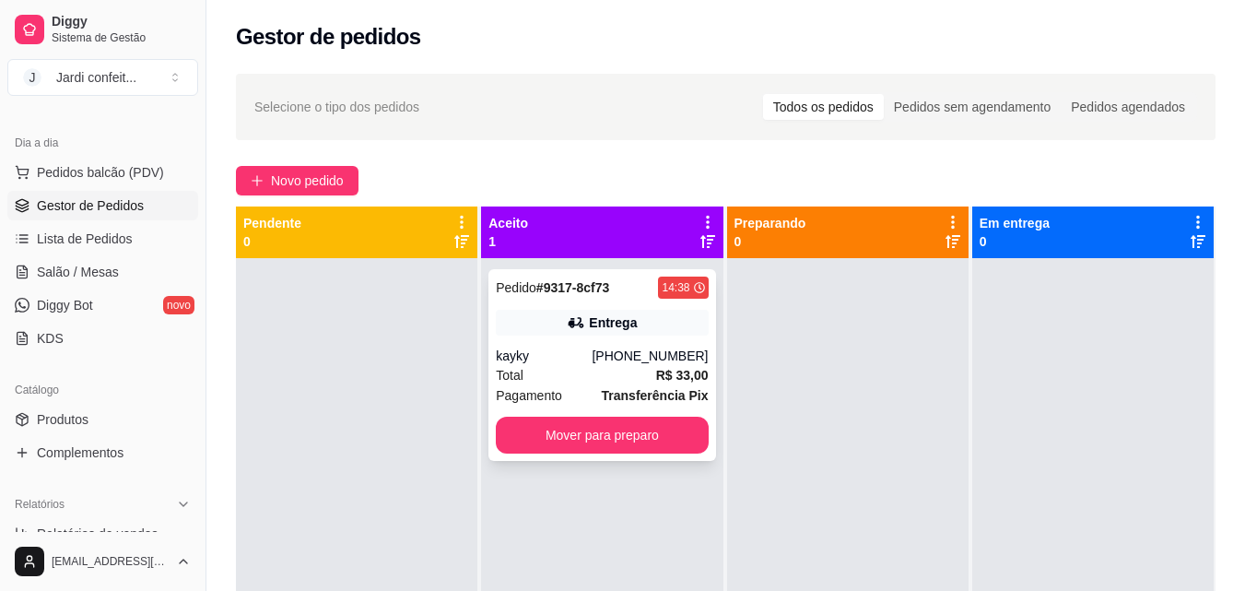
click at [592, 347] on div "kayky" at bounding box center [544, 356] width 96 height 18
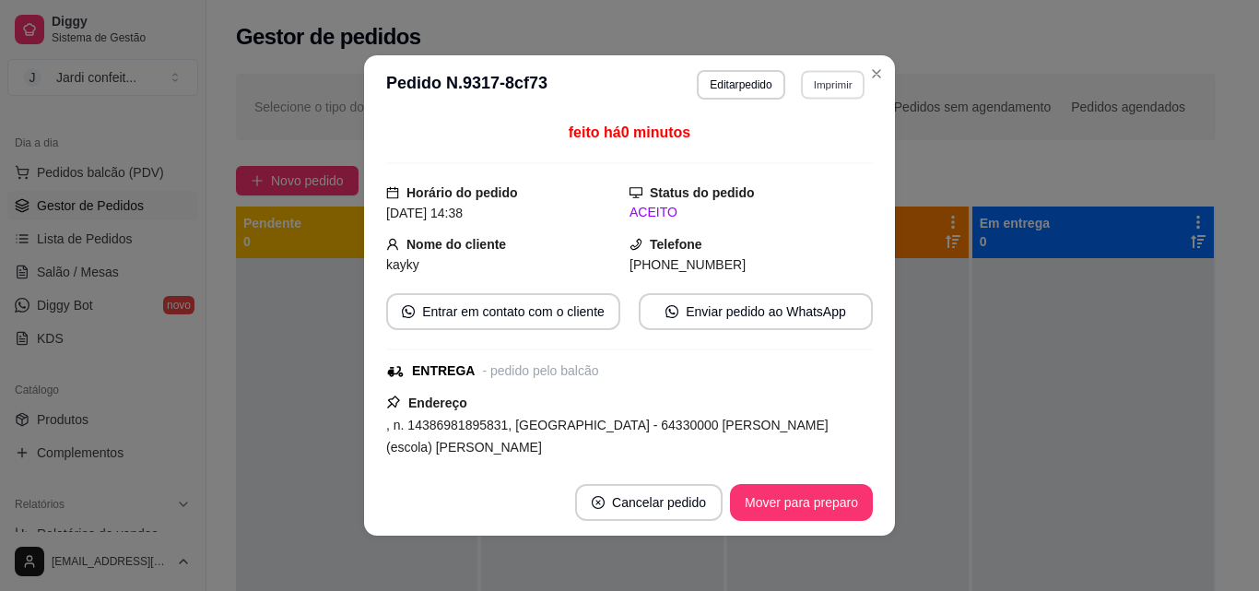
click at [818, 78] on button "Imprimir" at bounding box center [833, 84] width 64 height 29
click at [806, 150] on button "Impressora" at bounding box center [793, 149] width 129 height 29
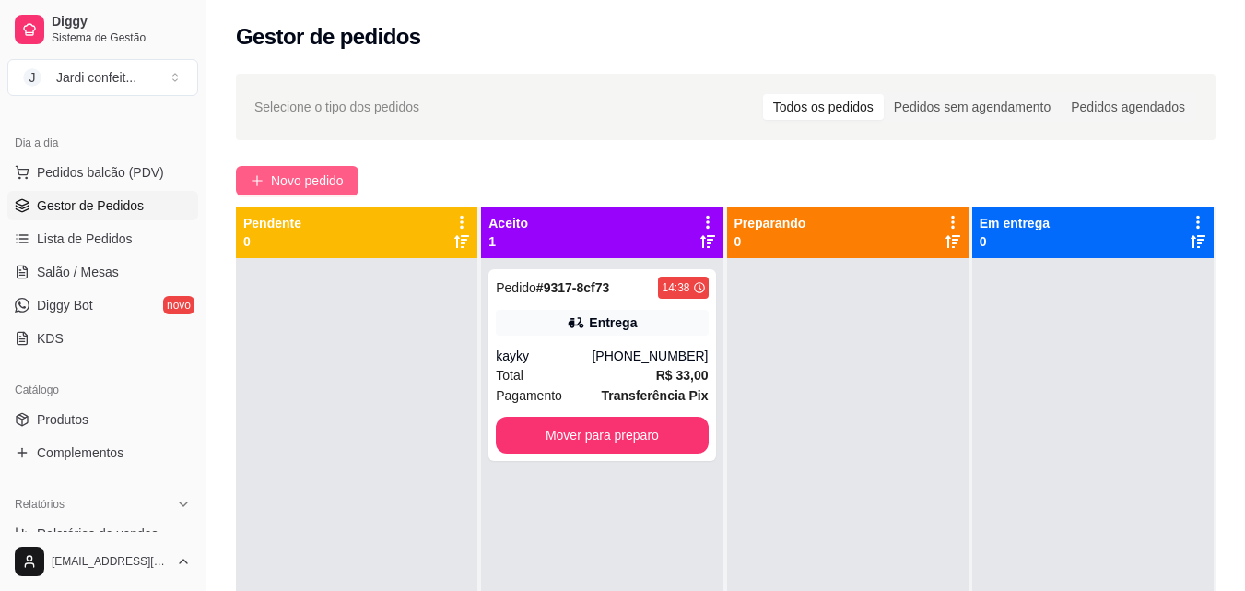
click at [309, 177] on span "Novo pedido" at bounding box center [307, 181] width 73 height 20
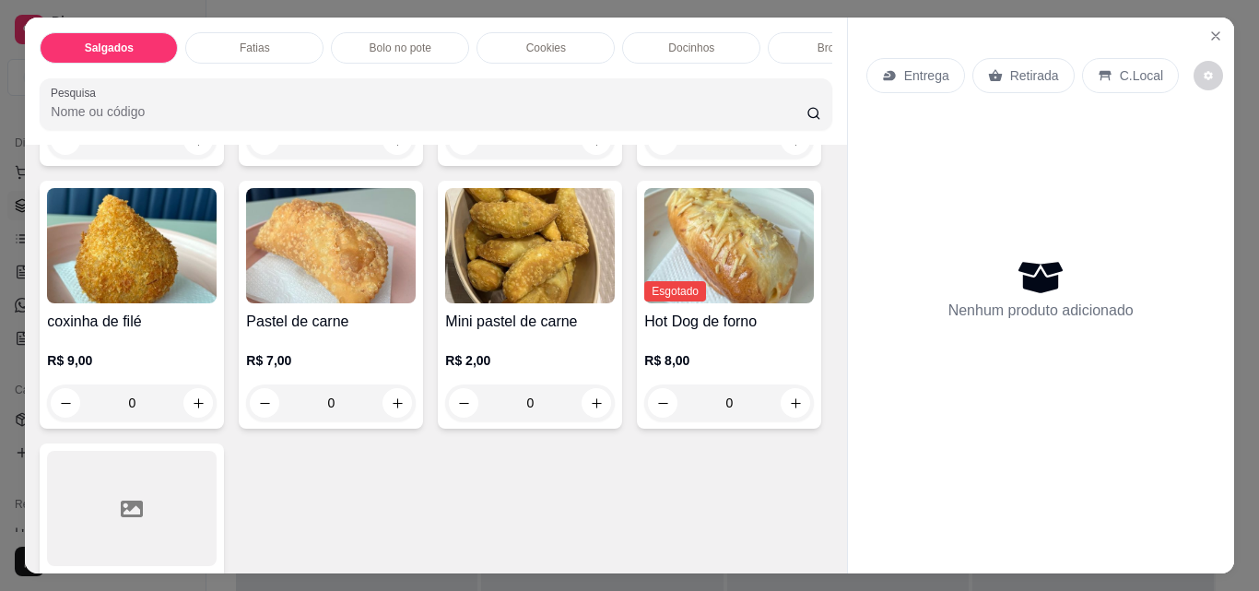
scroll to position [737, 0]
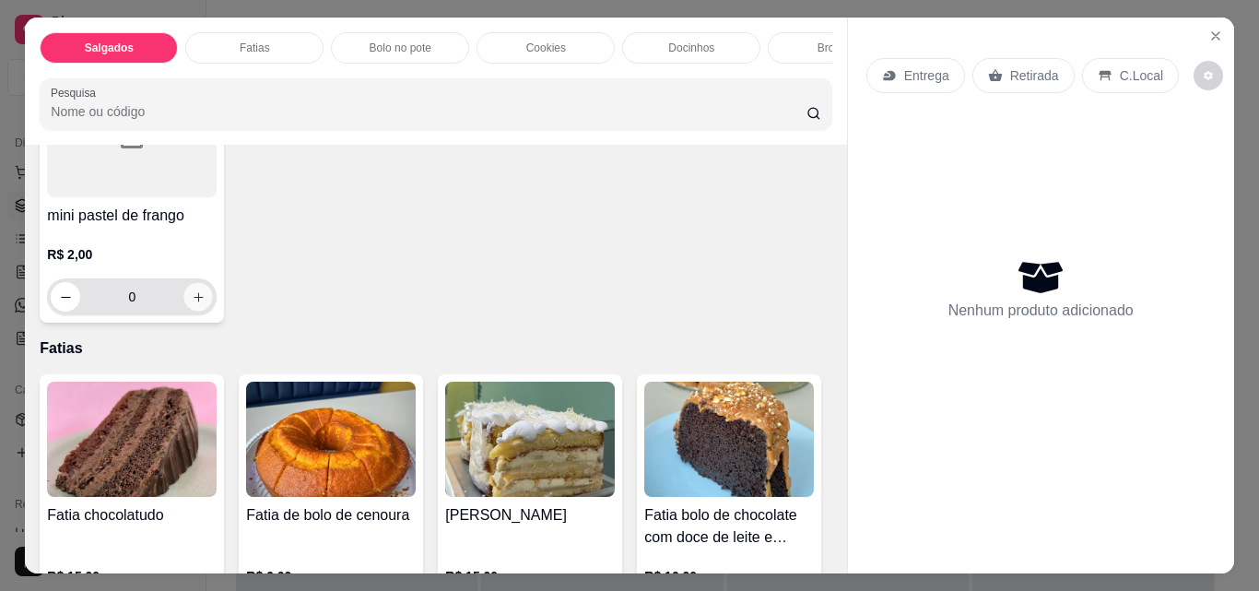
click at [213, 312] on button "increase-product-quantity" at bounding box center [198, 297] width 29 height 29
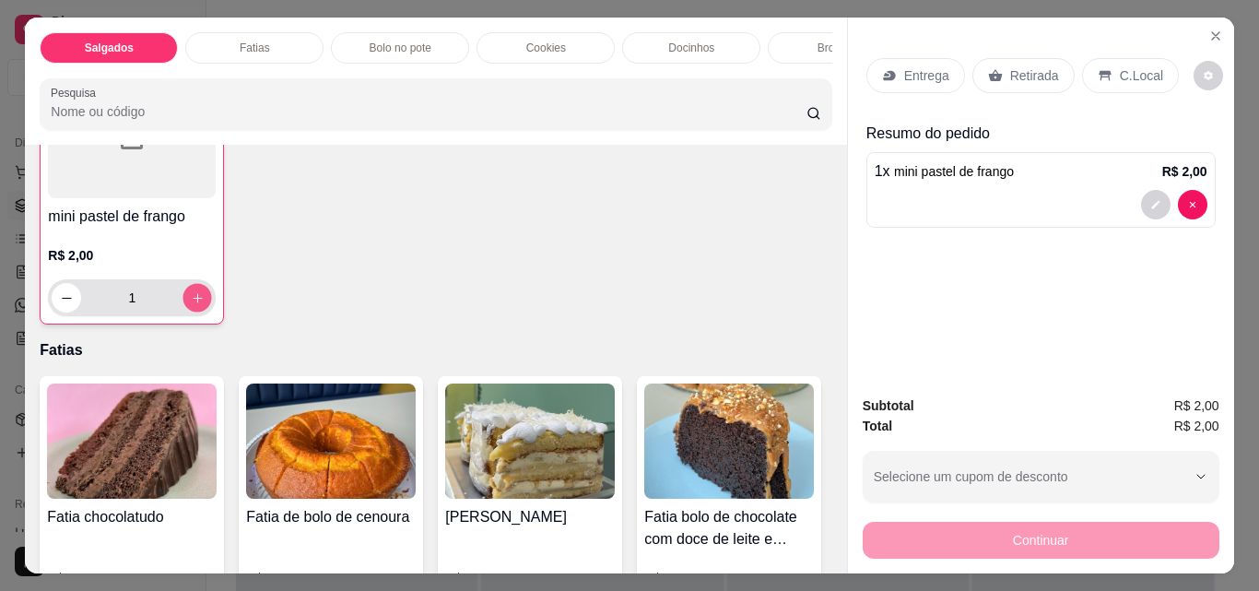
click at [205, 305] on icon "increase-product-quantity" at bounding box center [198, 298] width 14 height 14
type input "2"
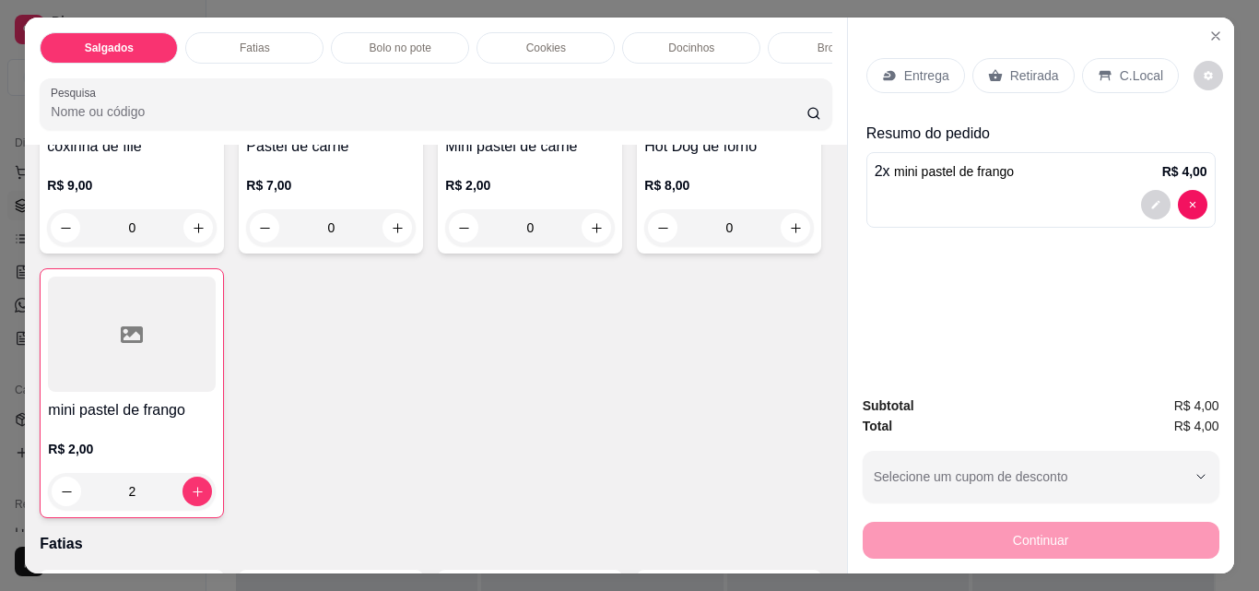
scroll to position [553, 0]
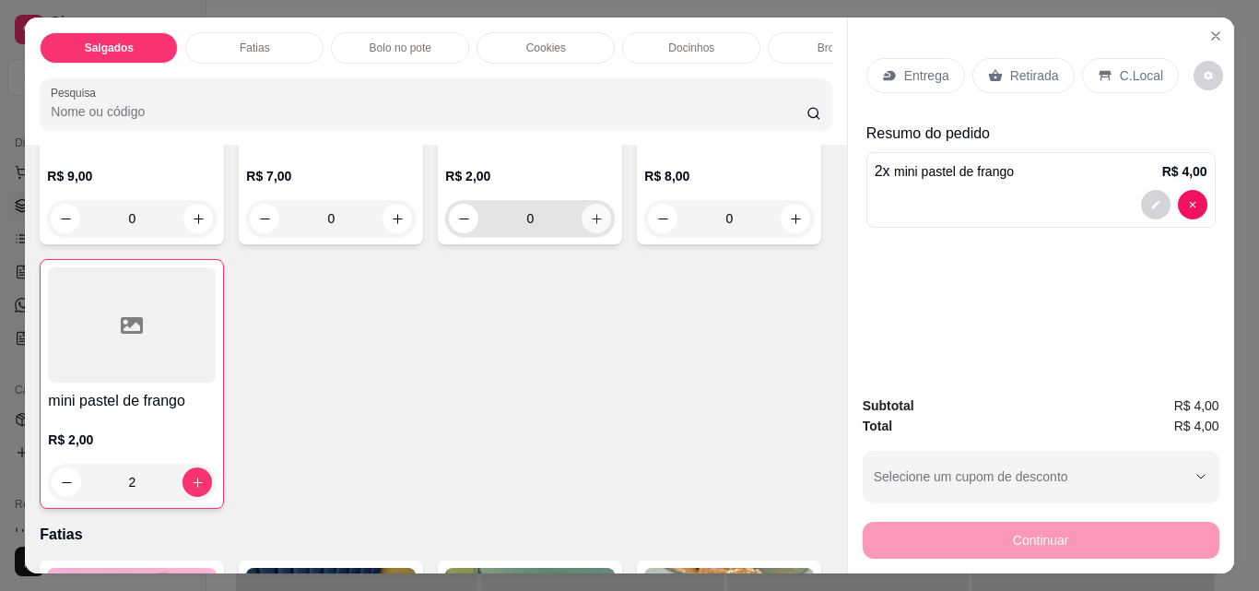
click at [582, 233] on button "increase-product-quantity" at bounding box center [596, 218] width 29 height 29
type input "2"
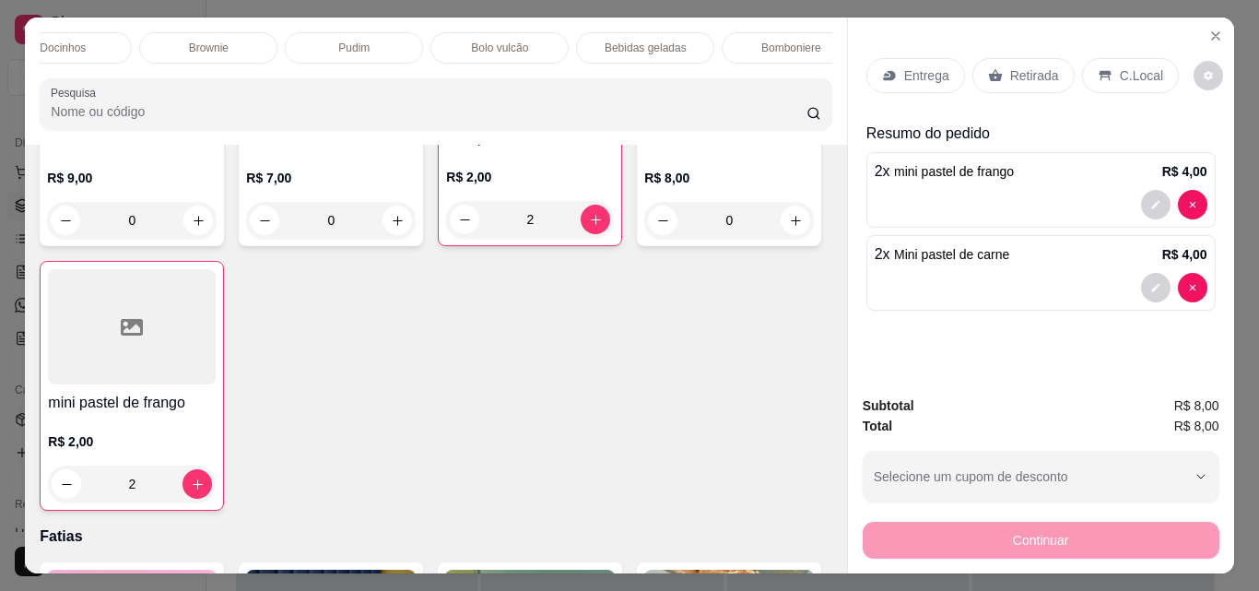
scroll to position [0, 653]
click at [646, 41] on p "Bebidas geladas" at bounding box center [621, 48] width 82 height 15
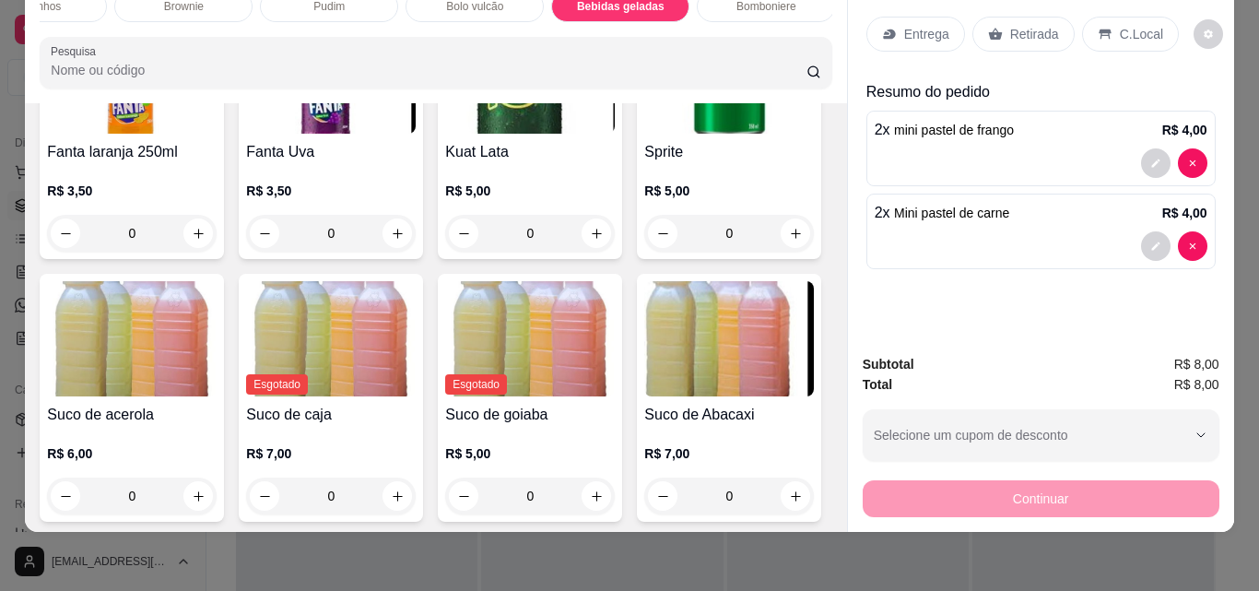
scroll to position [4384, 0]
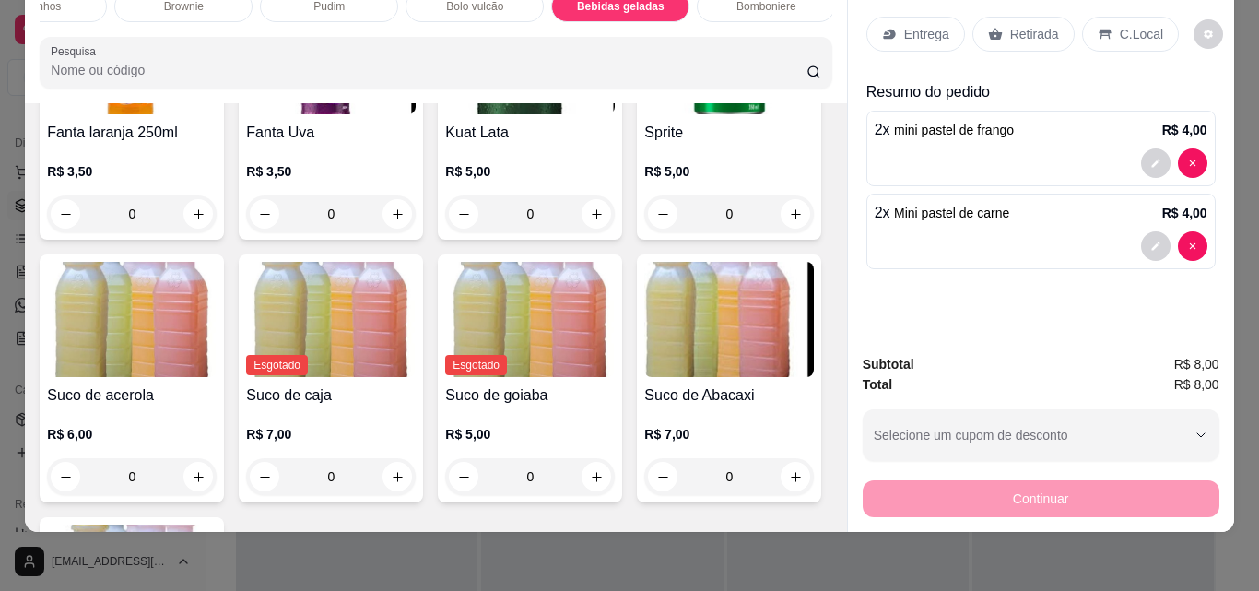
type input "1"
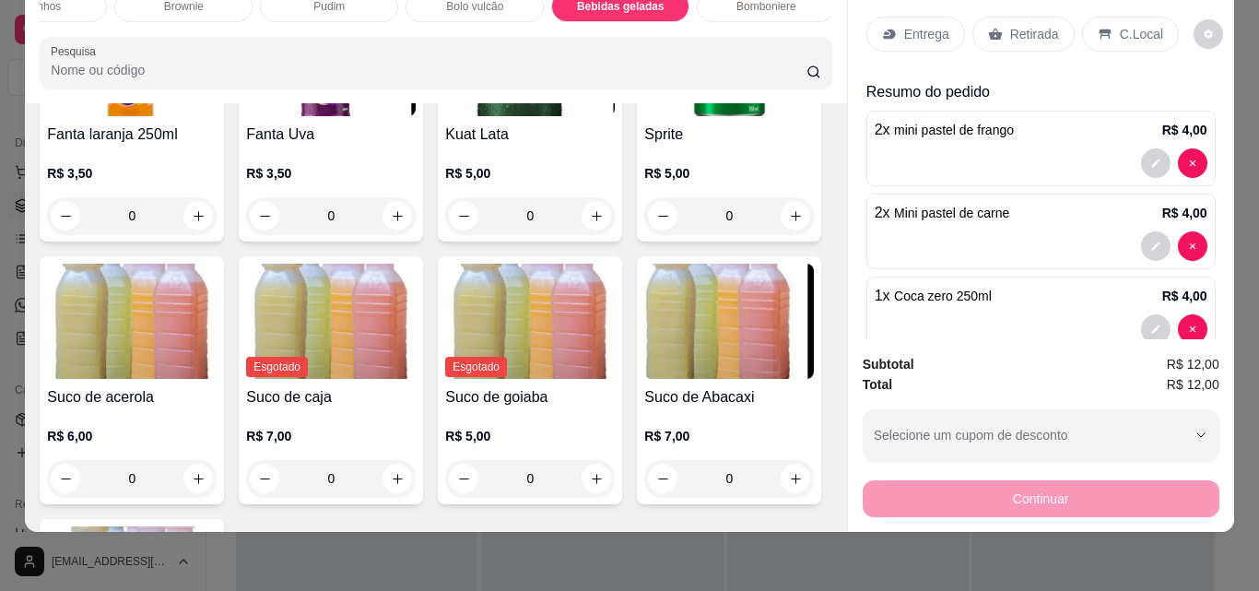
click at [1039, 26] on p "Retirada" at bounding box center [1034, 34] width 49 height 18
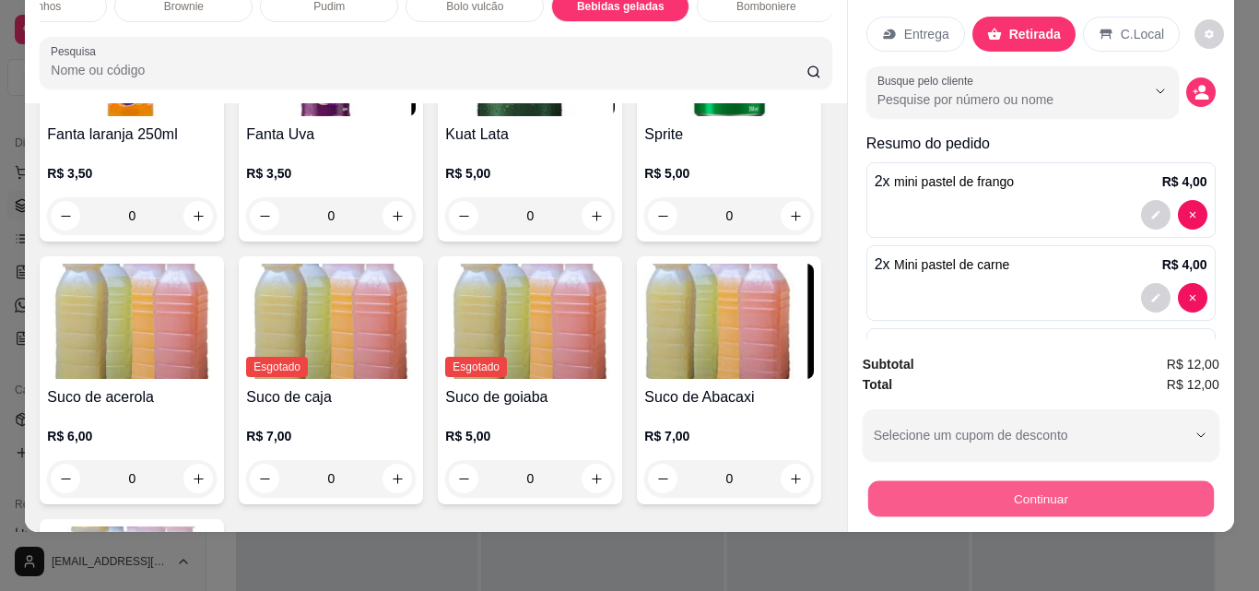
click at [1067, 489] on button "Continuar" at bounding box center [1040, 498] width 346 height 36
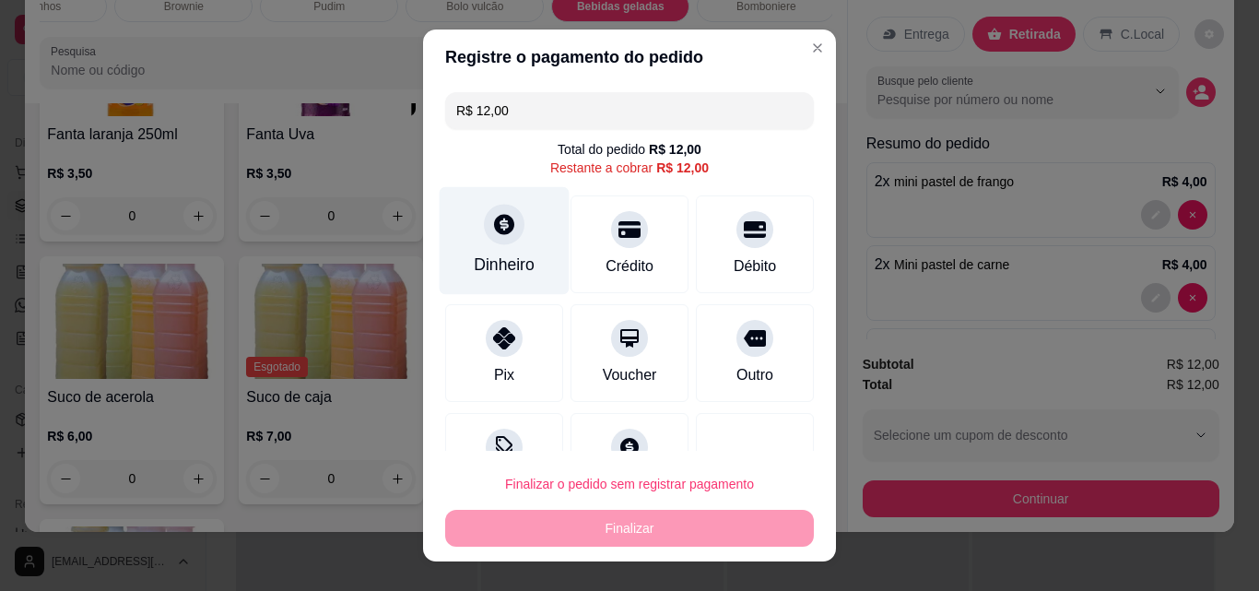
click at [477, 265] on div "Dinheiro" at bounding box center [504, 265] width 61 height 24
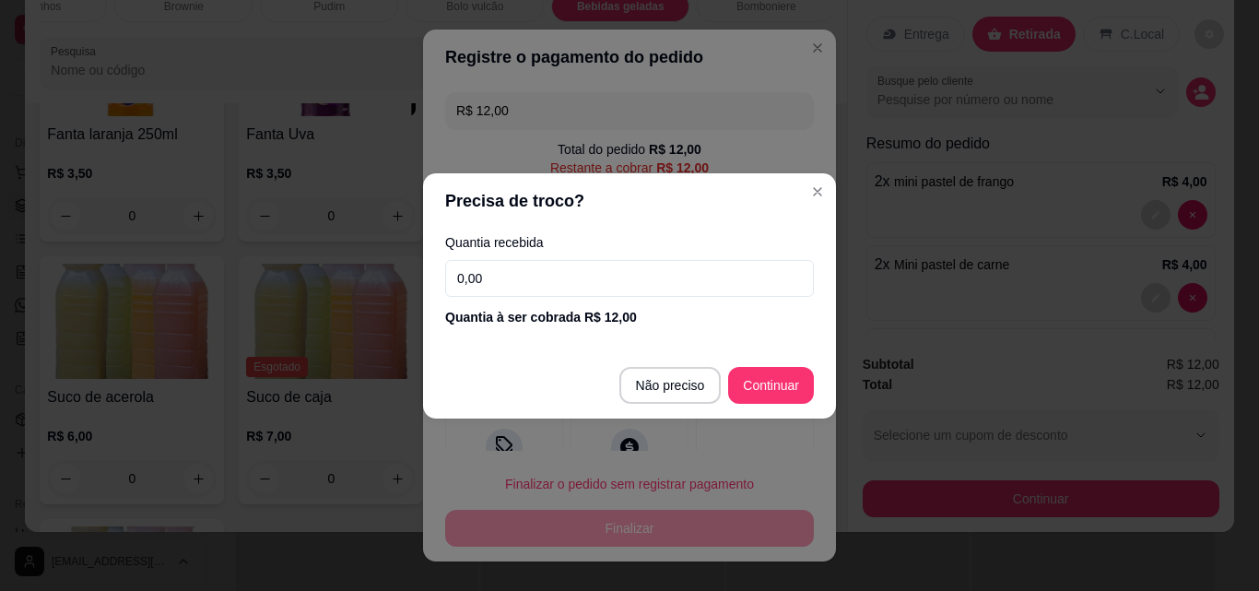
click at [484, 284] on input "0,00" at bounding box center [629, 278] width 369 height 37
type input "12,00"
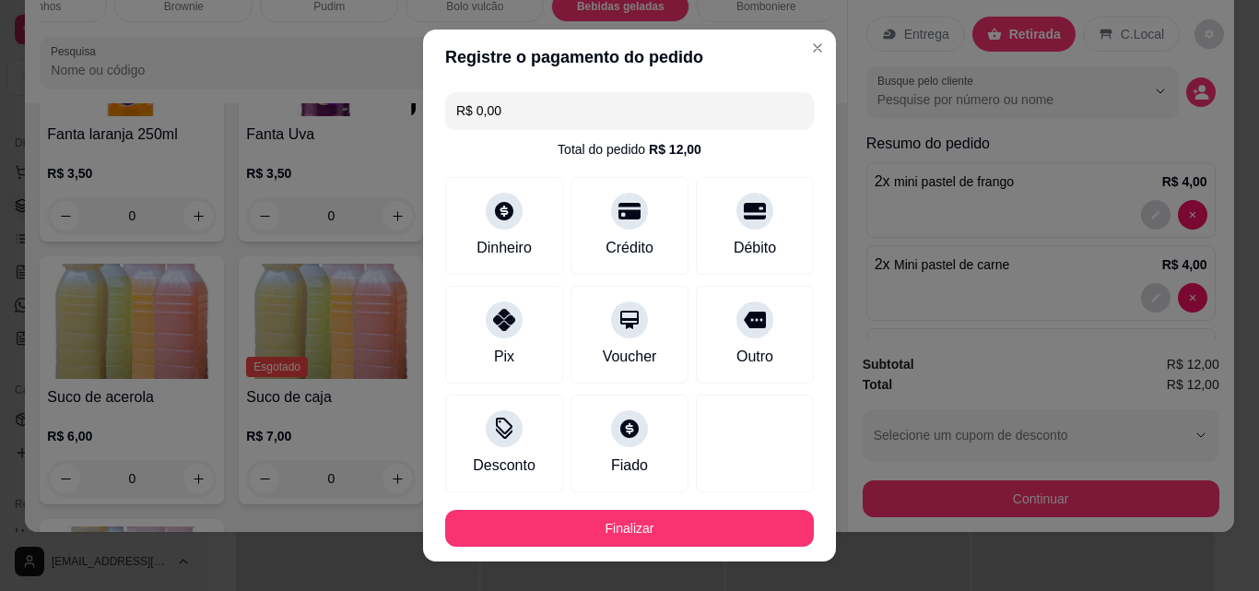
type input "R$ 0,00"
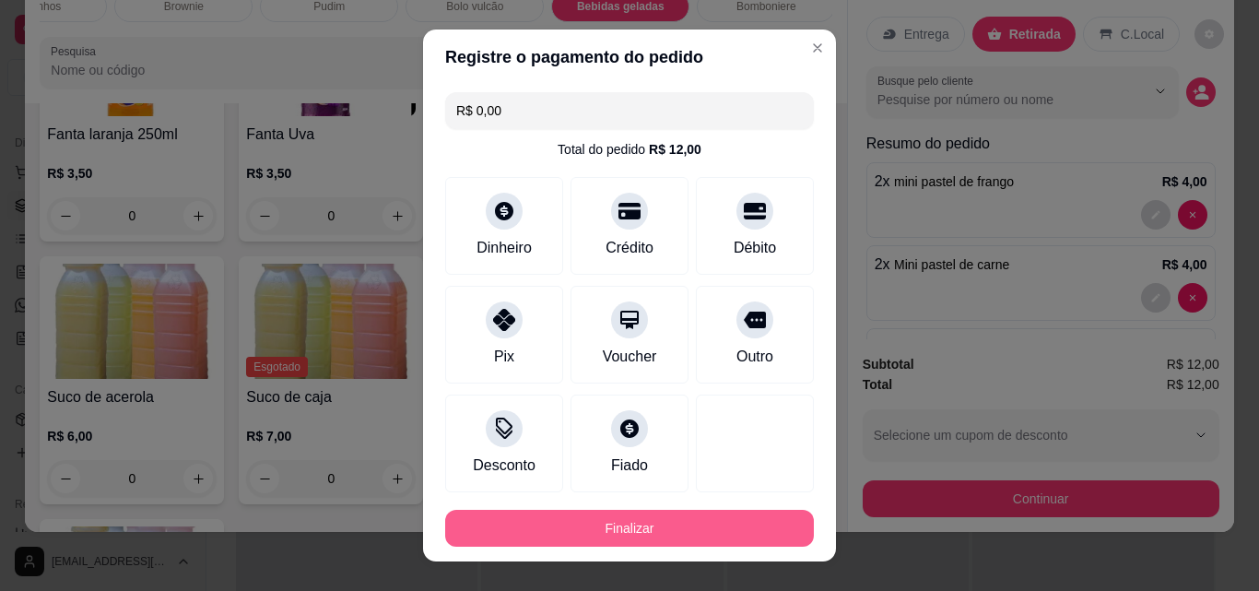
click at [719, 524] on button "Finalizar" at bounding box center [629, 528] width 369 height 37
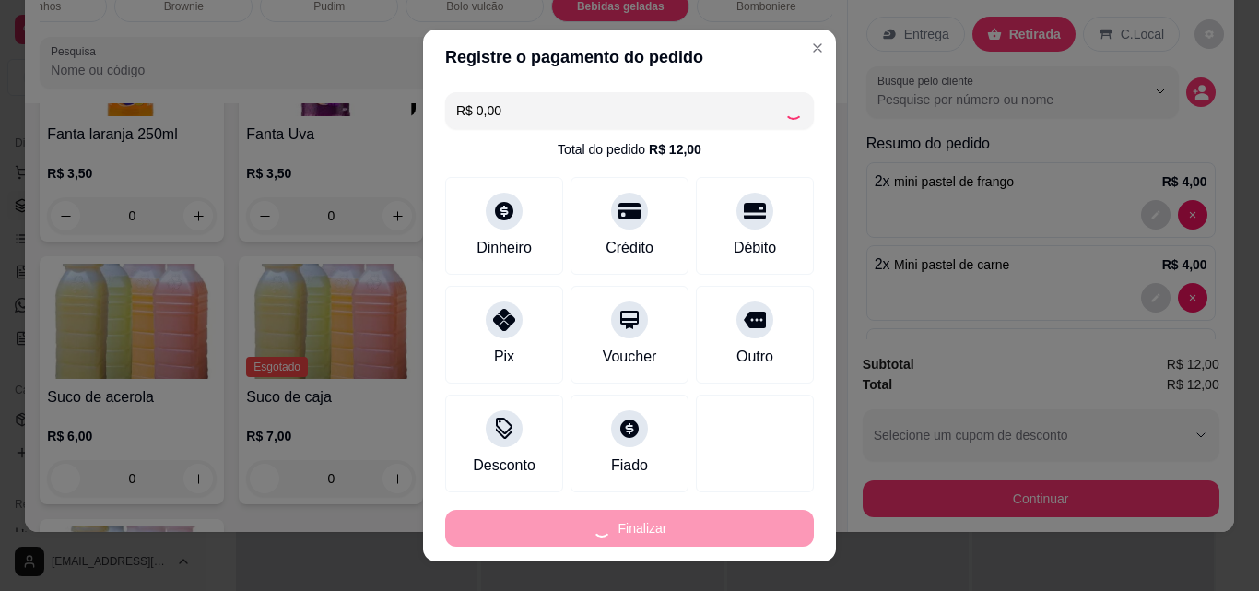
type input "0"
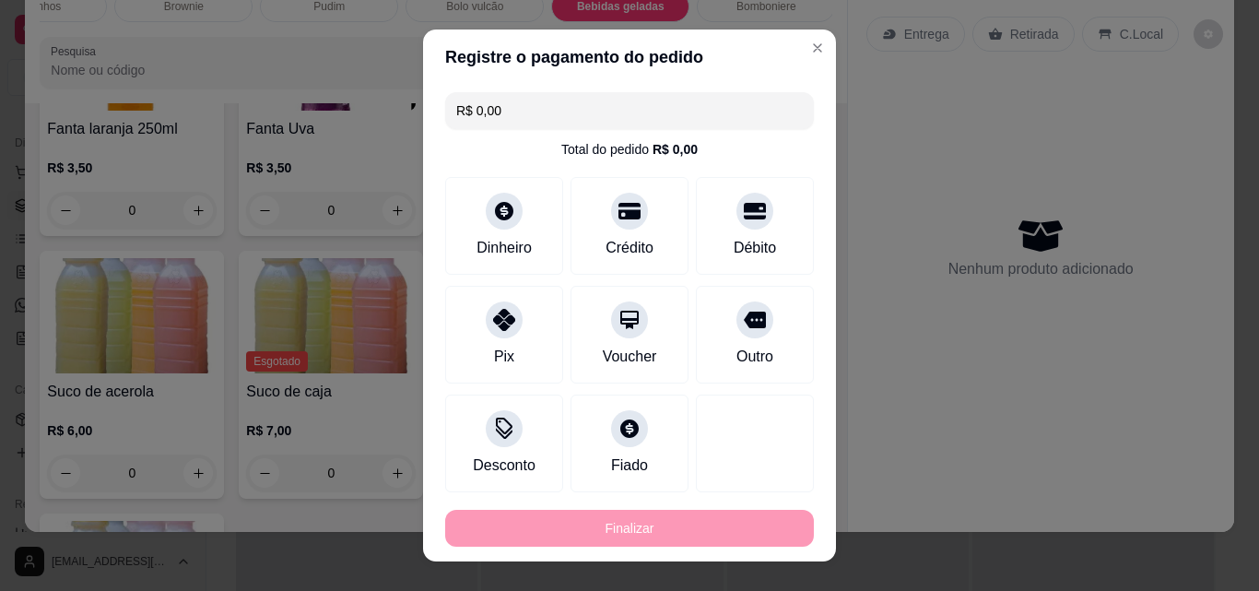
type input "-R$ 12,00"
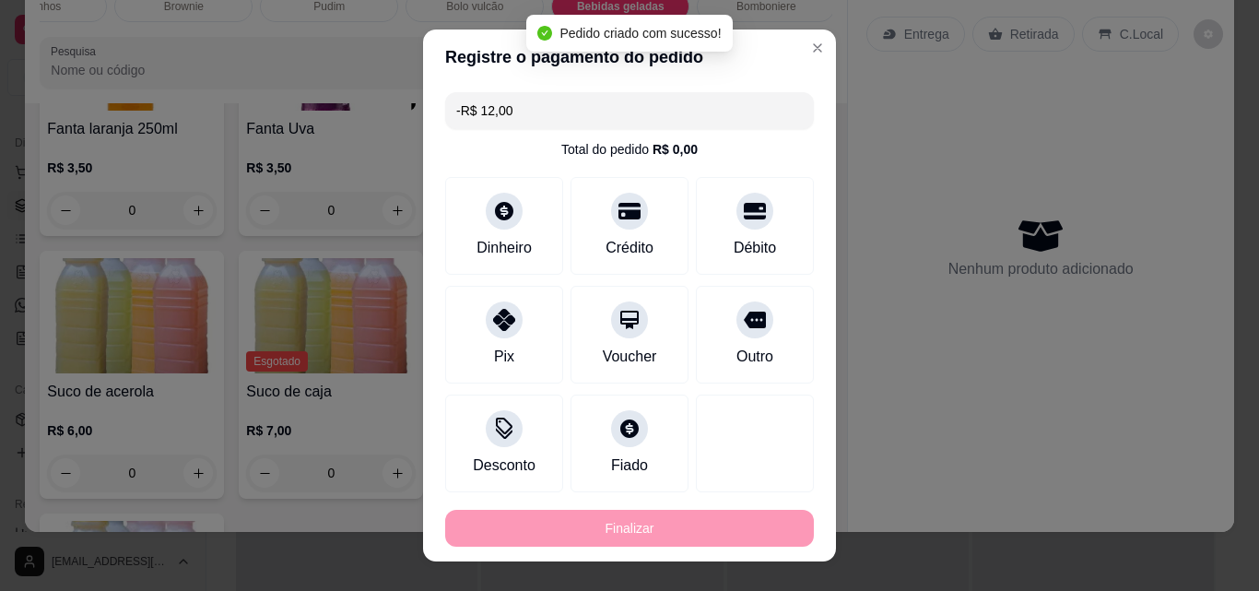
scroll to position [4382, 0]
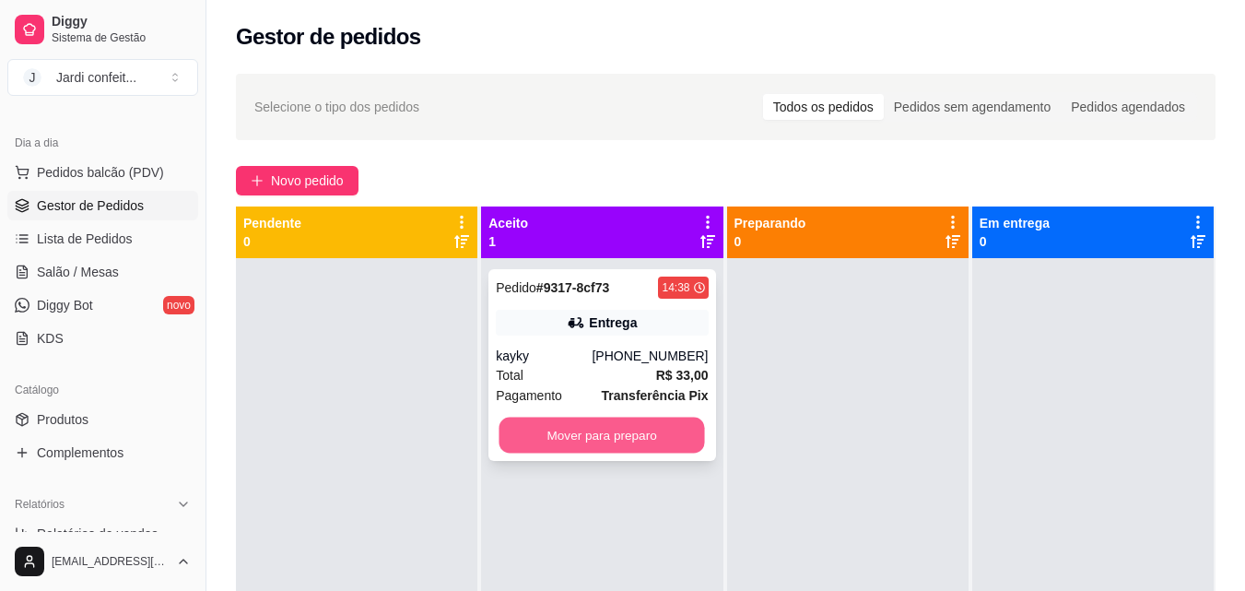
click at [666, 437] on button "Mover para preparo" at bounding box center [603, 436] width 206 height 36
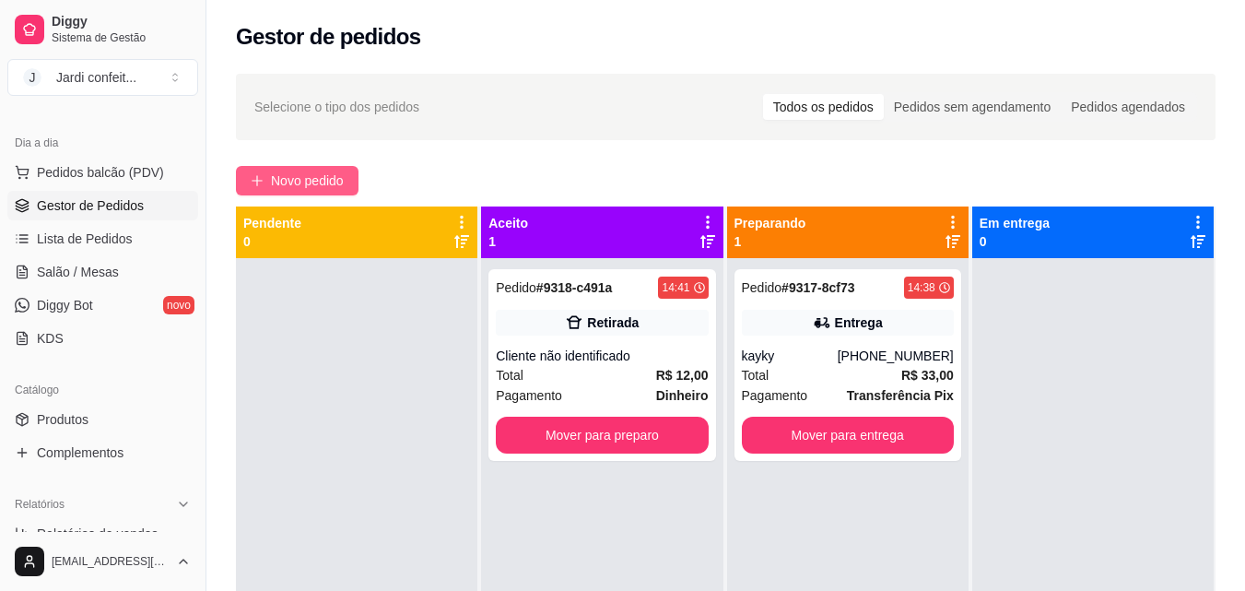
click at [309, 172] on span "Novo pedido" at bounding box center [307, 181] width 73 height 20
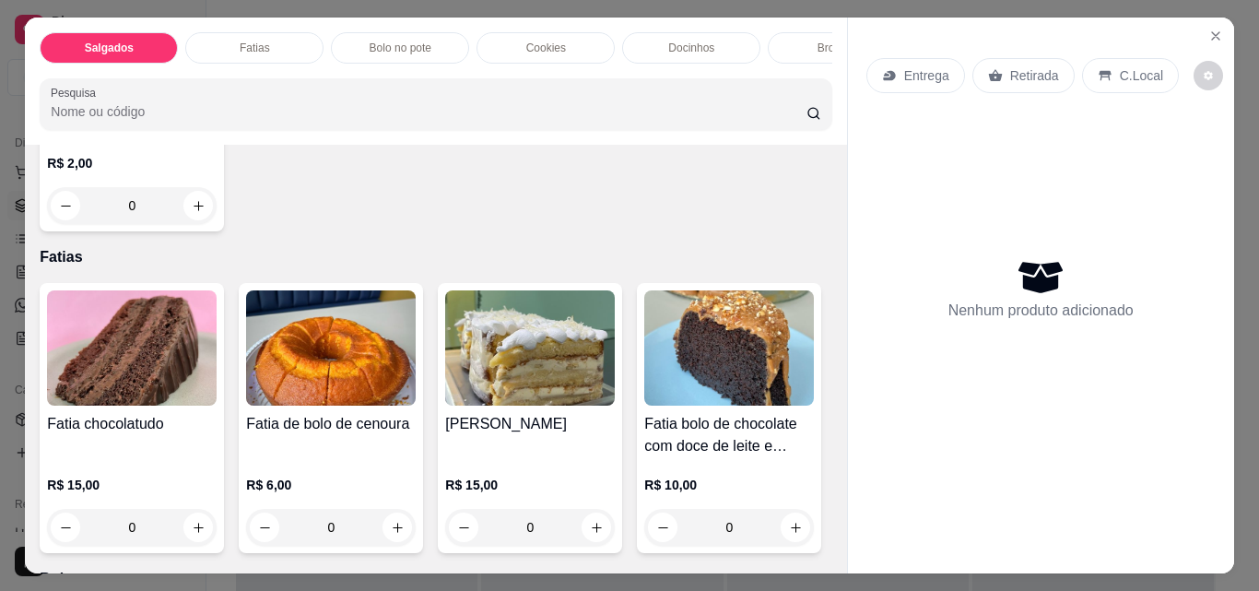
scroll to position [829, 0]
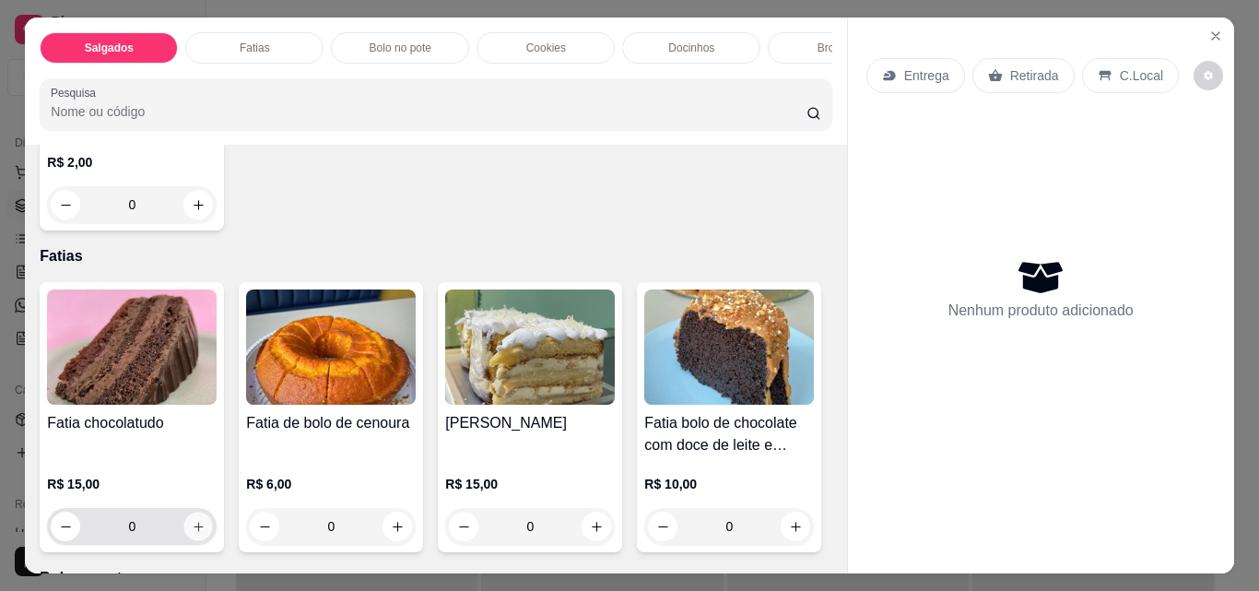
click at [203, 534] on button "increase-product-quantity" at bounding box center [198, 526] width 29 height 29
type input "1"
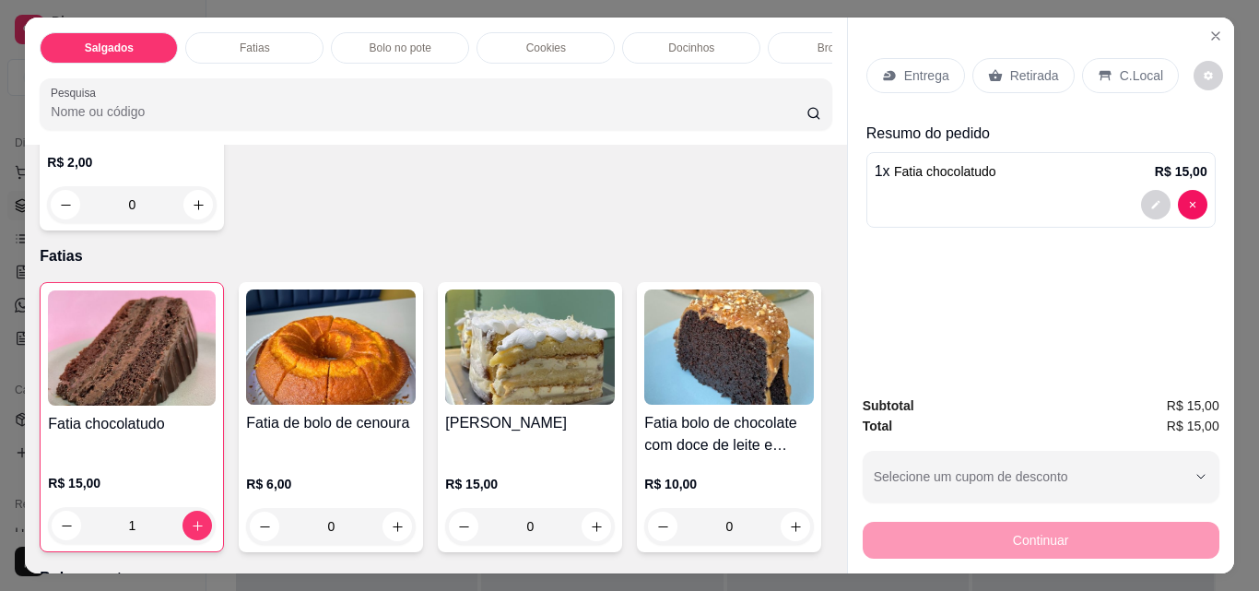
click at [1045, 58] on div "Retirada" at bounding box center [1023, 75] width 102 height 35
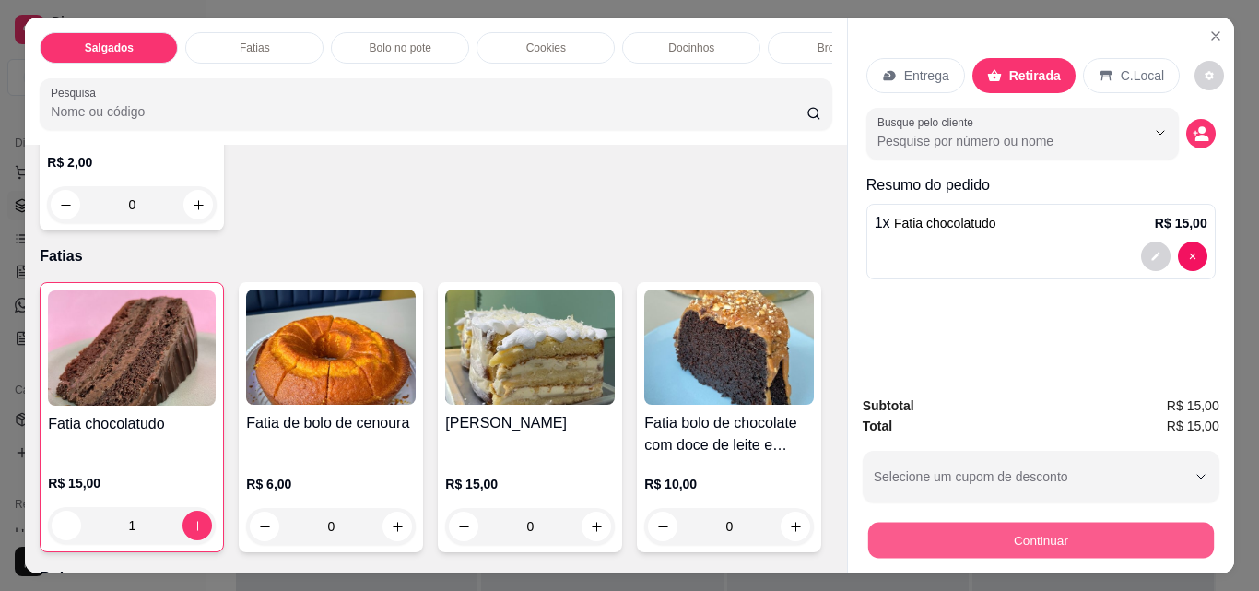
click at [1095, 525] on button "Continuar" at bounding box center [1040, 540] width 346 height 36
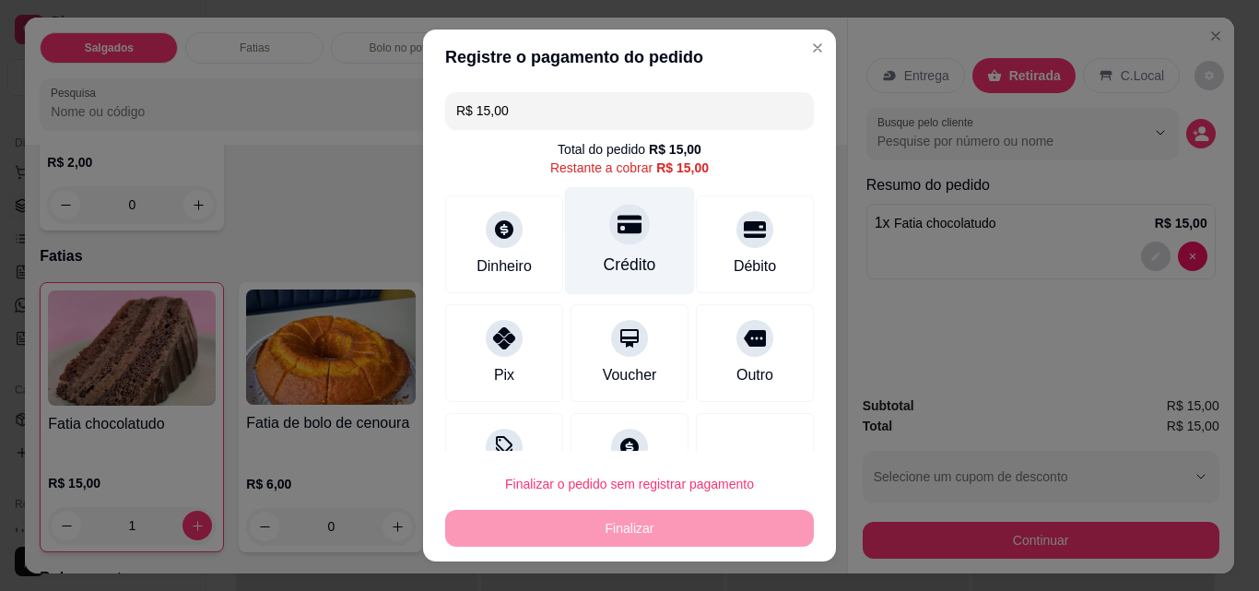
click at [625, 215] on div at bounding box center [629, 224] width 41 height 41
type input "R$ 0,00"
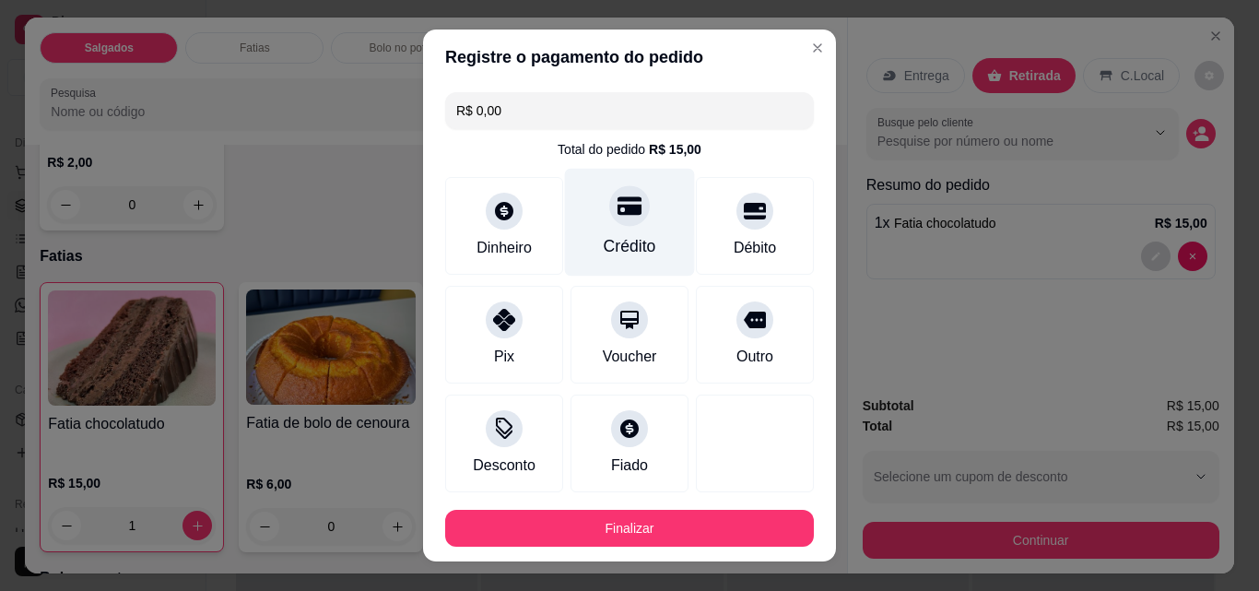
click at [624, 203] on div at bounding box center [629, 205] width 41 height 41
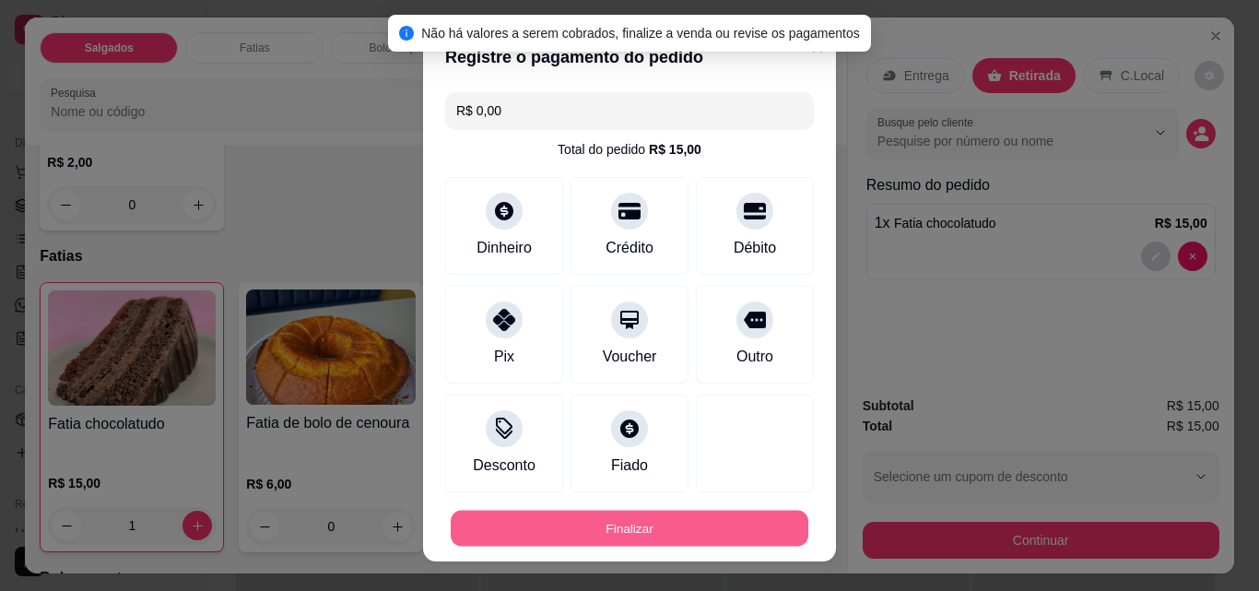
click at [755, 513] on button "Finalizar" at bounding box center [630, 529] width 358 height 36
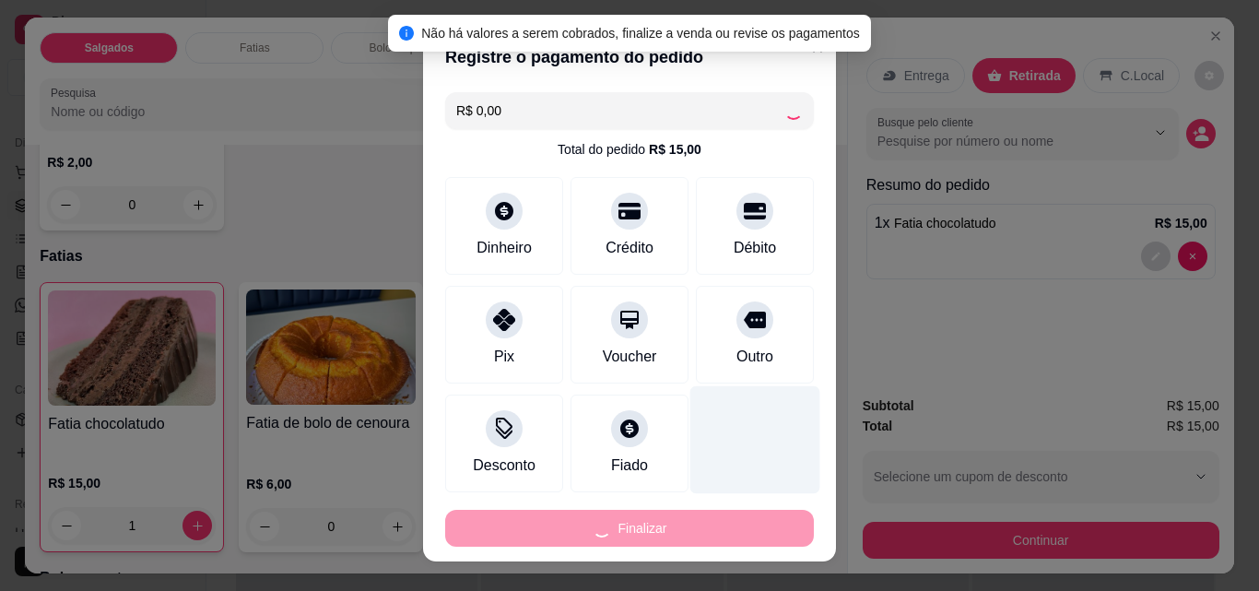
type input "0"
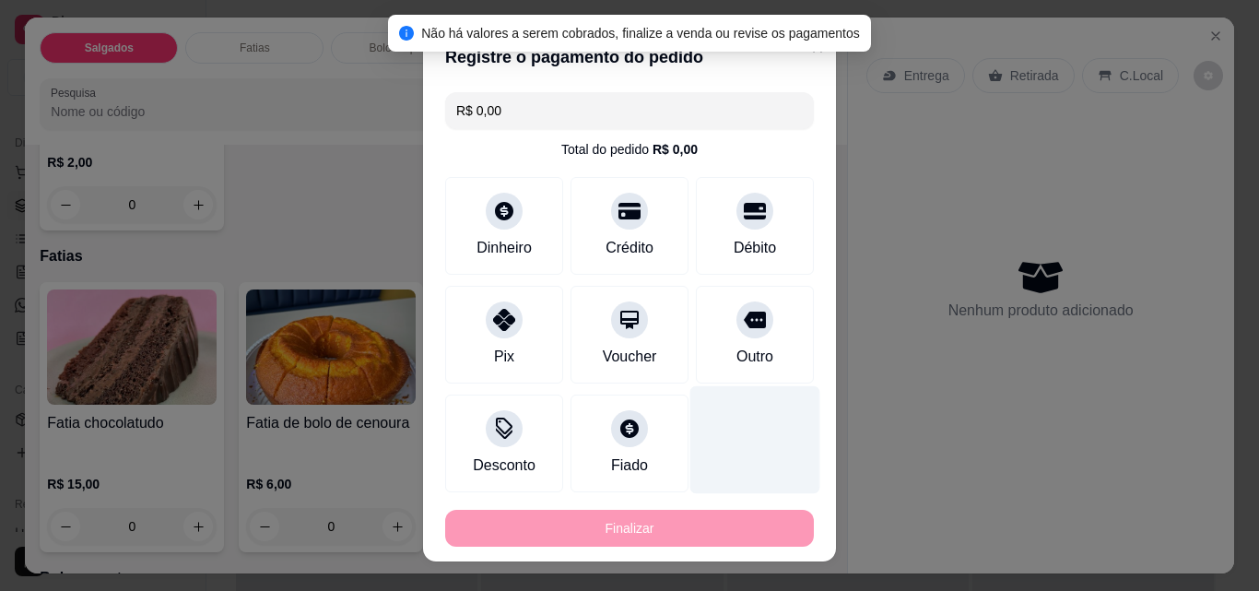
type input "-R$ 15,00"
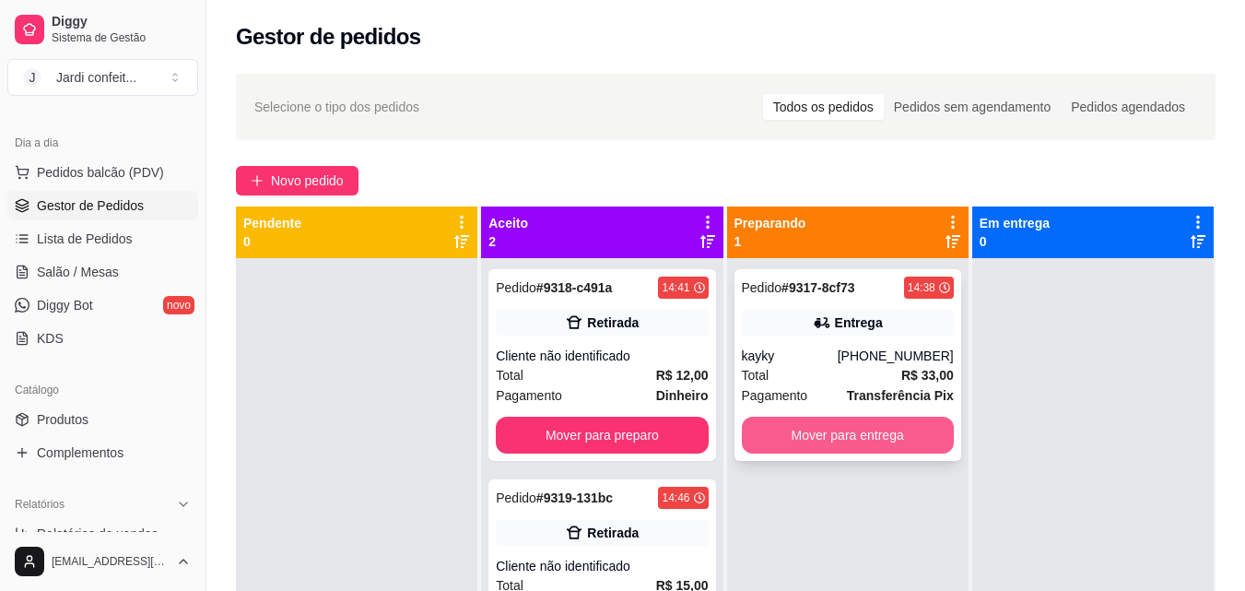
click at [772, 435] on button "Mover para entrega" at bounding box center [848, 435] width 212 height 37
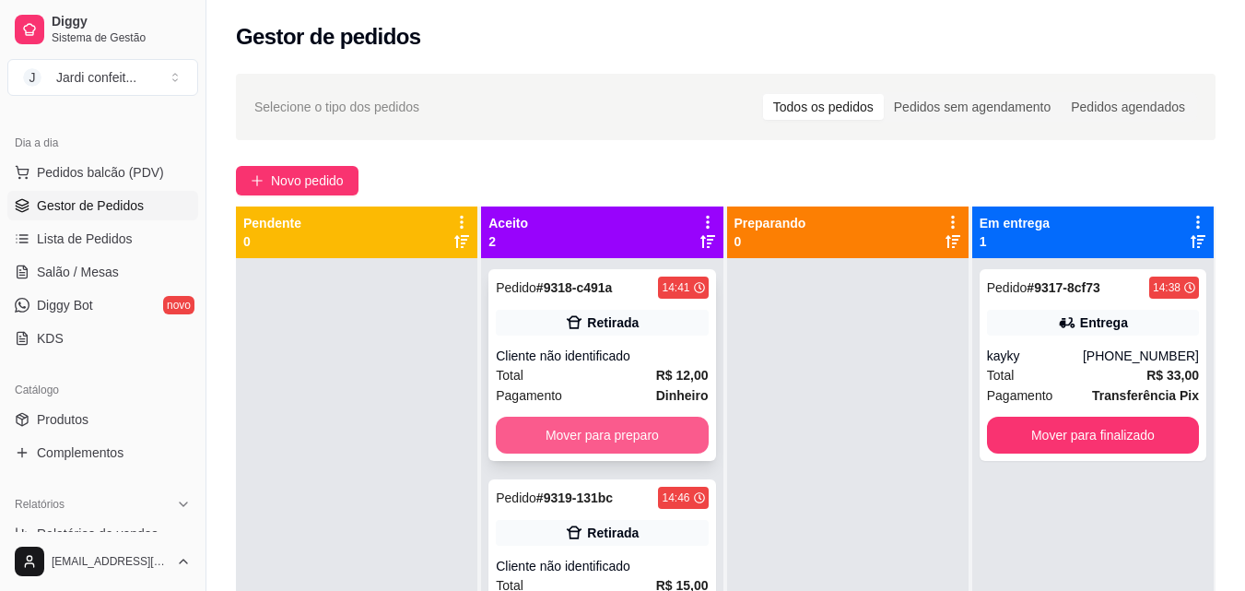
click at [645, 422] on button "Mover para preparo" at bounding box center [602, 435] width 212 height 37
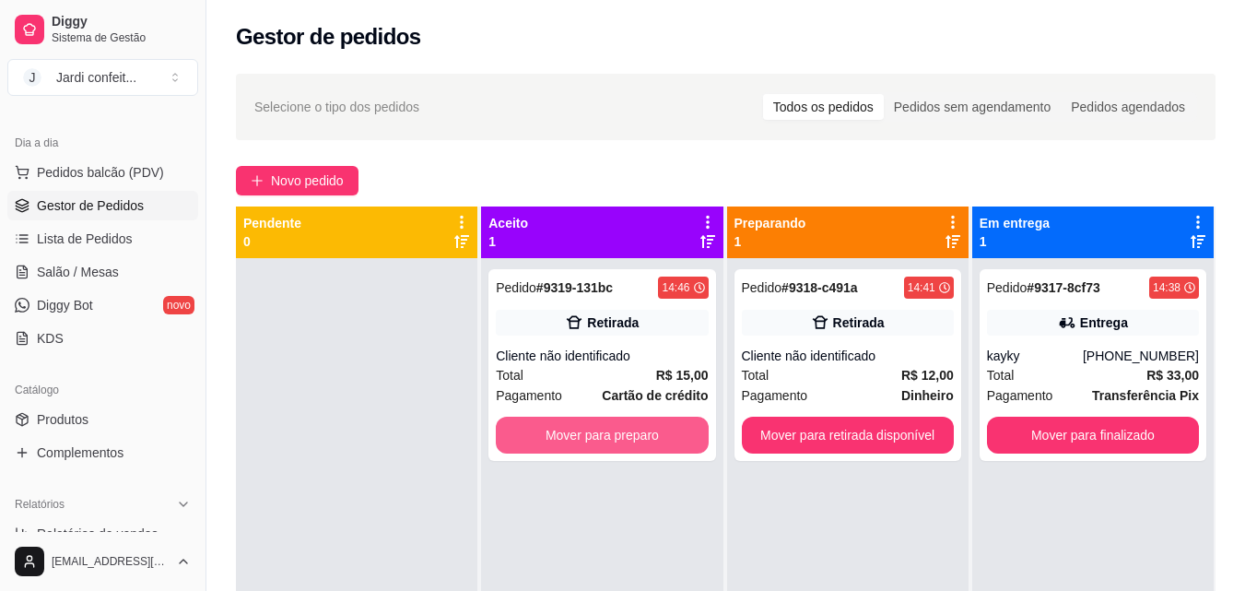
click at [645, 422] on button "Mover para preparo" at bounding box center [602, 435] width 212 height 37
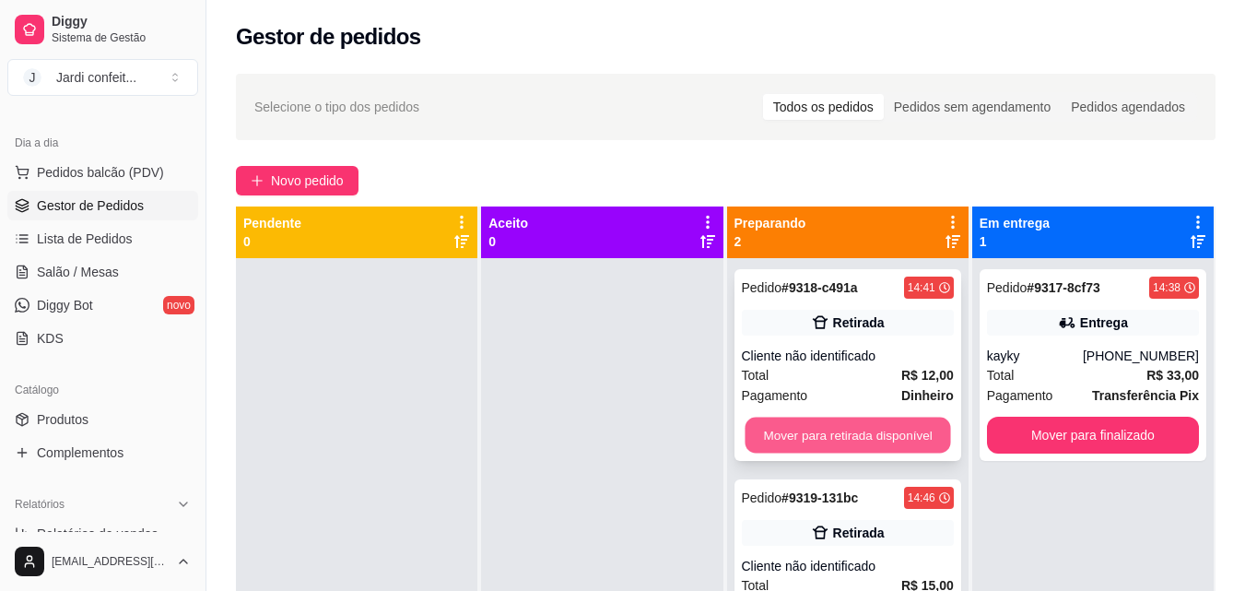
click at [830, 422] on button "Mover para retirada disponível" at bounding box center [848, 436] width 206 height 36
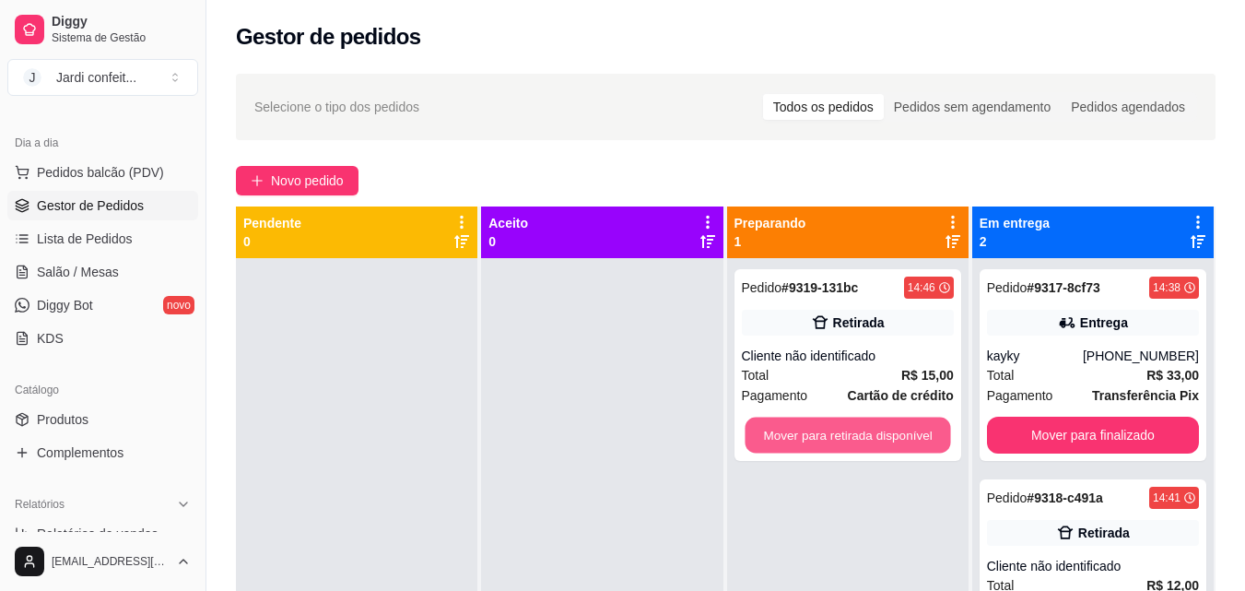
click at [830, 422] on button "Mover para retirada disponível" at bounding box center [848, 436] width 206 height 36
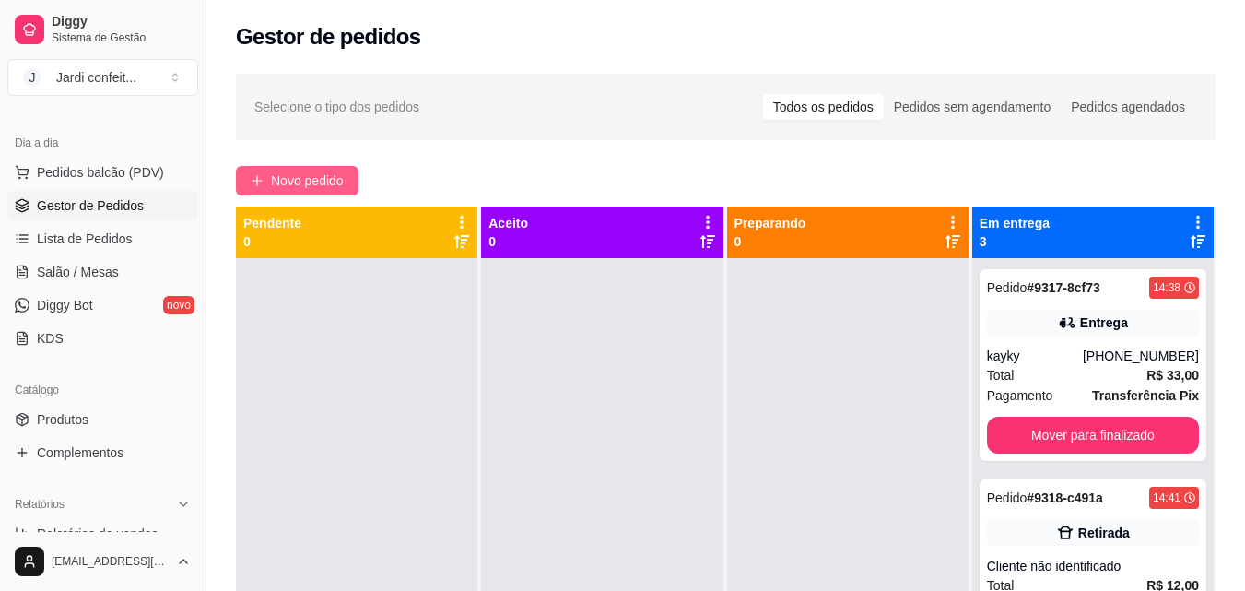
click at [347, 185] on button "Novo pedido" at bounding box center [297, 180] width 123 height 29
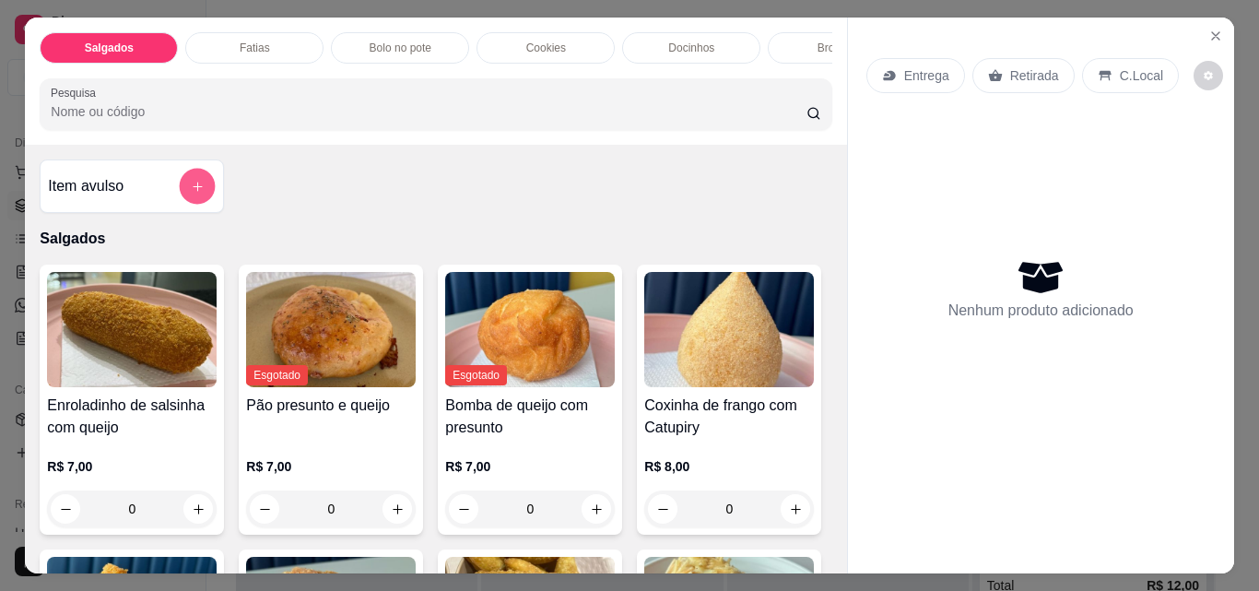
click at [193, 189] on icon "add-separate-item" at bounding box center [197, 186] width 9 height 9
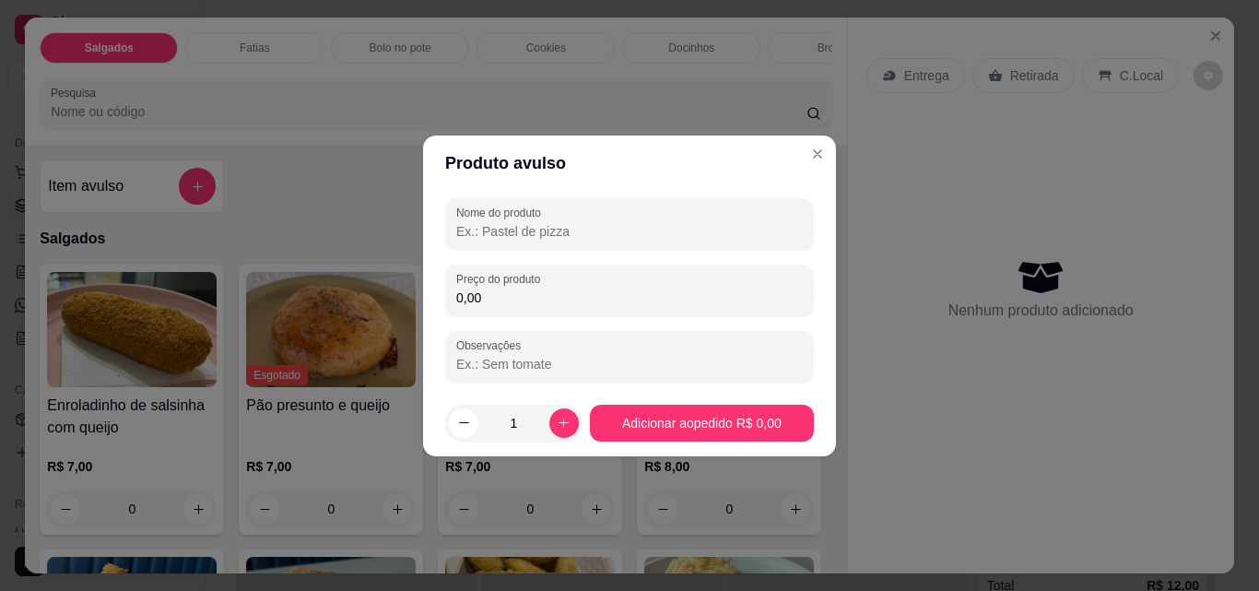
click at [569, 225] on input "Nome do produto" at bounding box center [629, 231] width 347 height 18
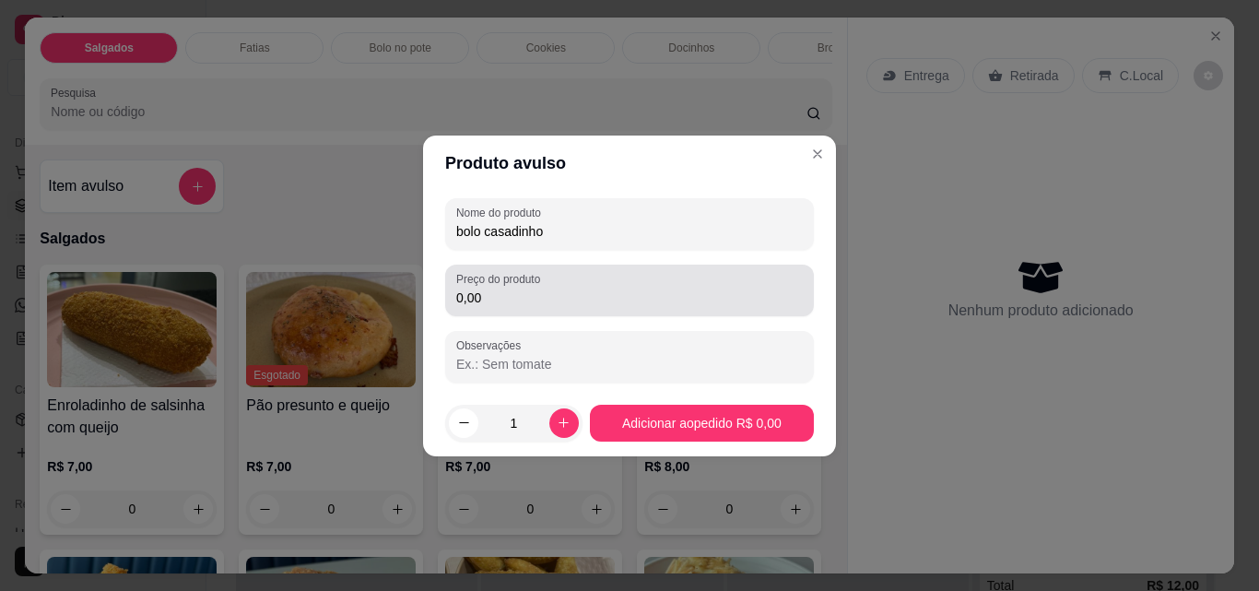
type input "bolo casadinho"
click at [558, 301] on input "0,00" at bounding box center [629, 297] width 347 height 18
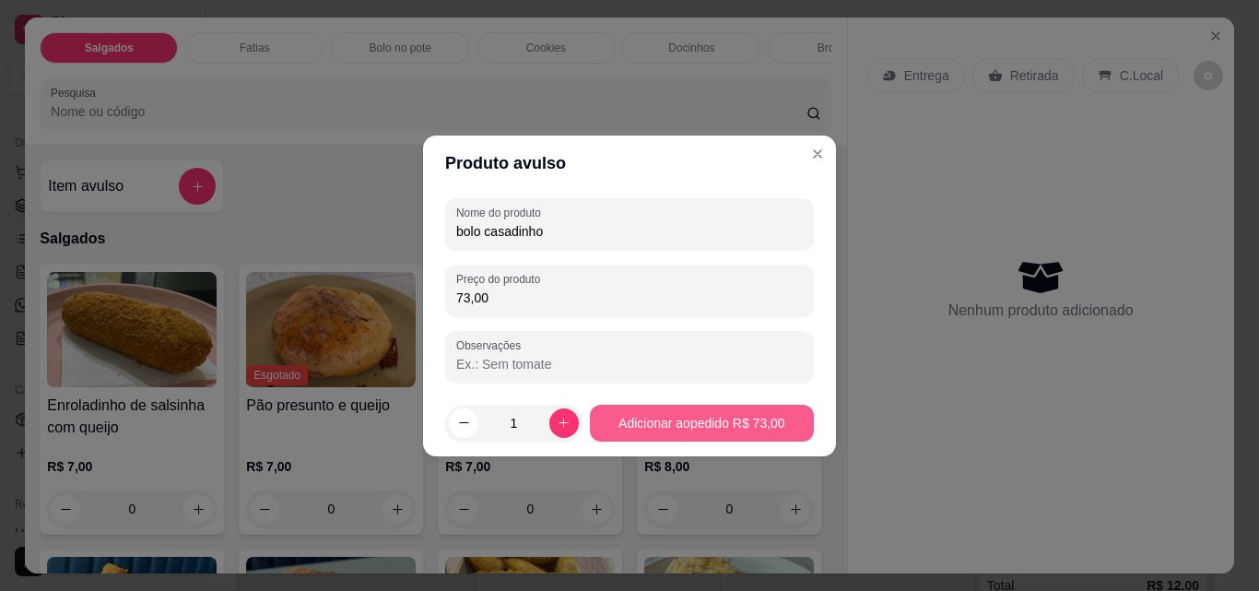
type input "73,00"
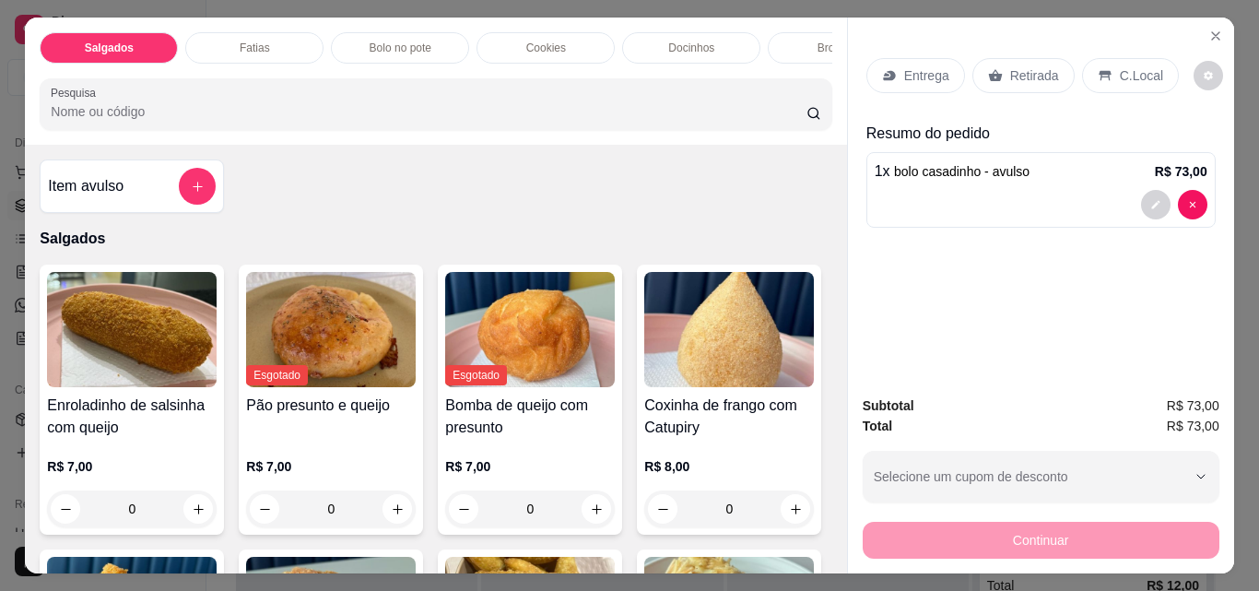
click at [1010, 68] on p "Retirada" at bounding box center [1034, 75] width 49 height 18
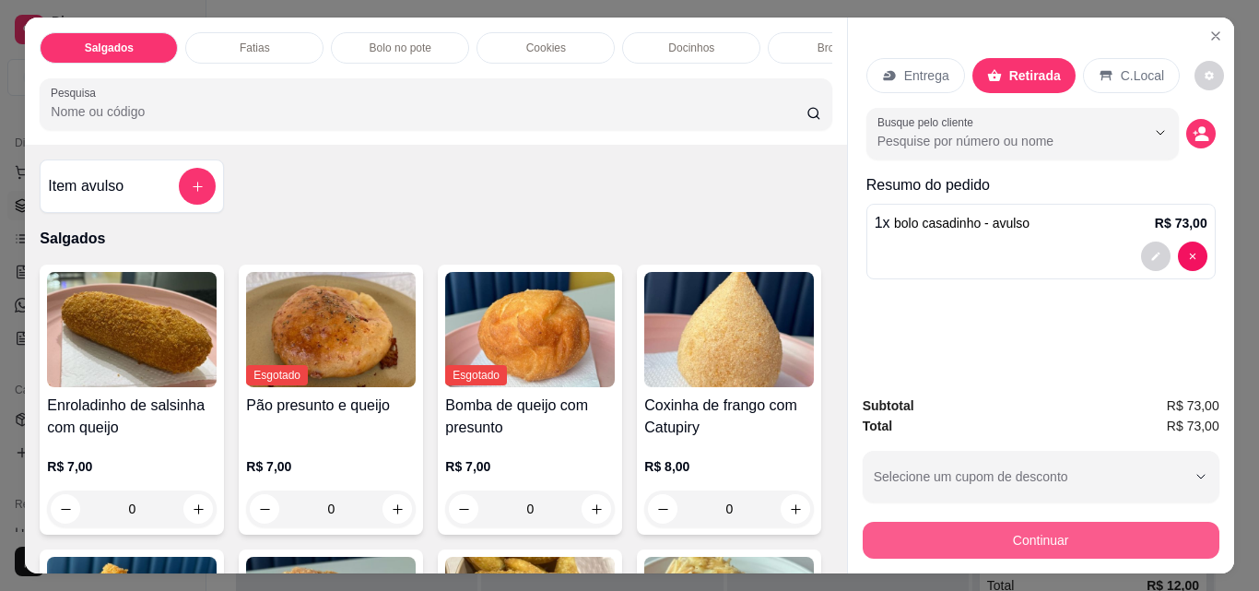
click at [1039, 533] on button "Continuar" at bounding box center [1041, 540] width 357 height 37
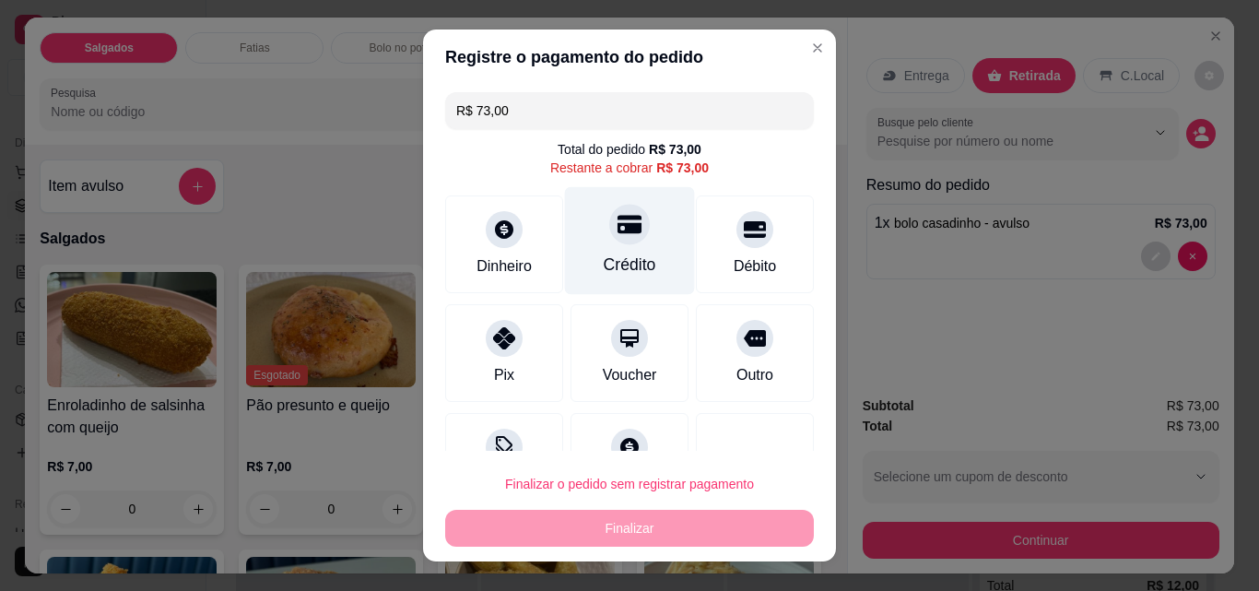
click at [641, 242] on div "Crédito" at bounding box center [630, 241] width 130 height 108
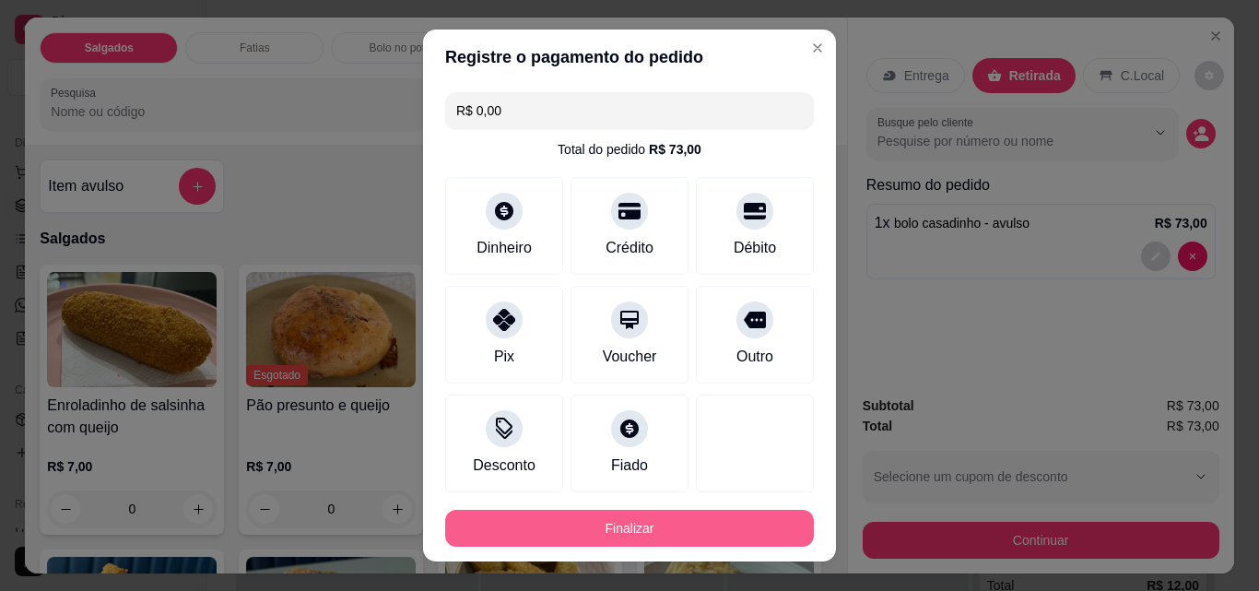
click at [744, 534] on button "Finalizar" at bounding box center [629, 528] width 369 height 37
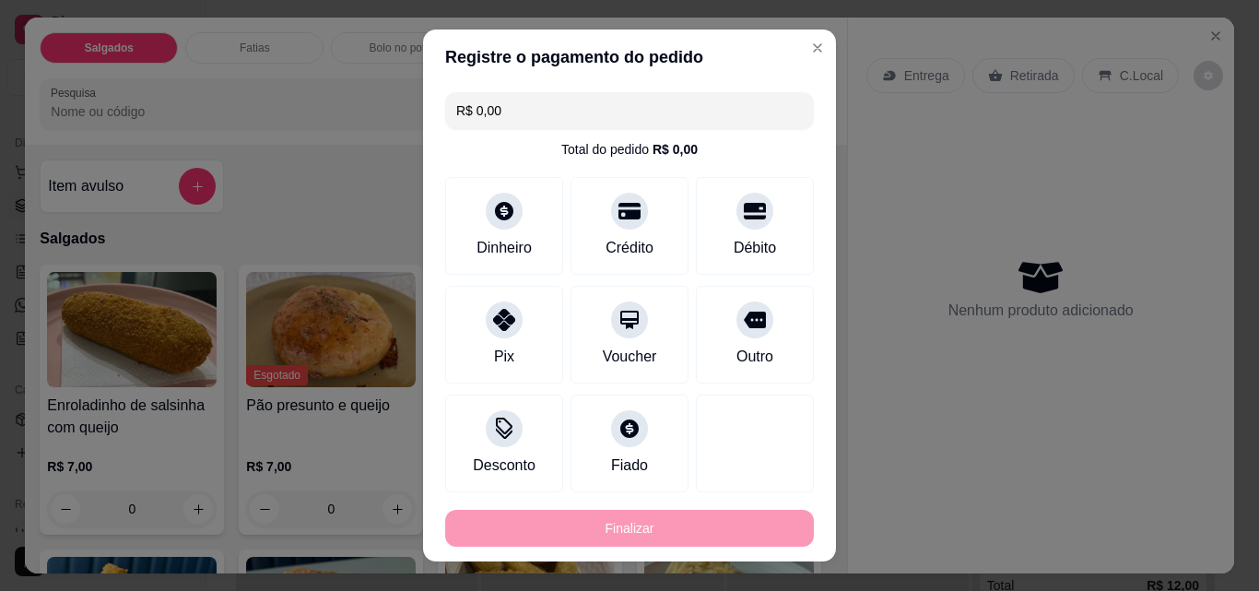
type input "-R$ 73,00"
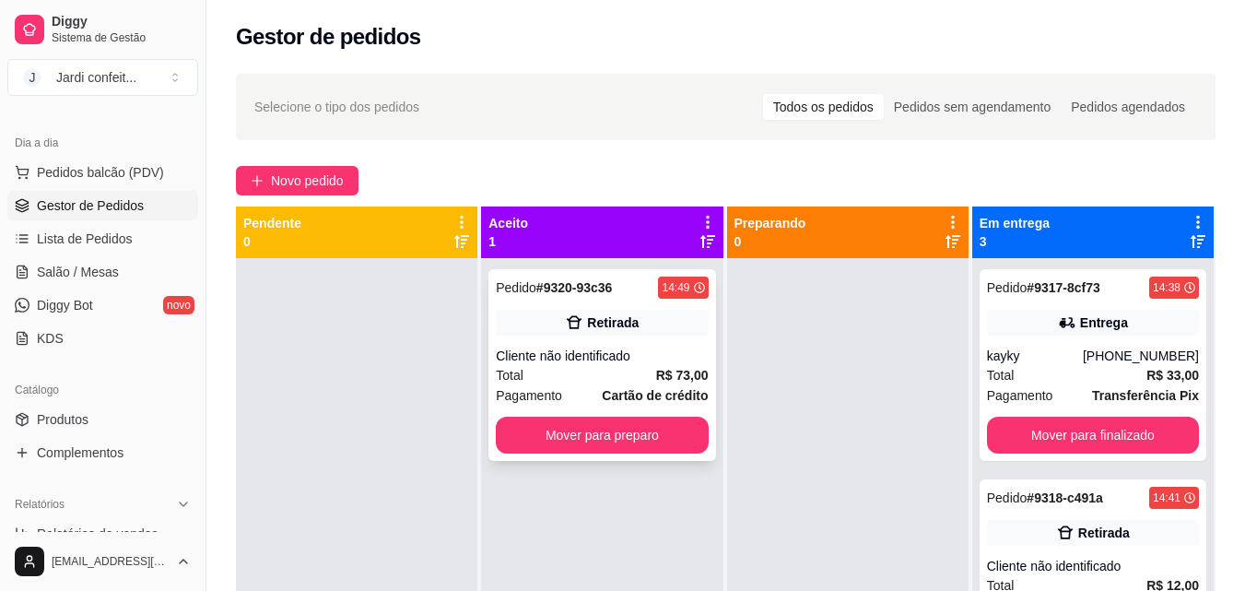
click at [644, 376] on div "Total R$ 73,00" at bounding box center [602, 375] width 212 height 20
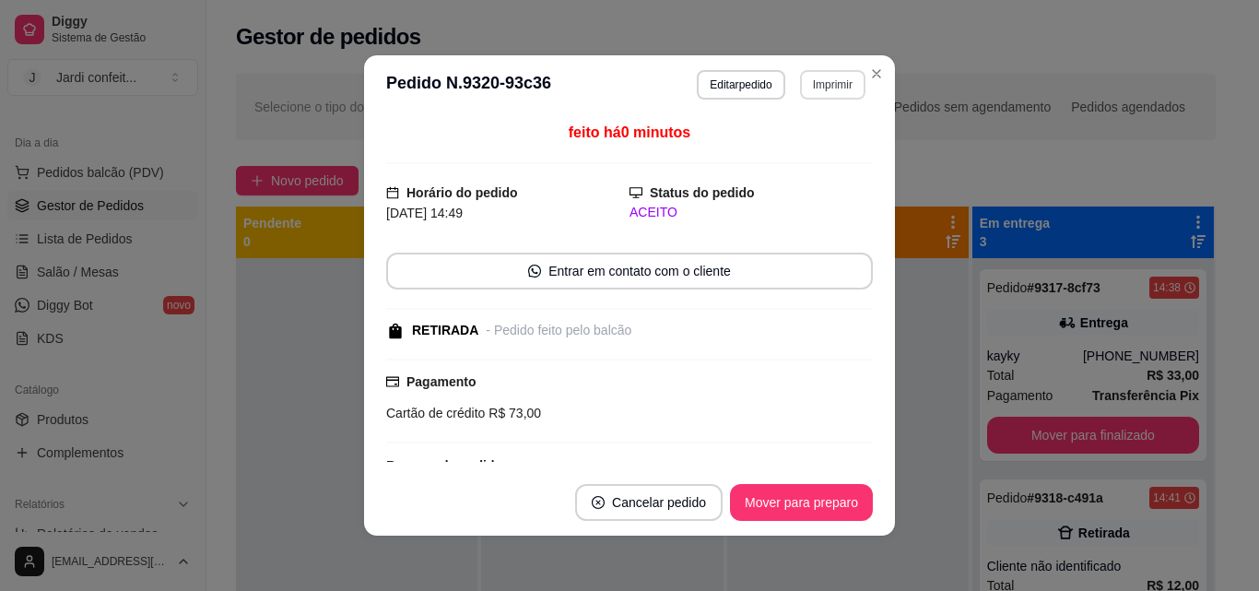
click at [810, 83] on button "Imprimir" at bounding box center [832, 84] width 65 height 29
click at [808, 149] on button "Impressora" at bounding box center [793, 149] width 134 height 29
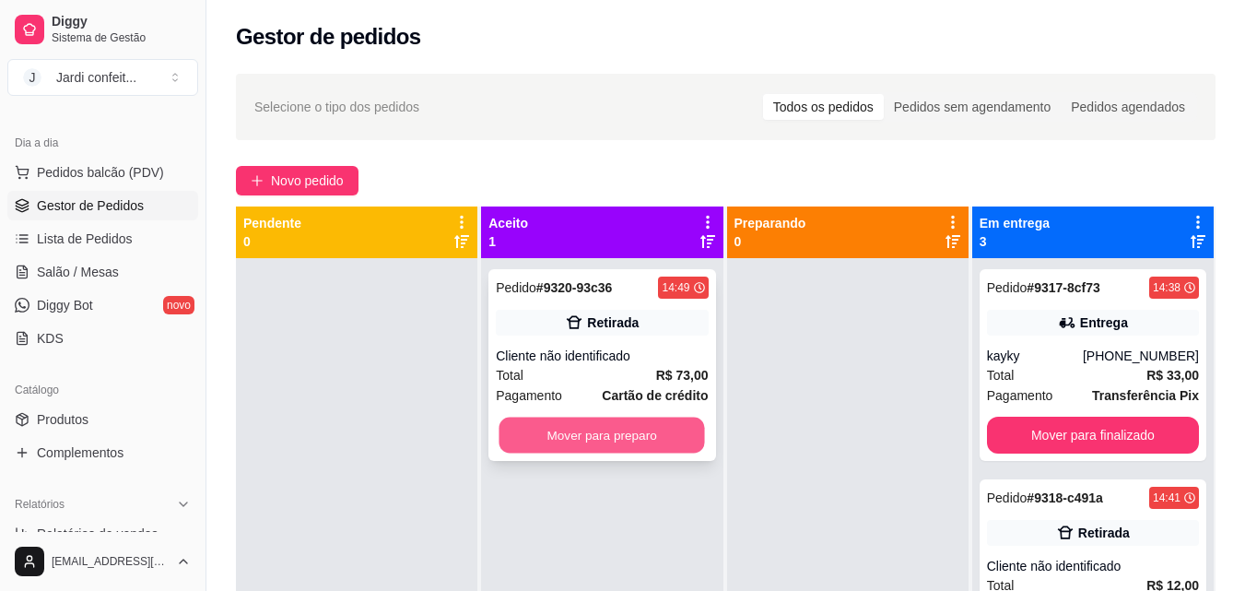
click at [589, 449] on button "Mover para preparo" at bounding box center [603, 436] width 206 height 36
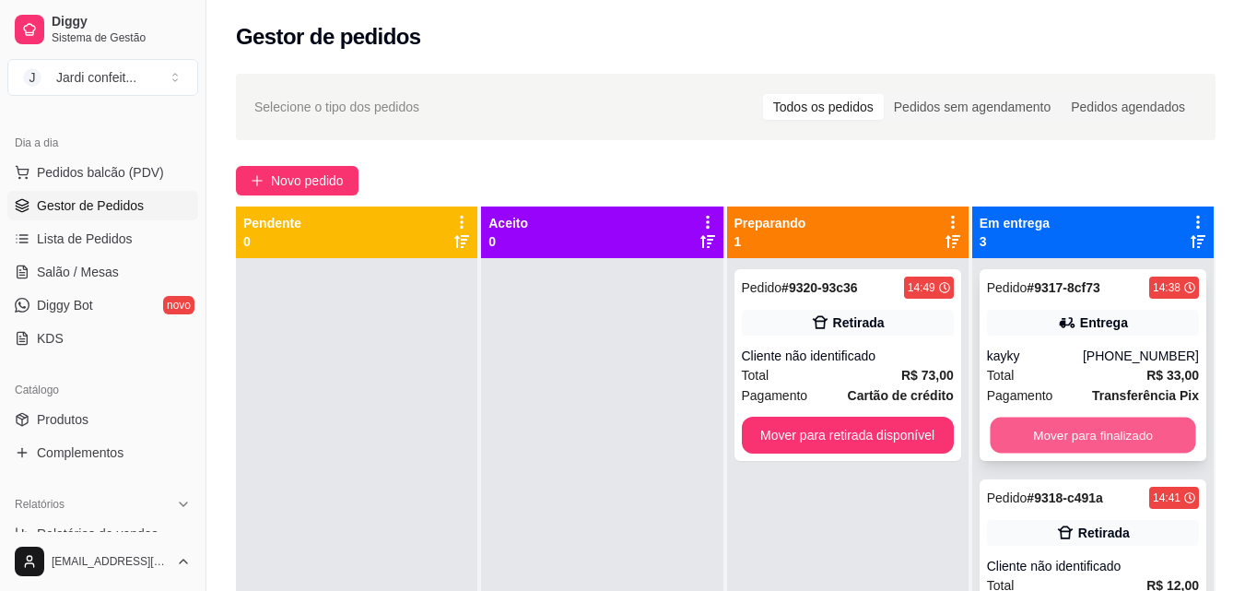
click at [1012, 438] on button "Mover para finalizado" at bounding box center [1093, 436] width 206 height 36
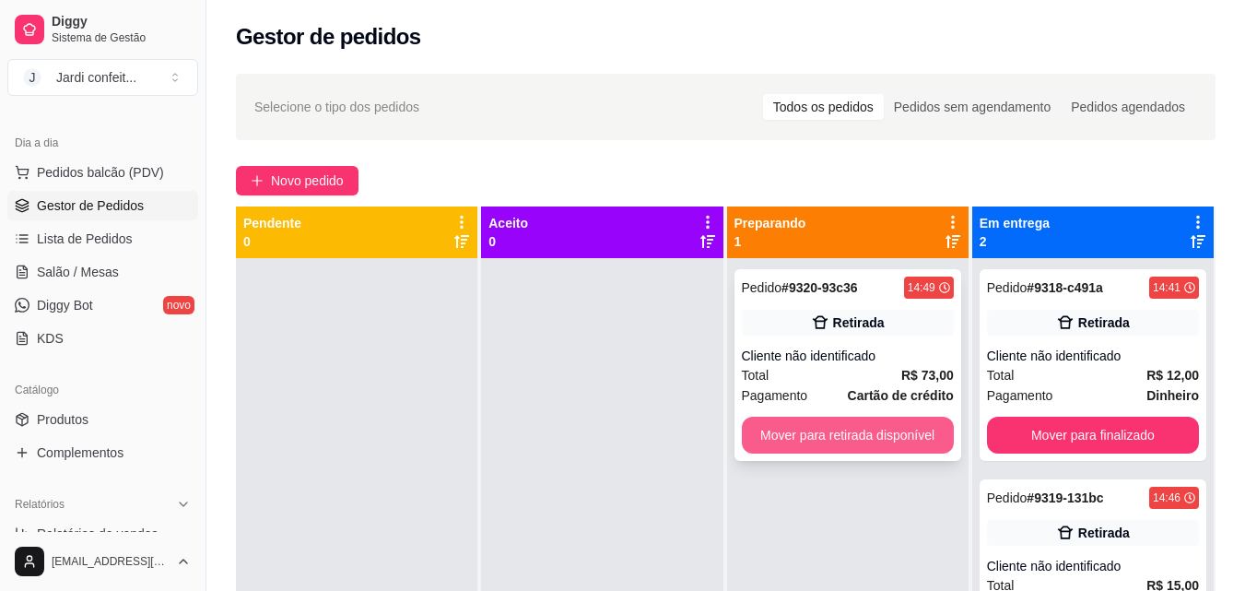
click at [812, 443] on button "Mover para retirada disponível" at bounding box center [848, 435] width 212 height 37
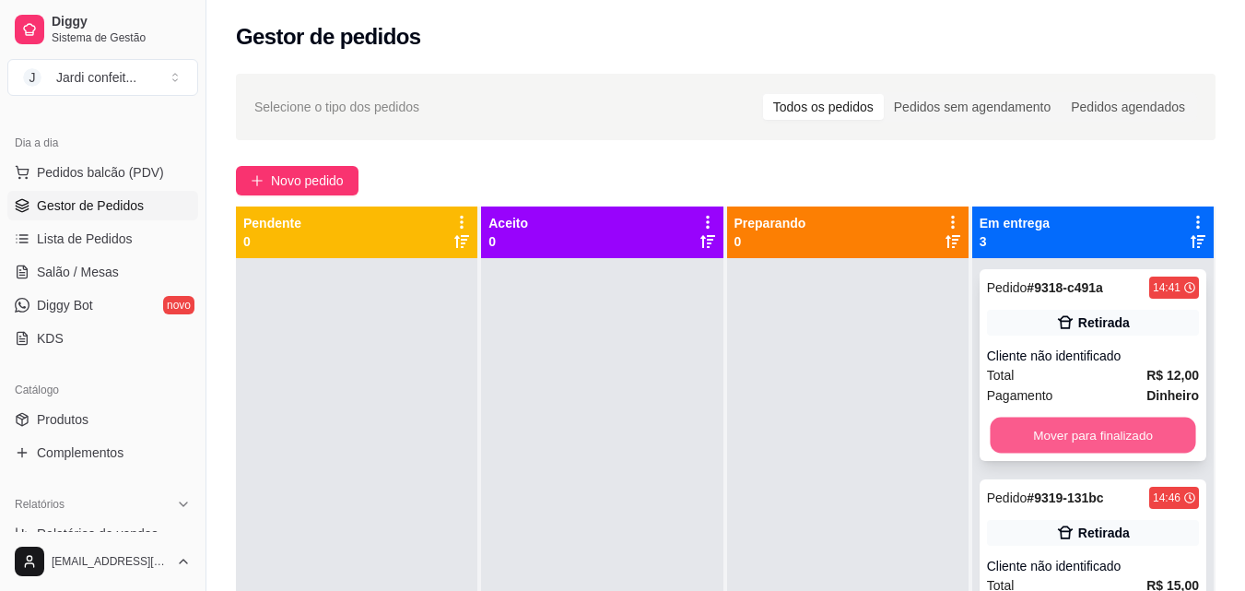
click at [1002, 429] on button "Mover para finalizado" at bounding box center [1093, 436] width 206 height 36
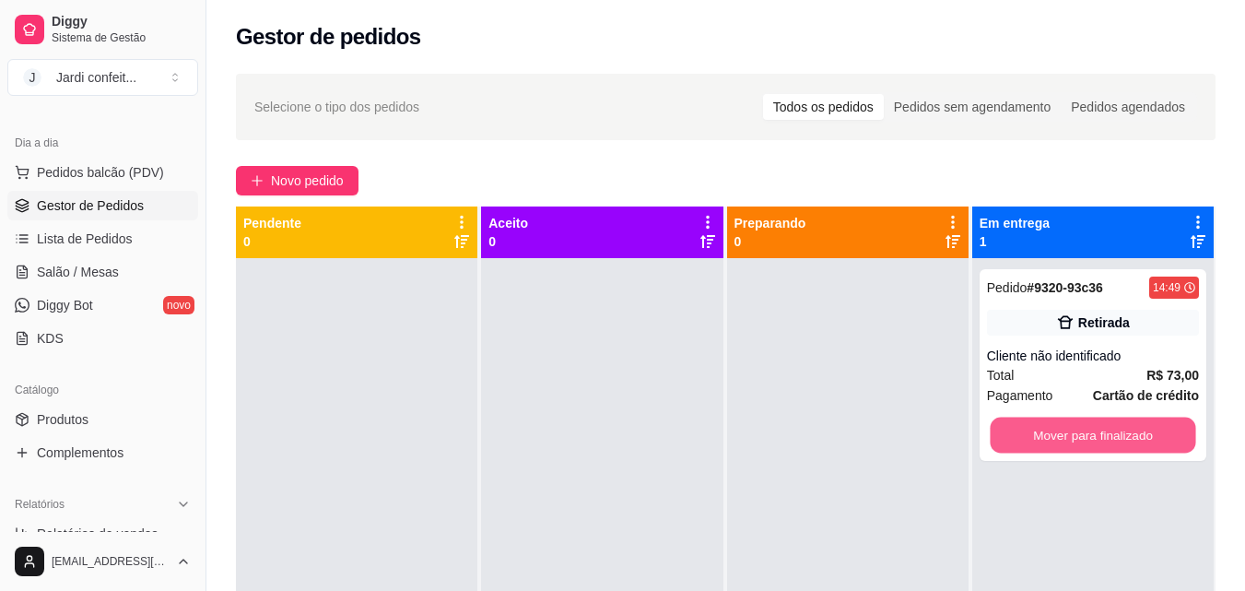
click at [1002, 429] on button "Mover para finalizado" at bounding box center [1093, 436] width 206 height 36
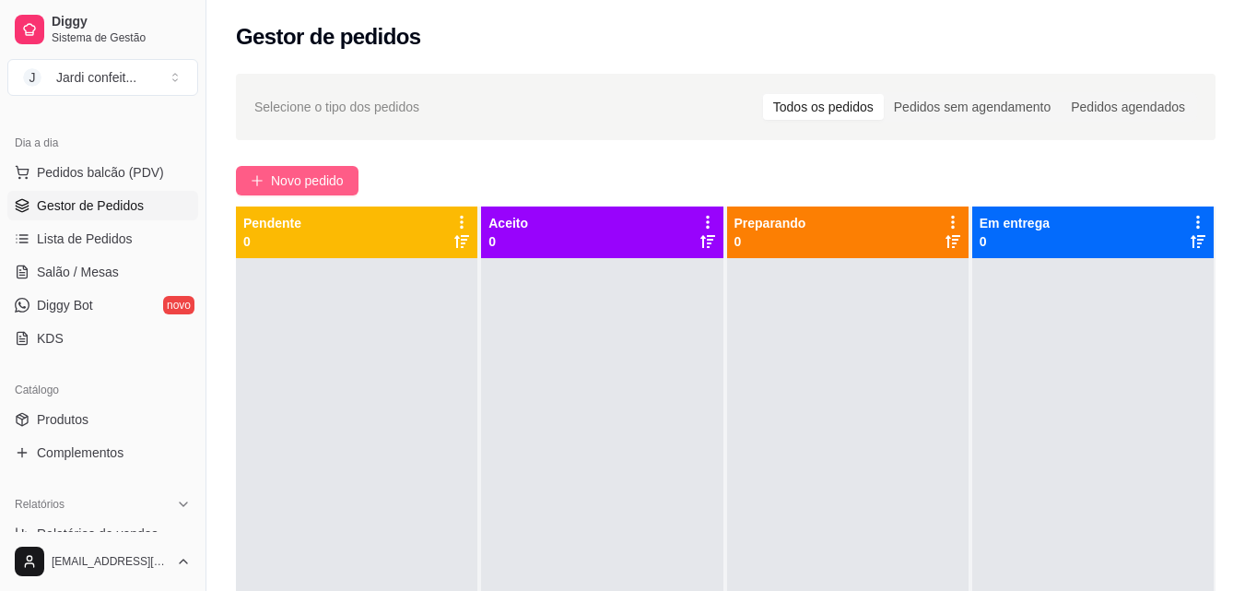
click at [286, 186] on span "Novo pedido" at bounding box center [307, 181] width 73 height 20
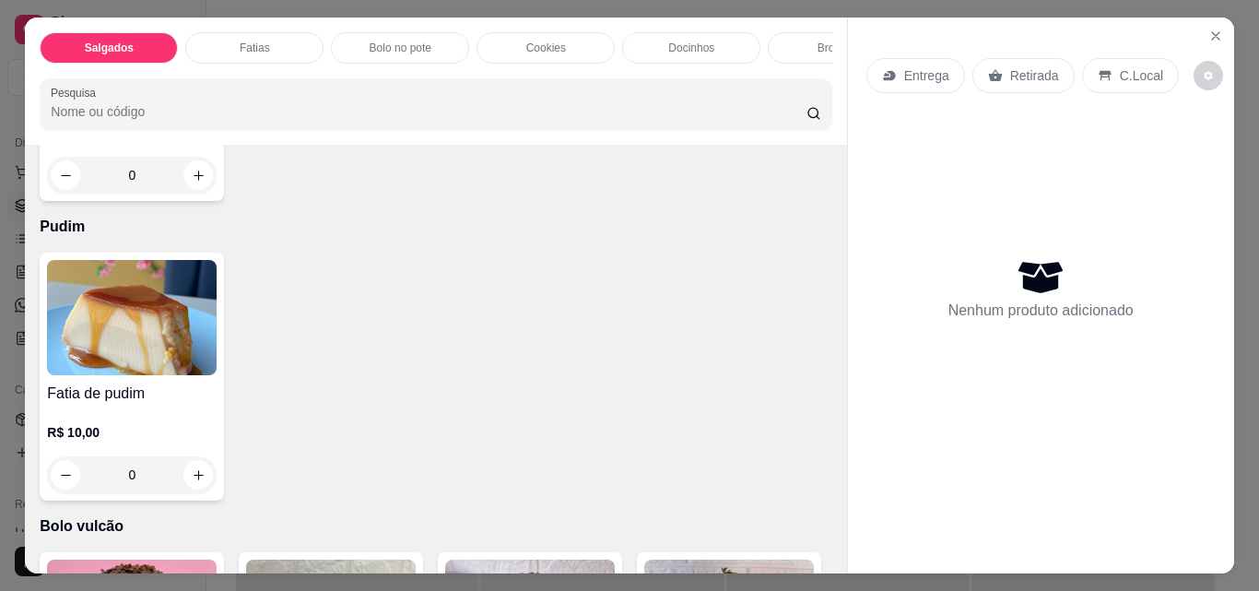
scroll to position [2488, 0]
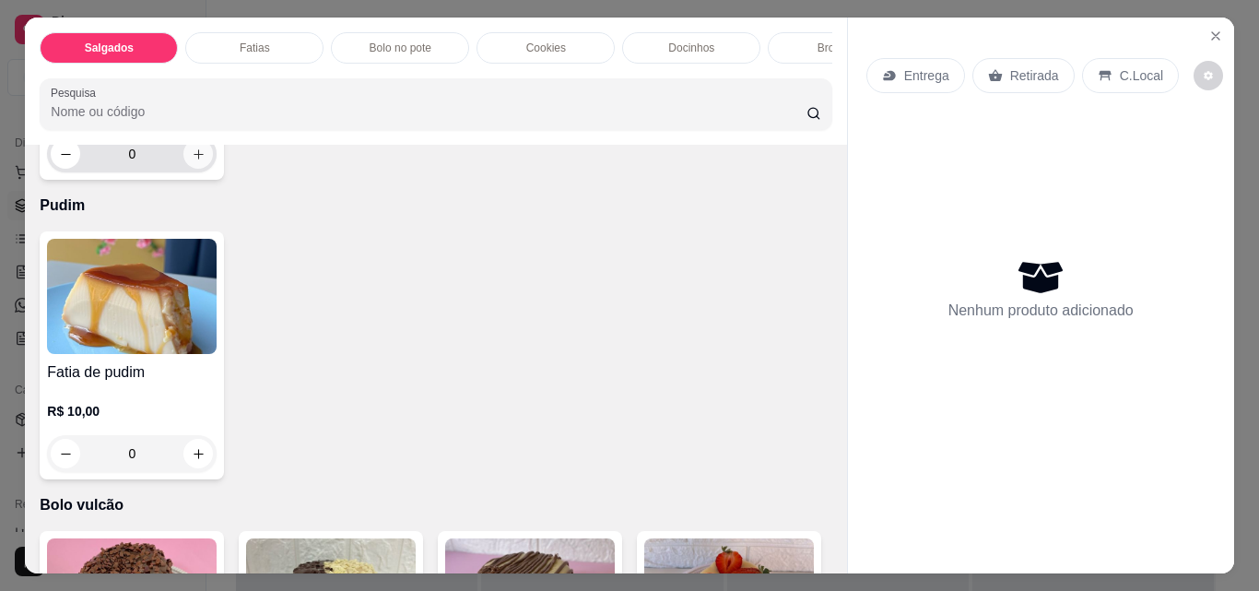
click at [194, 161] on icon "increase-product-quantity" at bounding box center [199, 154] width 14 height 14
type input "1"
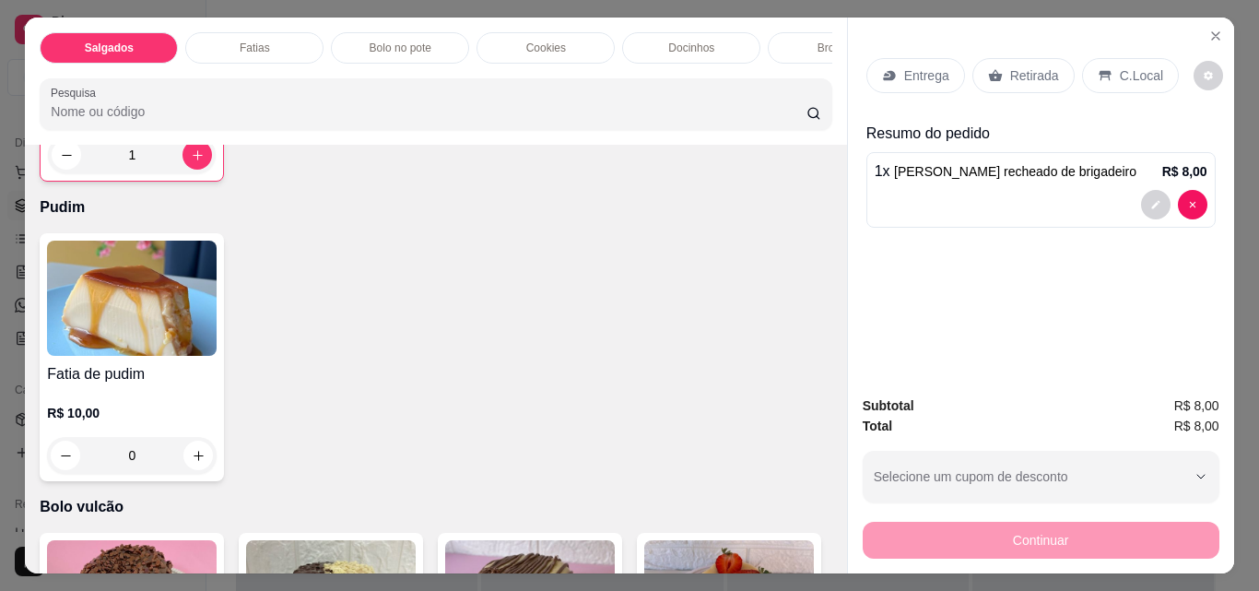
click at [982, 58] on div "Retirada" at bounding box center [1023, 75] width 102 height 35
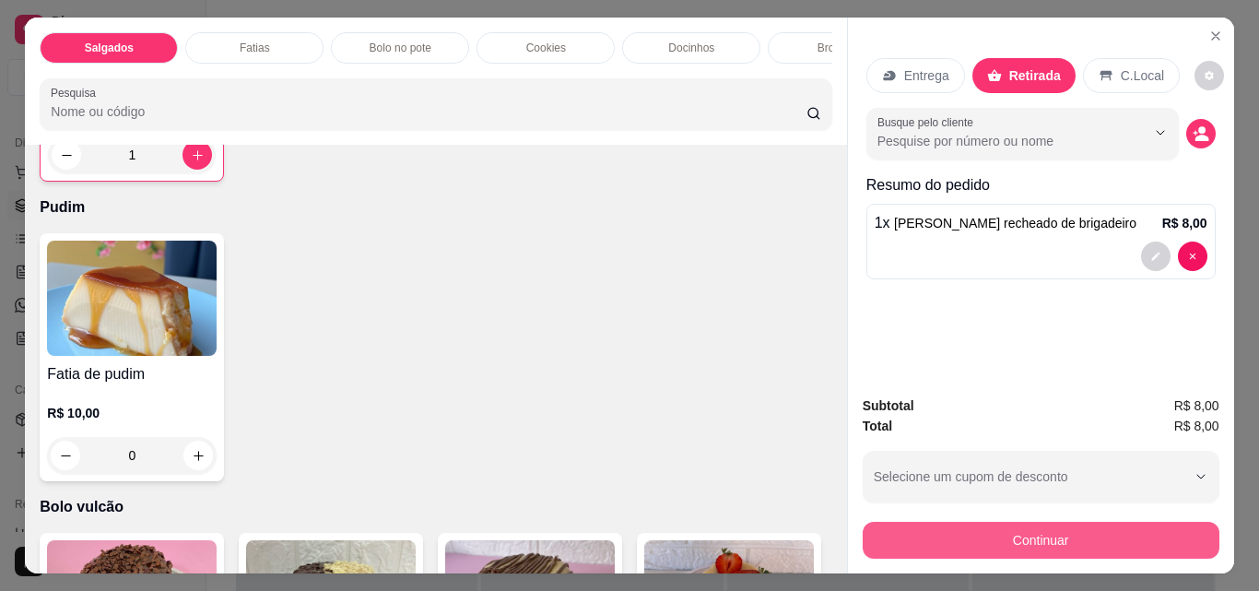
click at [1086, 531] on button "Continuar" at bounding box center [1041, 540] width 357 height 37
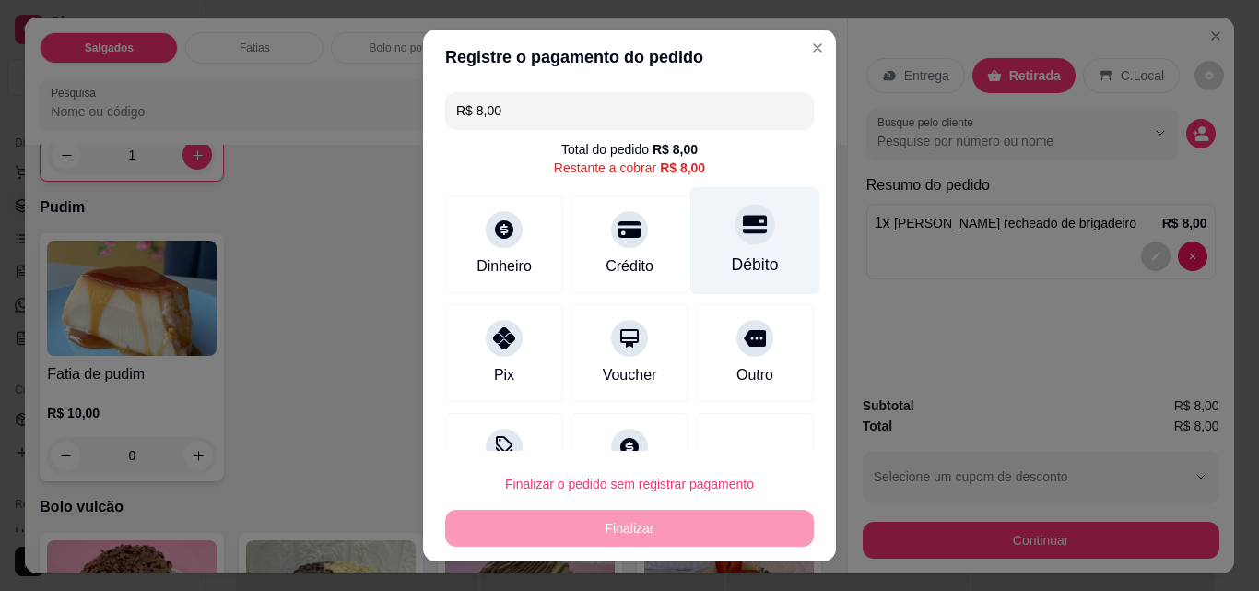
click at [700, 237] on div "Débito" at bounding box center [755, 241] width 130 height 108
type input "R$ 0,00"
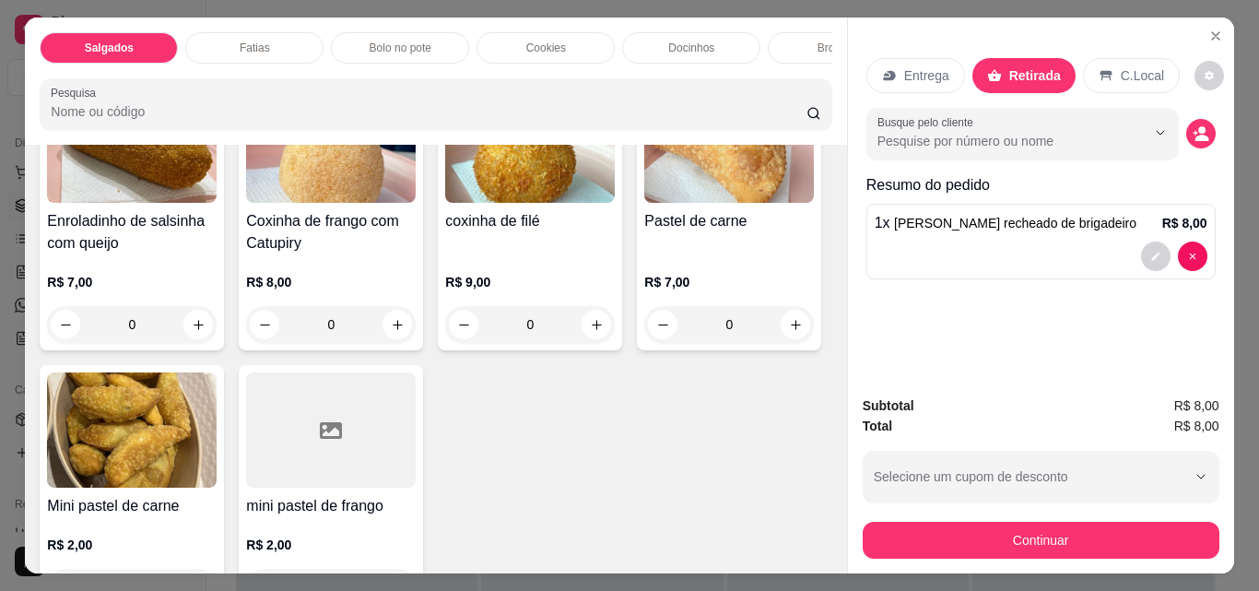
scroll to position [276, 0]
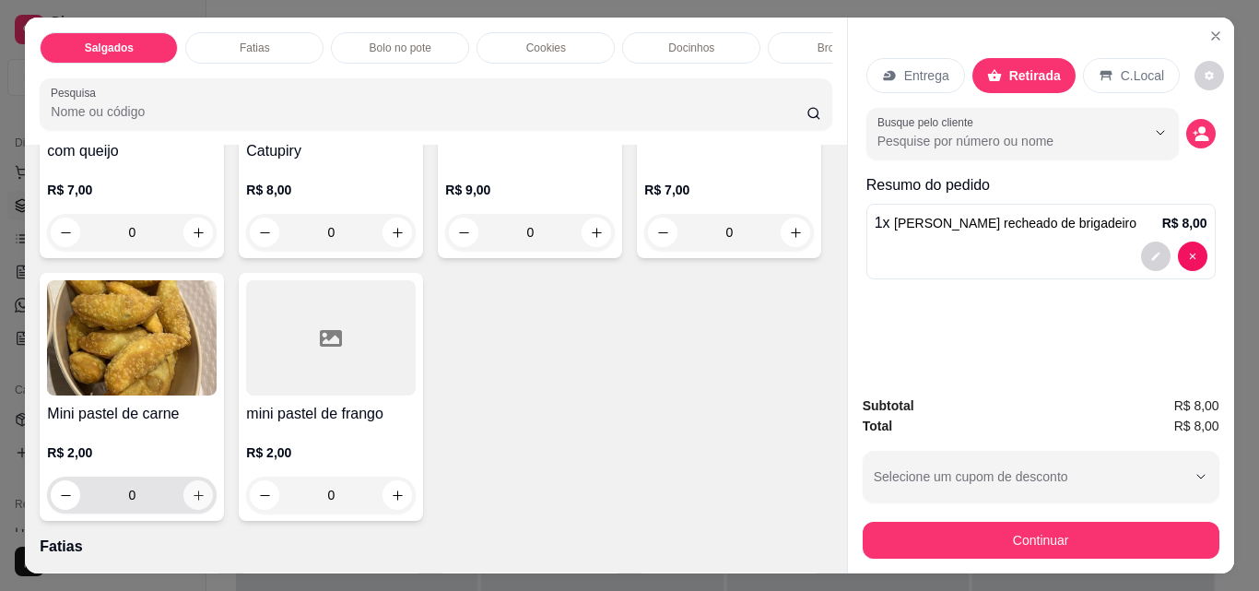
click at [204, 500] on icon "increase-product-quantity" at bounding box center [199, 495] width 10 height 10
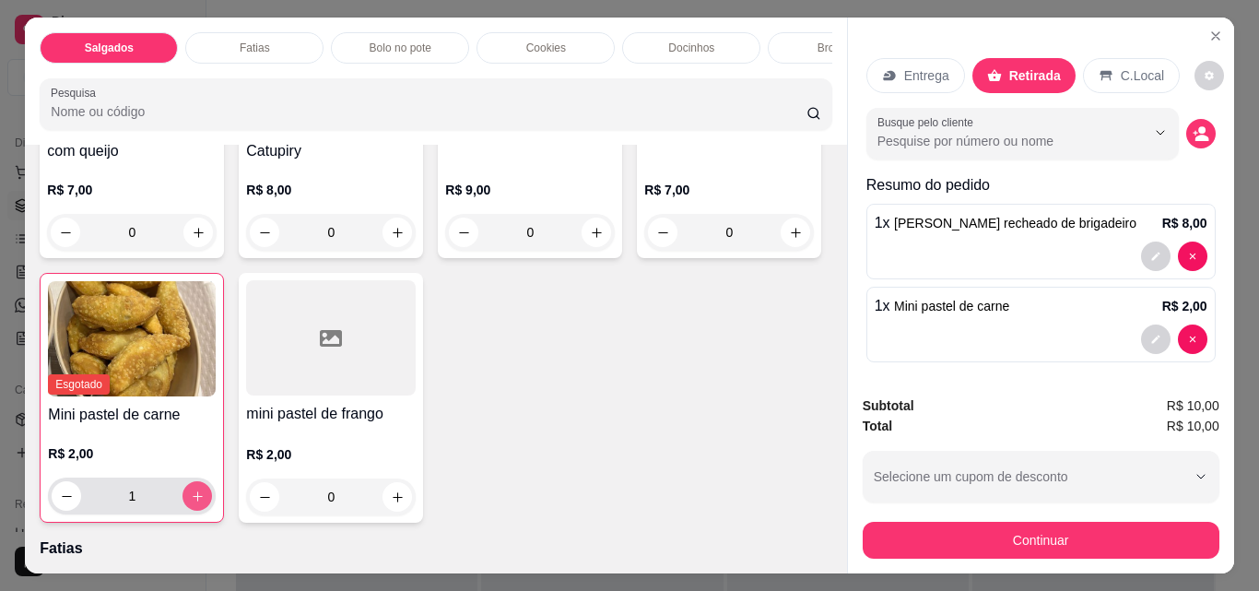
type input "1"
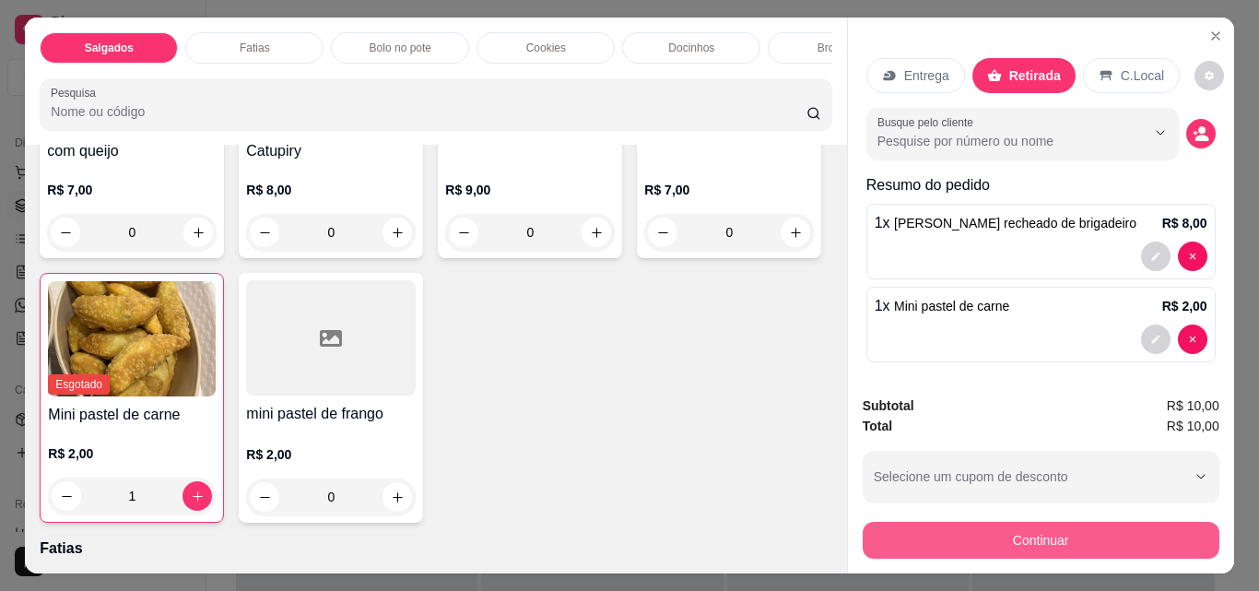
click at [1008, 527] on button "Continuar" at bounding box center [1041, 540] width 357 height 37
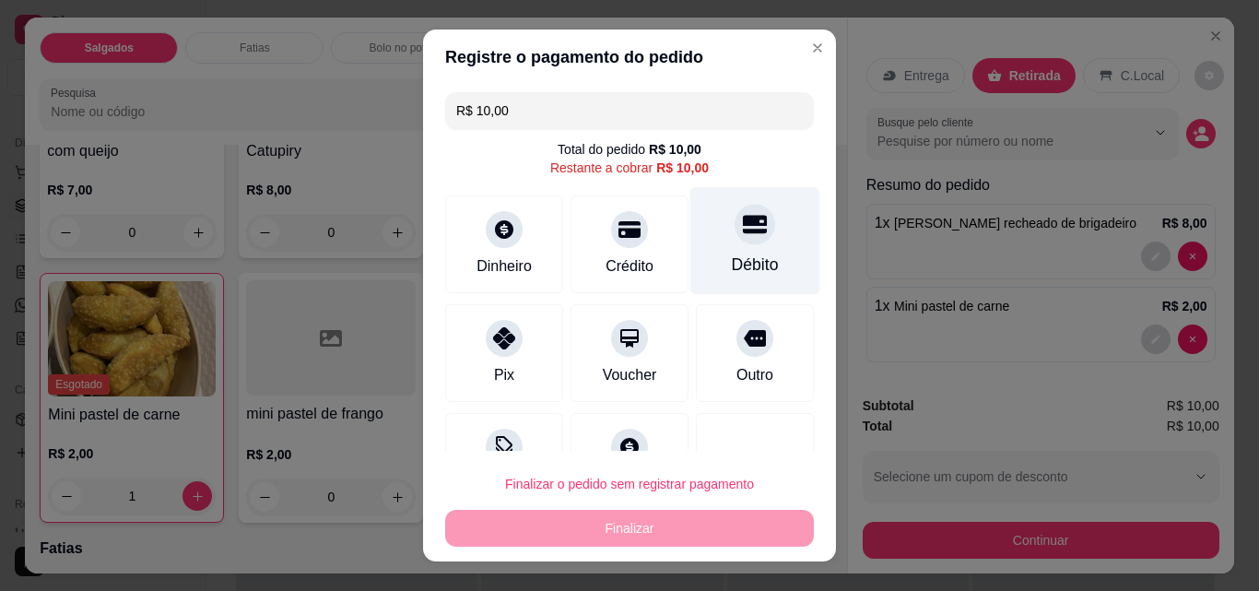
click at [721, 280] on div "Débito" at bounding box center [755, 241] width 130 height 108
type input "R$ 0,00"
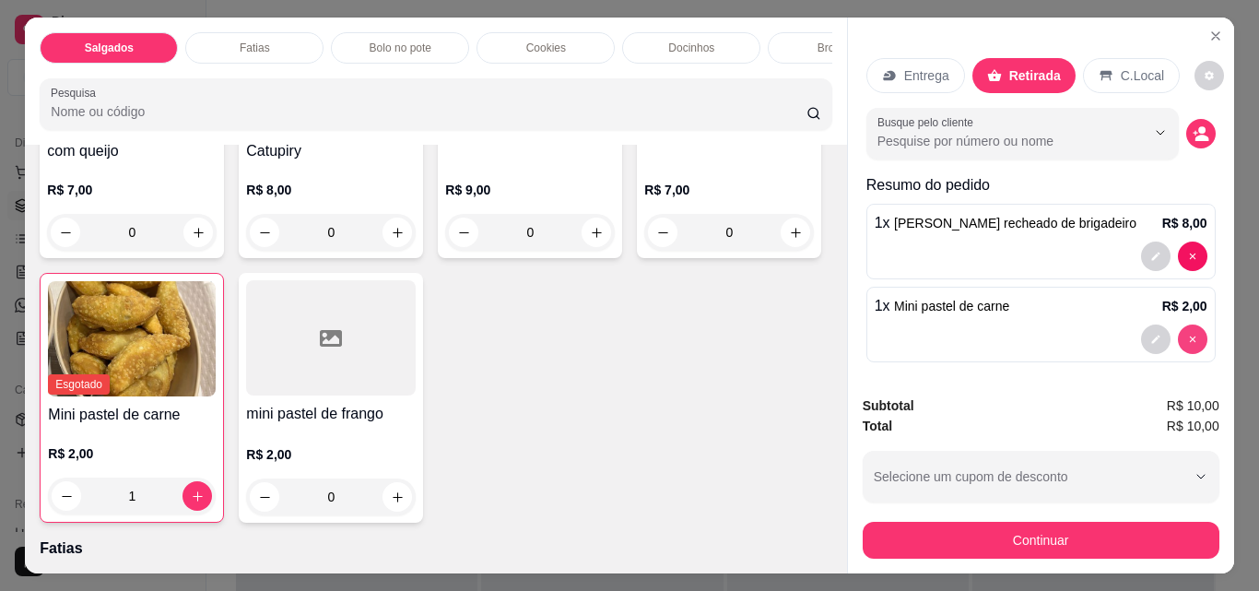
type input "0"
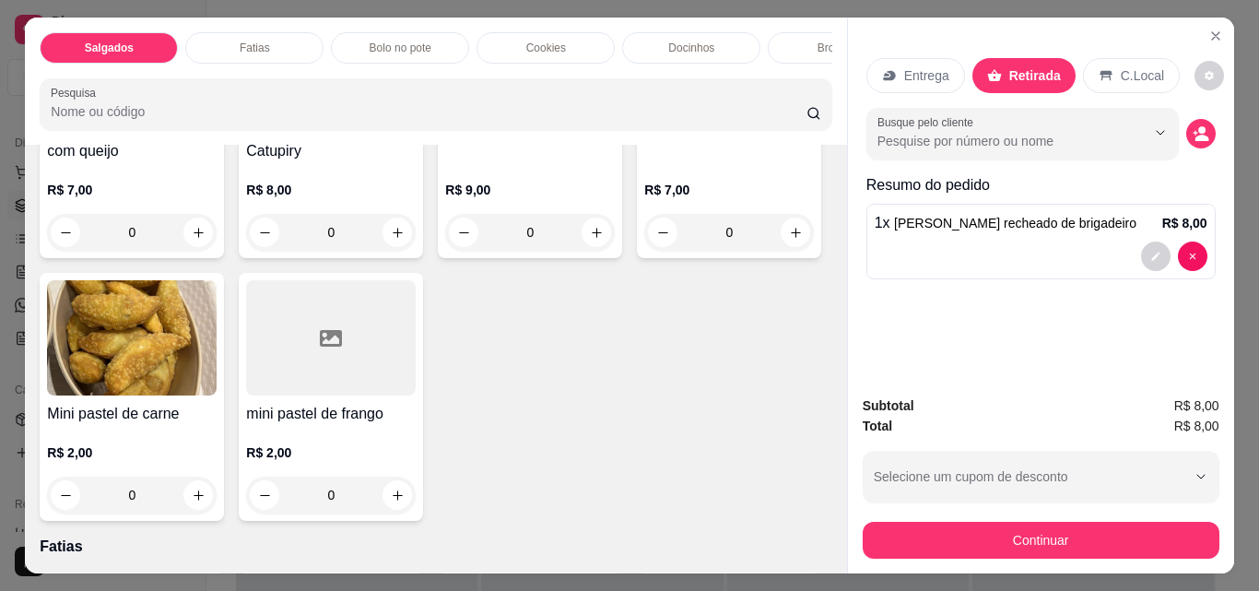
click at [794, 32] on div "Brownie" at bounding box center [837, 47] width 138 height 31
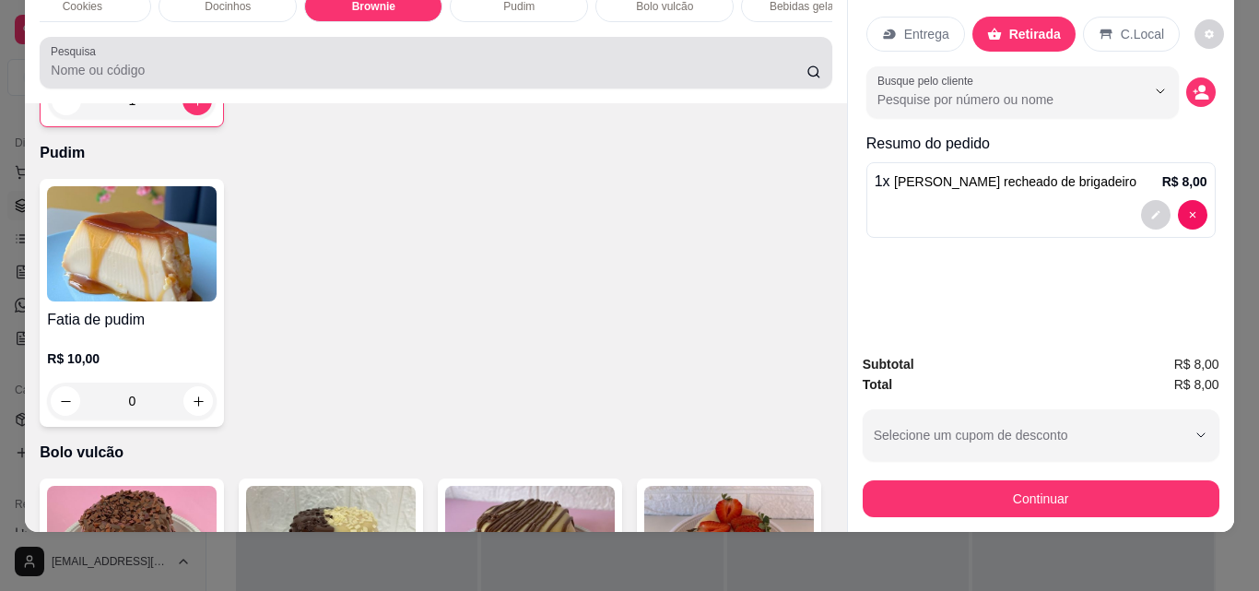
scroll to position [0, 0]
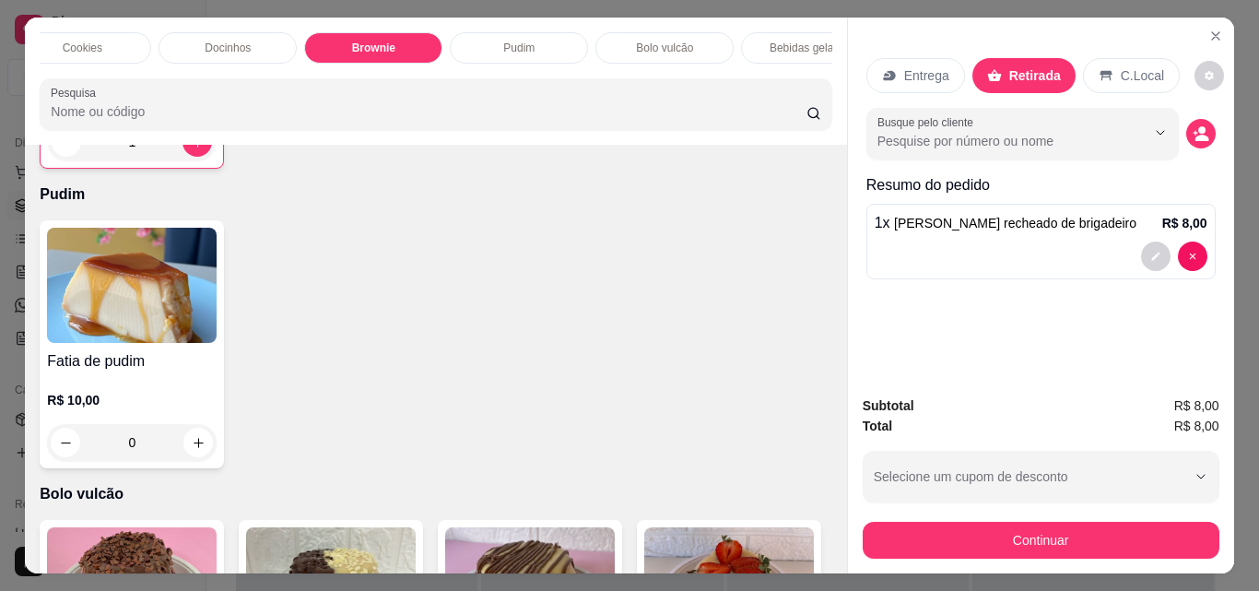
click at [770, 41] on p "Bebidas geladas" at bounding box center [811, 48] width 82 height 15
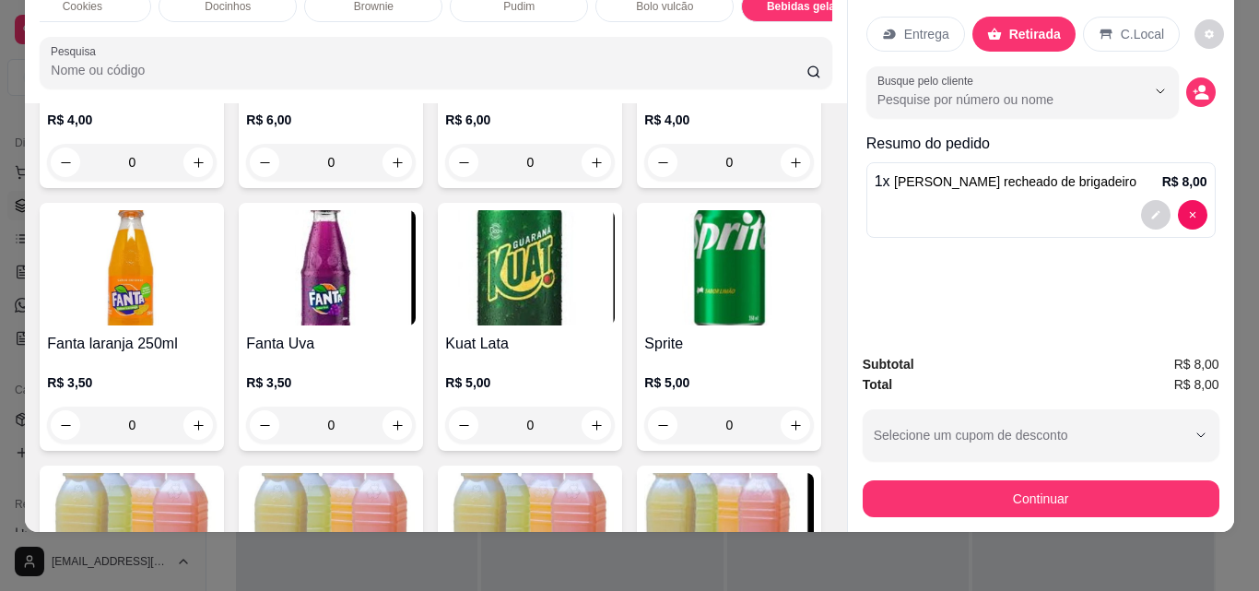
scroll to position [3915, 0]
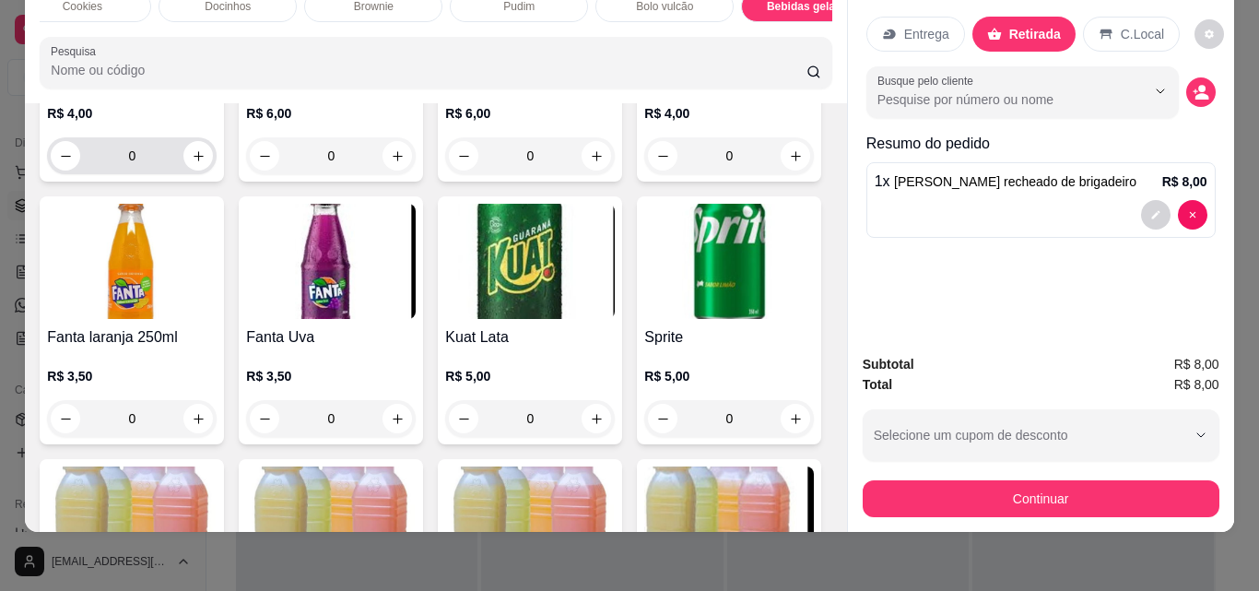
click at [213, 174] on div "0" at bounding box center [132, 155] width 162 height 37
click at [213, 171] on button "increase-product-quantity" at bounding box center [198, 156] width 29 height 29
type input "1"
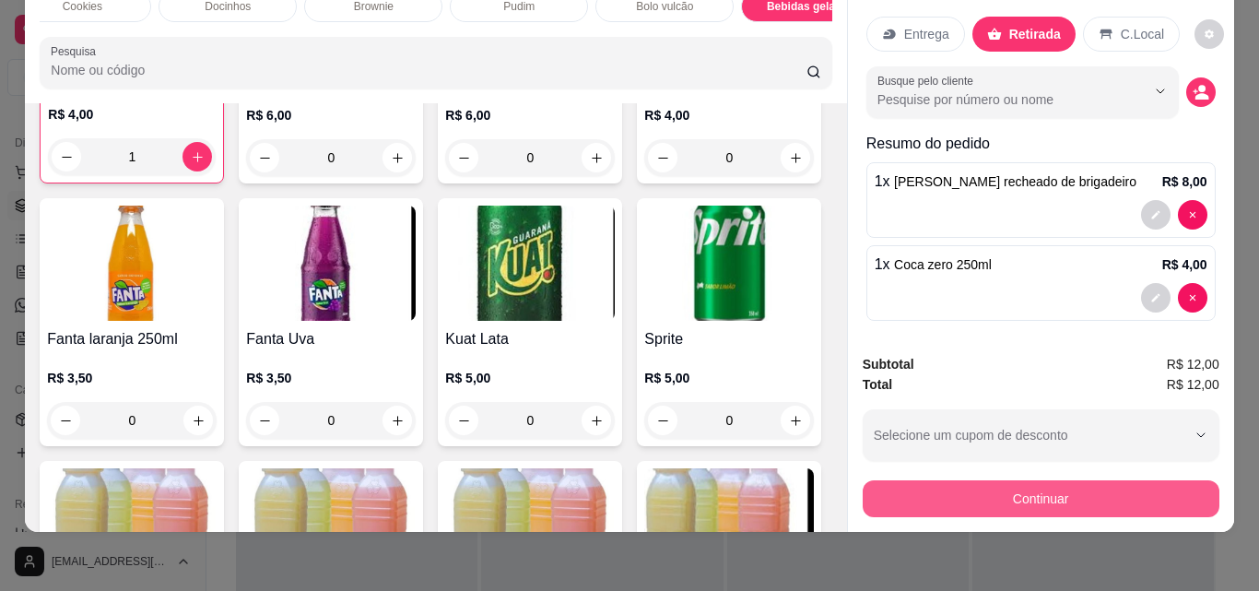
click at [1060, 488] on button "Continuar" at bounding box center [1041, 498] width 357 height 37
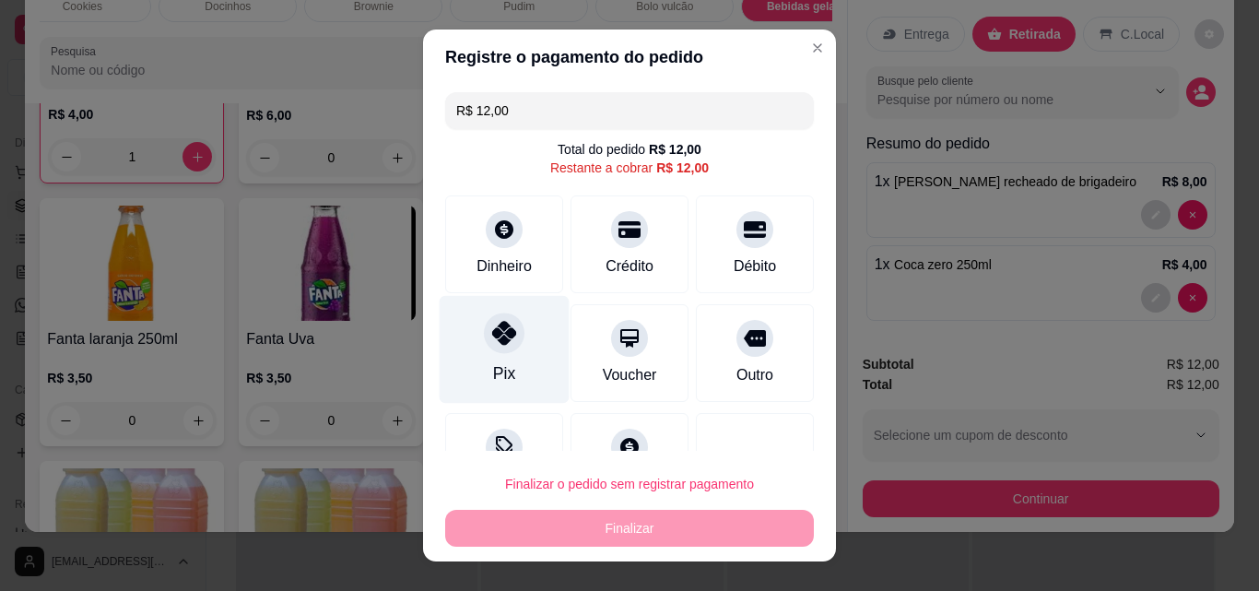
click at [514, 350] on div "Pix" at bounding box center [505, 350] width 130 height 108
type input "R$ 0,00"
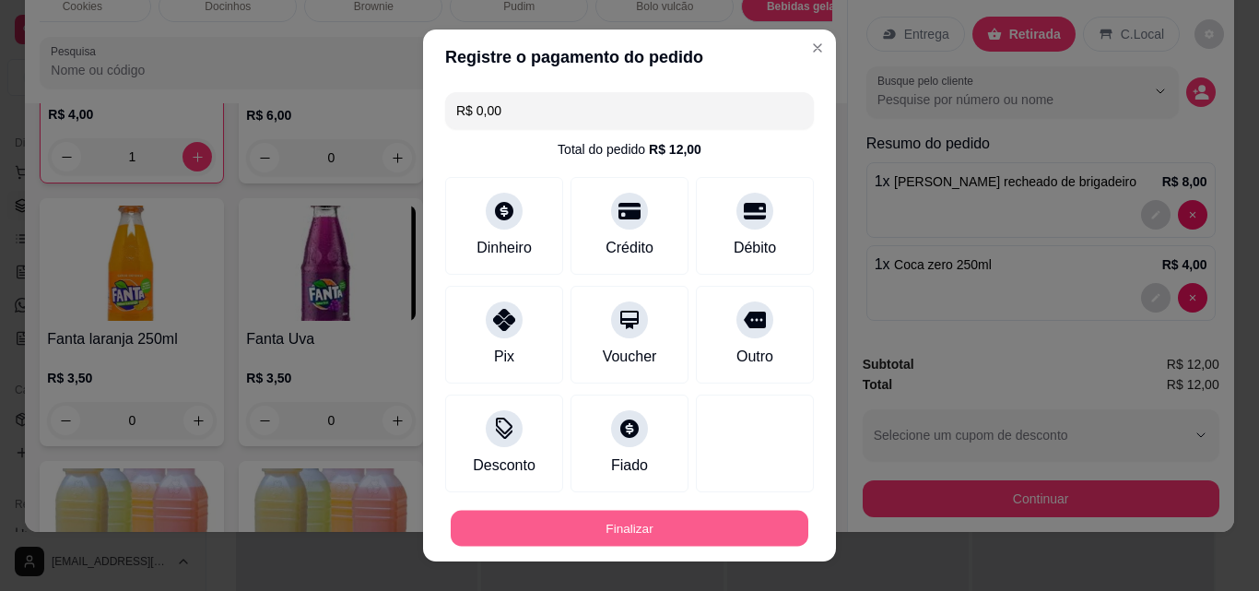
click at [692, 527] on button "Finalizar" at bounding box center [630, 529] width 358 height 36
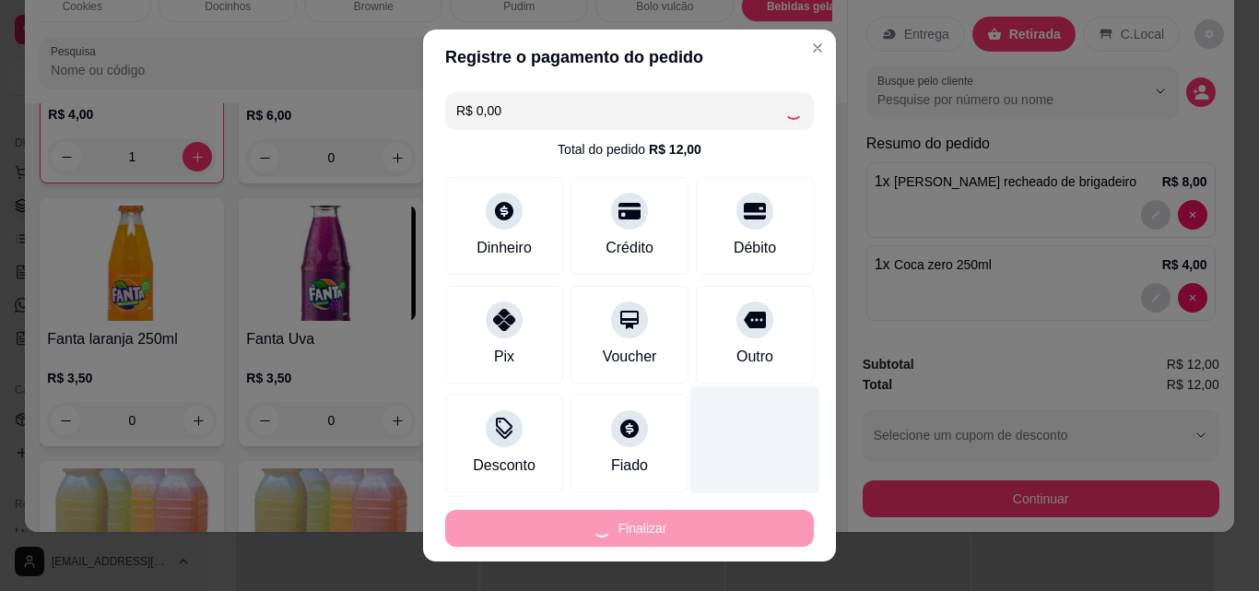
type input "0"
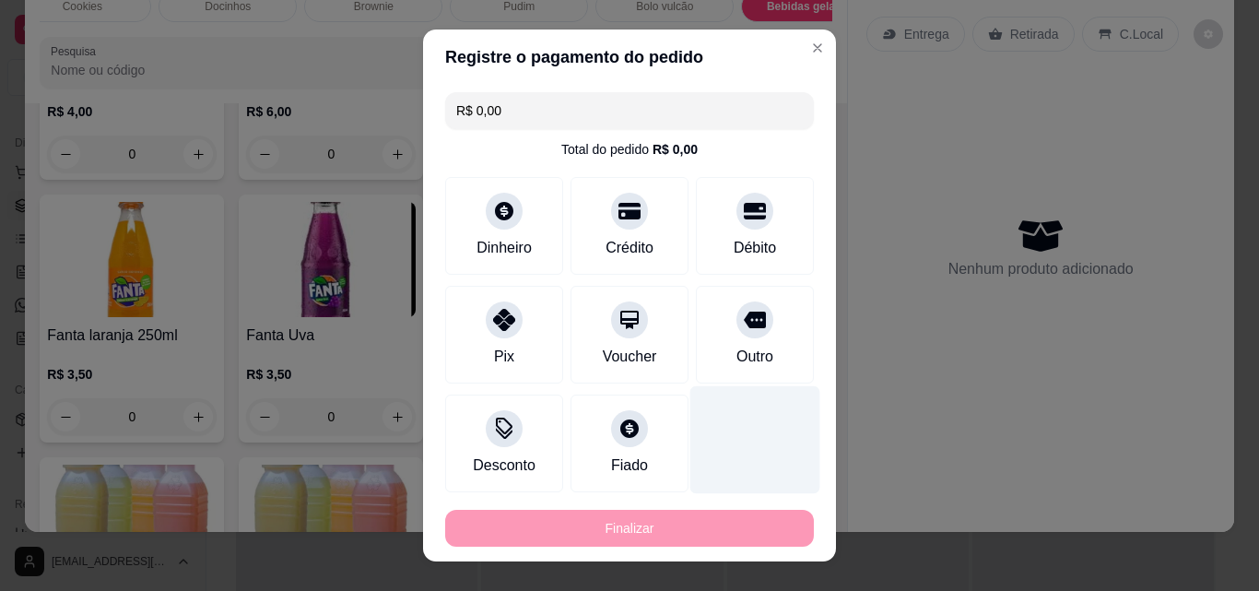
type input "-R$ 12,00"
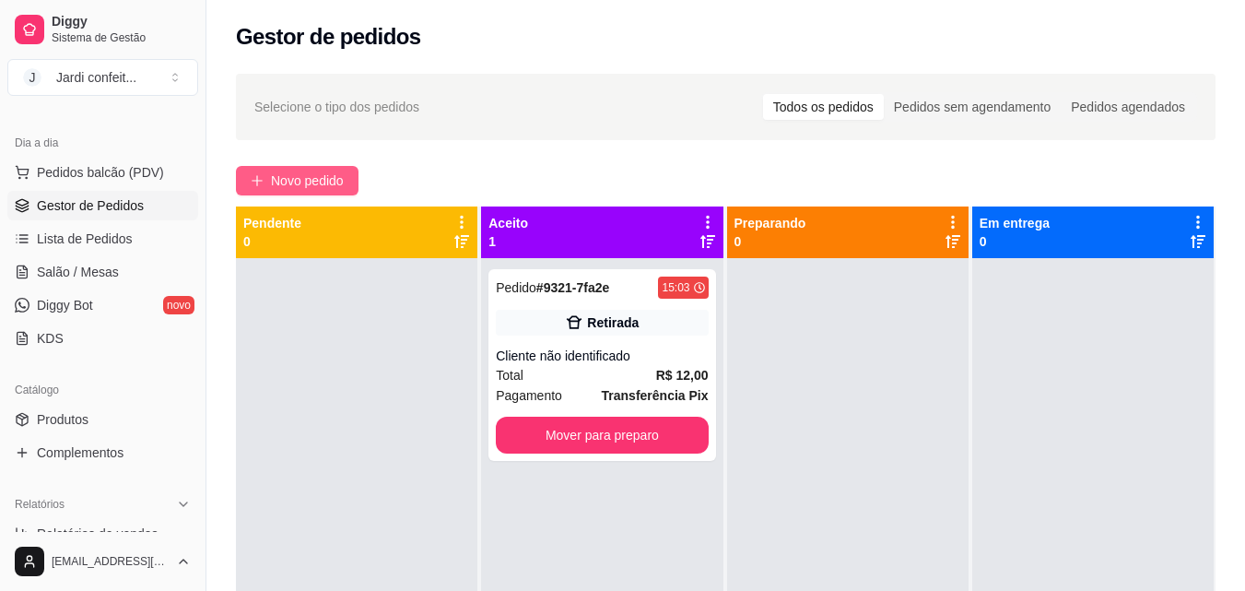
click at [270, 194] on button "Novo pedido" at bounding box center [297, 180] width 123 height 29
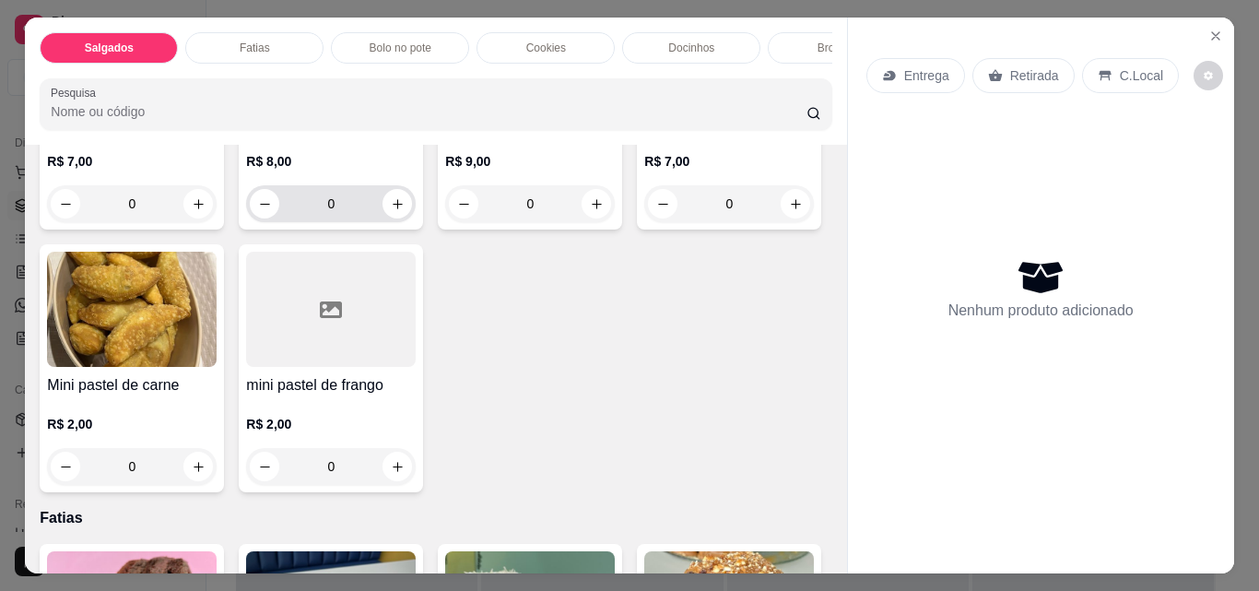
scroll to position [369, 0]
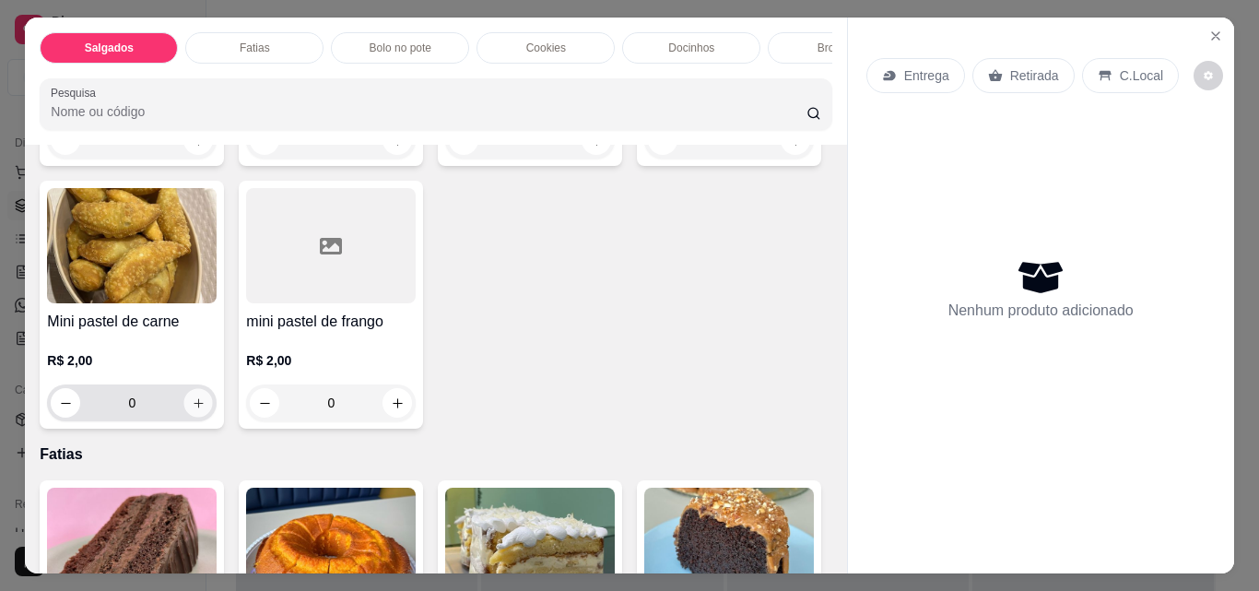
click at [206, 407] on icon "increase-product-quantity" at bounding box center [199, 403] width 14 height 14
type input "1"
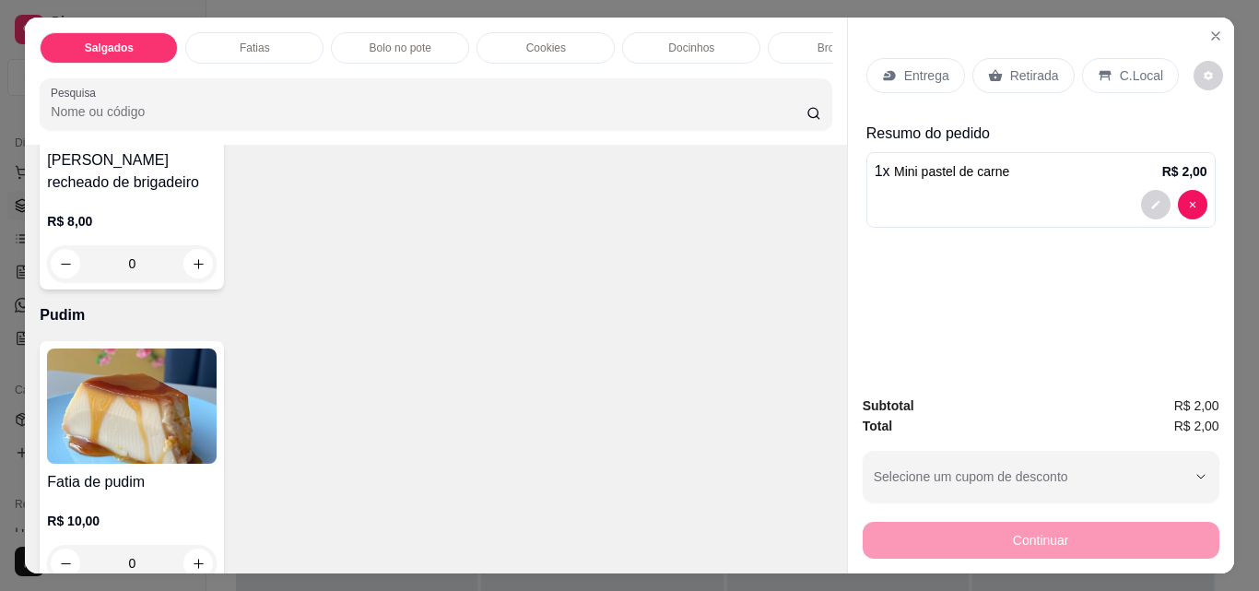
scroll to position [2396, 0]
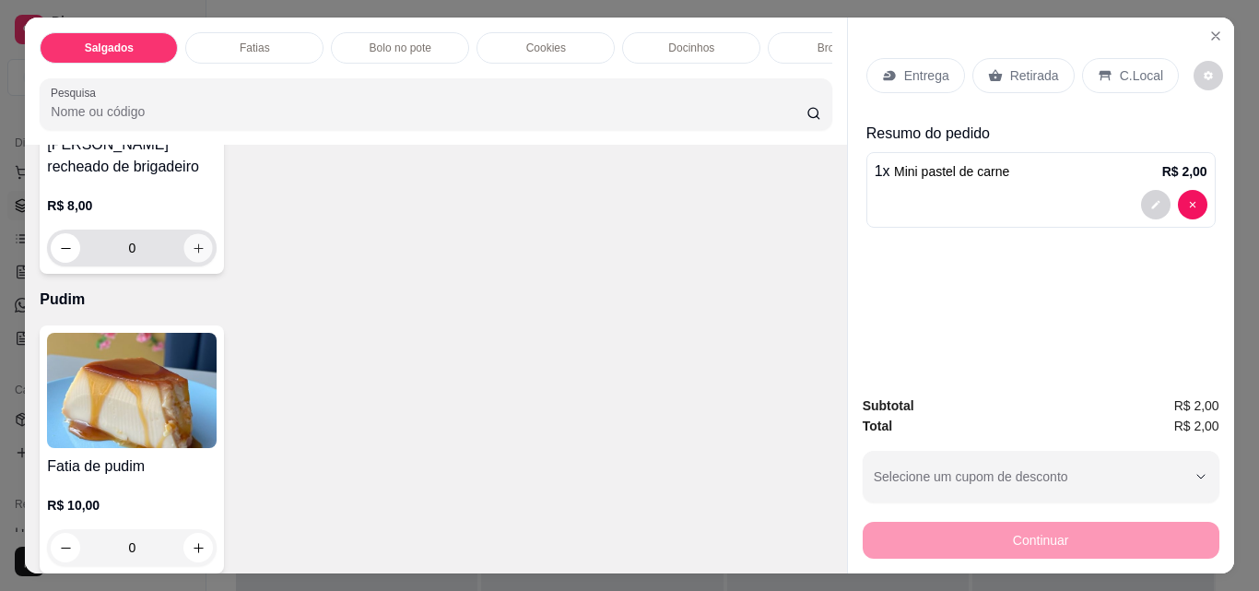
click at [193, 255] on icon "increase-product-quantity" at bounding box center [199, 248] width 14 height 14
type input "1"
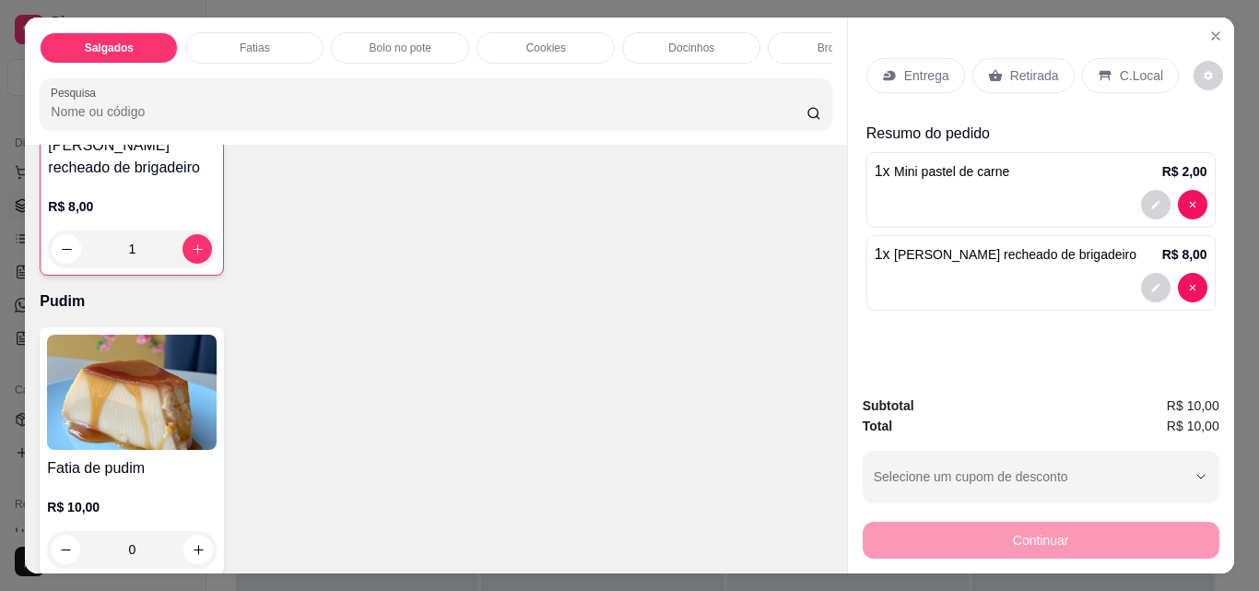
click at [1042, 74] on p "Retirada" at bounding box center [1034, 75] width 49 height 18
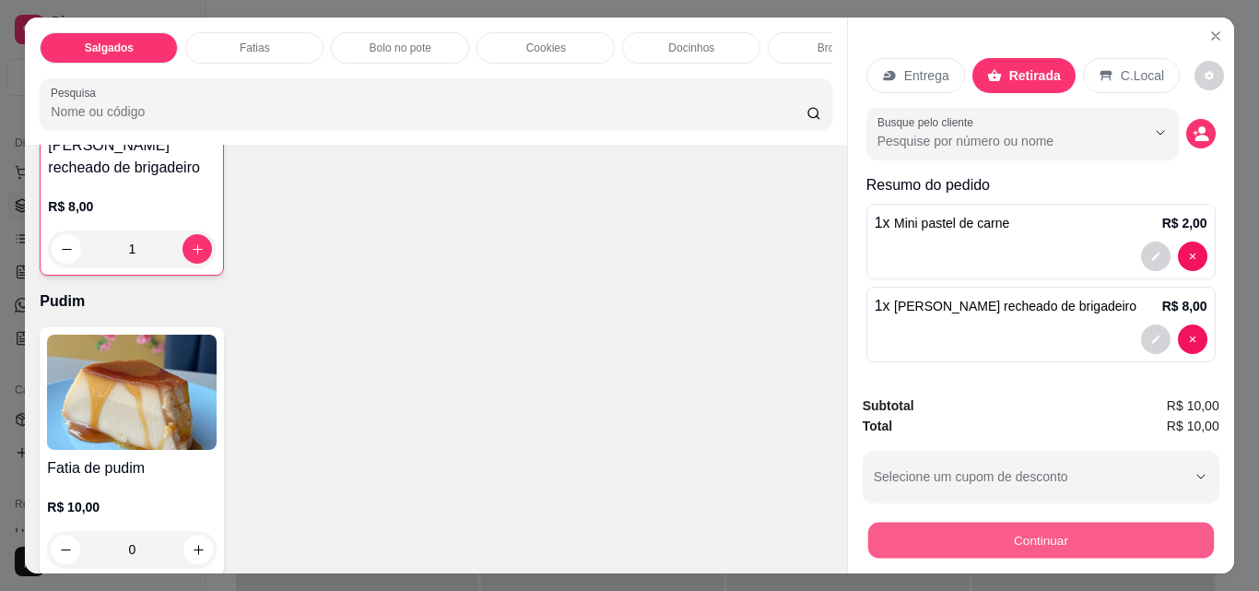
click at [1029, 543] on button "Continuar" at bounding box center [1040, 540] width 346 height 36
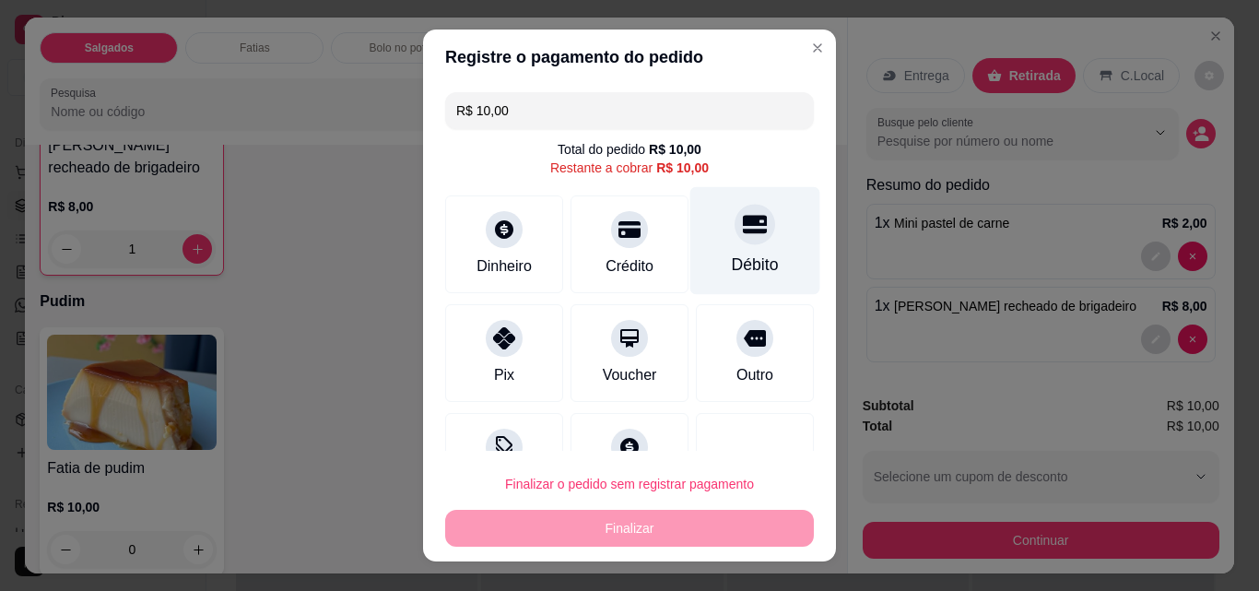
click at [736, 241] on div at bounding box center [755, 224] width 41 height 41
type input "R$ 0,00"
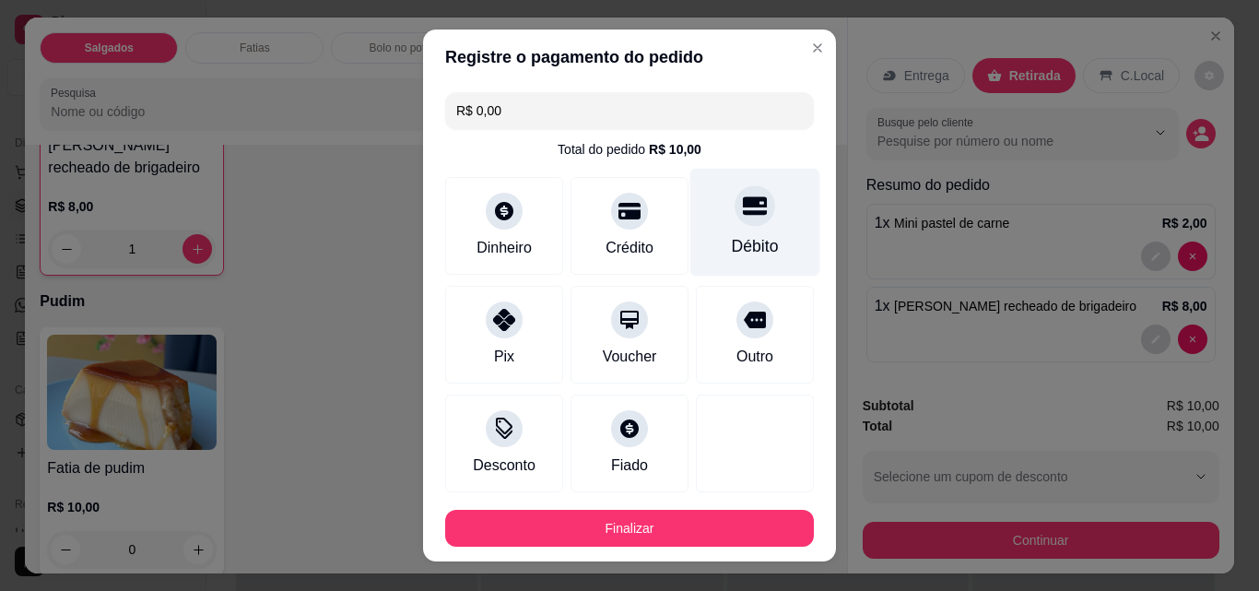
click at [733, 247] on div "Débito" at bounding box center [755, 246] width 47 height 24
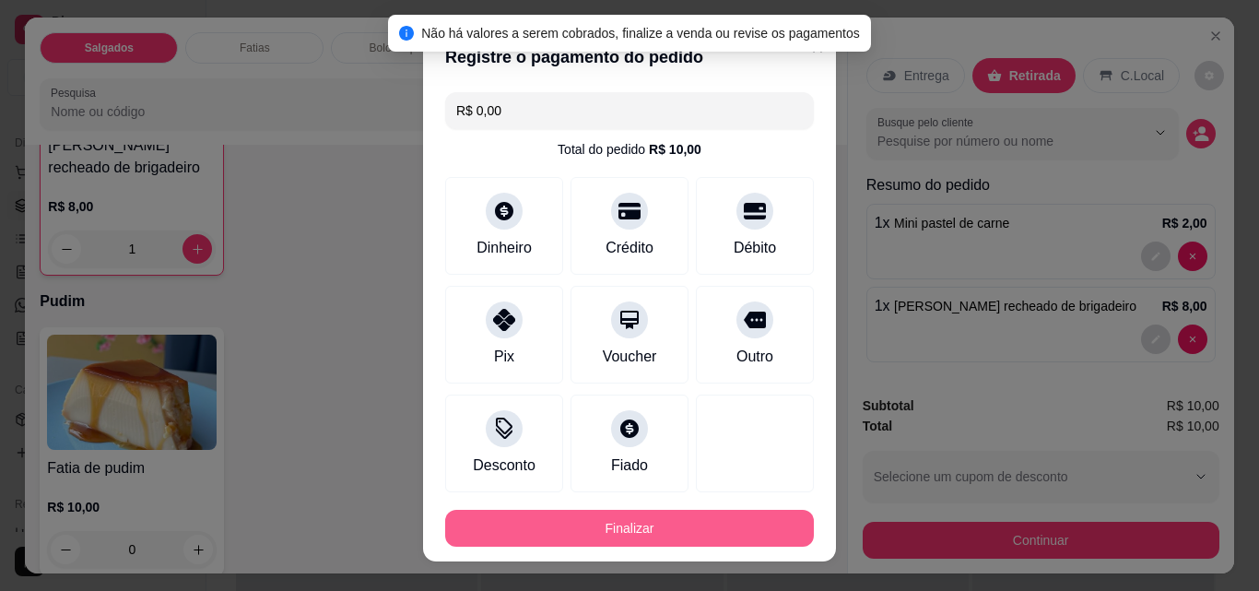
click at [697, 519] on button "Finalizar" at bounding box center [629, 528] width 369 height 37
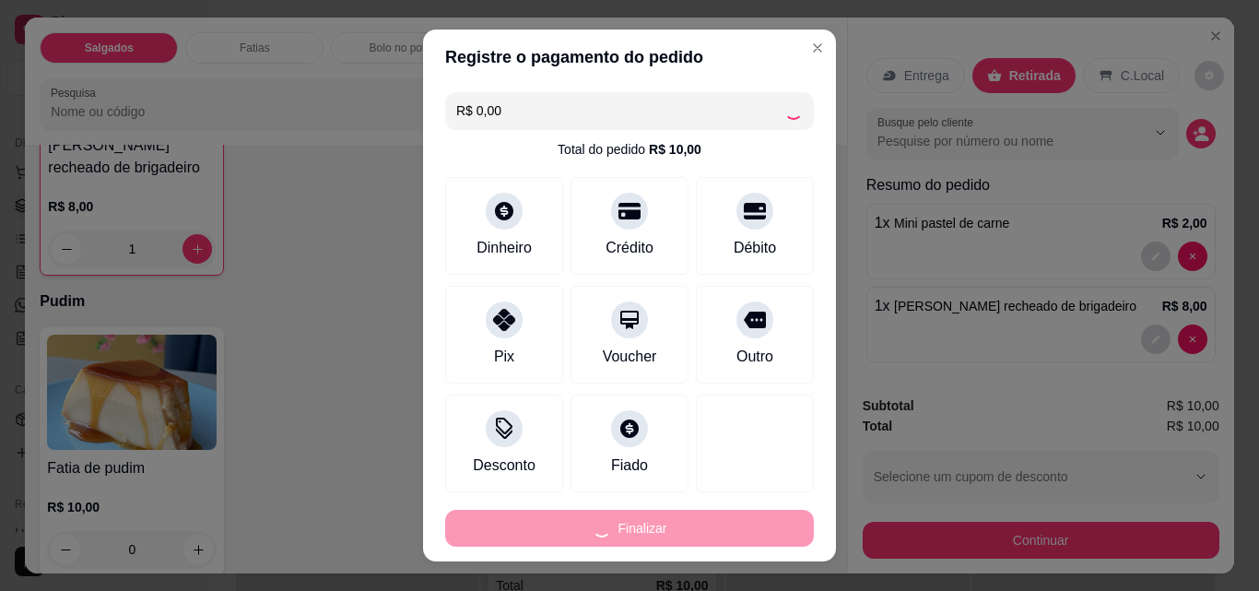
type input "0"
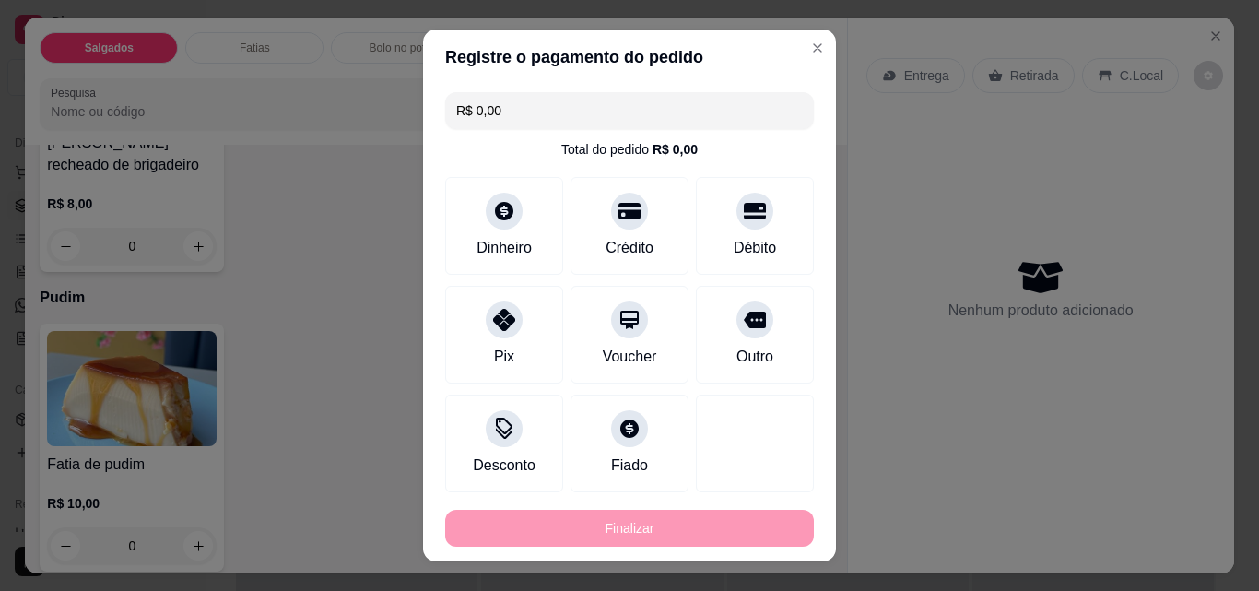
type input "-R$ 10,00"
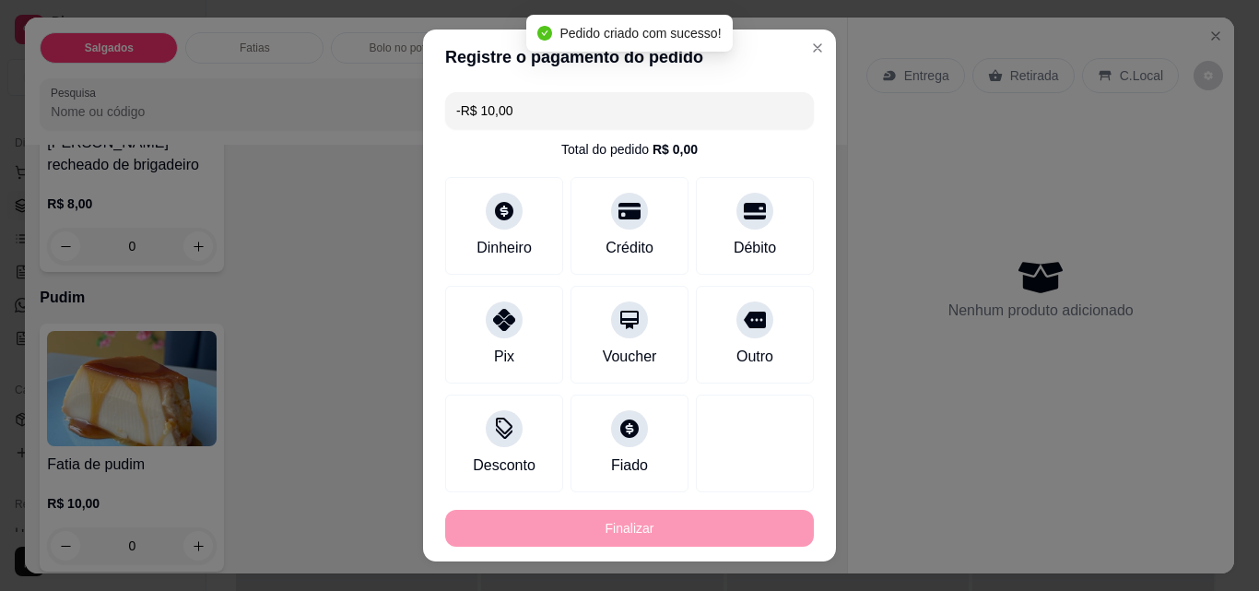
scroll to position [2394, 0]
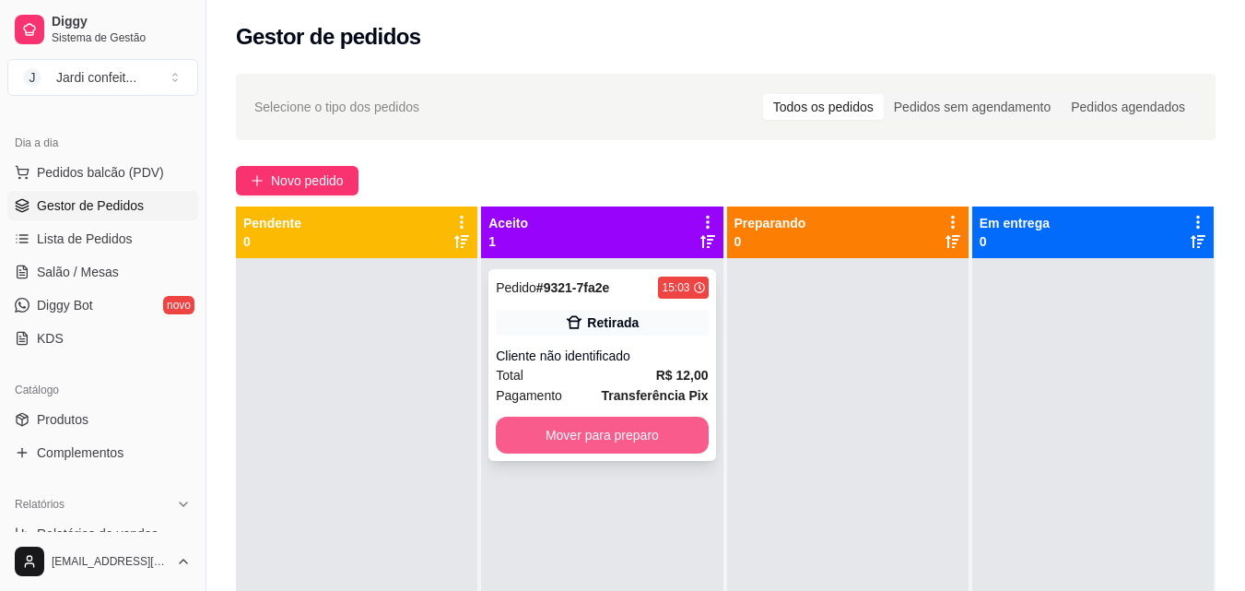
click at [638, 444] on button "Mover para preparo" at bounding box center [602, 435] width 212 height 37
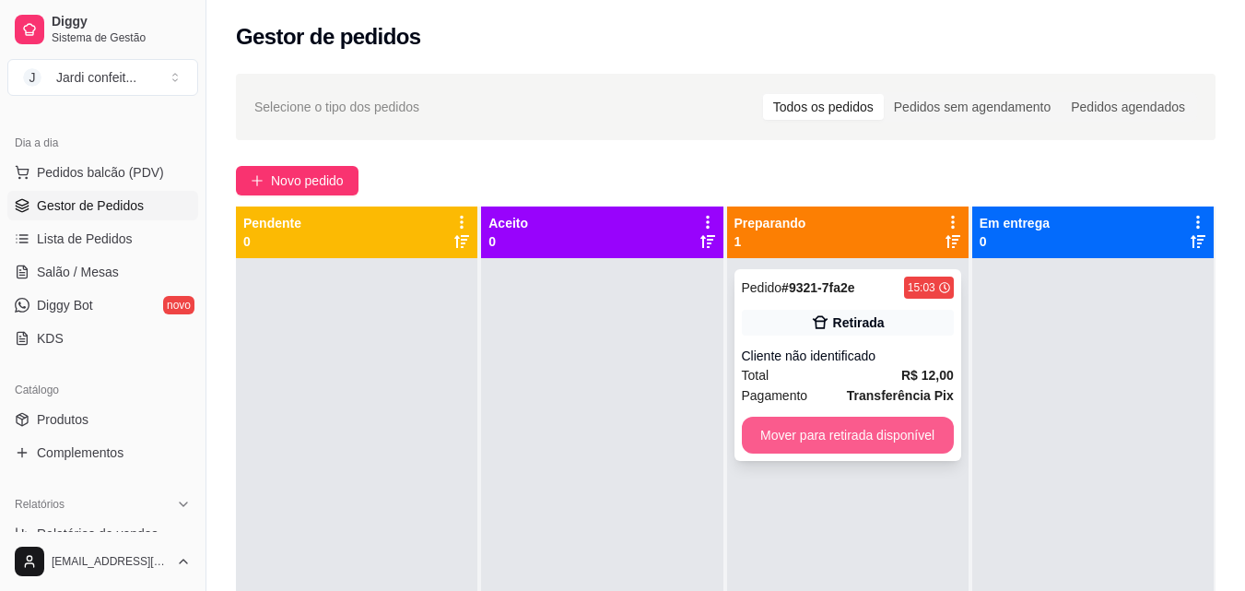
click at [797, 426] on button "Mover para retirada disponível" at bounding box center [848, 435] width 212 height 37
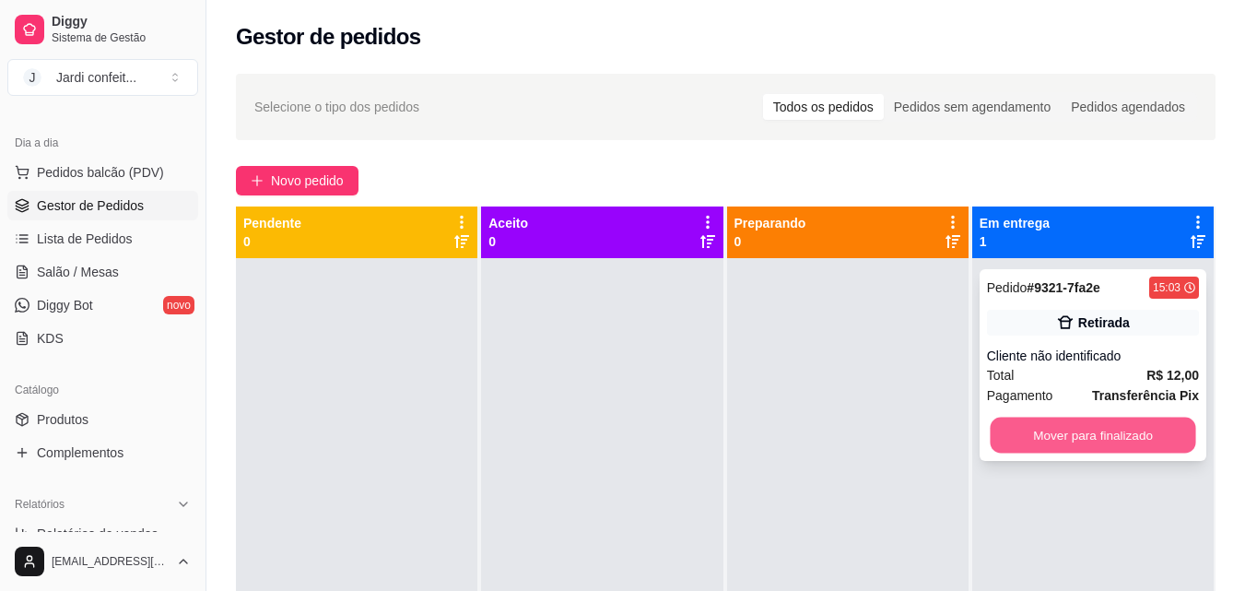
click at [1021, 438] on button "Mover para finalizado" at bounding box center [1093, 436] width 206 height 36
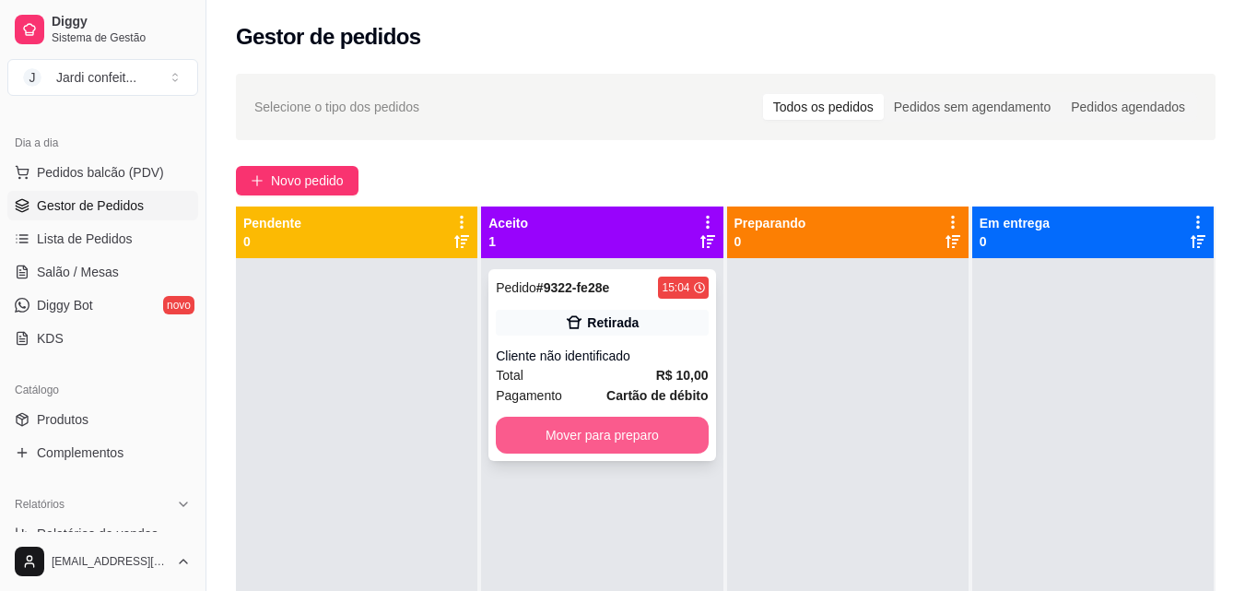
click at [543, 436] on button "Mover para preparo" at bounding box center [602, 435] width 212 height 37
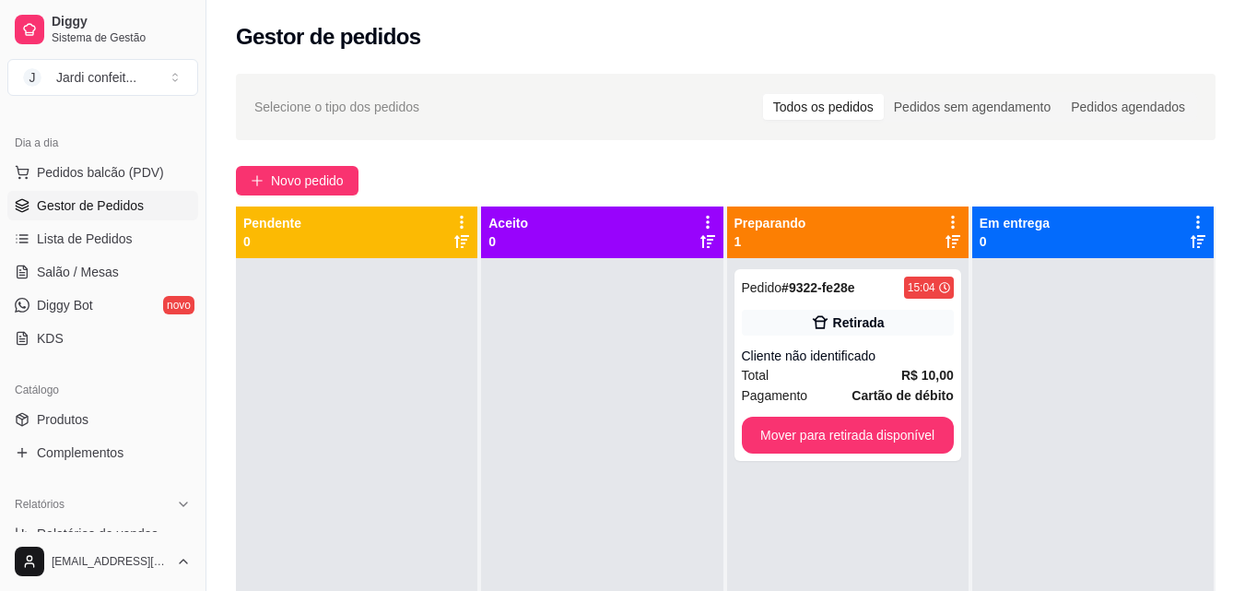
click at [953, 560] on div "Pedido # 9322-fe28e 15:04 Retirada Cliente não identificado Total R$ 10,00 Paga…" at bounding box center [847, 553] width 241 height 591
click at [280, 354] on div at bounding box center [356, 553] width 241 height 591
click at [792, 357] on div "Cliente não identificado" at bounding box center [848, 356] width 212 height 18
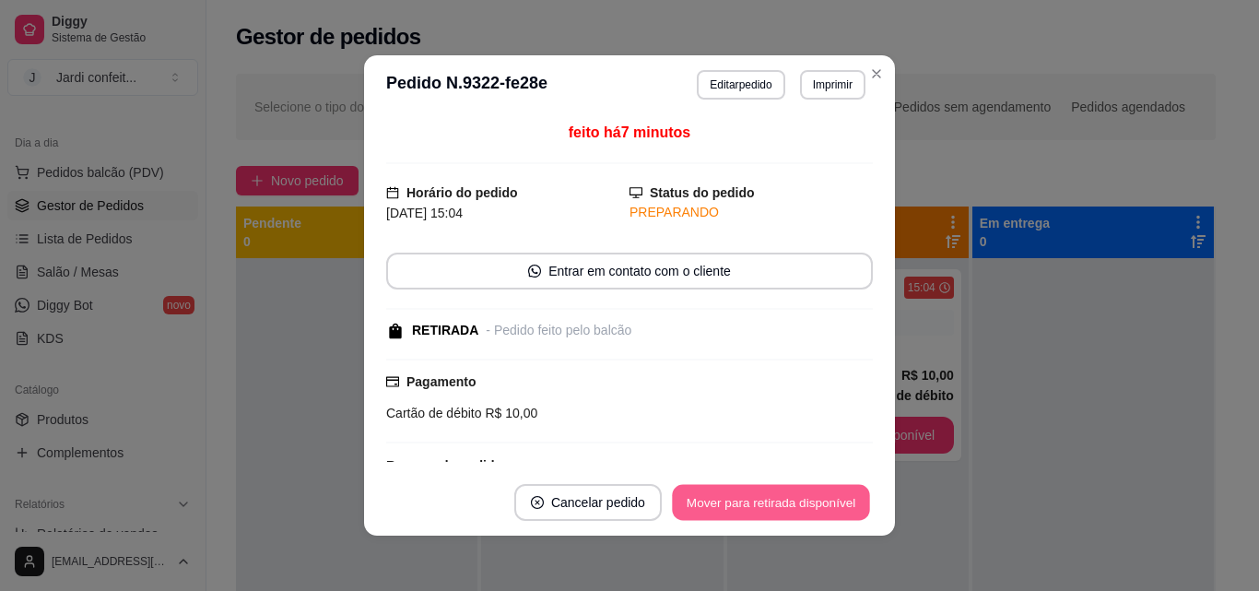
click at [672, 493] on button "Mover para retirada disponível" at bounding box center [770, 503] width 197 height 36
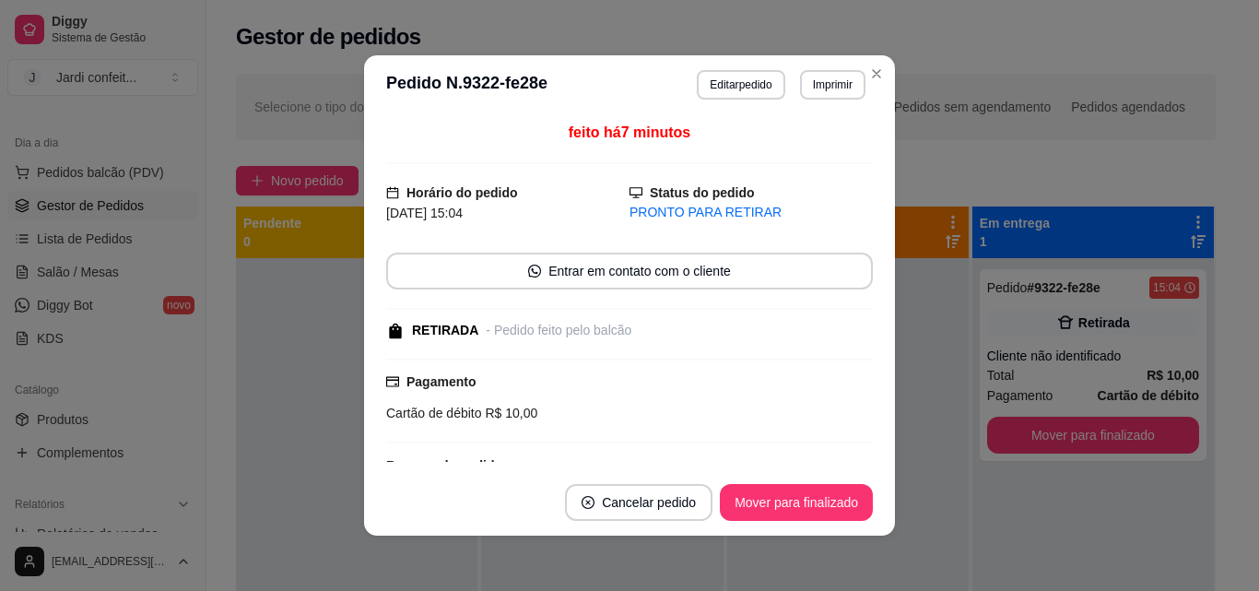
click at [886, 66] on header "**********" at bounding box center [629, 84] width 531 height 59
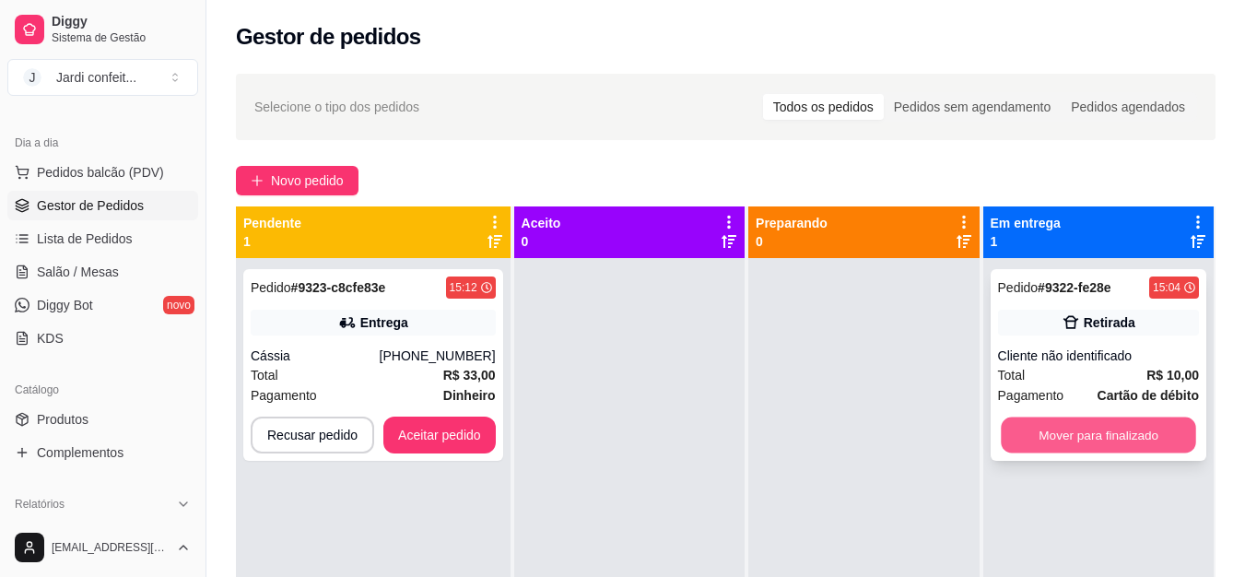
click at [1123, 434] on button "Mover para finalizado" at bounding box center [1098, 436] width 195 height 36
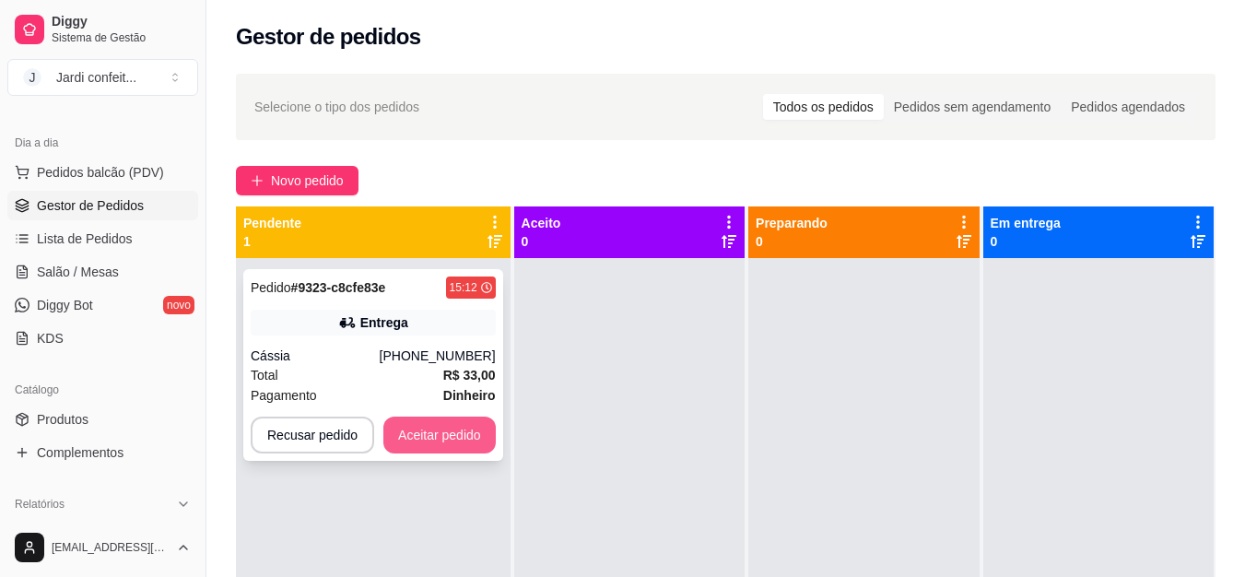
click at [444, 437] on button "Aceitar pedido" at bounding box center [439, 435] width 112 height 37
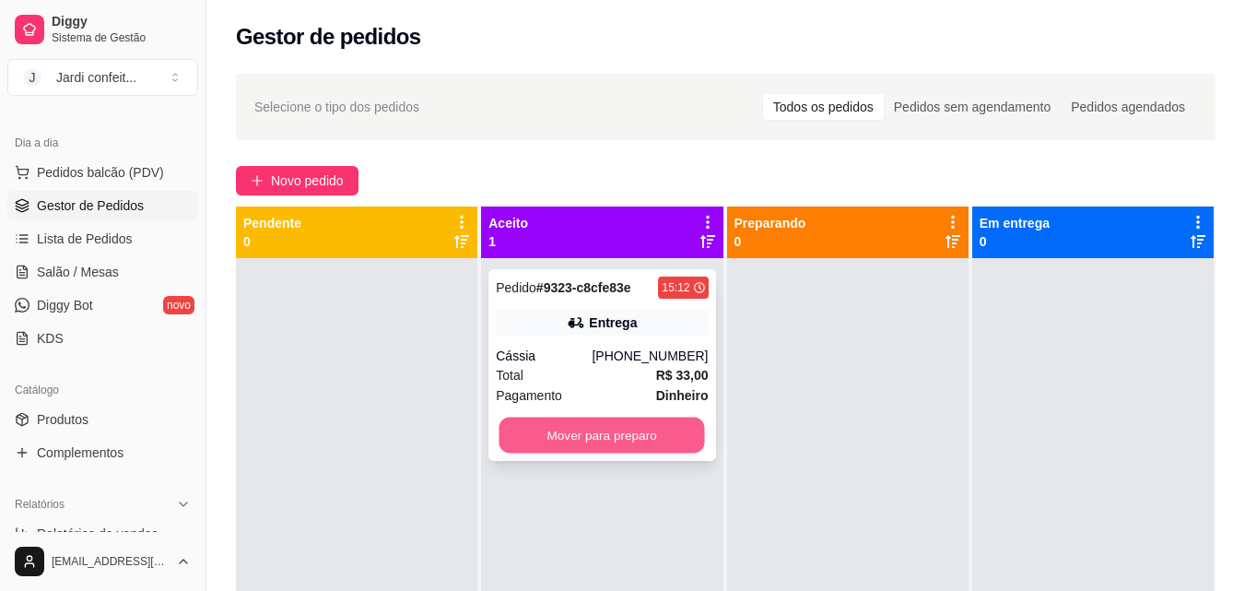
click at [588, 439] on button "Mover para preparo" at bounding box center [603, 436] width 206 height 36
click at [588, 439] on button "Mover para preparo" at bounding box center [602, 435] width 212 height 37
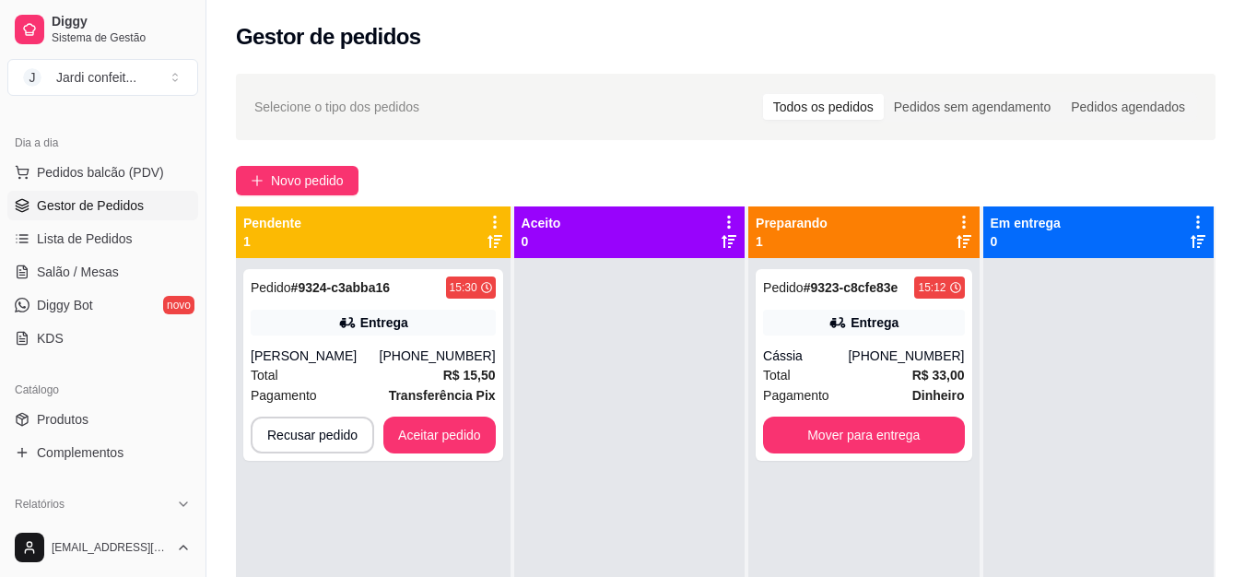
click at [589, 439] on div at bounding box center [629, 546] width 230 height 577
click at [335, 172] on span "Novo pedido" at bounding box center [307, 181] width 73 height 20
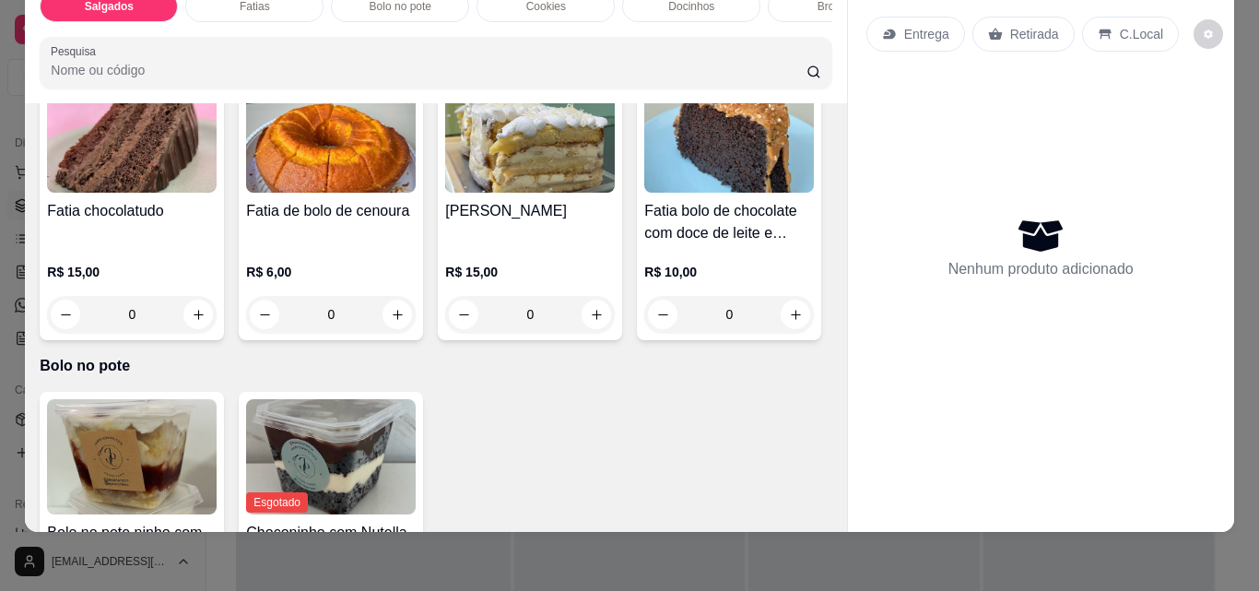
scroll to position [922, 0]
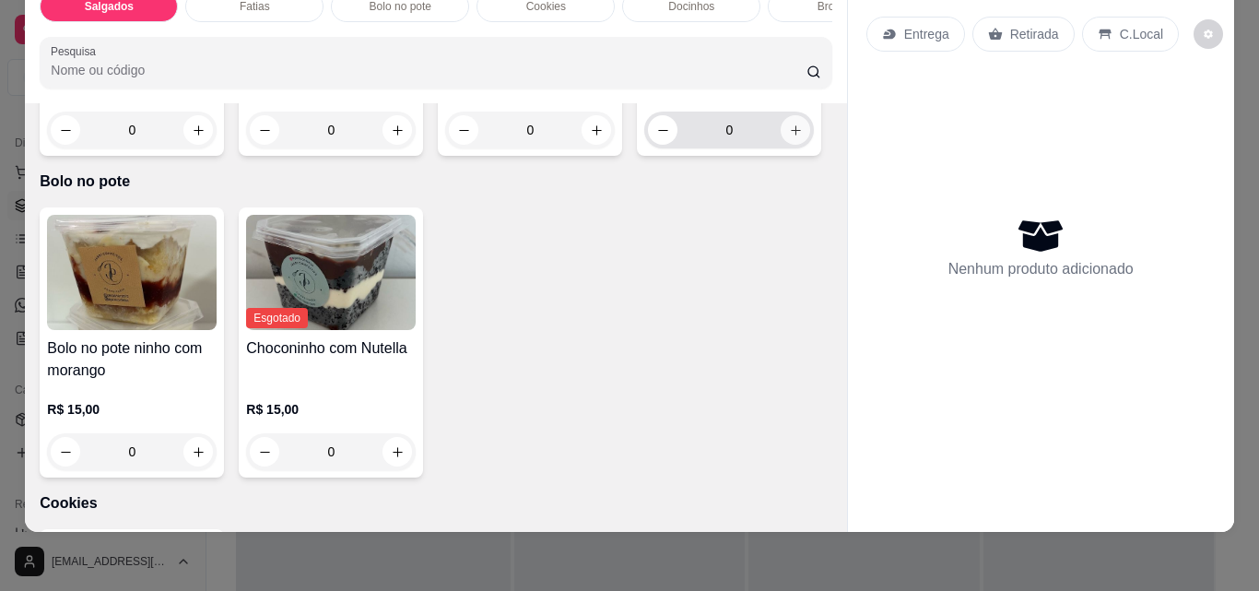
click at [781, 145] on button "increase-product-quantity" at bounding box center [795, 129] width 29 height 29
type input "1"
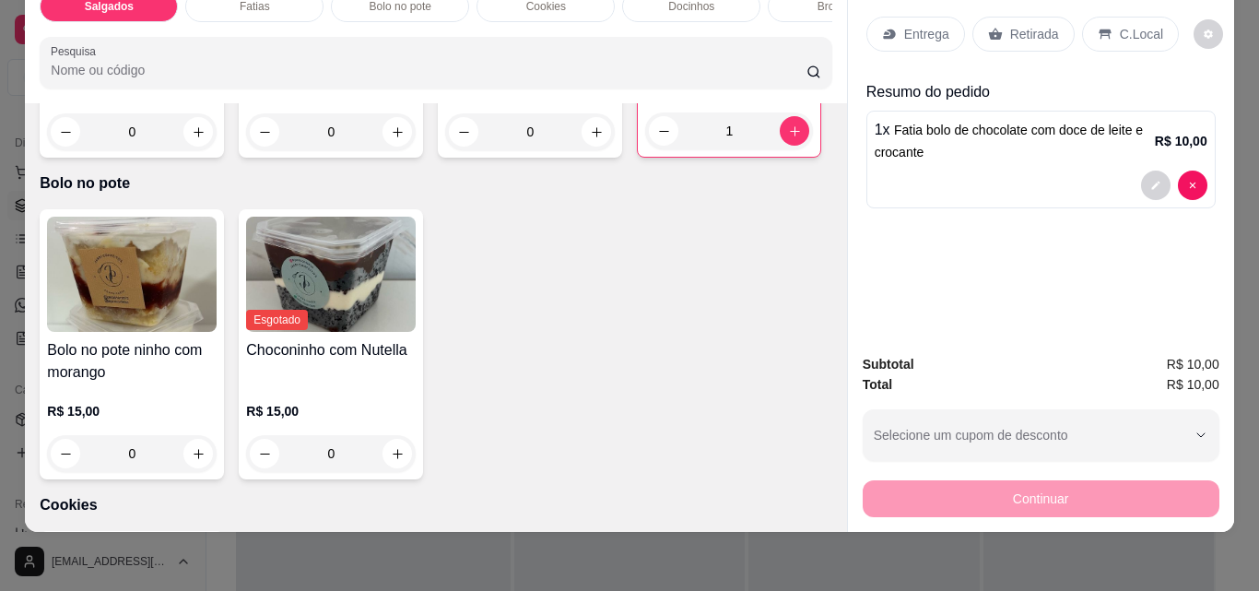
drag, startPoint x: 384, startPoint y: 23, endPoint x: 416, endPoint y: 15, distance: 32.4
click at [416, 15] on div "Salgados Fatias Bolo no pote Cookies Docinhos Brownie Pudim Bolo vulcão Bebidas…" at bounding box center [435, 39] width 821 height 127
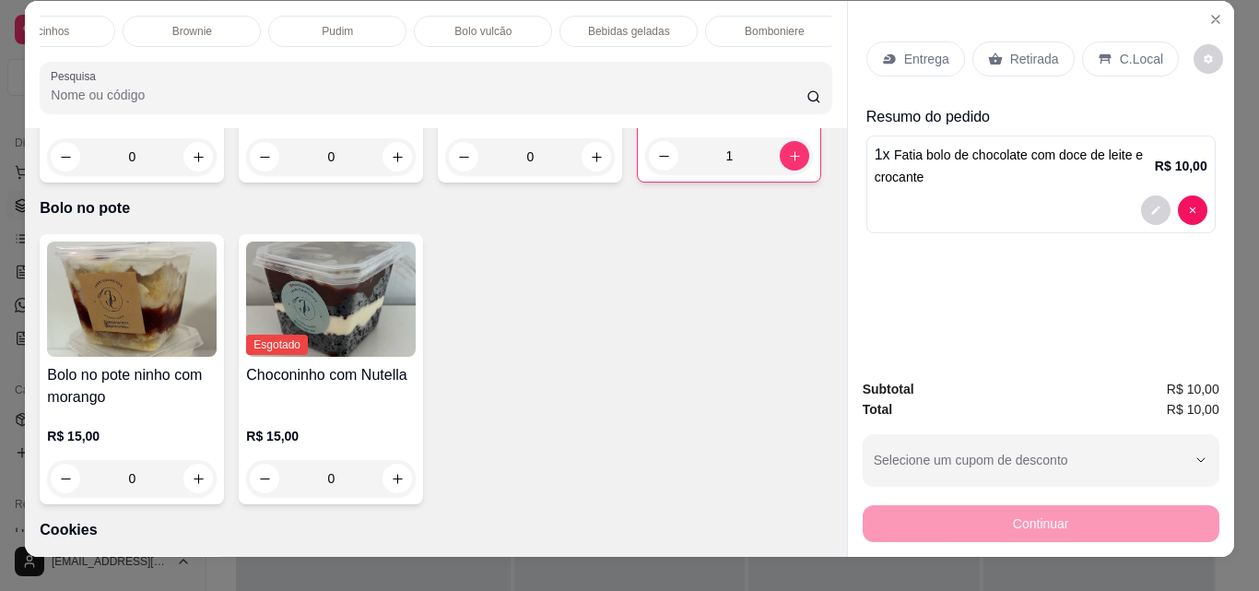
scroll to position [0, 0]
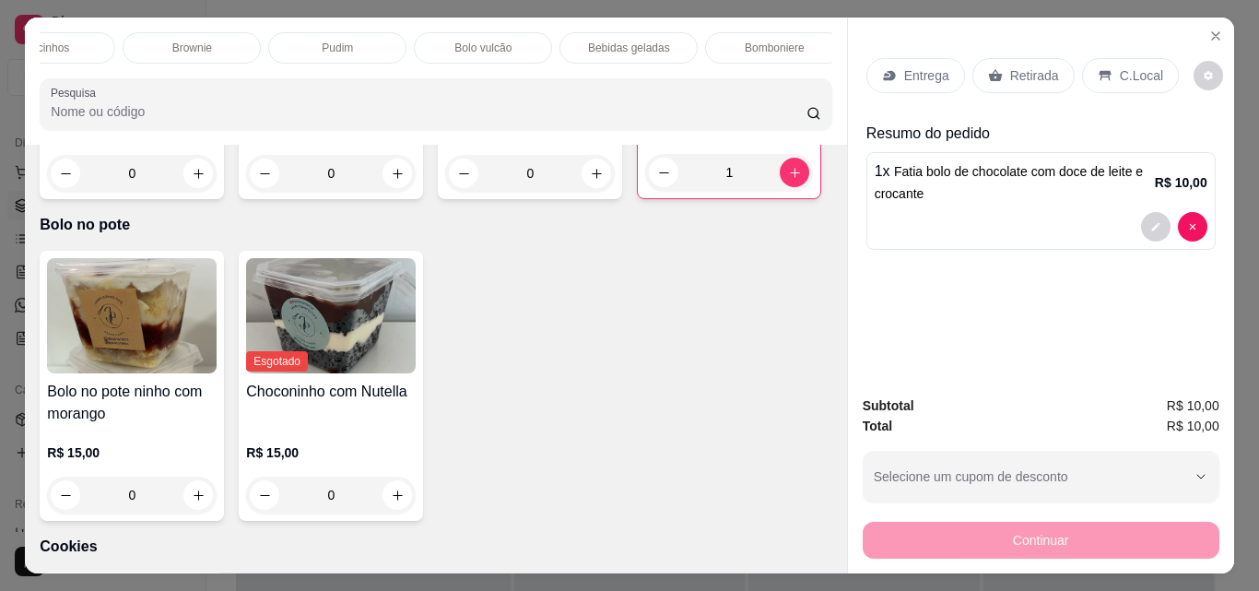
click at [621, 32] on div "Bebidas geladas" at bounding box center [628, 47] width 138 height 31
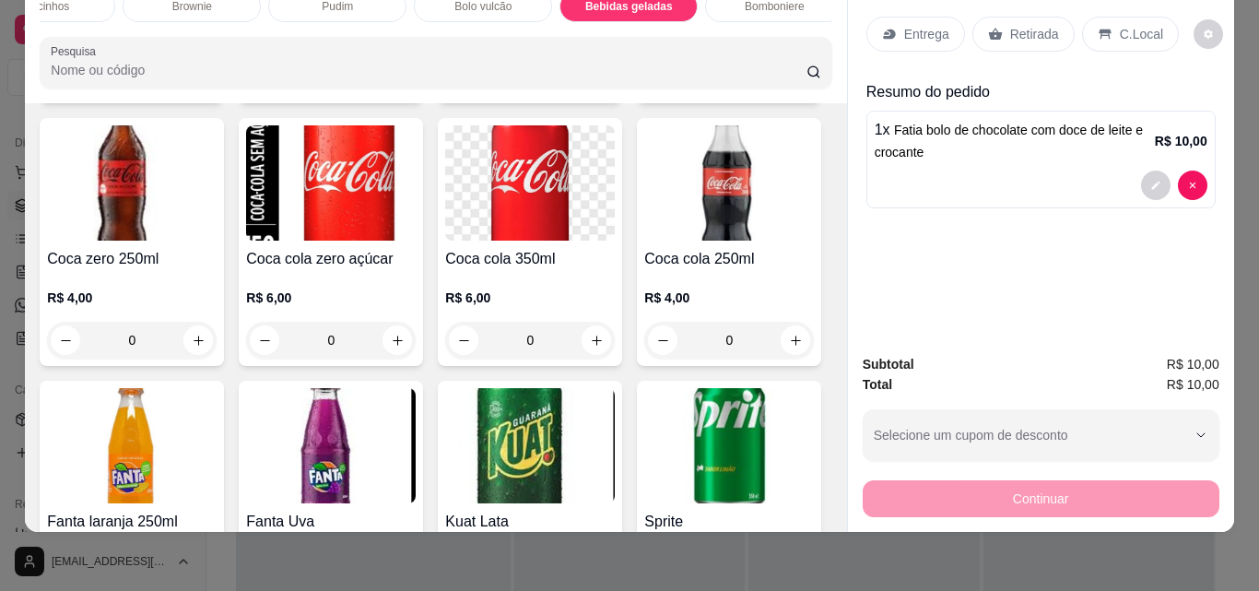
scroll to position [4007, 0]
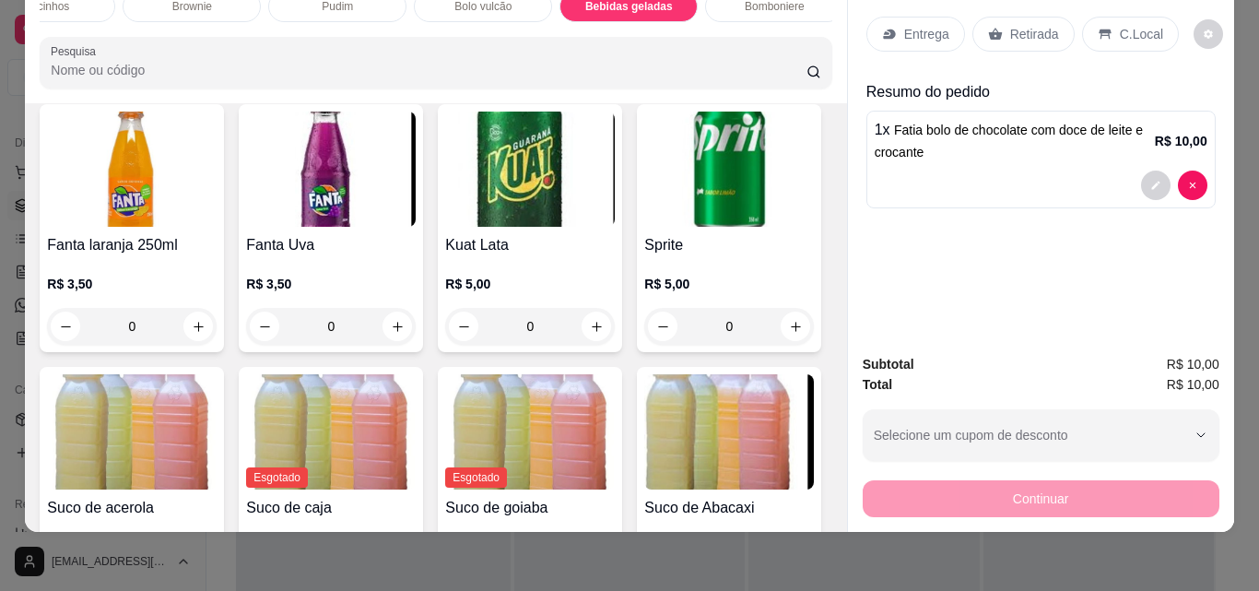
click at [405, 71] on icon "increase-product-quantity" at bounding box center [398, 64] width 14 height 14
type input "1"
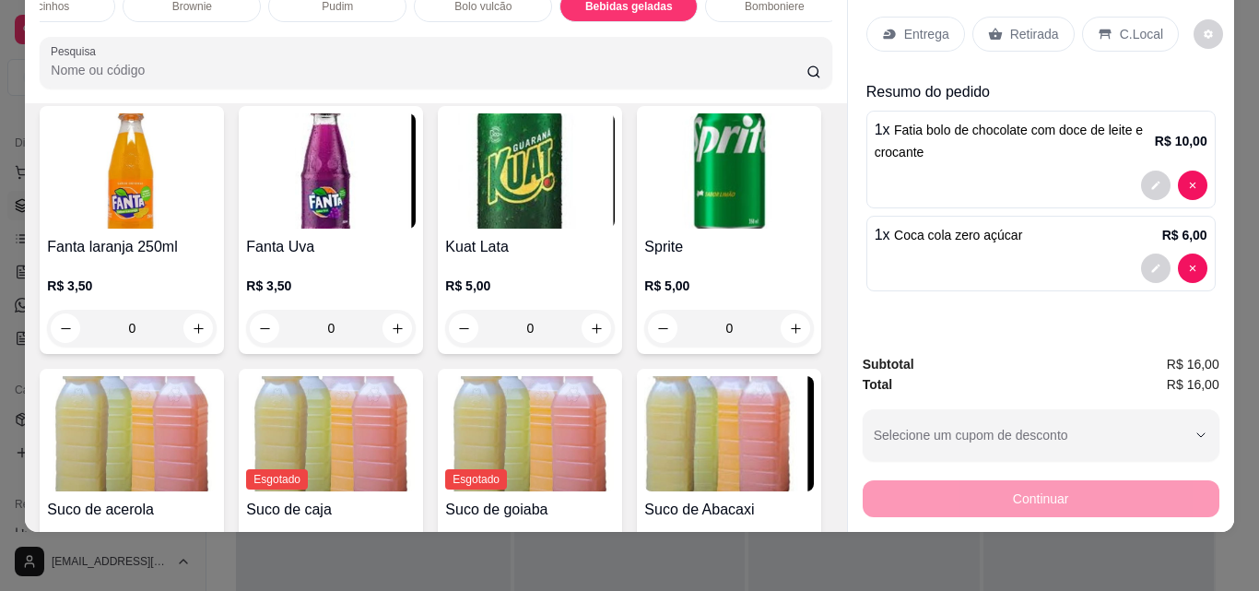
click at [1034, 27] on p "Retirada" at bounding box center [1034, 34] width 49 height 18
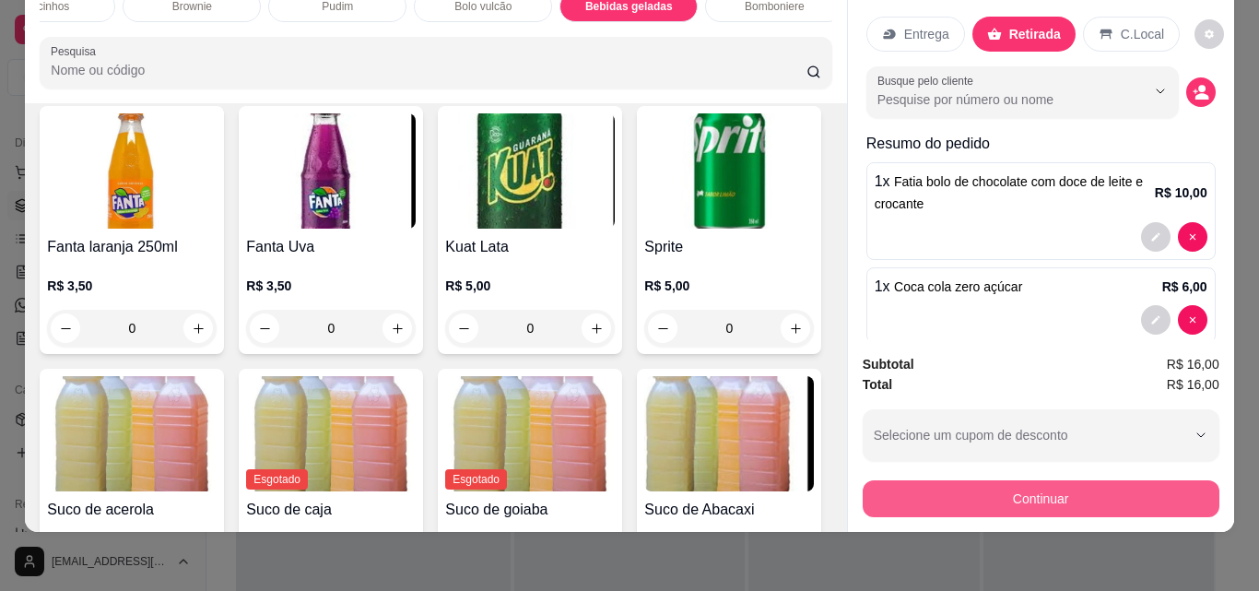
click at [1034, 480] on button "Continuar" at bounding box center [1041, 498] width 357 height 37
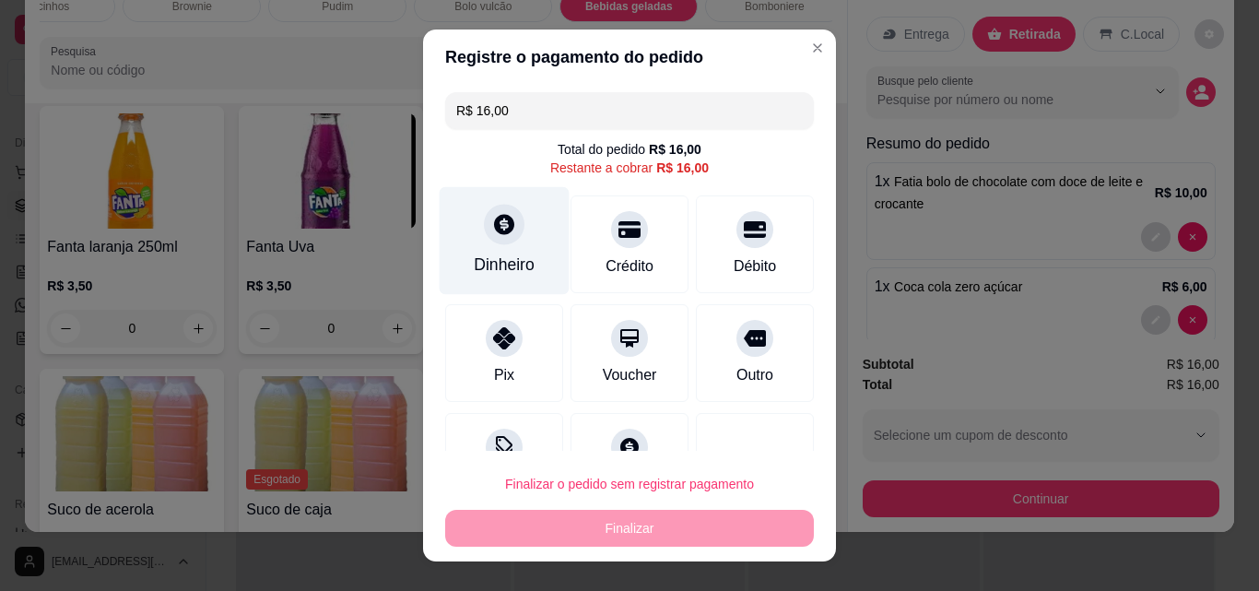
click at [494, 223] on icon at bounding box center [504, 224] width 20 height 20
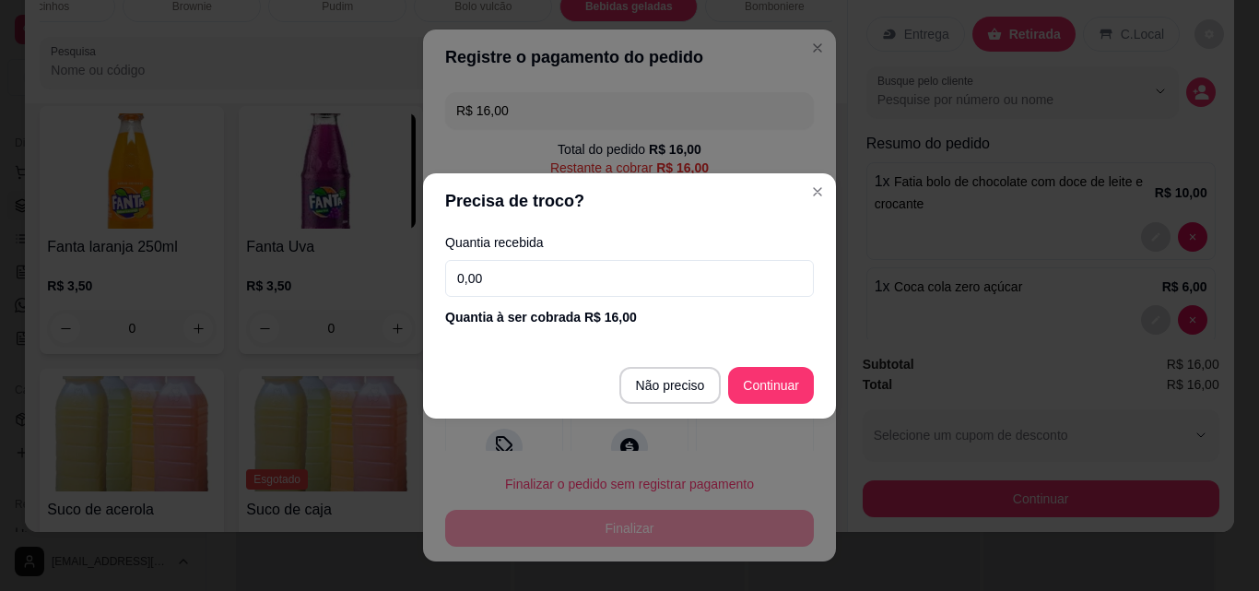
click at [524, 266] on input "0,00" at bounding box center [629, 278] width 369 height 37
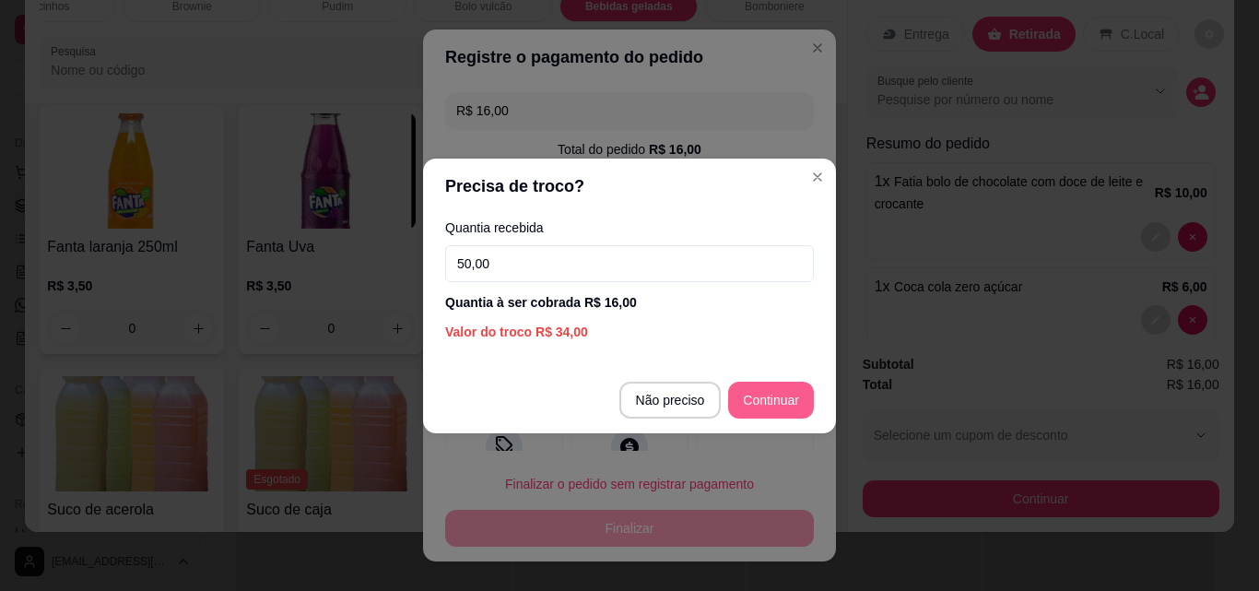
type input "50,00"
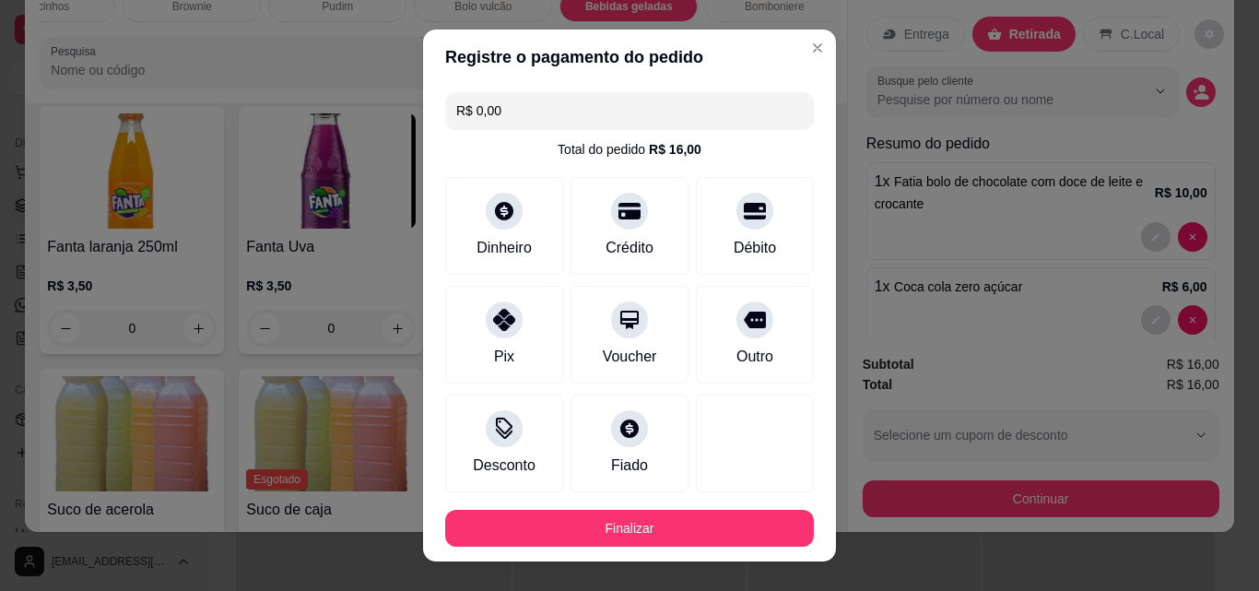
type input "R$ 0,00"
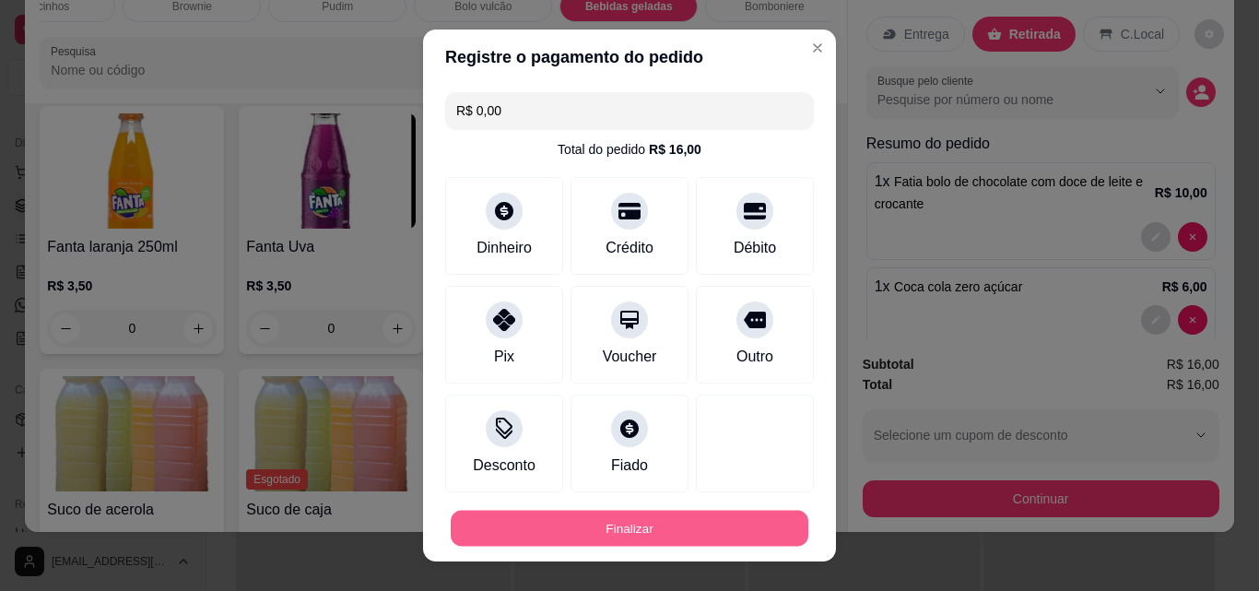
click at [707, 521] on button "Finalizar" at bounding box center [630, 529] width 358 height 36
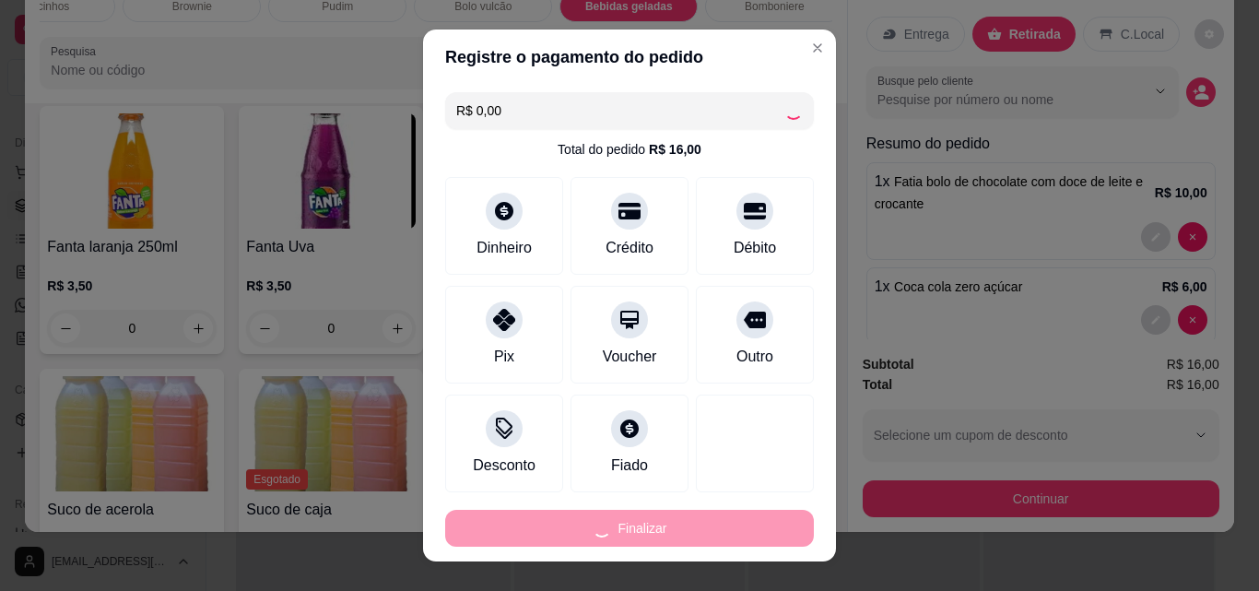
type input "0"
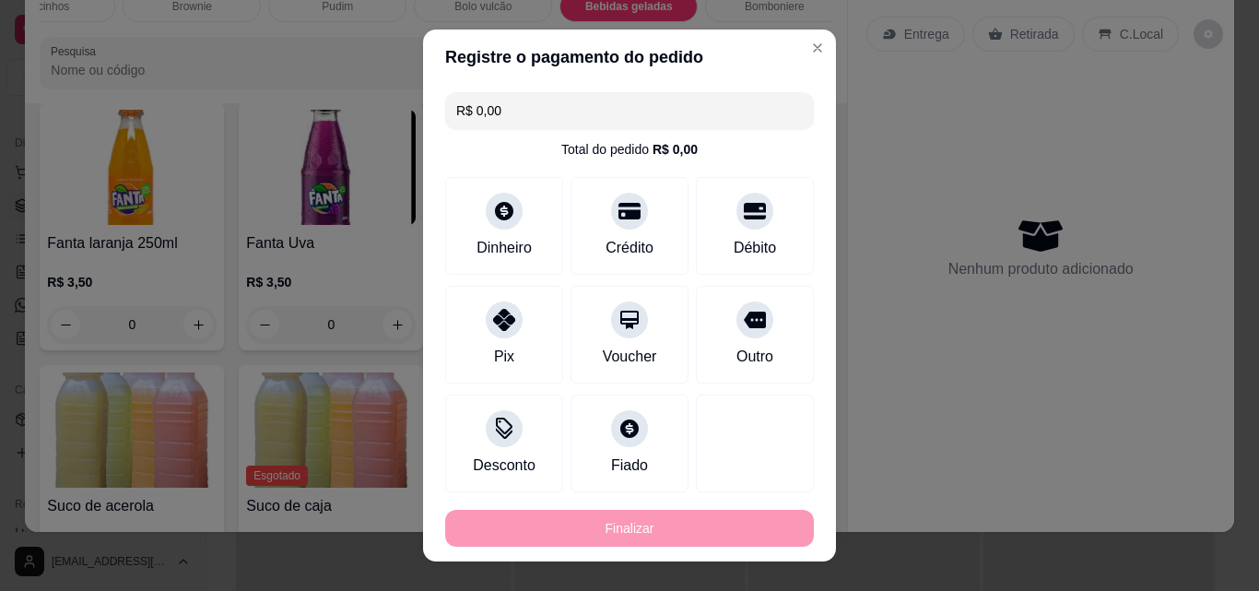
type input "-R$ 16,00"
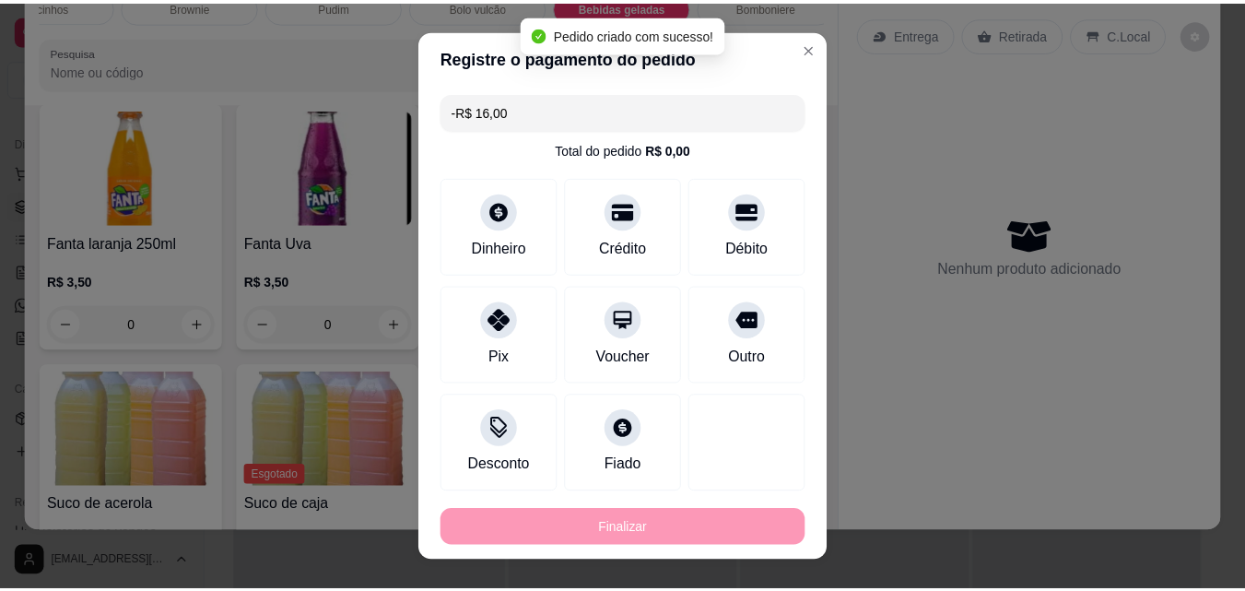
scroll to position [4006, 0]
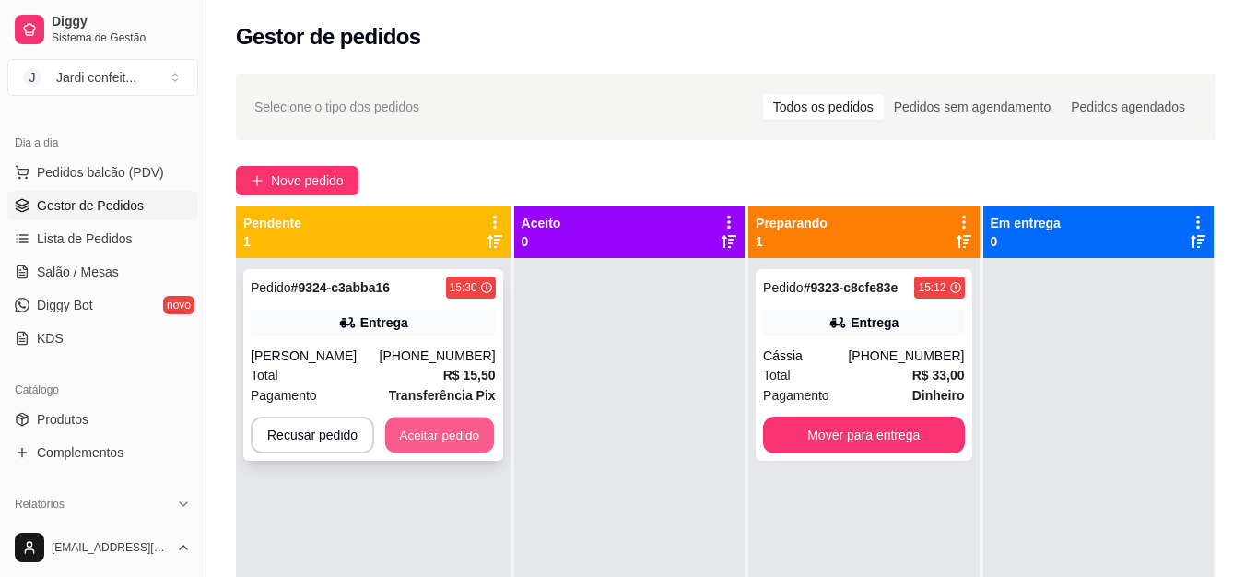
click at [416, 435] on button "Aceitar pedido" at bounding box center [439, 436] width 109 height 36
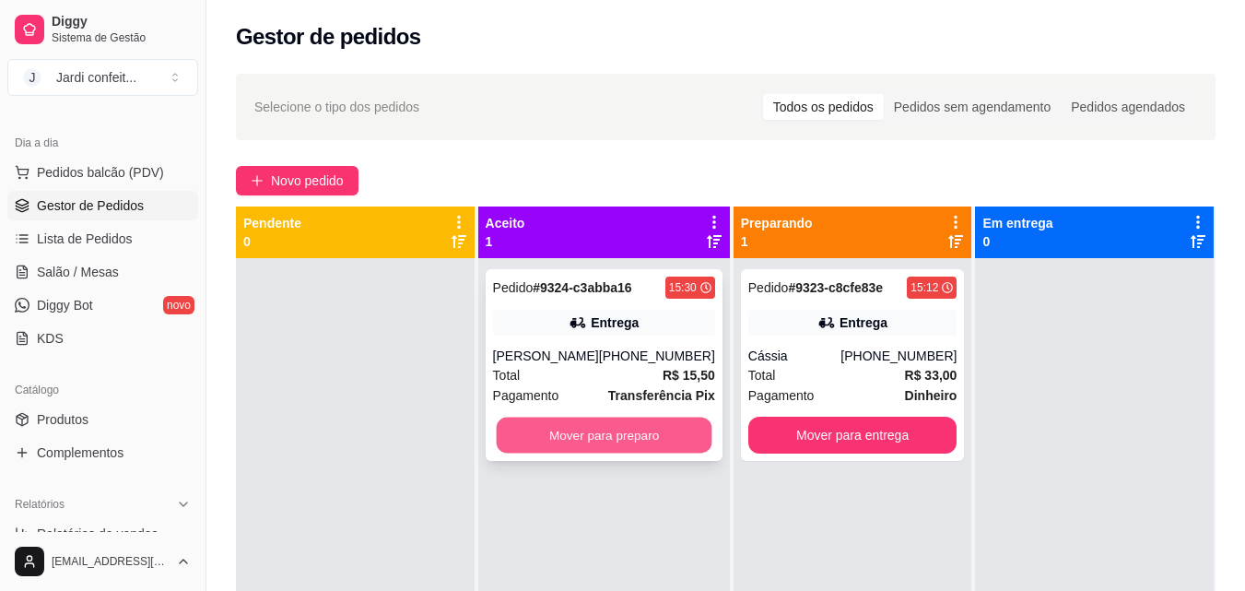
click at [544, 425] on button "Mover para preparo" at bounding box center [604, 436] width 216 height 36
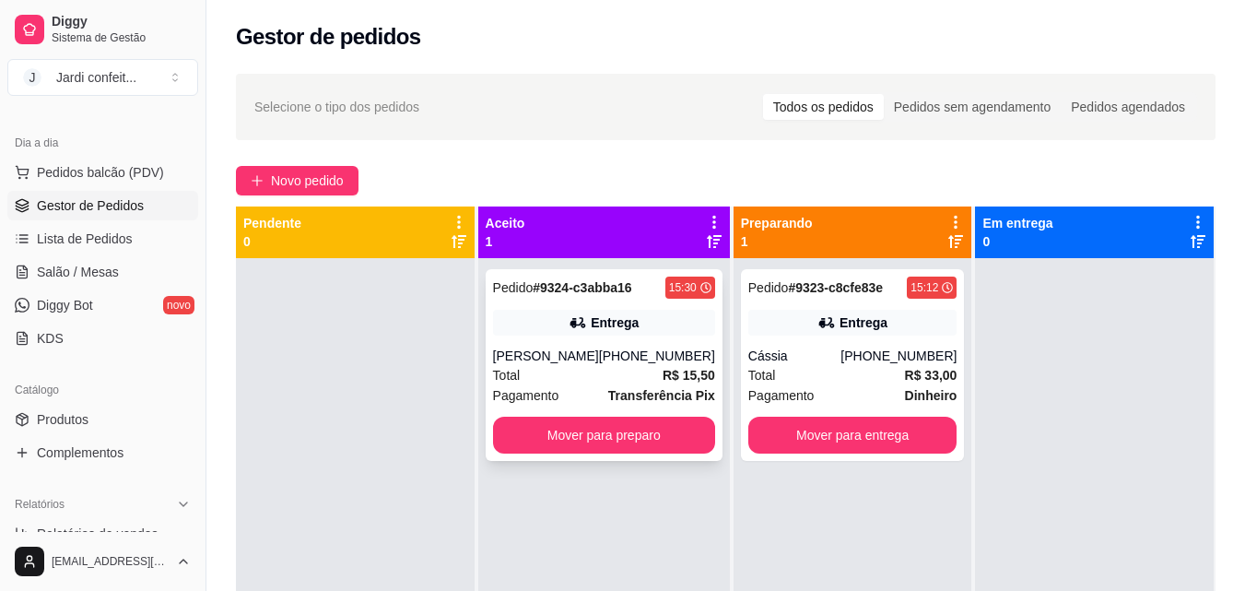
click at [629, 453] on div "Pedido # 9324-c3abba16 15:30 Entrega [PERSON_NAME] [PHONE_NUMBER] Total R$ 15,5…" at bounding box center [604, 365] width 237 height 192
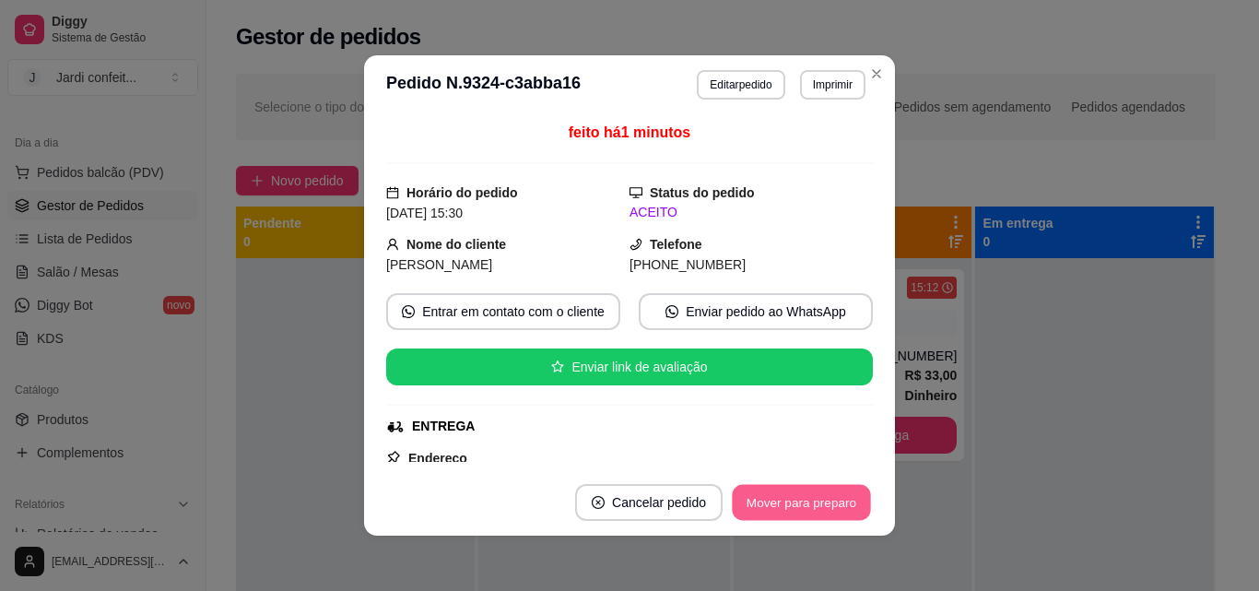
click at [794, 500] on button "Mover para preparo" at bounding box center [801, 503] width 138 height 36
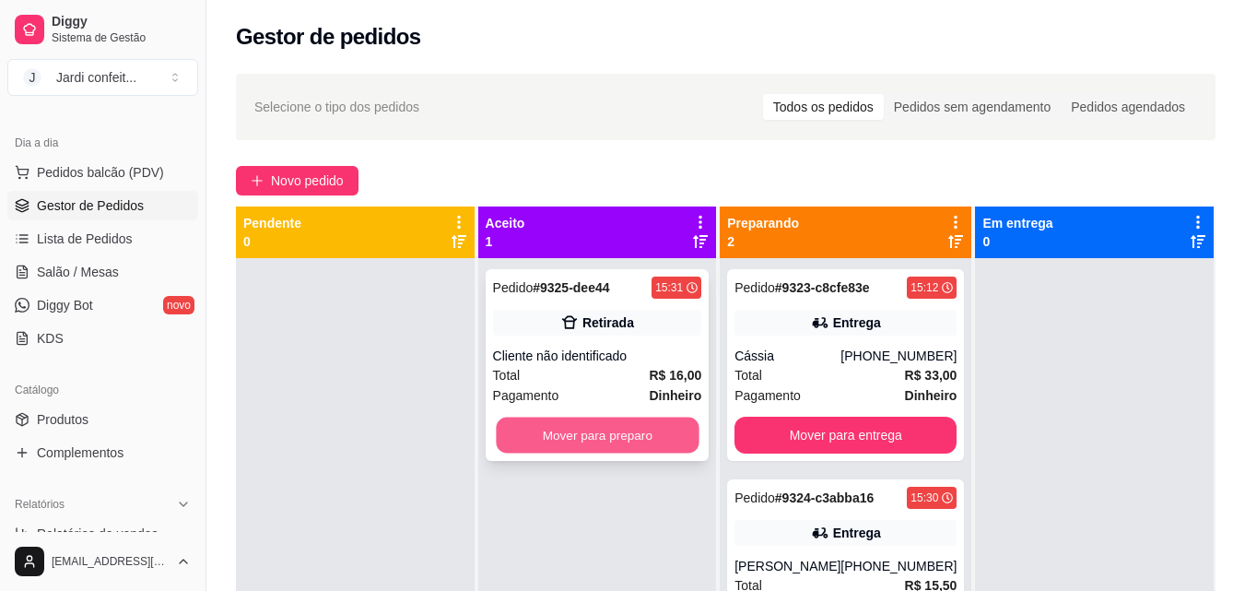
click at [670, 443] on button "Mover para preparo" at bounding box center [597, 436] width 203 height 36
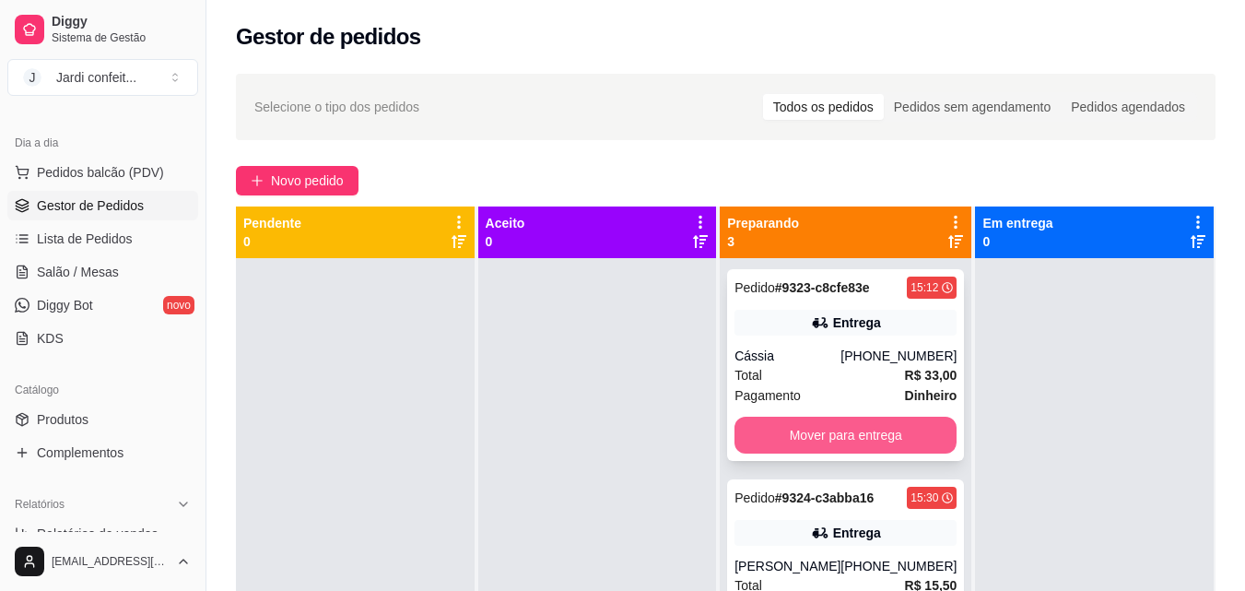
click at [820, 424] on button "Mover para entrega" at bounding box center [846, 435] width 222 height 37
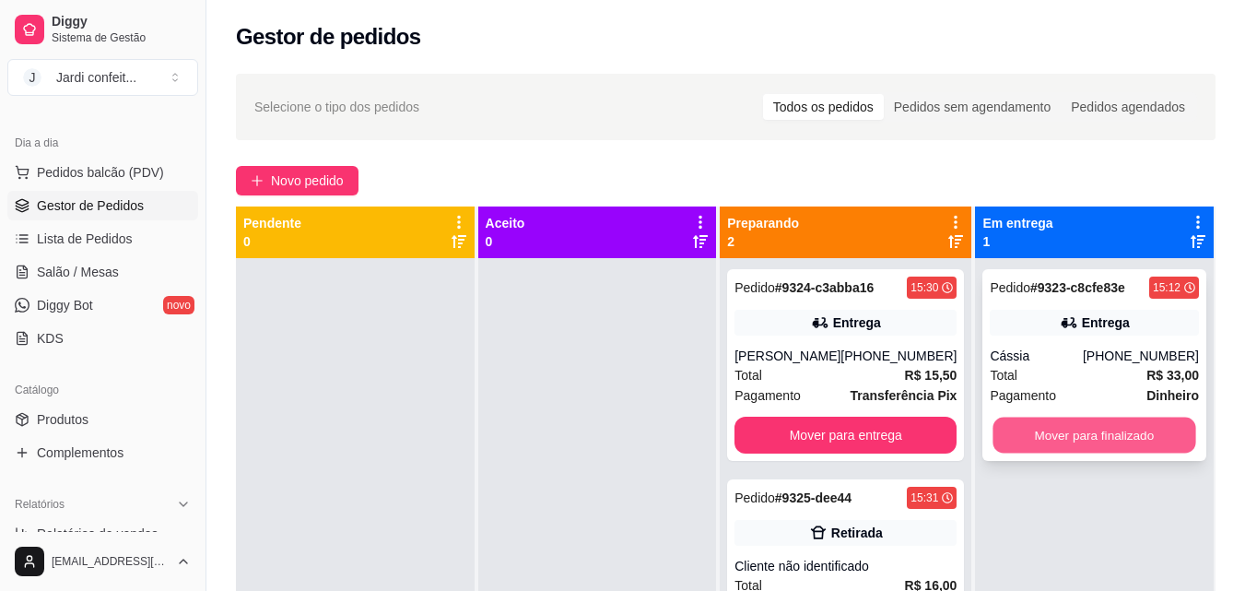
click at [1046, 427] on button "Mover para finalizado" at bounding box center [1095, 436] width 203 height 36
click at [1055, 437] on button "Mover para finalizado" at bounding box center [1094, 435] width 209 height 37
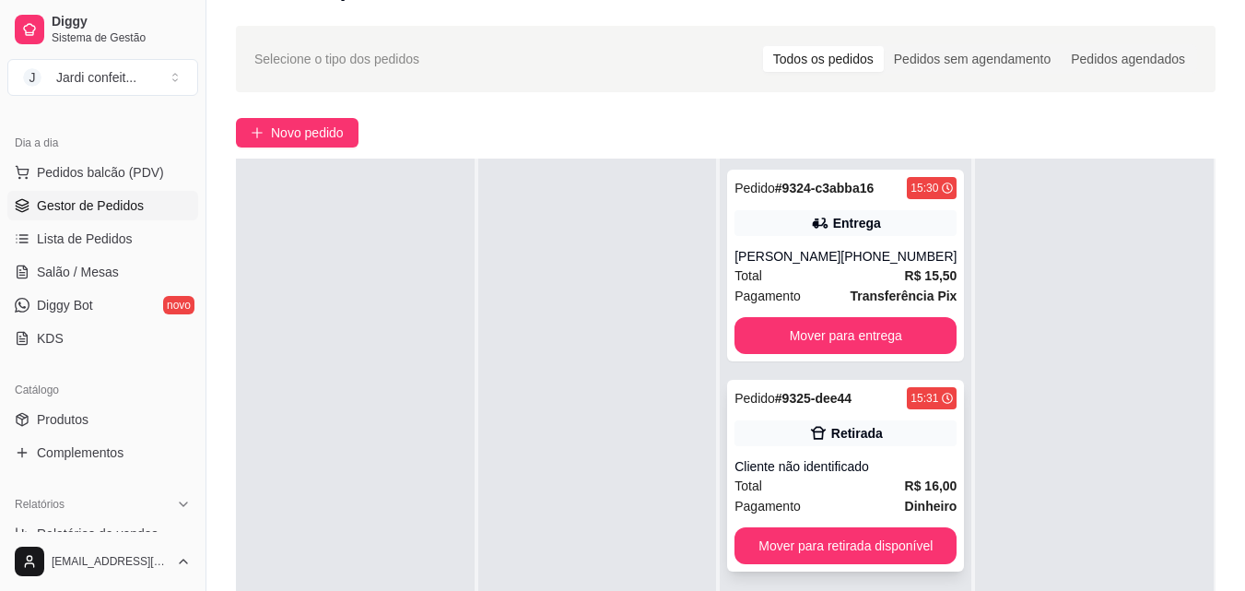
scroll to position [92, 0]
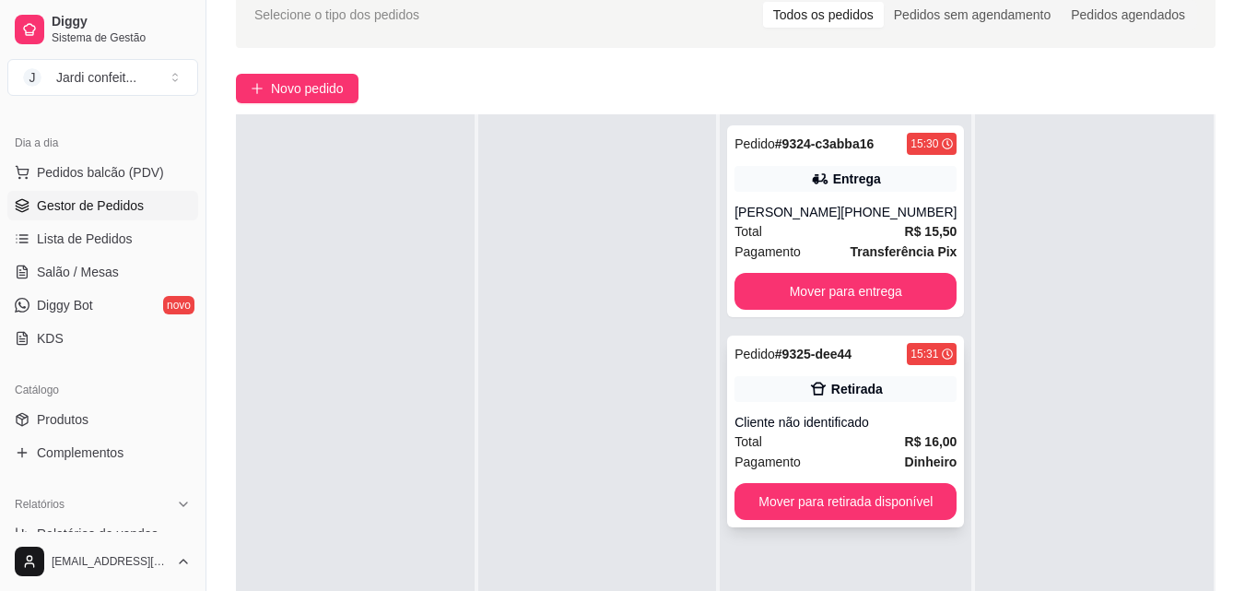
click at [905, 498] on button "Mover para retirada disponível" at bounding box center [846, 501] width 222 height 37
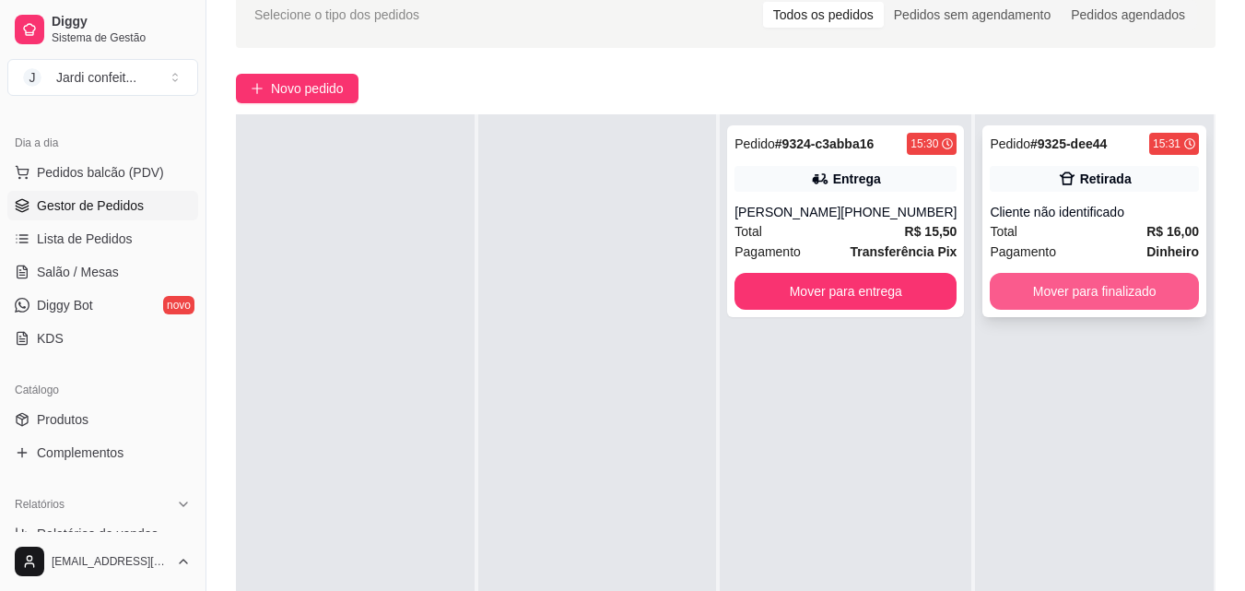
click at [1141, 299] on button "Mover para finalizado" at bounding box center [1094, 291] width 209 height 37
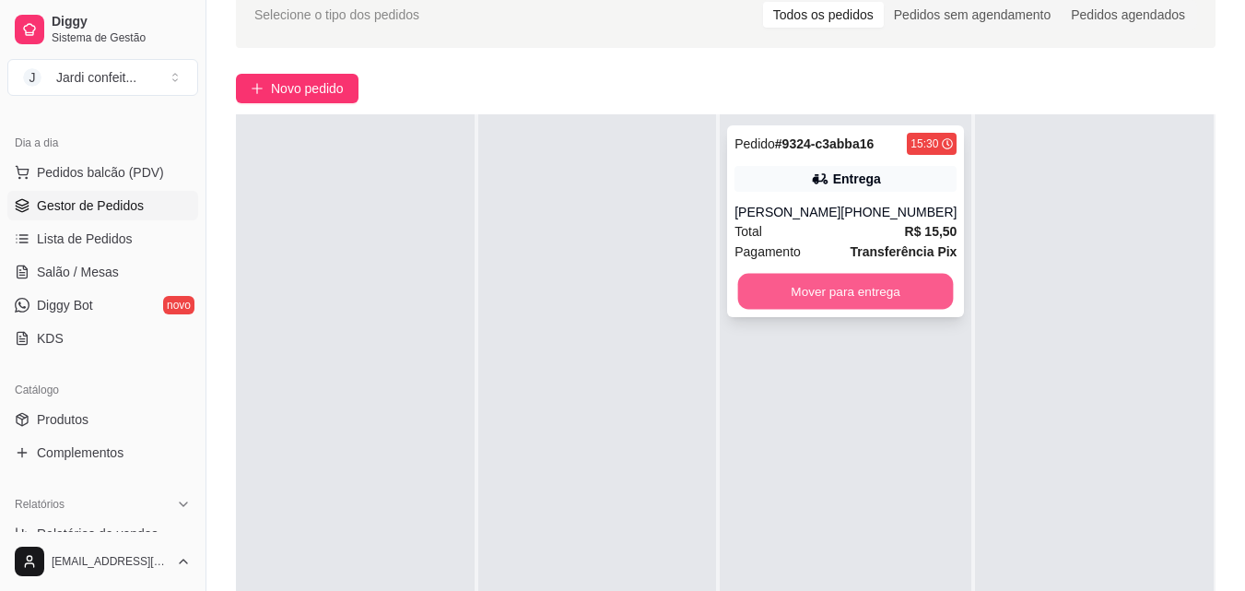
click at [909, 298] on button "Mover para entrega" at bounding box center [846, 292] width 216 height 36
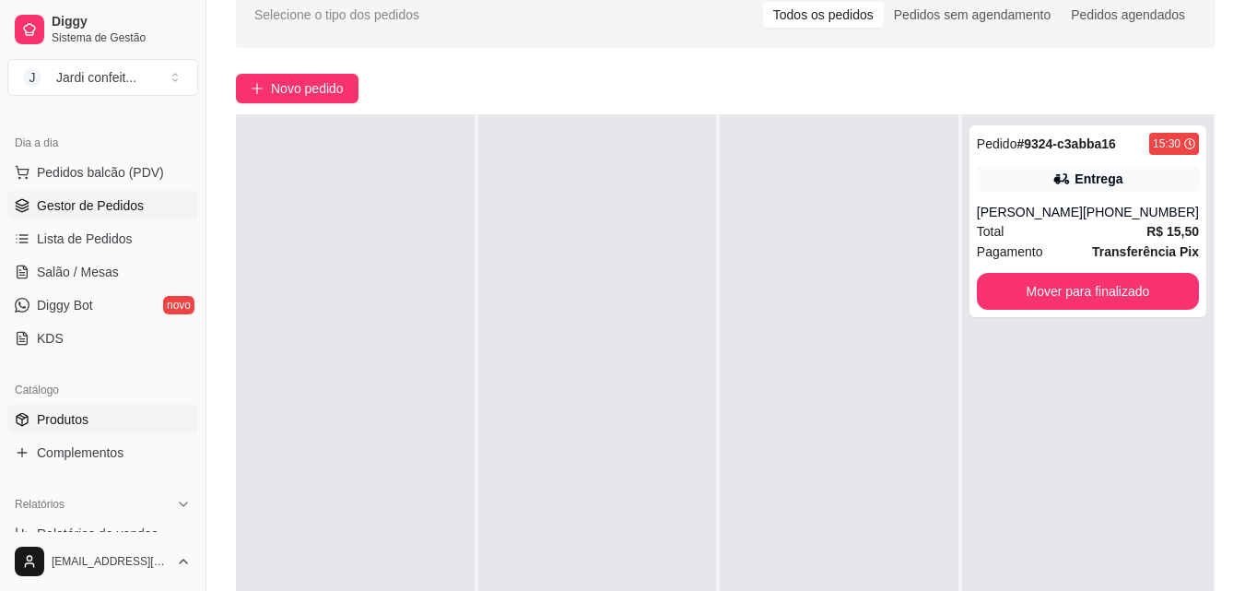
click at [72, 415] on span "Produtos" at bounding box center [63, 419] width 52 height 18
